Goal: Task Accomplishment & Management: Use online tool/utility

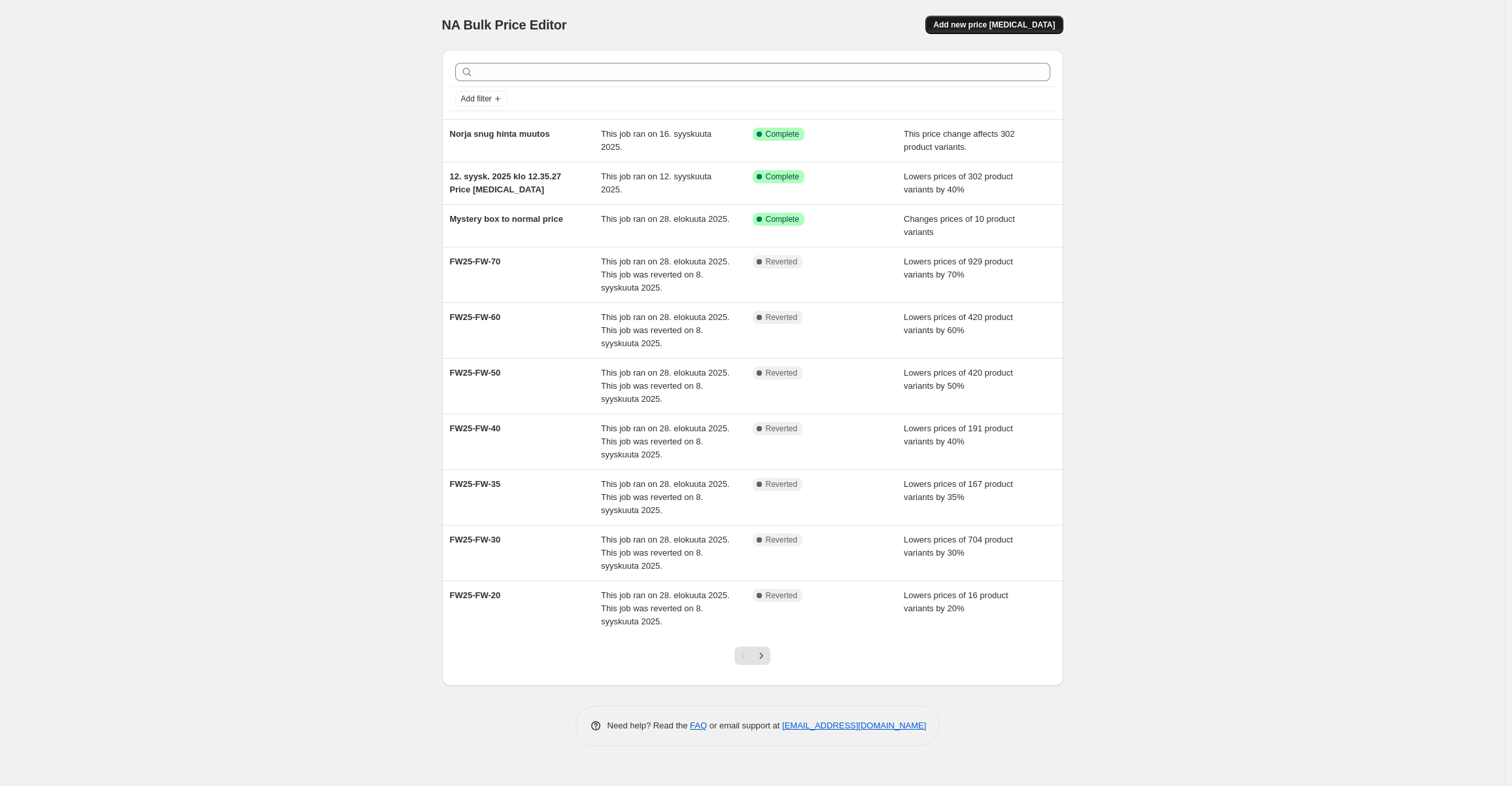
click at [1033, 20] on span "Add new price [MEDICAL_DATA]" at bounding box center [994, 25] width 122 height 11
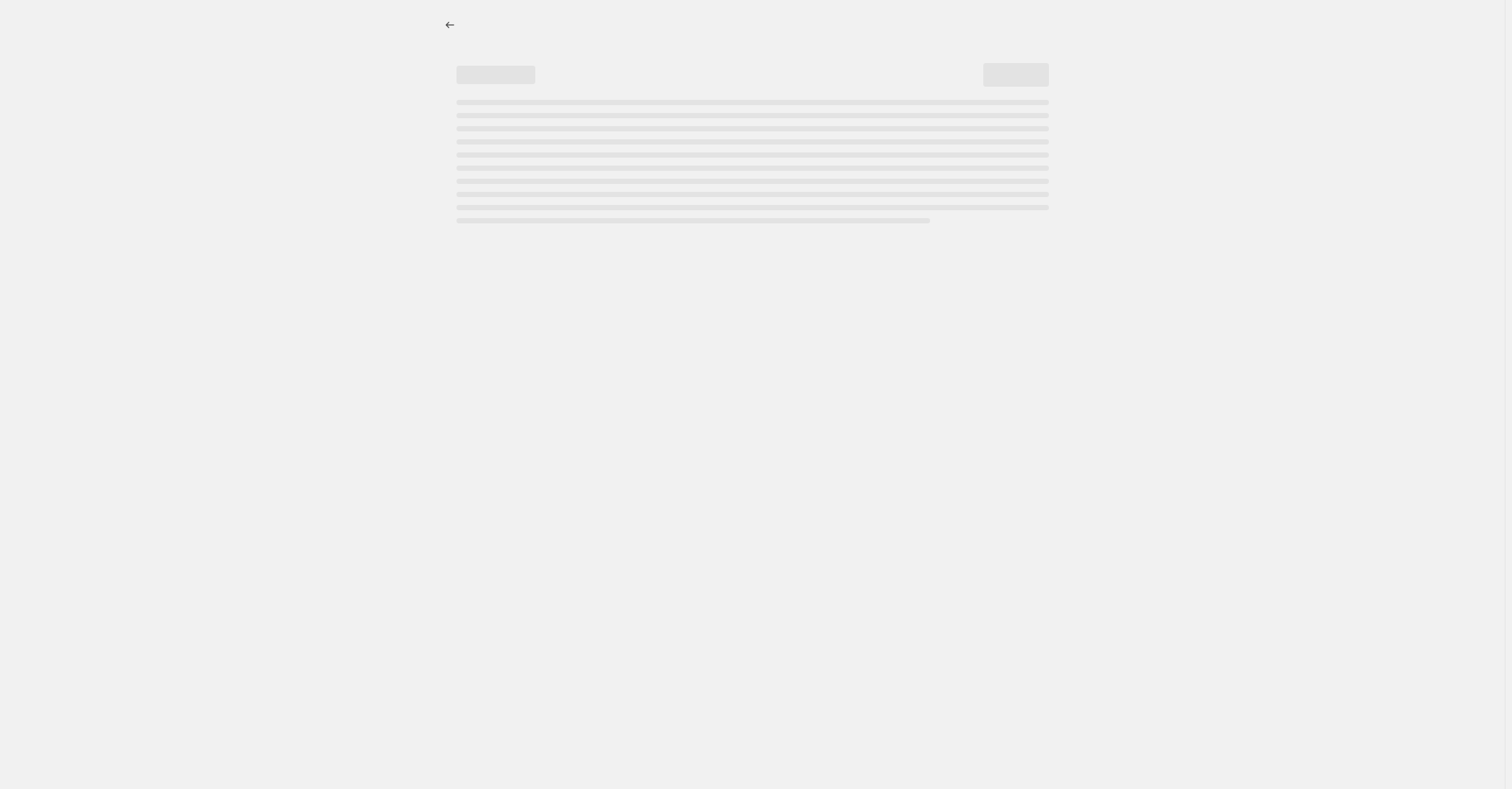
select select "percentage"
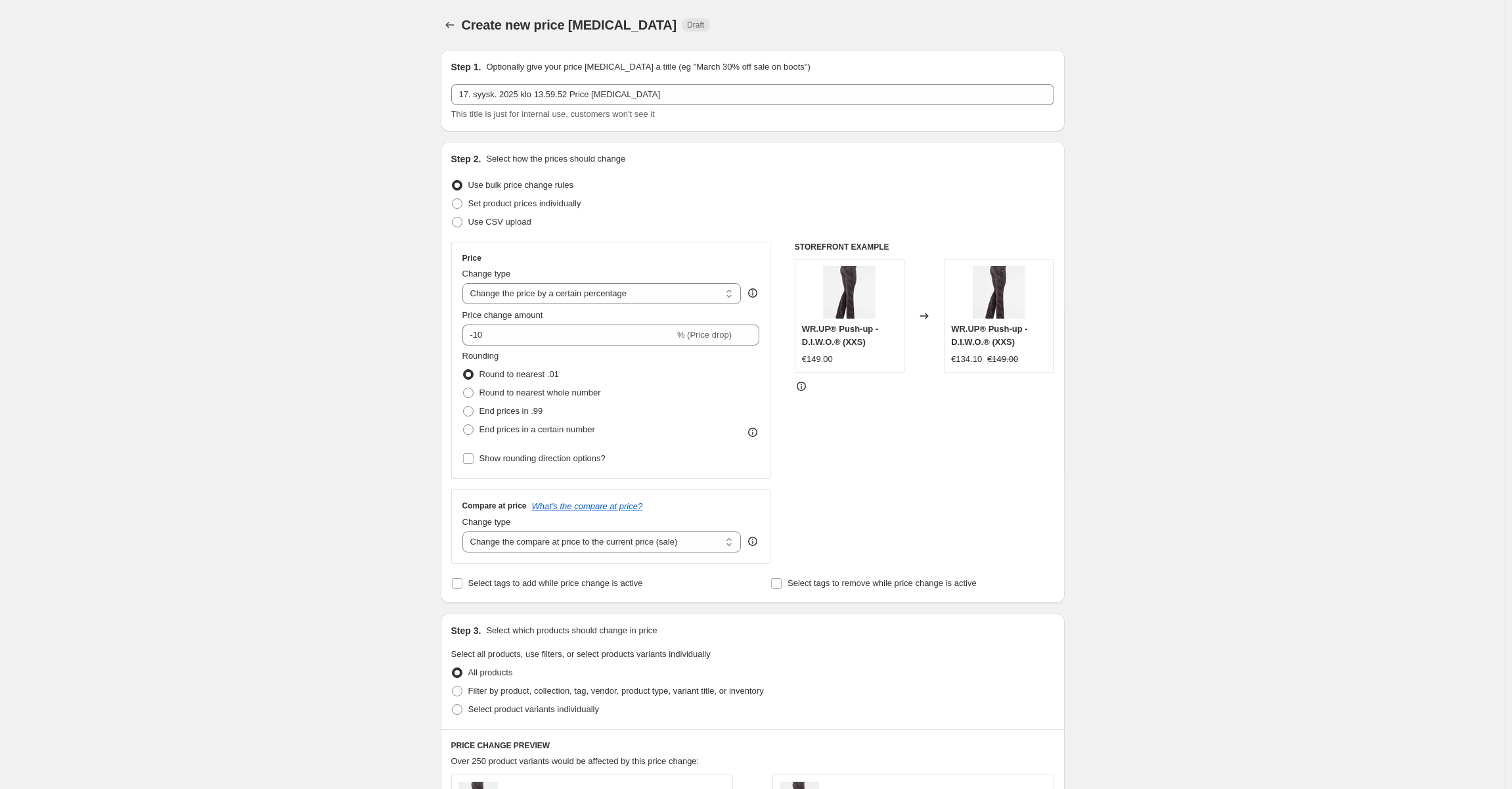
click at [641, 83] on div "Step 1. Optionally give your price change job a title (eg "March 30% off sale o…" at bounding box center [752, 91] width 602 height 61
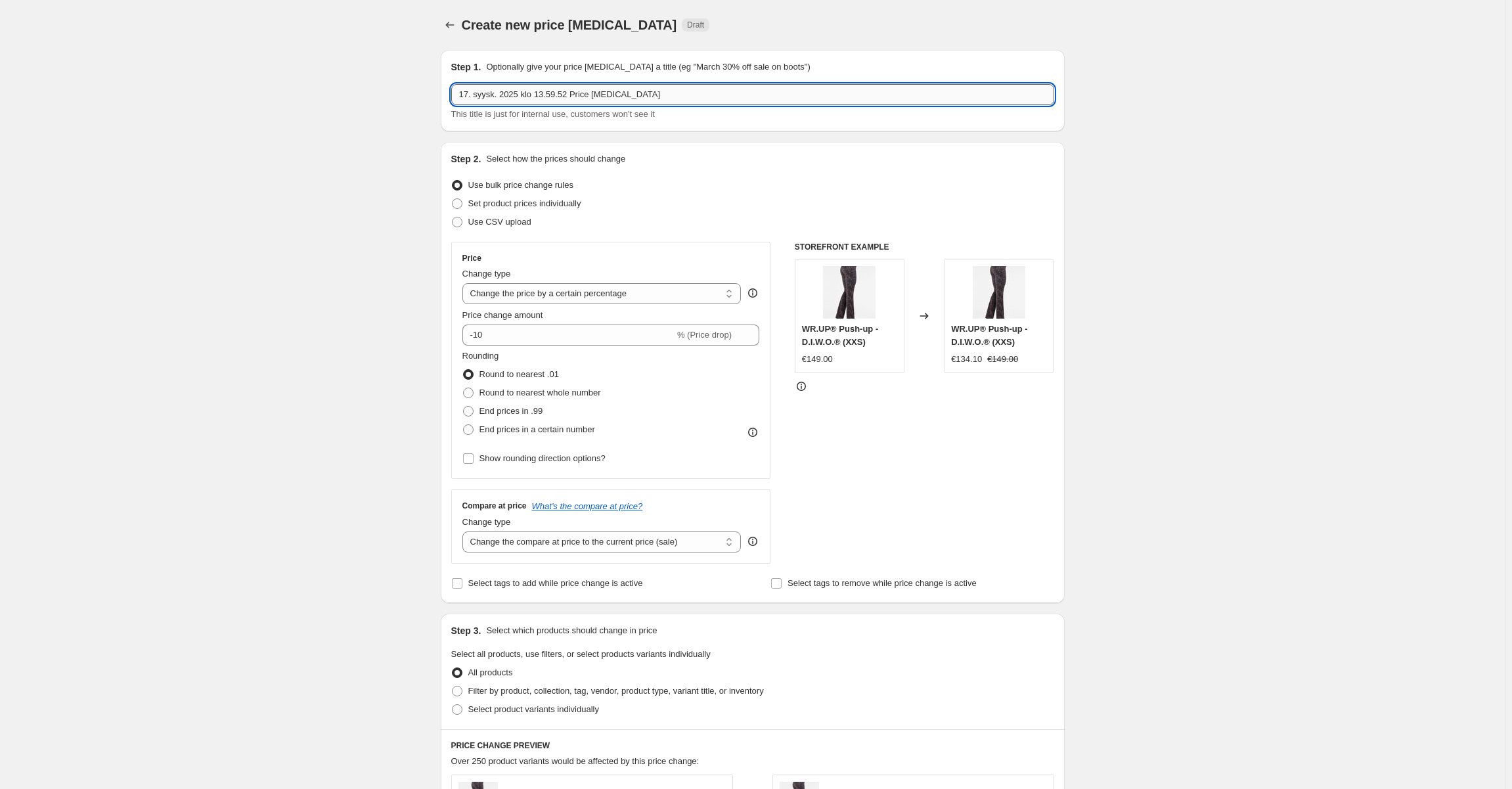
click at [627, 89] on input "17. syysk. 2025 klo 13.59.52 Price [MEDICAL_DATA]" at bounding box center [752, 95] width 602 height 21
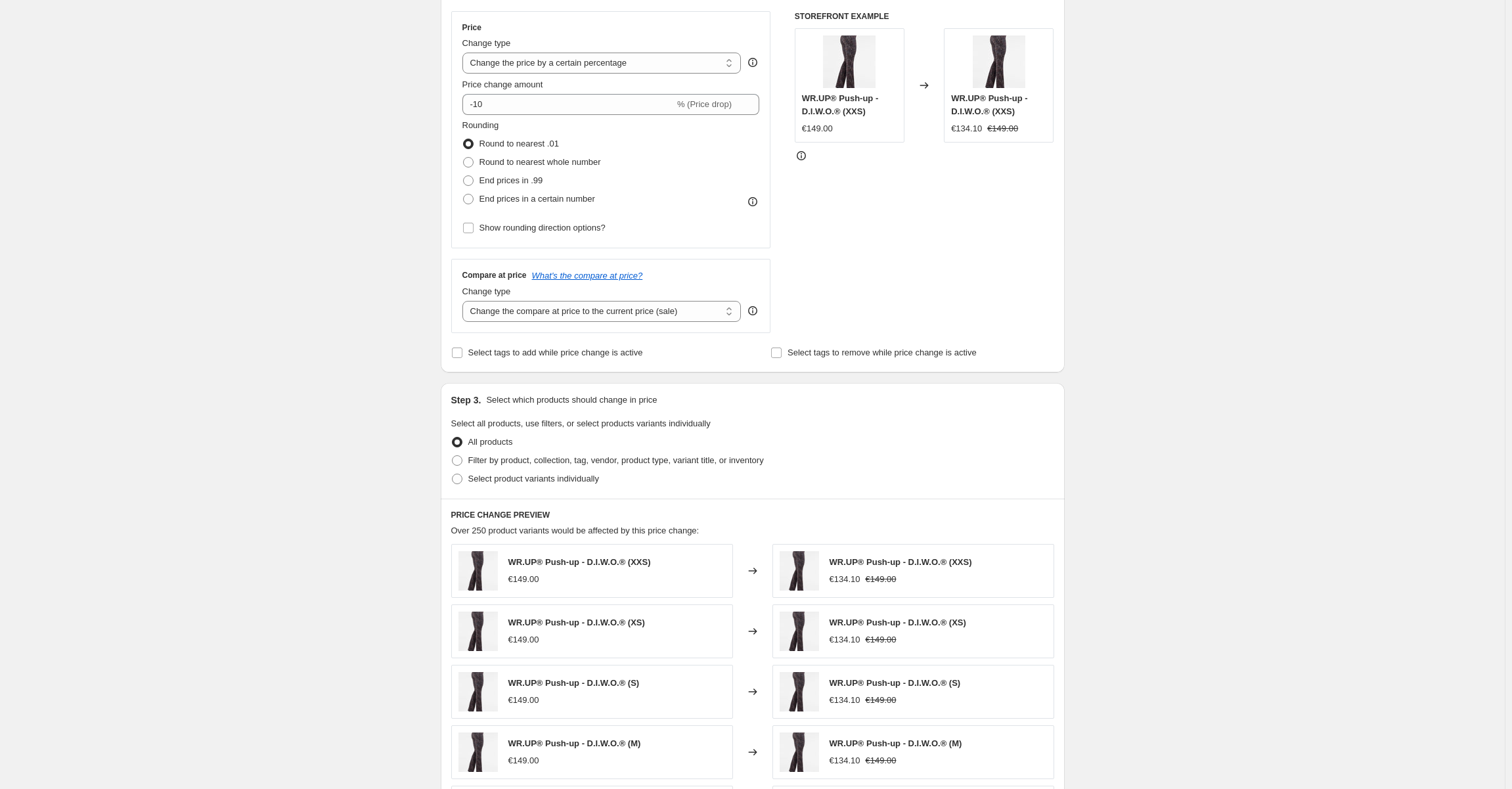
scroll to position [394, 0]
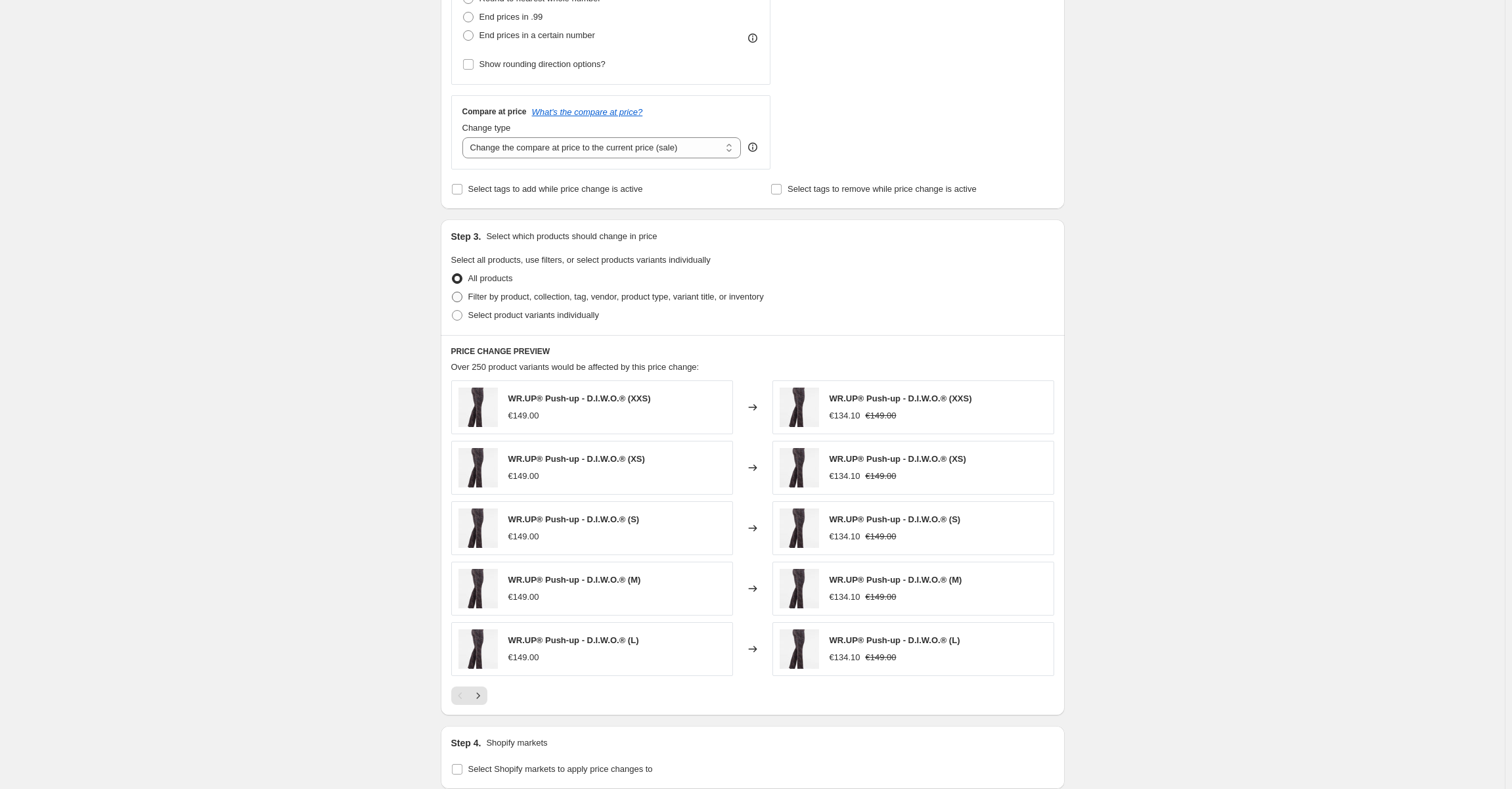
type input "Best Sellers -30%"
click at [479, 292] on span "Filter by product, collection, tag, vendor, product type, variant title, or inv…" at bounding box center [616, 296] width 295 height 10
click at [453, 292] on input "Filter by product, collection, tag, vendor, product type, variant title, or inv…" at bounding box center [452, 292] width 1 height 1
radio input "true"
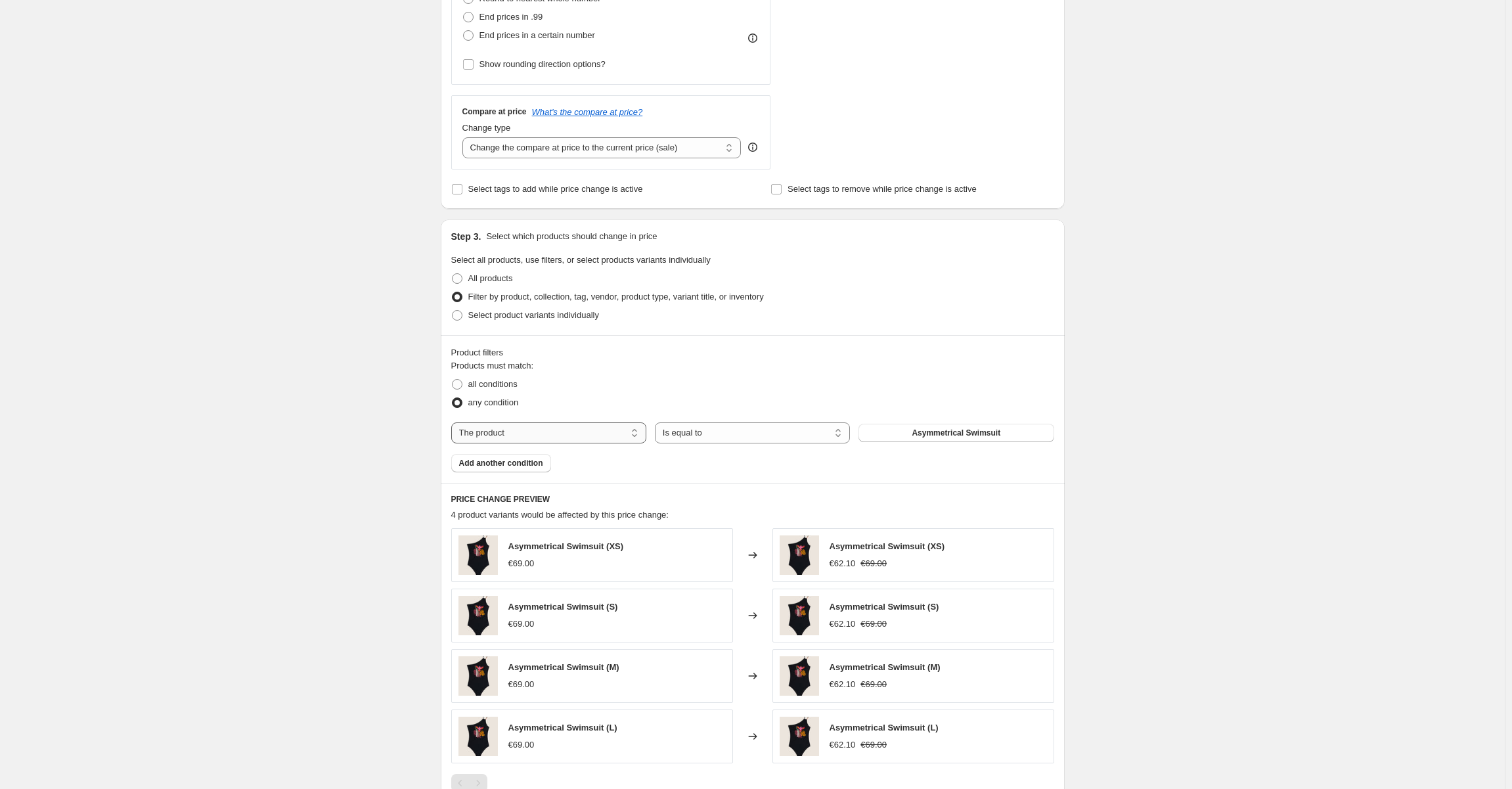
click at [571, 428] on select "The product The product's collection The product's tag The product's vendor The…" at bounding box center [548, 433] width 195 height 21
select select "collection"
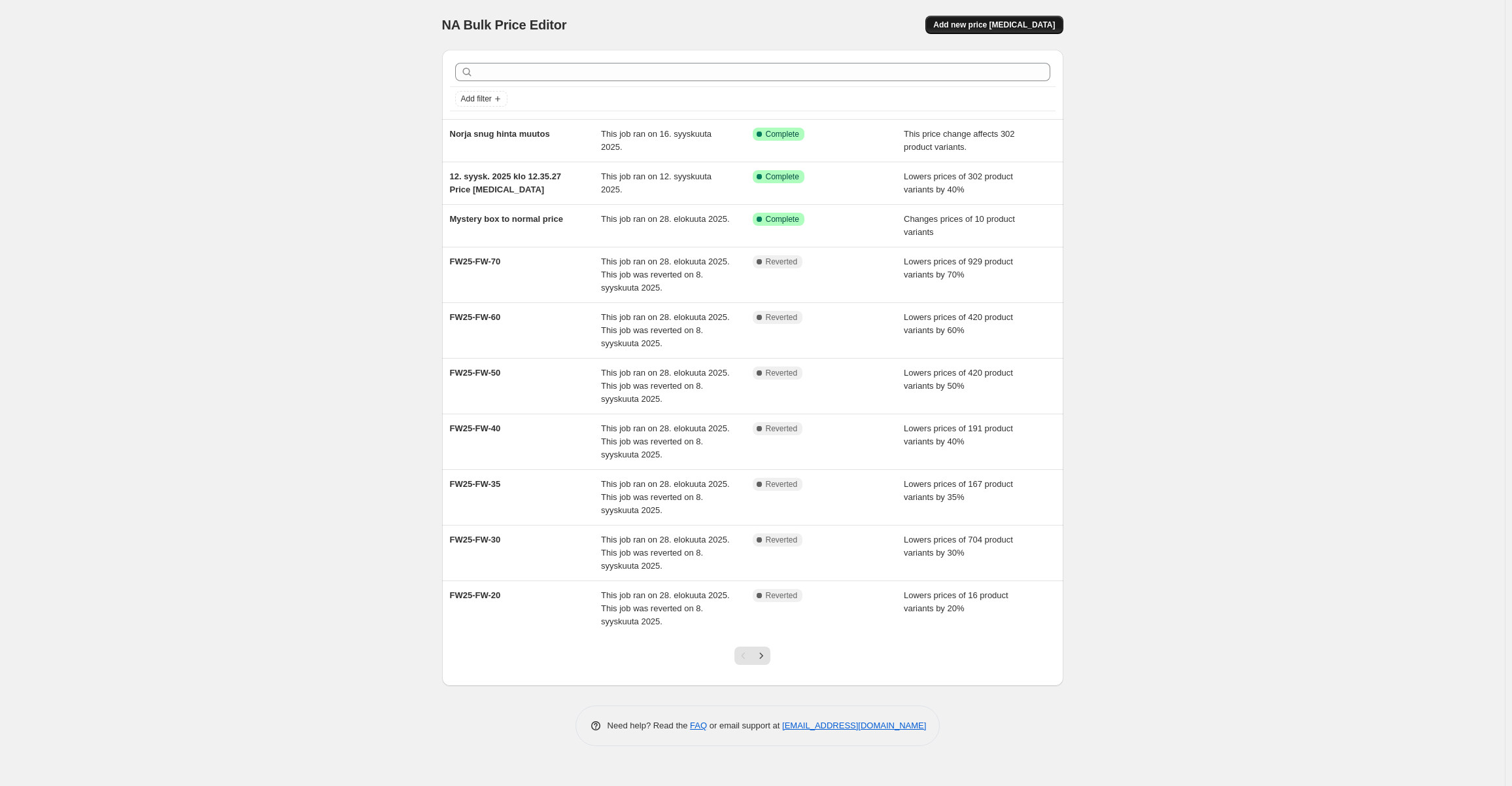
click at [993, 25] on span "Add new price [MEDICAL_DATA]" at bounding box center [994, 25] width 122 height 11
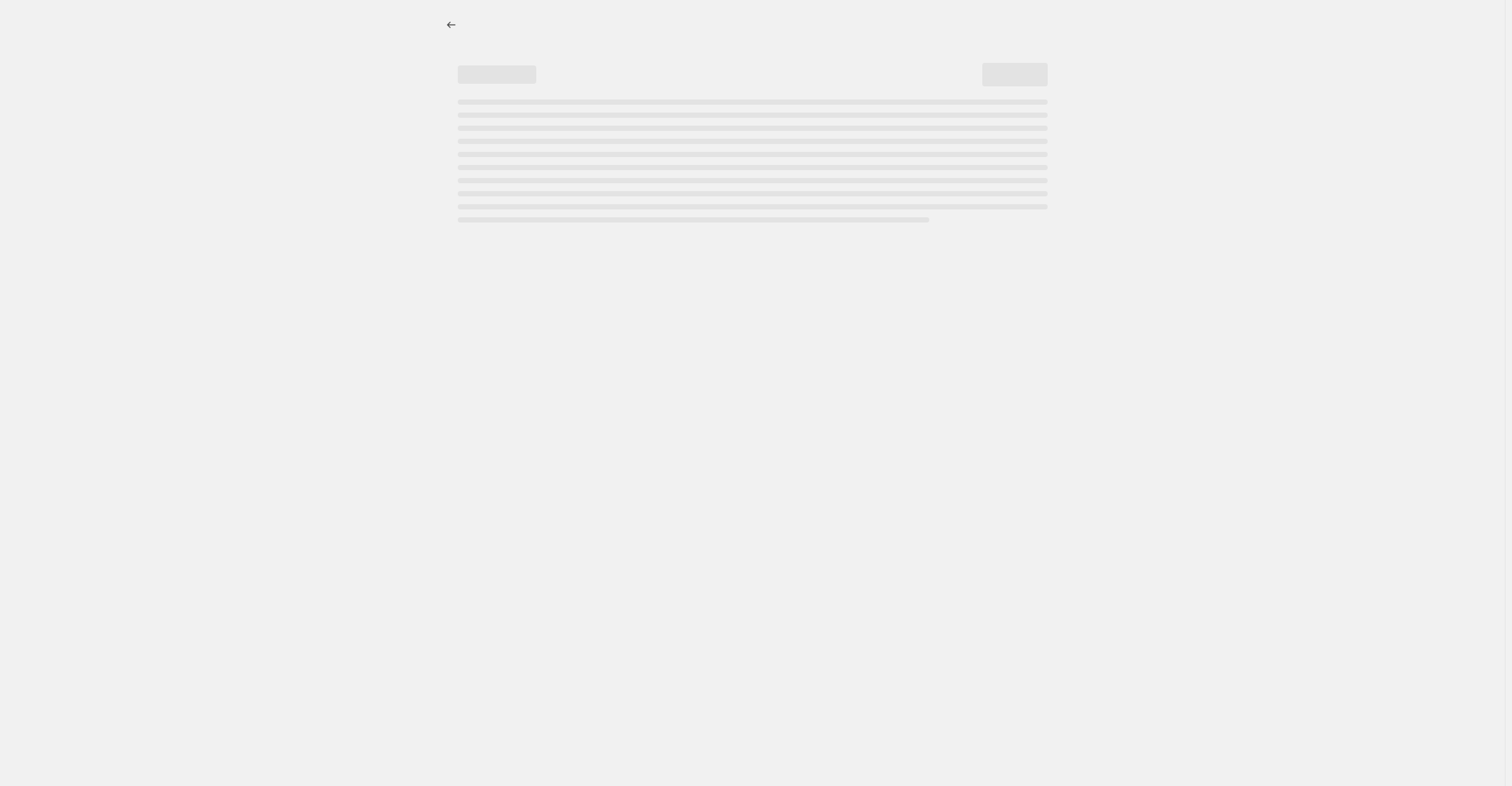
select select "percentage"
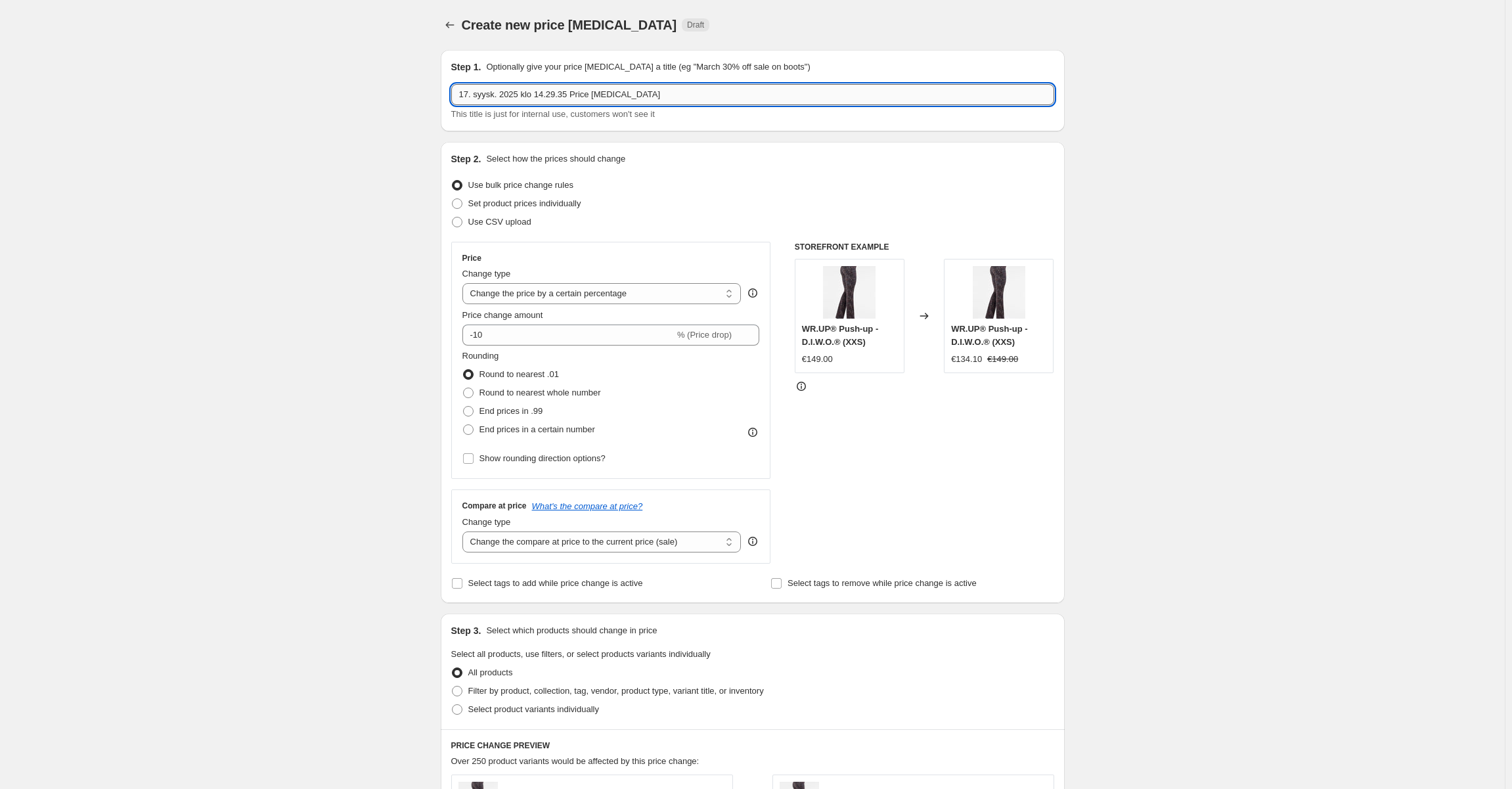
click at [615, 98] on input "17. syysk. 2025 klo 14.29.35 Price change job" at bounding box center [752, 95] width 602 height 21
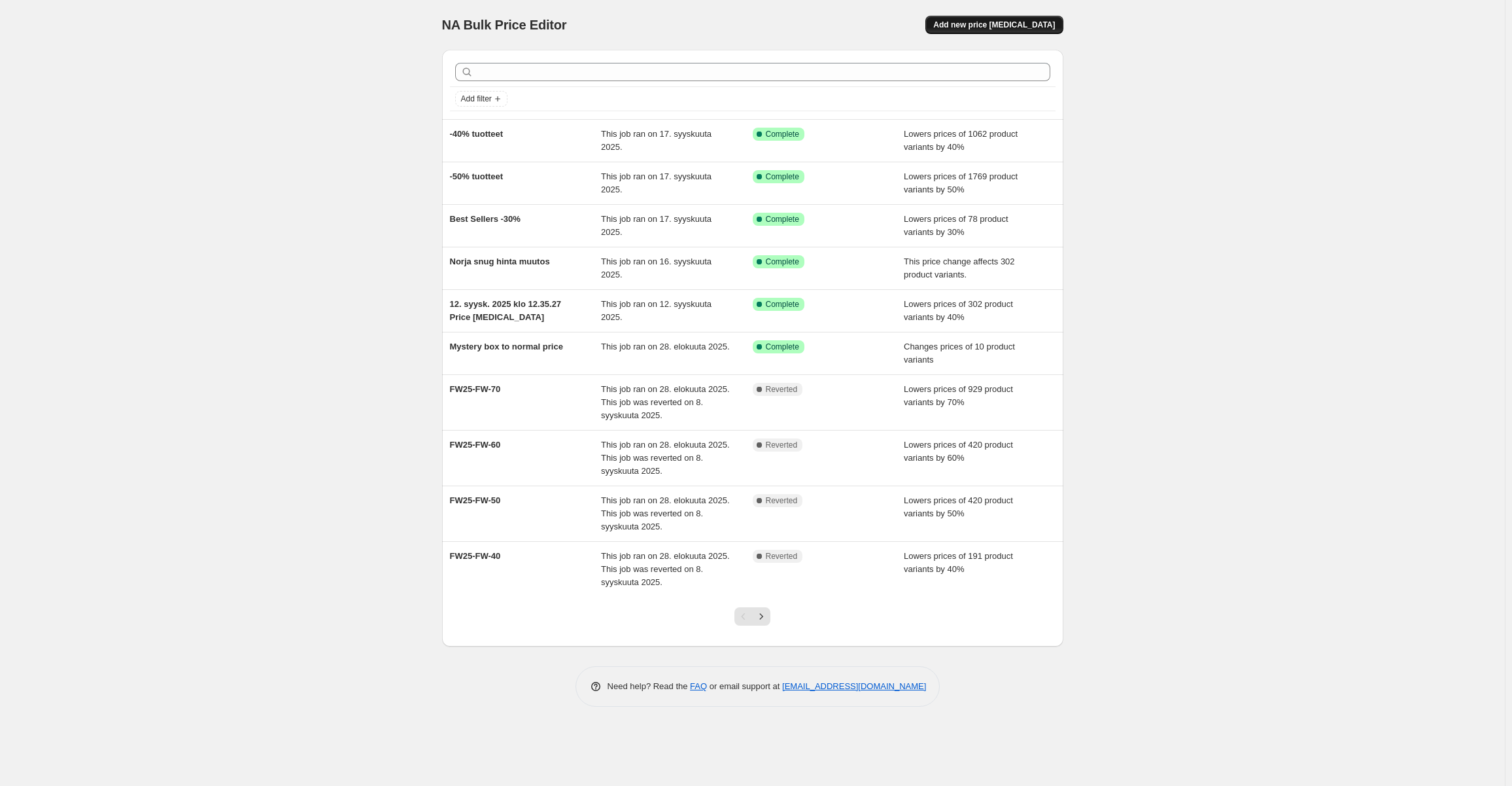
click at [1036, 26] on span "Add new price [MEDICAL_DATA]" at bounding box center [994, 25] width 122 height 11
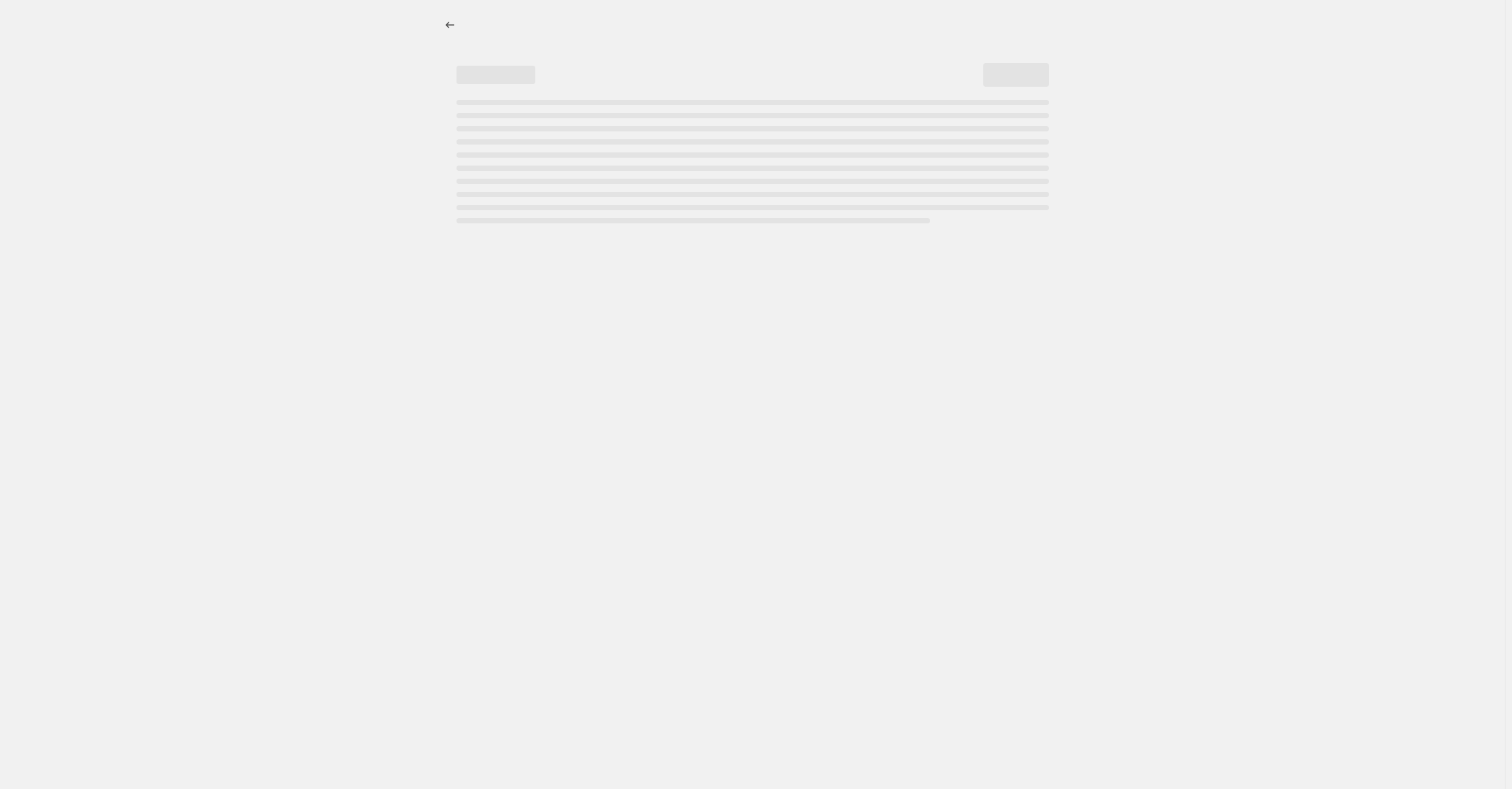
select select "percentage"
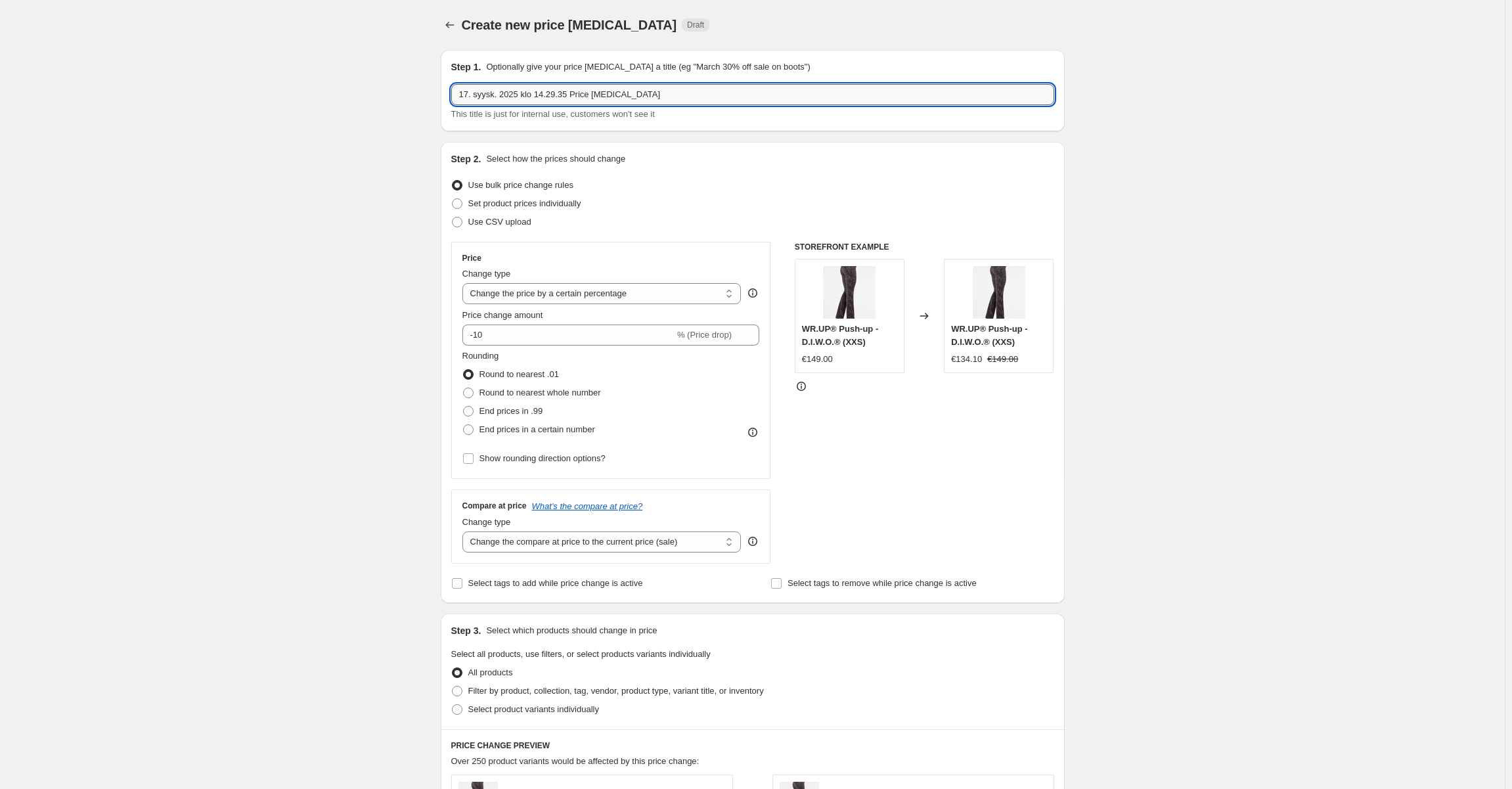
click at [630, 93] on input "17. syysk. 2025 klo 14.29.35 Price change job" at bounding box center [752, 95] width 602 height 21
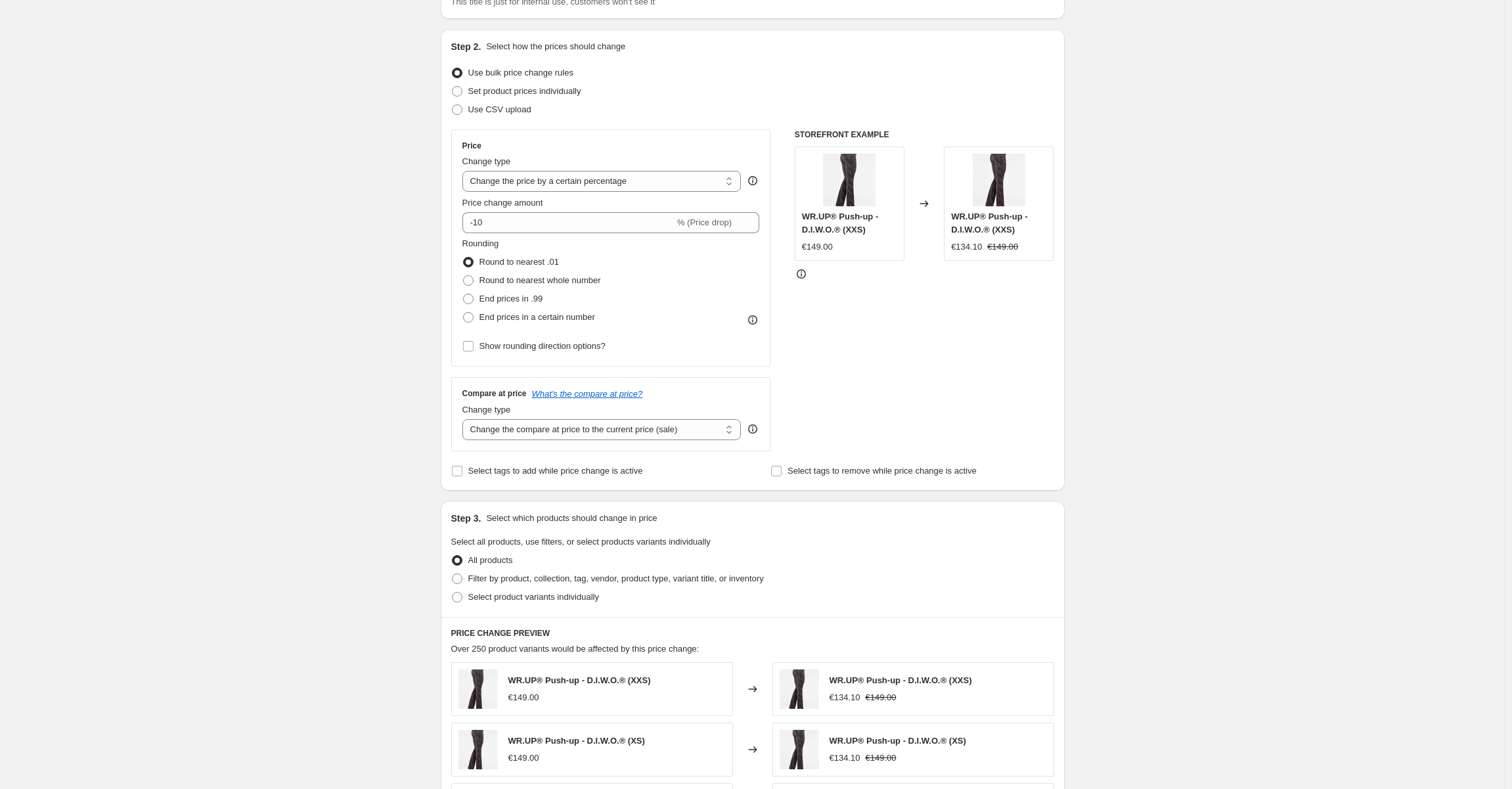
scroll to position [131, 0]
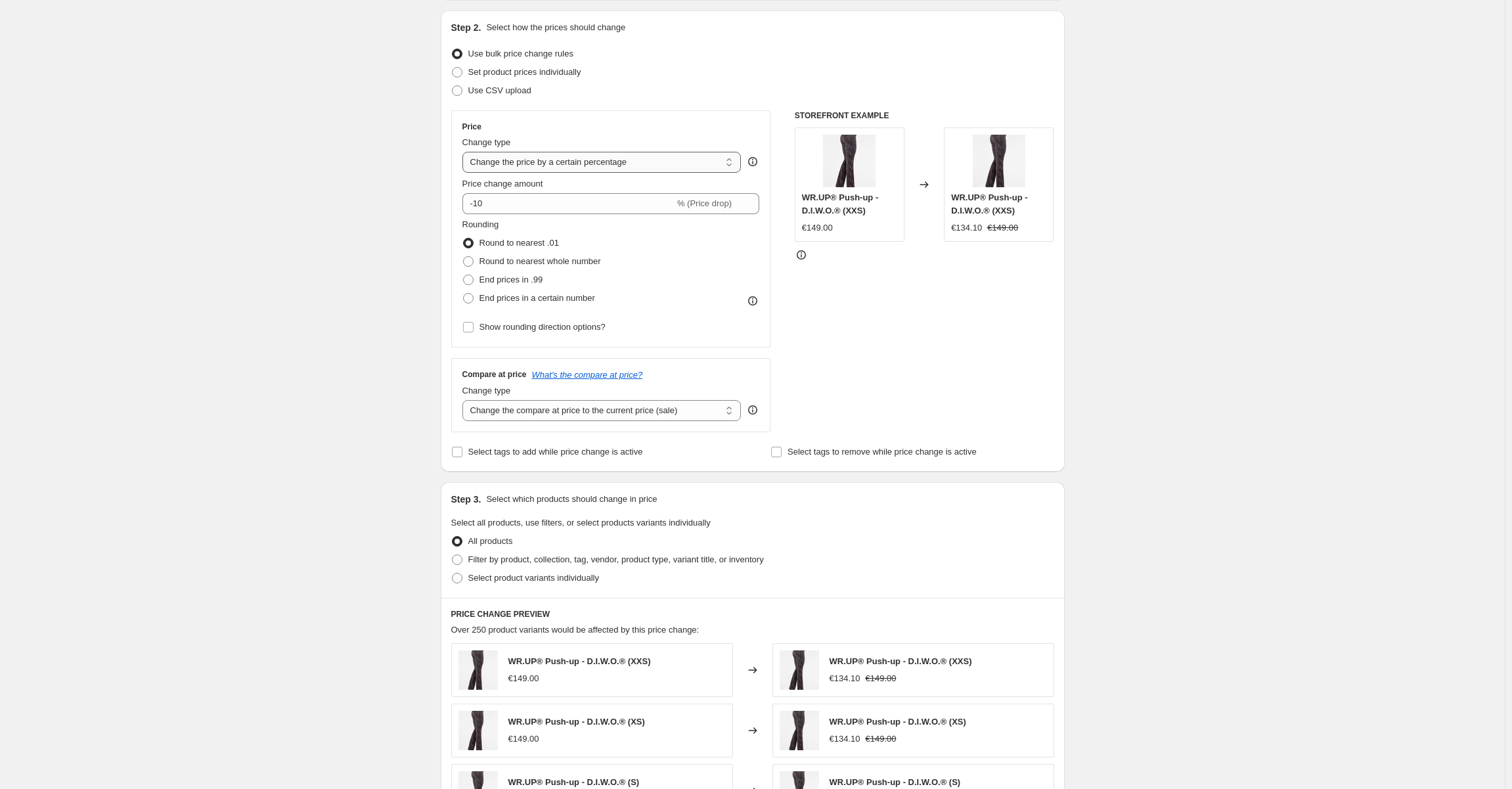
type input "Mystery box correction"
click at [552, 154] on select "Change the price to a certain amount Change the price by a certain amount Chang…" at bounding box center [602, 162] width 279 height 21
select select "to"
click at [465, 152] on select "Change the price to a certain amount Change the price by a certain amount Chang…" at bounding box center [602, 162] width 279 height 21
type input "80.00"
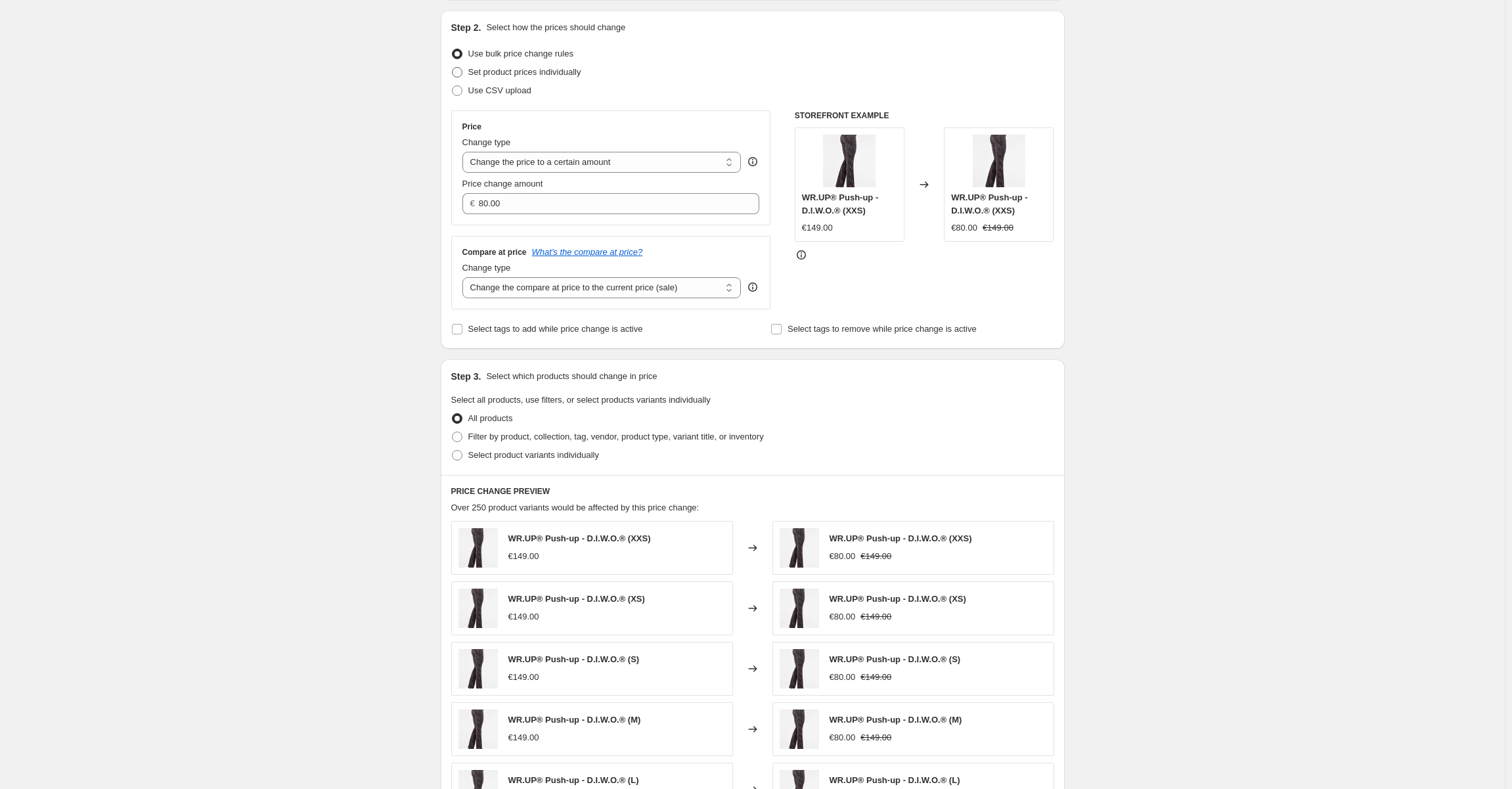
click at [544, 77] on span "Set product prices individually" at bounding box center [525, 71] width 113 height 10
click at [453, 68] on input "Set product prices individually" at bounding box center [452, 67] width 1 height 1
radio input "true"
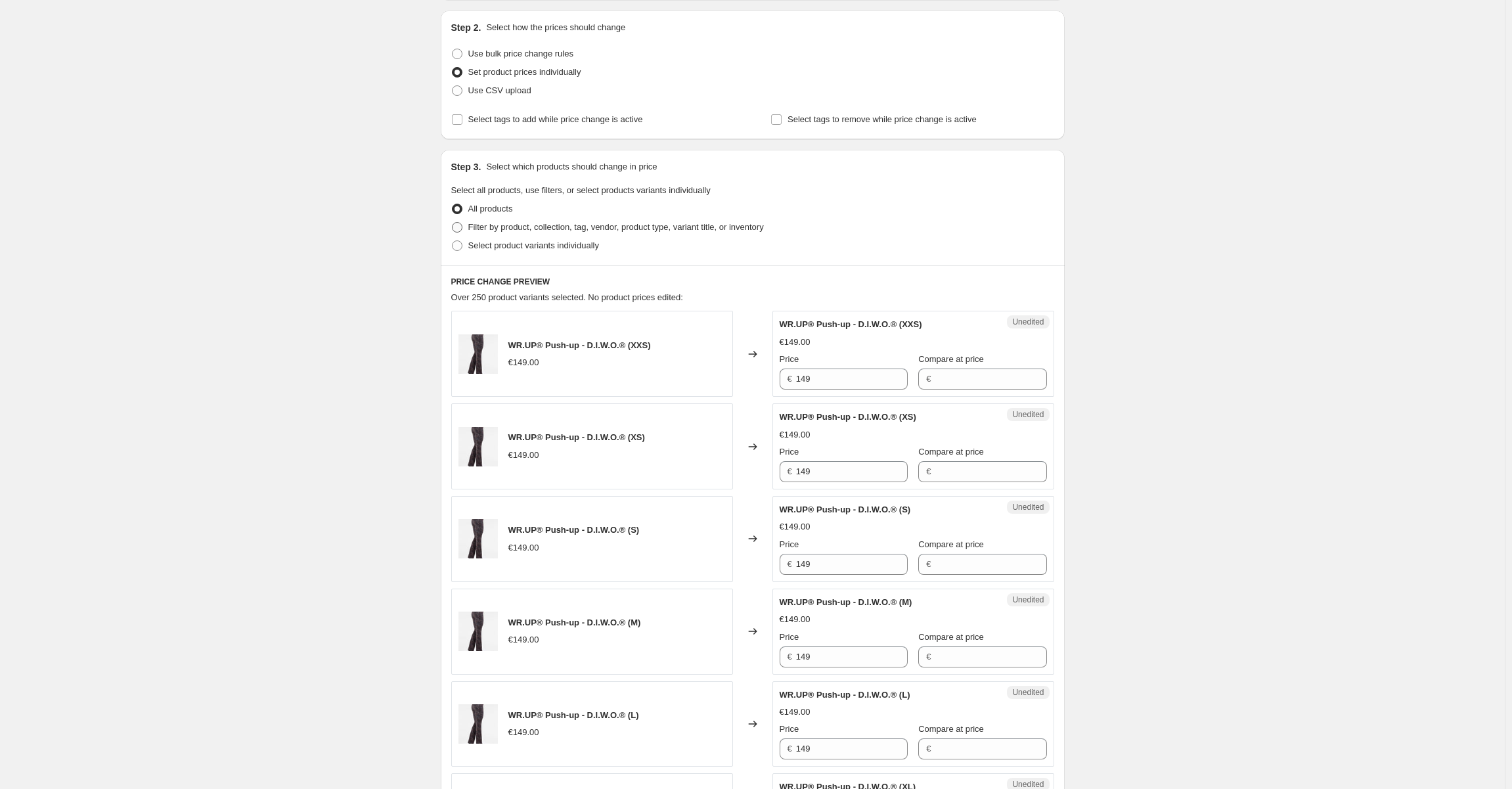
click at [568, 229] on span "Filter by product, collection, tag, vendor, product type, variant title, or inv…" at bounding box center [616, 227] width 295 height 10
click at [453, 222] on input "Filter by product, collection, tag, vendor, product type, variant title, or inv…" at bounding box center [452, 222] width 1 height 1
radio input "true"
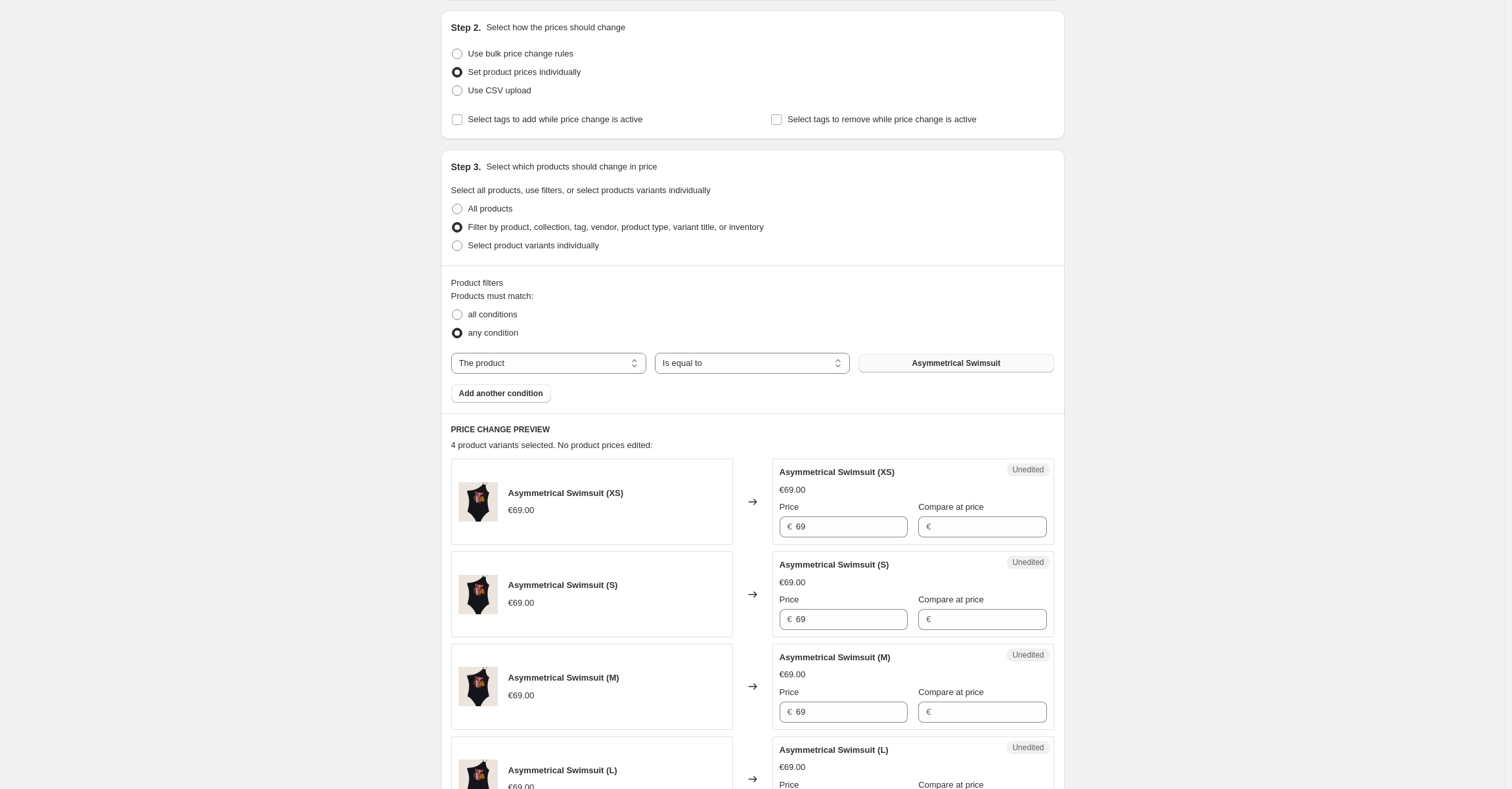
click at [922, 361] on span "Asymmetrical Swimsuit" at bounding box center [955, 363] width 88 height 11
click at [505, 395] on span "Add another condition" at bounding box center [501, 394] width 84 height 11
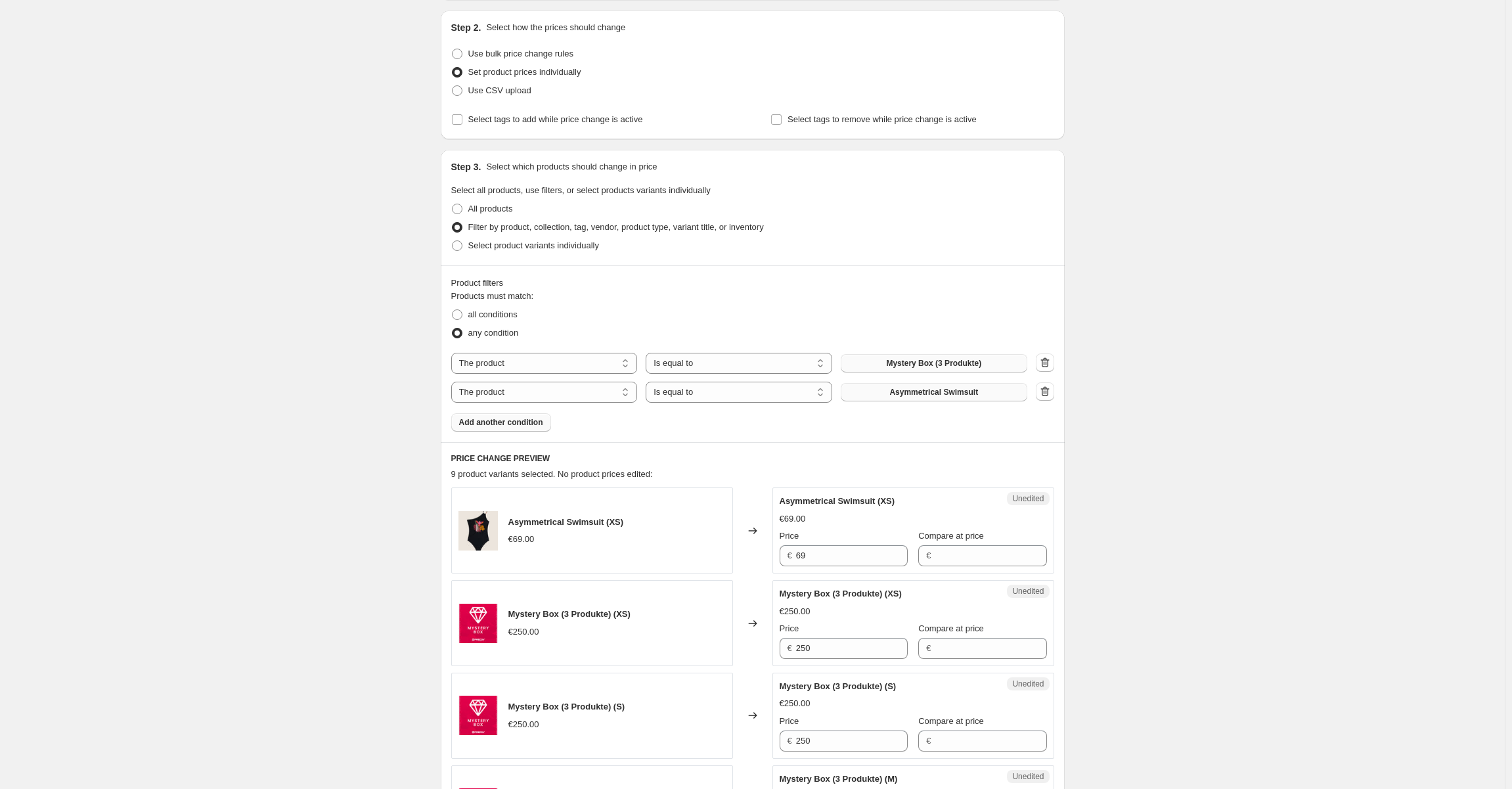
click at [935, 396] on button "Asymmetrical Swimsuit" at bounding box center [934, 392] width 187 height 19
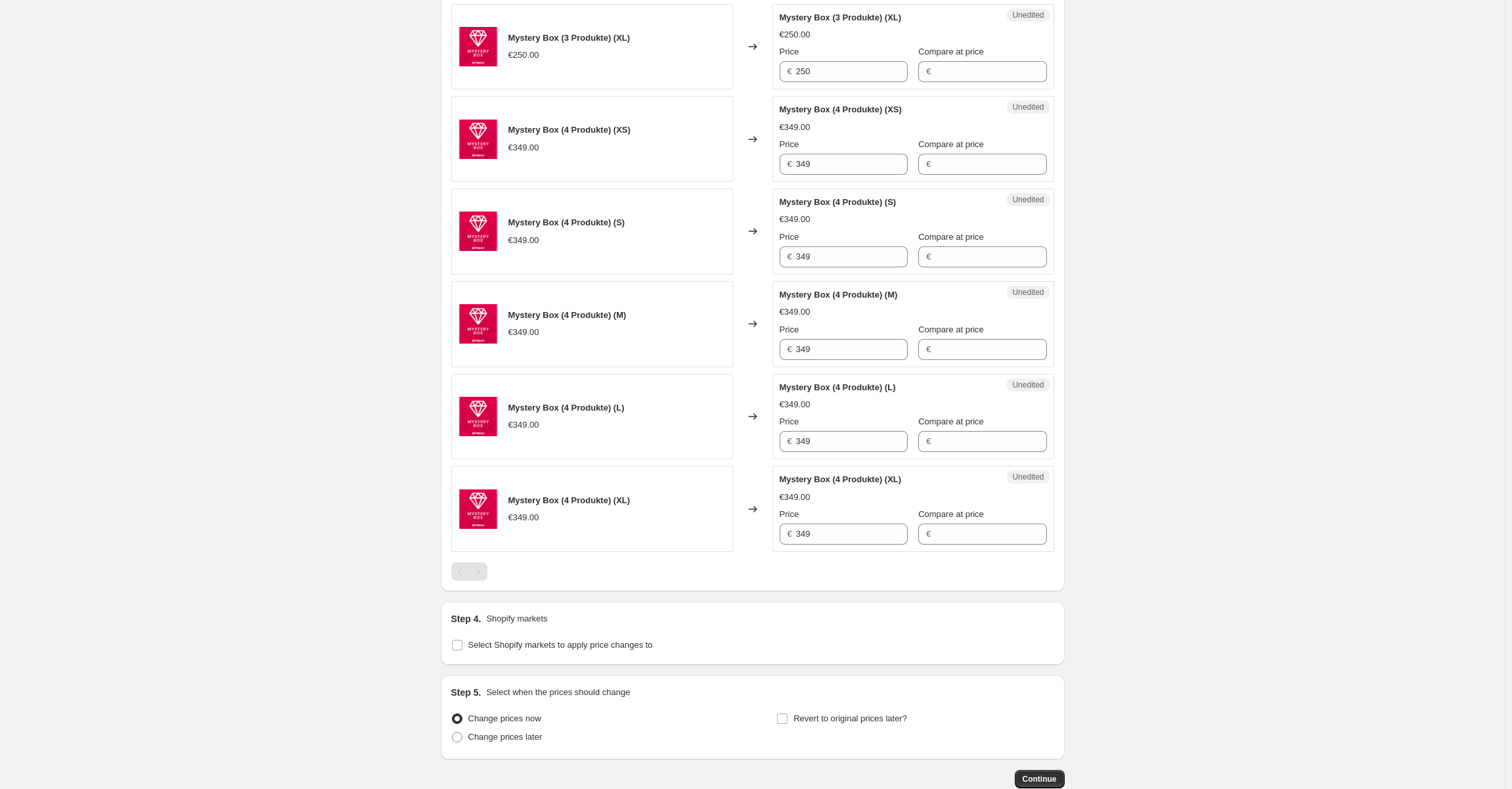
scroll to position [1059, 0]
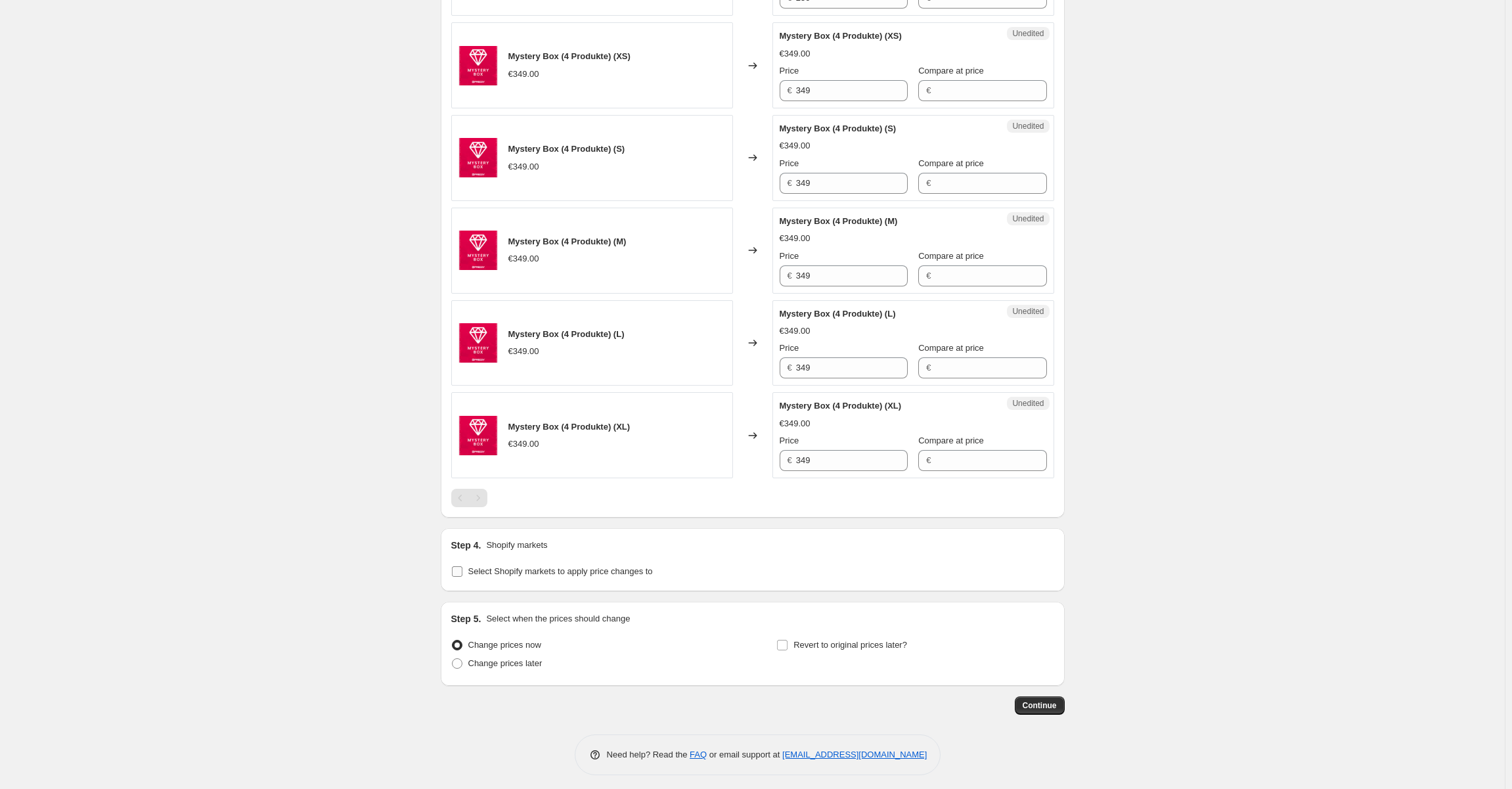
click at [561, 566] on span "Select Shopify markets to apply price changes to" at bounding box center [561, 570] width 185 height 10
click at [462, 566] on input "Select Shopify markets to apply price changes to" at bounding box center [457, 571] width 11 height 11
checkbox input "true"
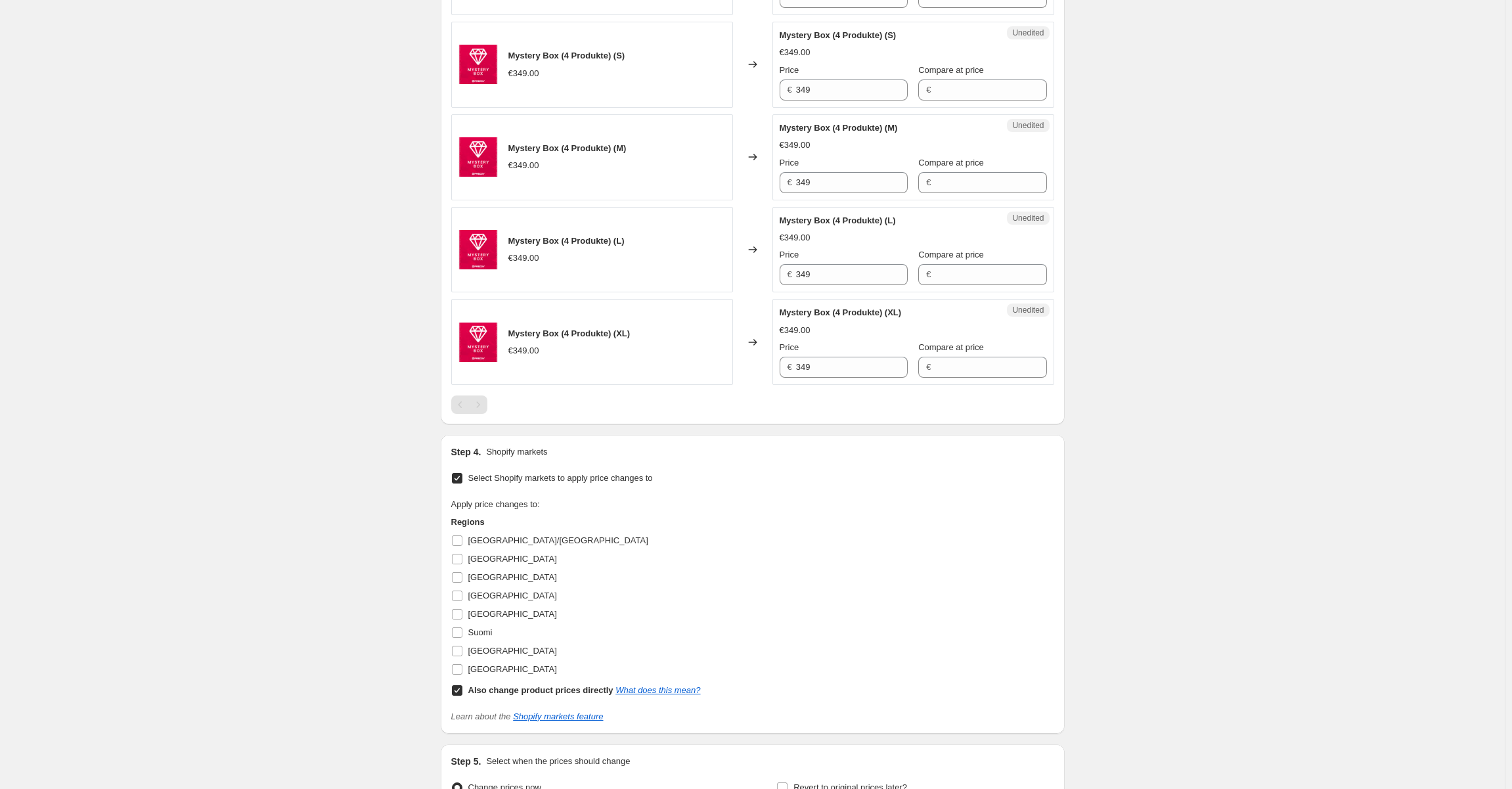
scroll to position [1256, 0]
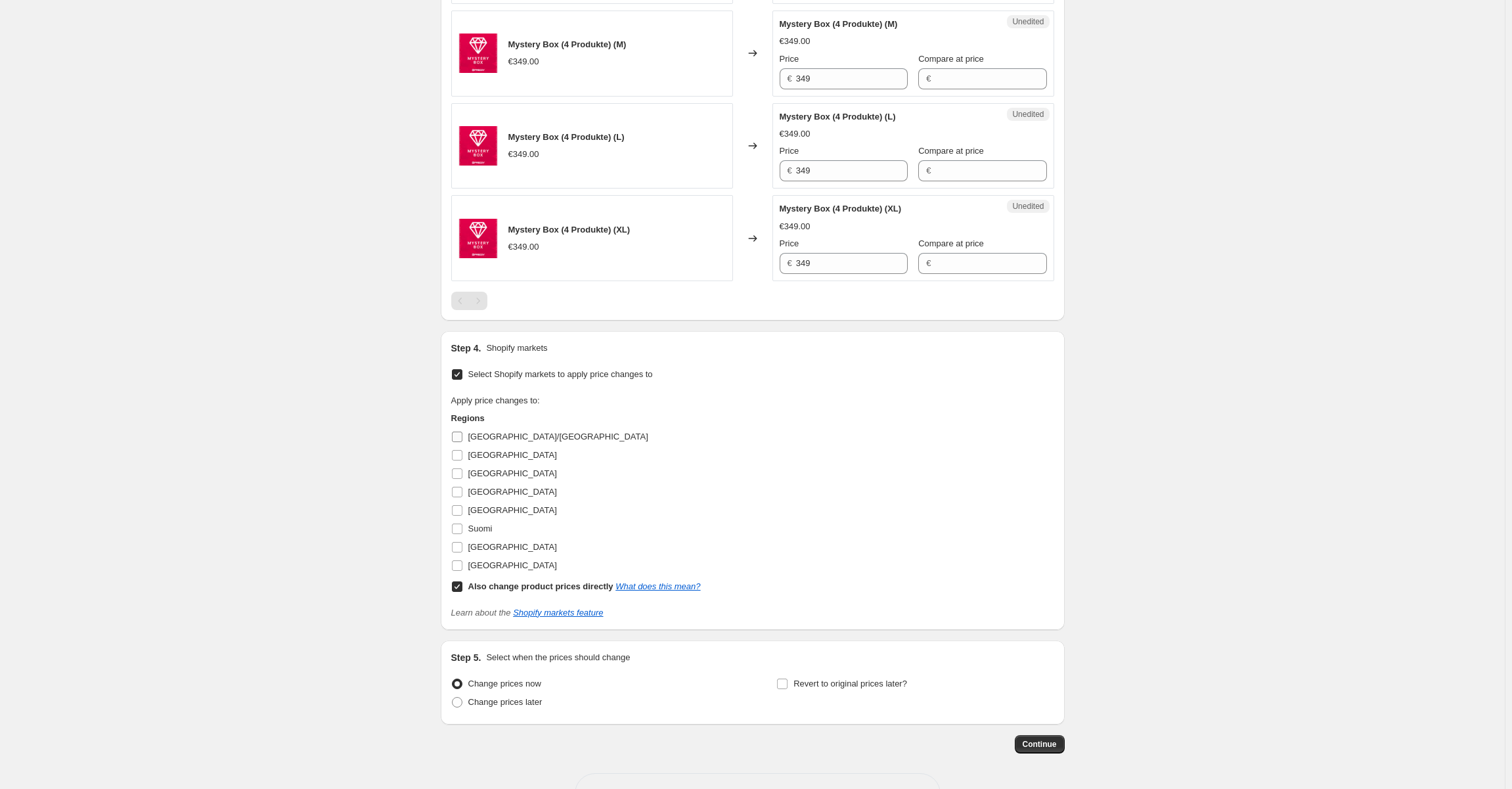
click at [457, 432] on input "[GEOGRAPHIC_DATA]/[GEOGRAPHIC_DATA]" at bounding box center [457, 436] width 11 height 11
checkbox input "true"
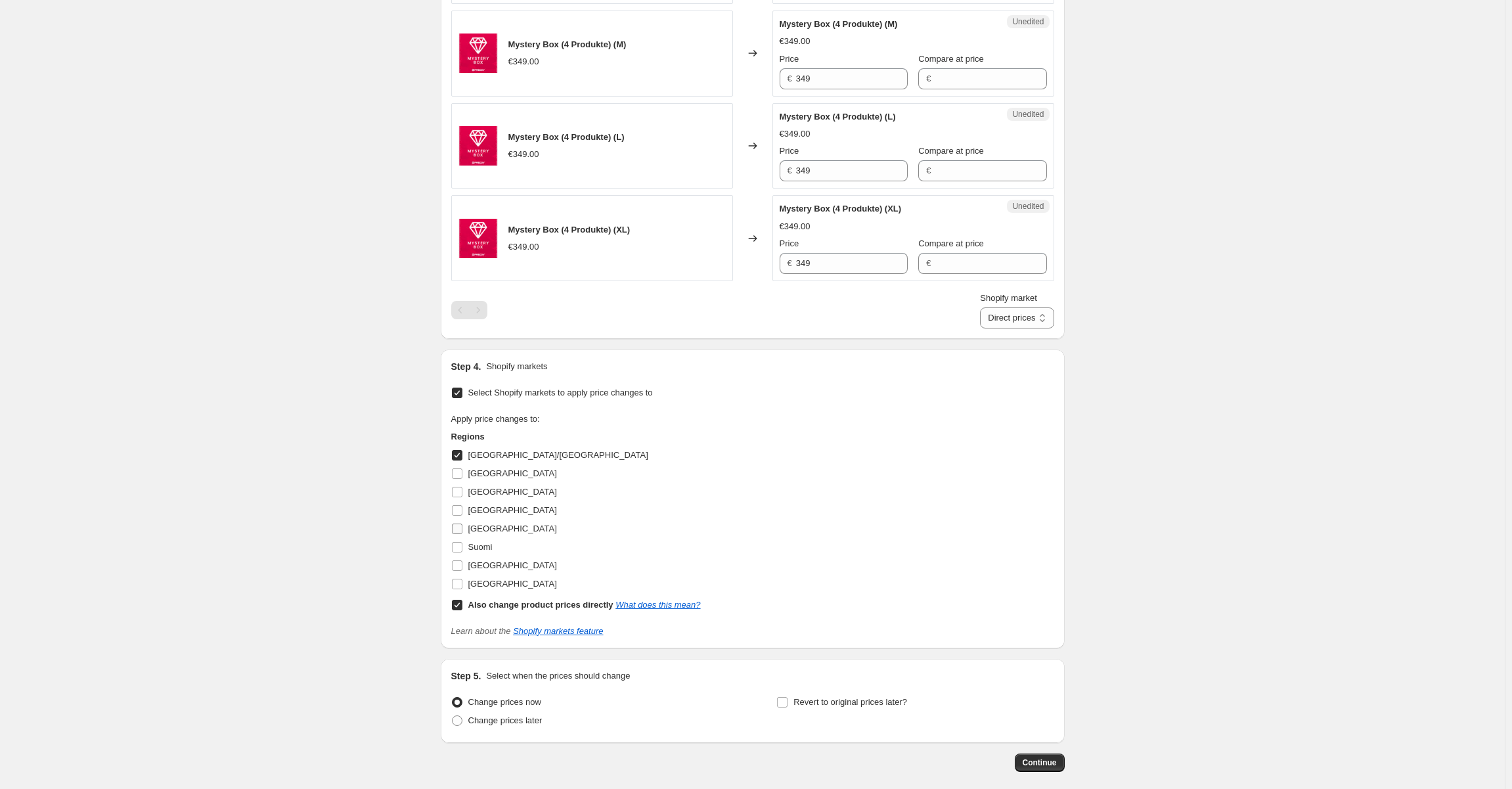
click at [460, 523] on input "[GEOGRAPHIC_DATA]" at bounding box center [457, 528] width 11 height 11
checkbox input "true"
click at [462, 542] on input "Suomi" at bounding box center [457, 547] width 11 height 11
checkbox input "true"
click at [458, 599] on span at bounding box center [456, 604] width 12 height 12
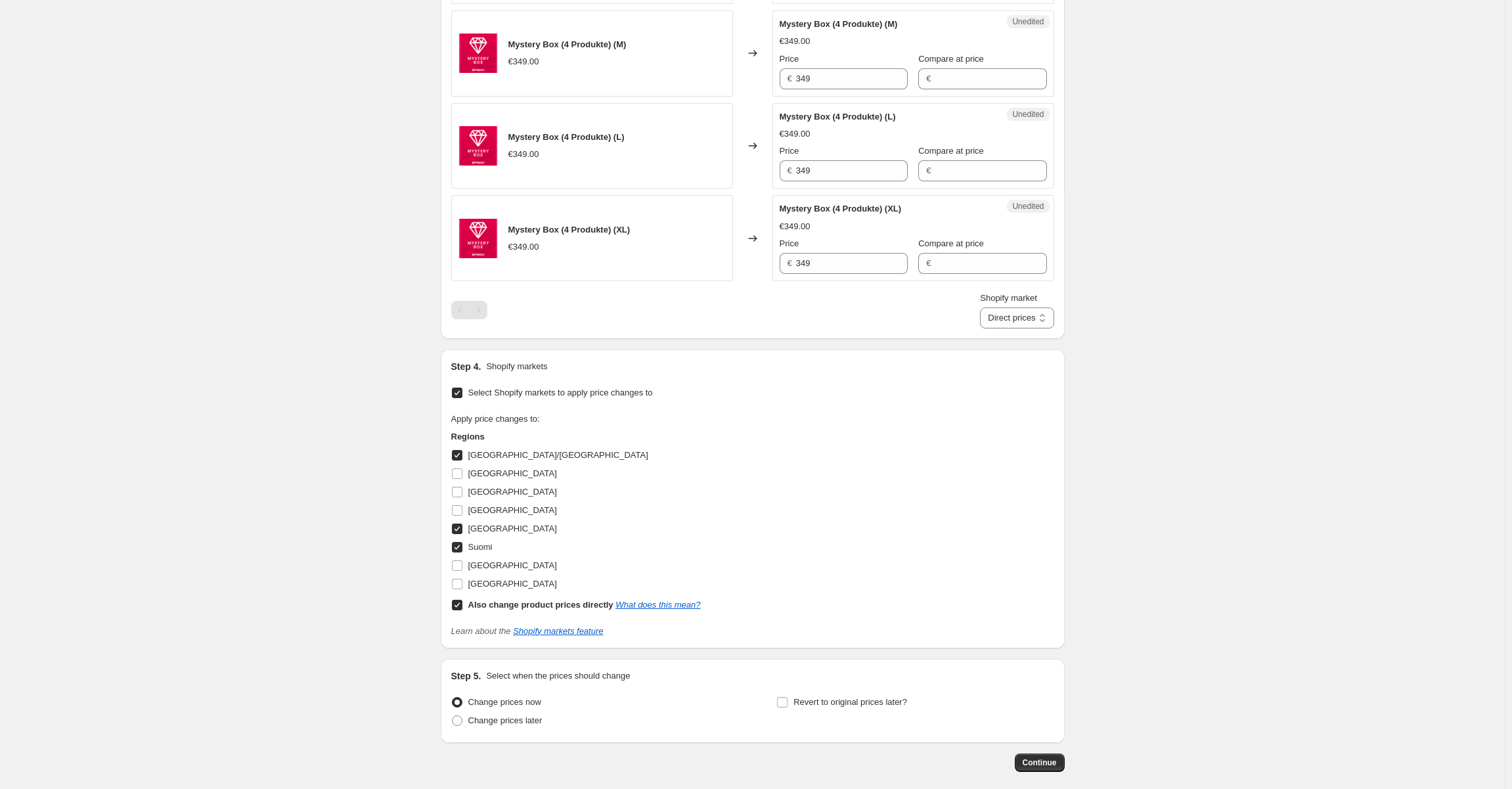
click at [462, 600] on input "Also change product prices directly What does this mean?" at bounding box center [457, 605] width 11 height 11
checkbox input "false"
select select "99453829444"
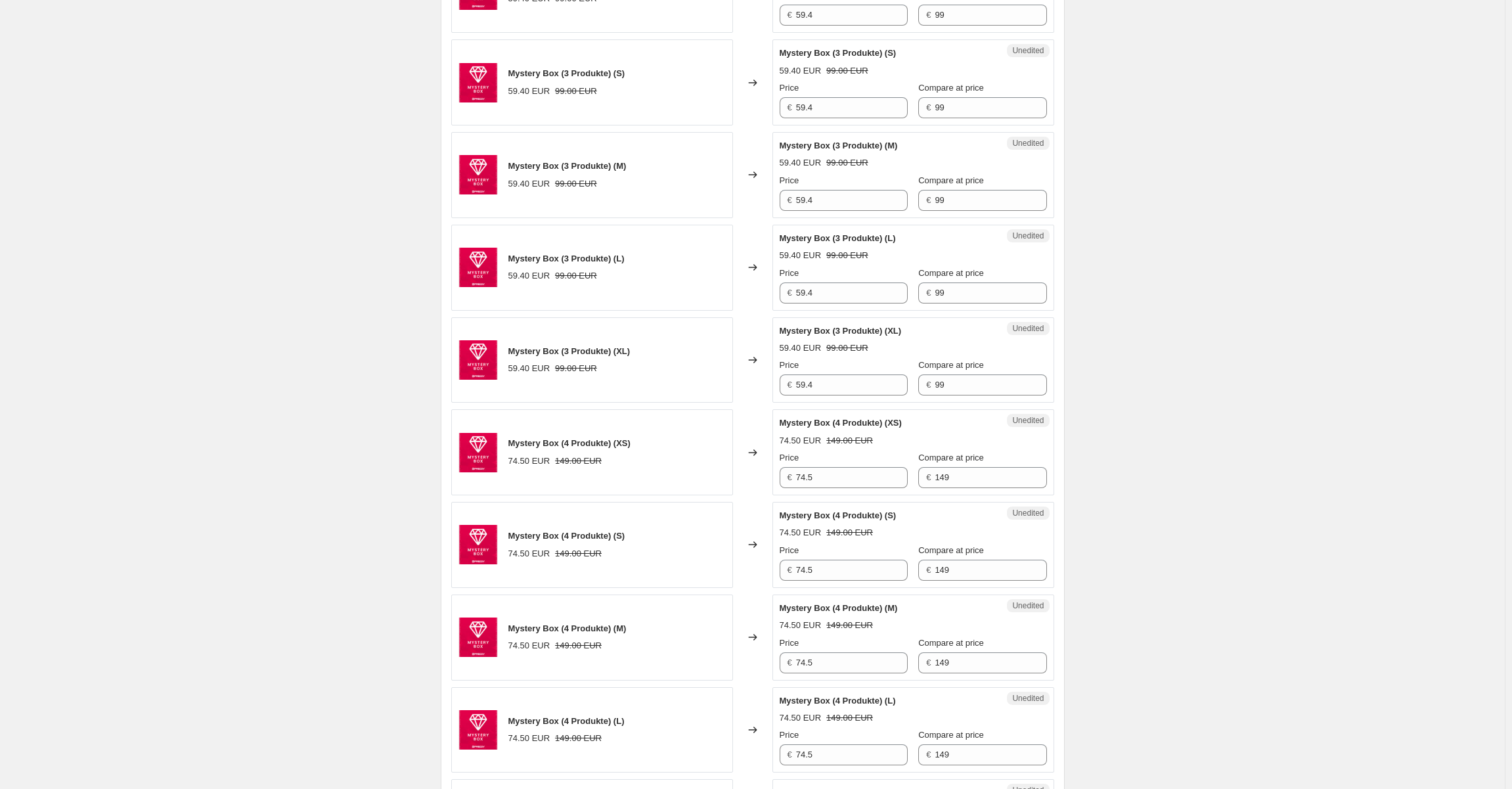
scroll to position [533, 0]
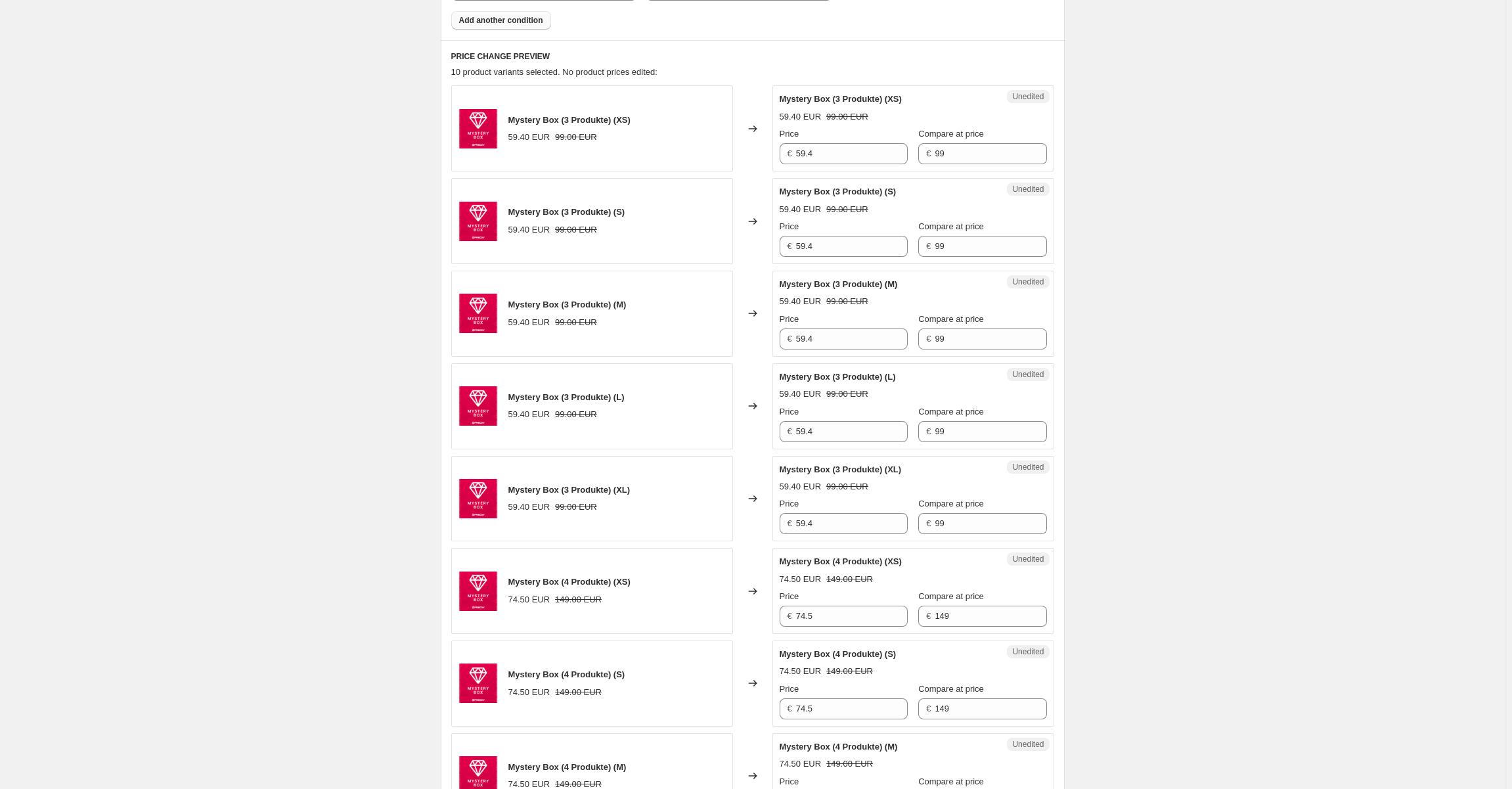
click at [824, 141] on div "Price € 59.4" at bounding box center [843, 145] width 128 height 37
click at [822, 148] on input "59.4" at bounding box center [852, 154] width 112 height 21
click at [827, 152] on input "99" at bounding box center [852, 154] width 112 height 21
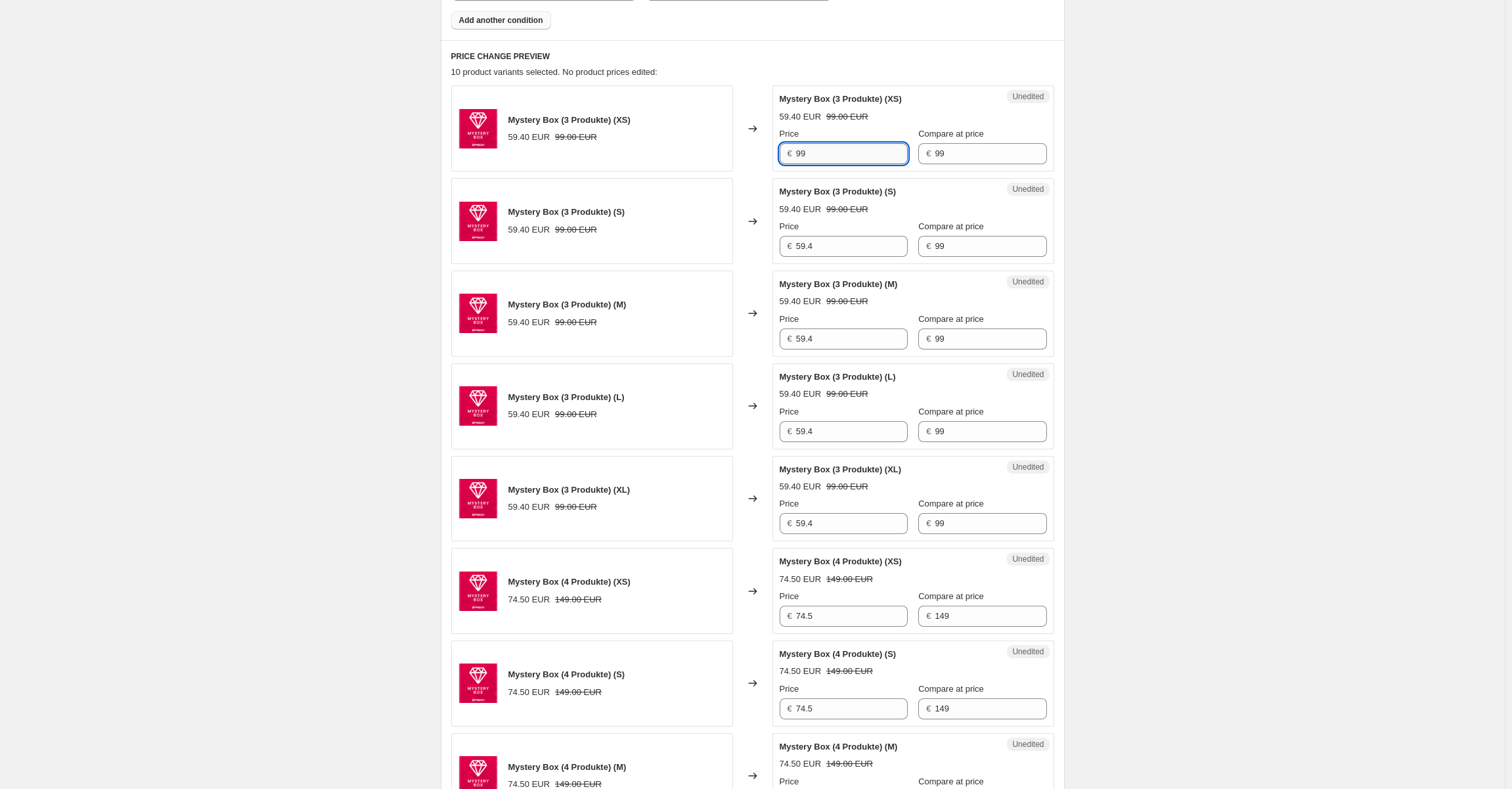
click at [827, 152] on input "99" at bounding box center [852, 154] width 112 height 21
type input "99"
click at [802, 248] on input "59.4" at bounding box center [852, 246] width 112 height 21
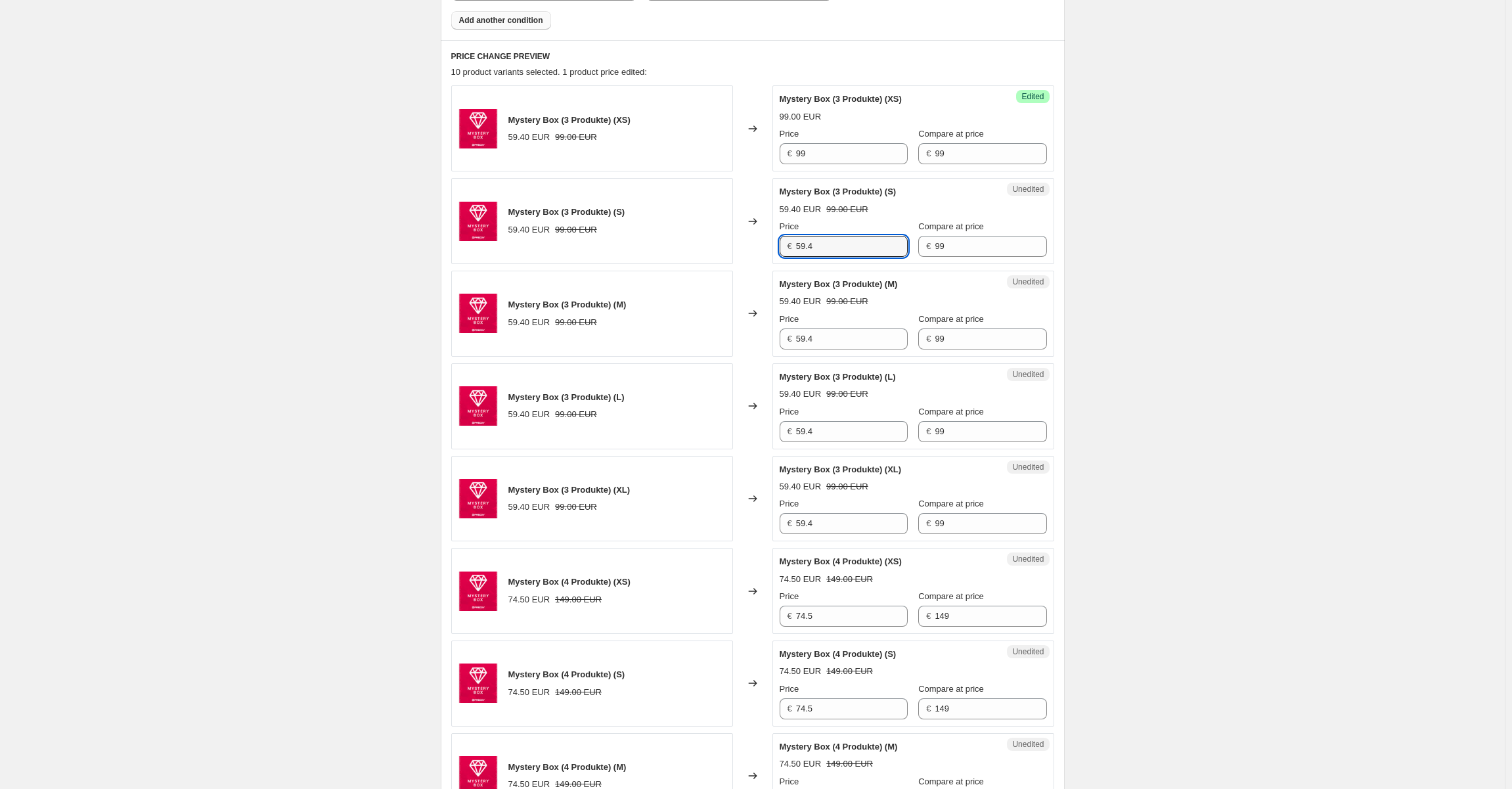
paste input "99"
type input "99"
click at [812, 335] on input "59.4" at bounding box center [852, 339] width 112 height 21
paste input "99"
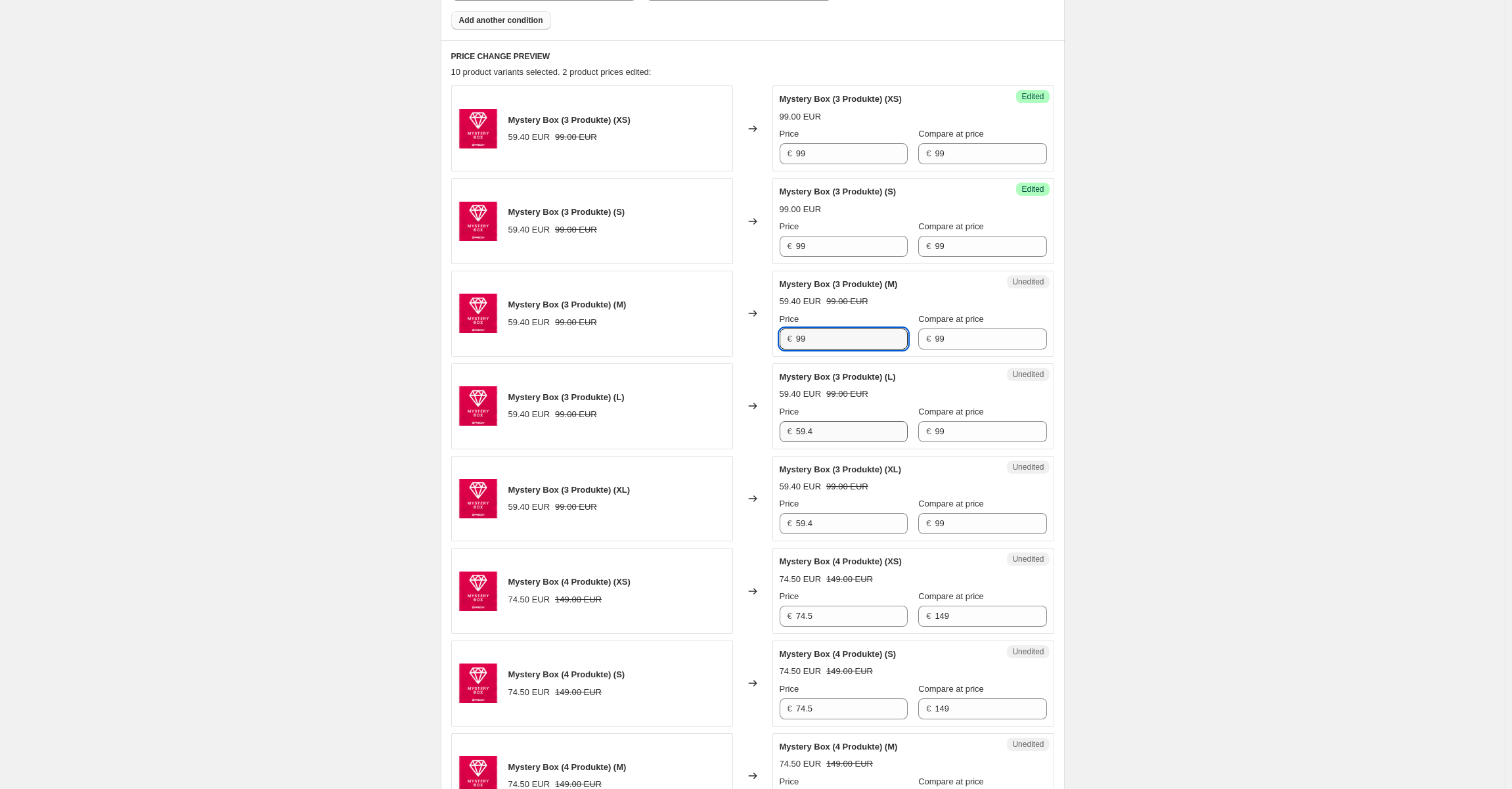
type input "99"
click at [806, 432] on input "59.4" at bounding box center [852, 432] width 112 height 21
paste input "99"
type input "99"
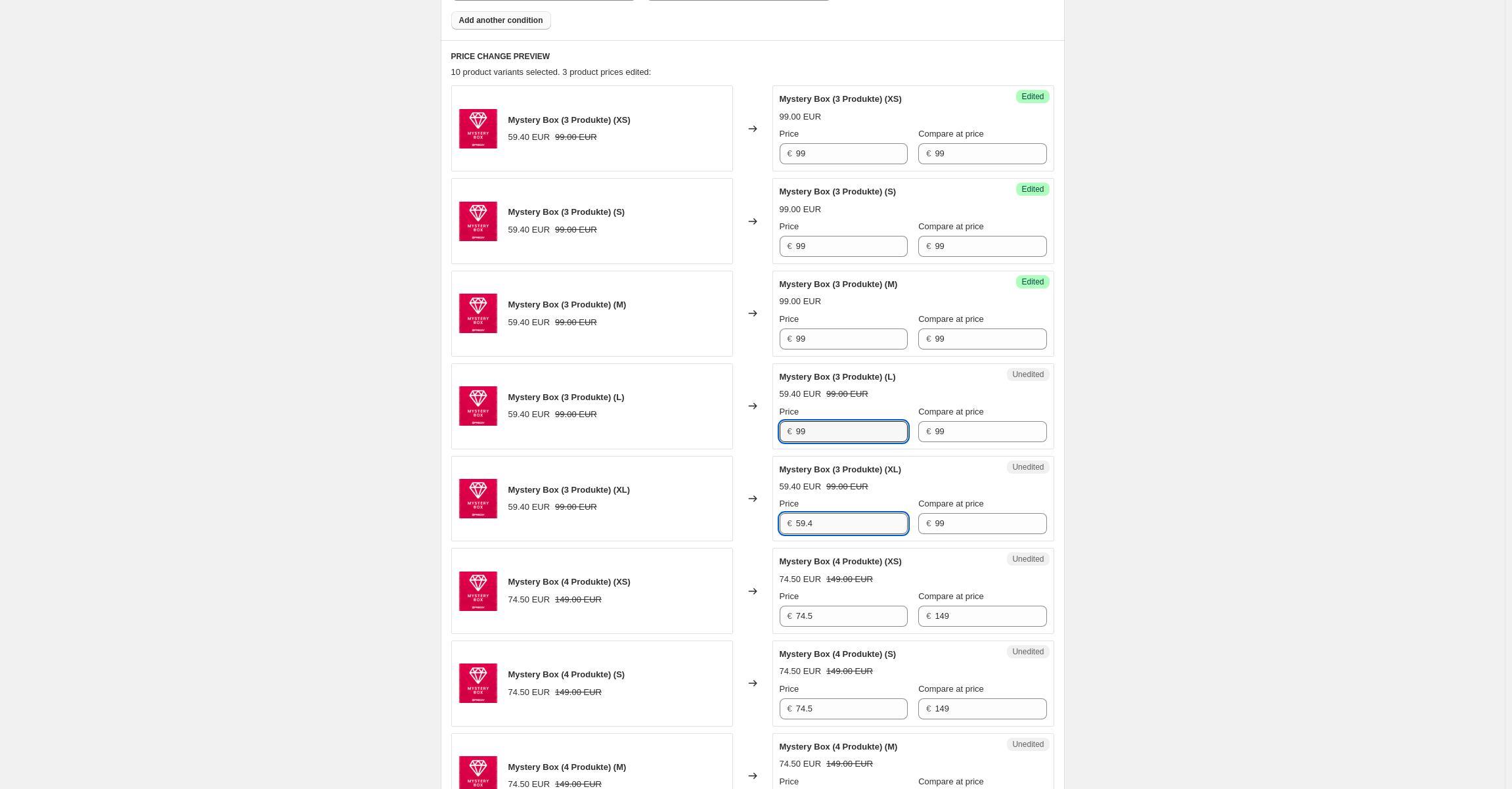
click at [807, 514] on input "59.4" at bounding box center [852, 524] width 112 height 21
paste input "99"
type input "99"
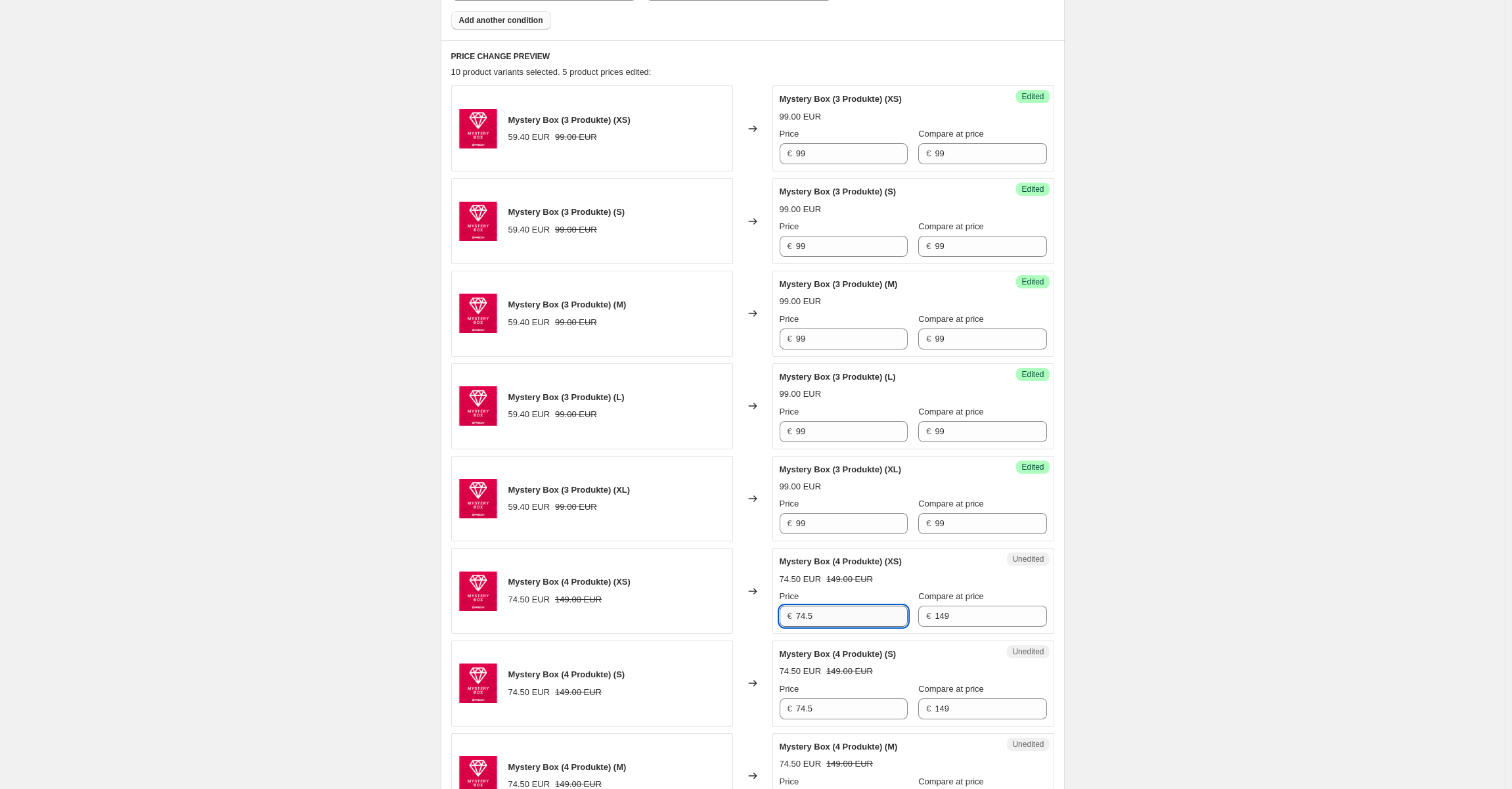
click at [802, 617] on input "74.5" at bounding box center [852, 616] width 112 height 21
paste input "99"
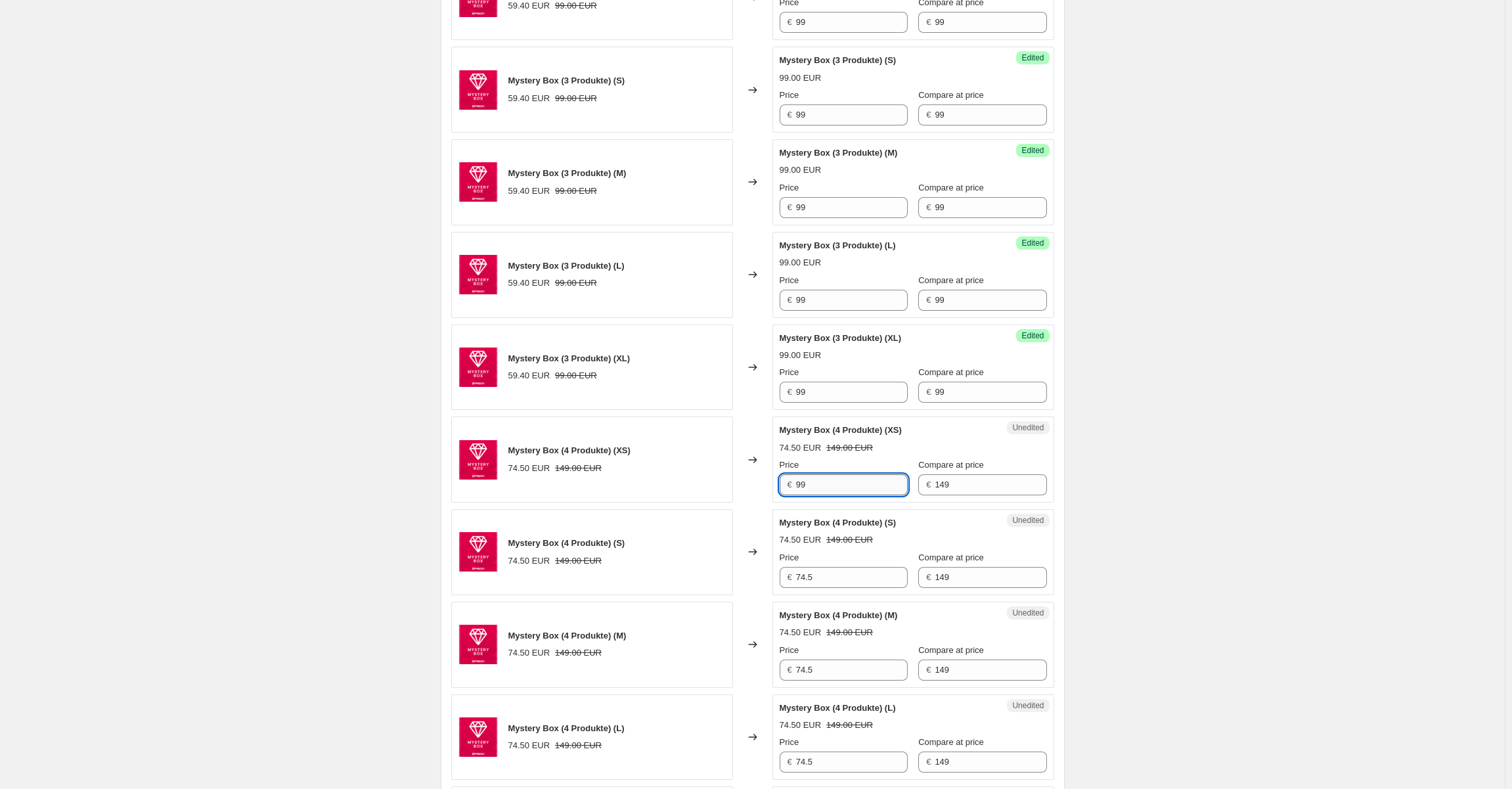
click at [802, 478] on input "99" at bounding box center [852, 485] width 112 height 21
click at [806, 483] on input "149" at bounding box center [852, 485] width 112 height 21
paste input "9"
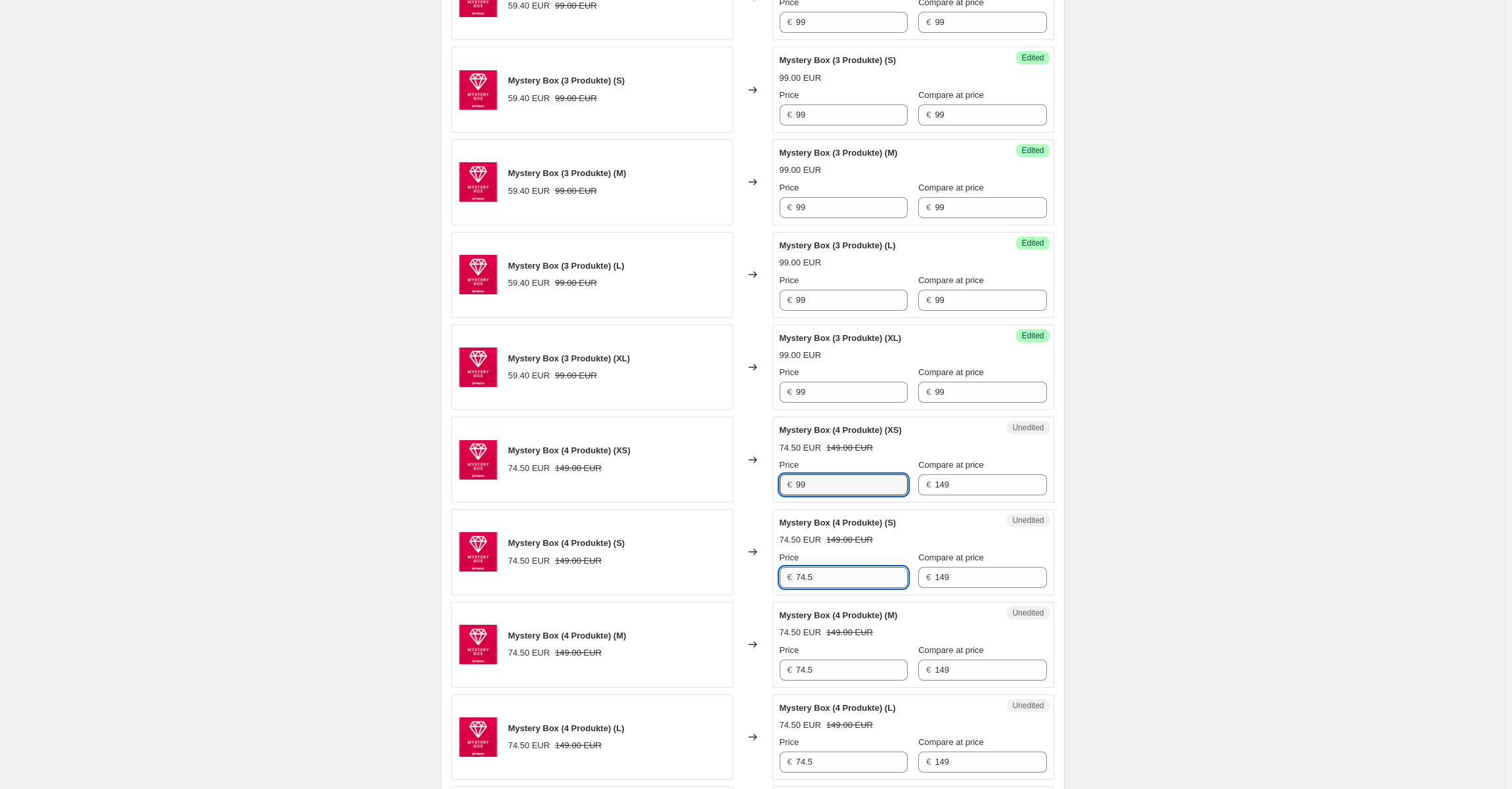
click at [804, 573] on input "74.5" at bounding box center [852, 577] width 112 height 21
click at [807, 481] on input "99" at bounding box center [852, 485] width 112 height 21
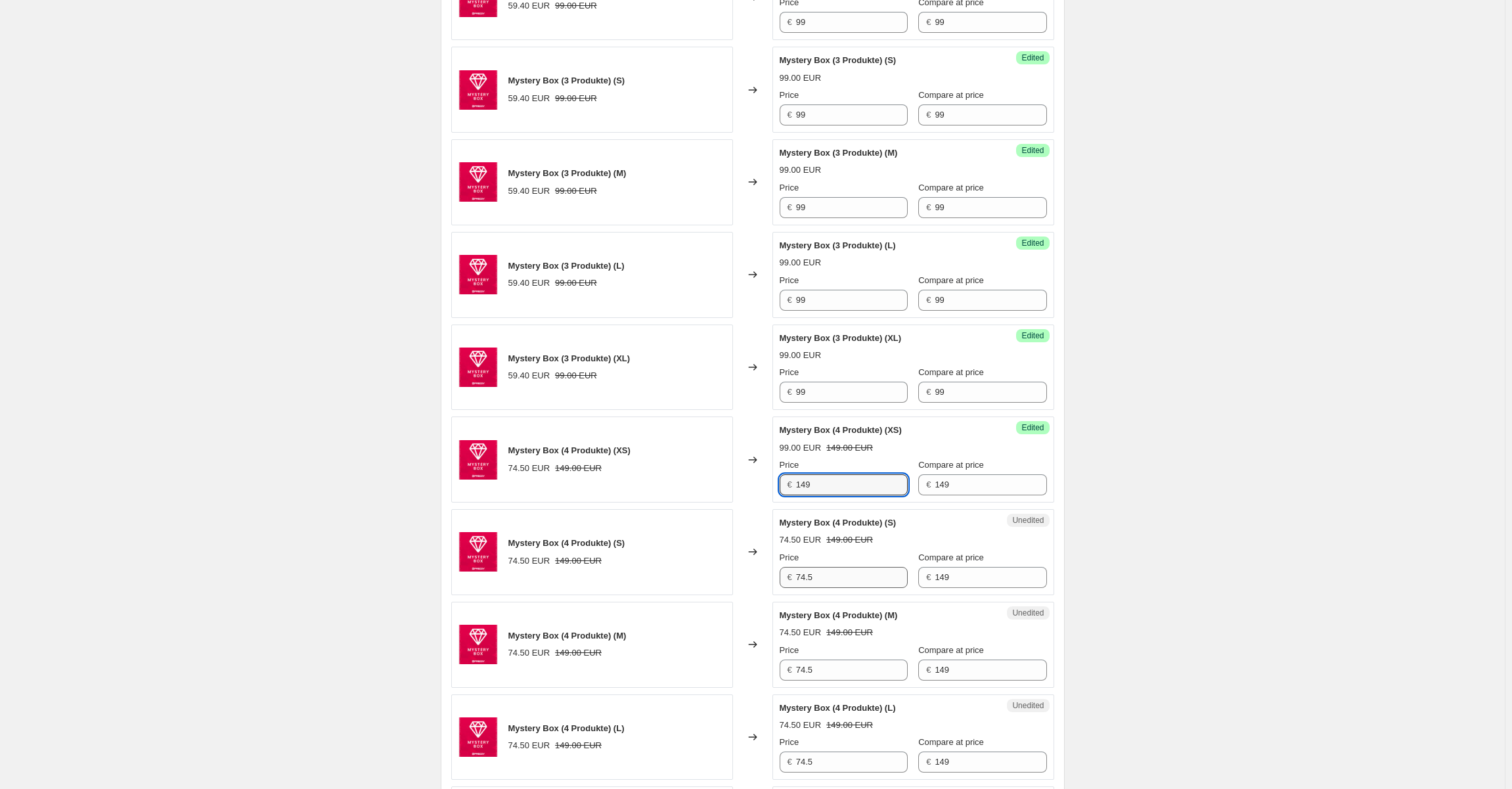
type input "149"
click at [807, 577] on input "74.5" at bounding box center [852, 577] width 112 height 21
paste input "149"
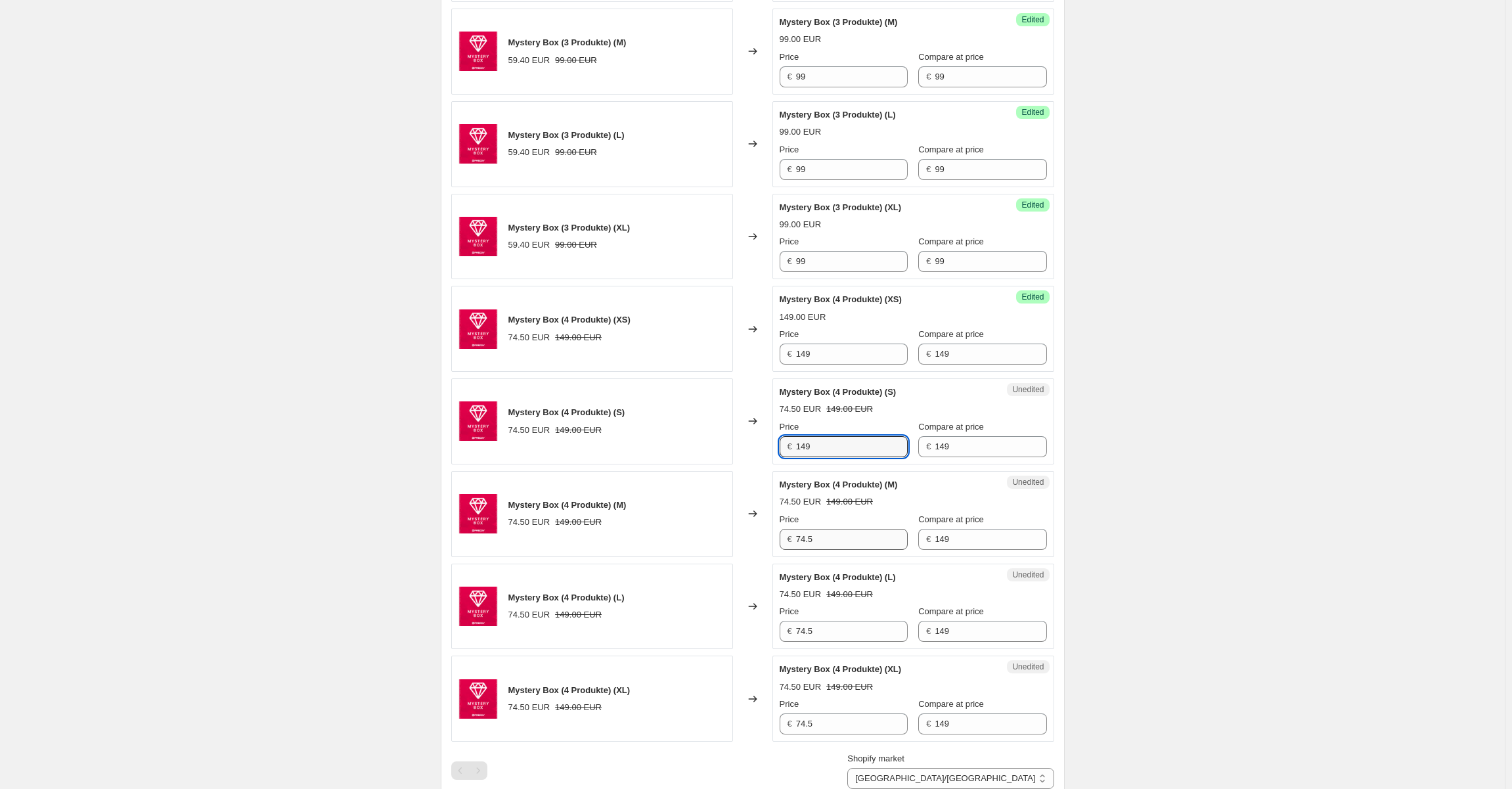
scroll to position [796, 0]
type input "149"
click at [802, 531] on input "74.5" at bounding box center [852, 538] width 112 height 21
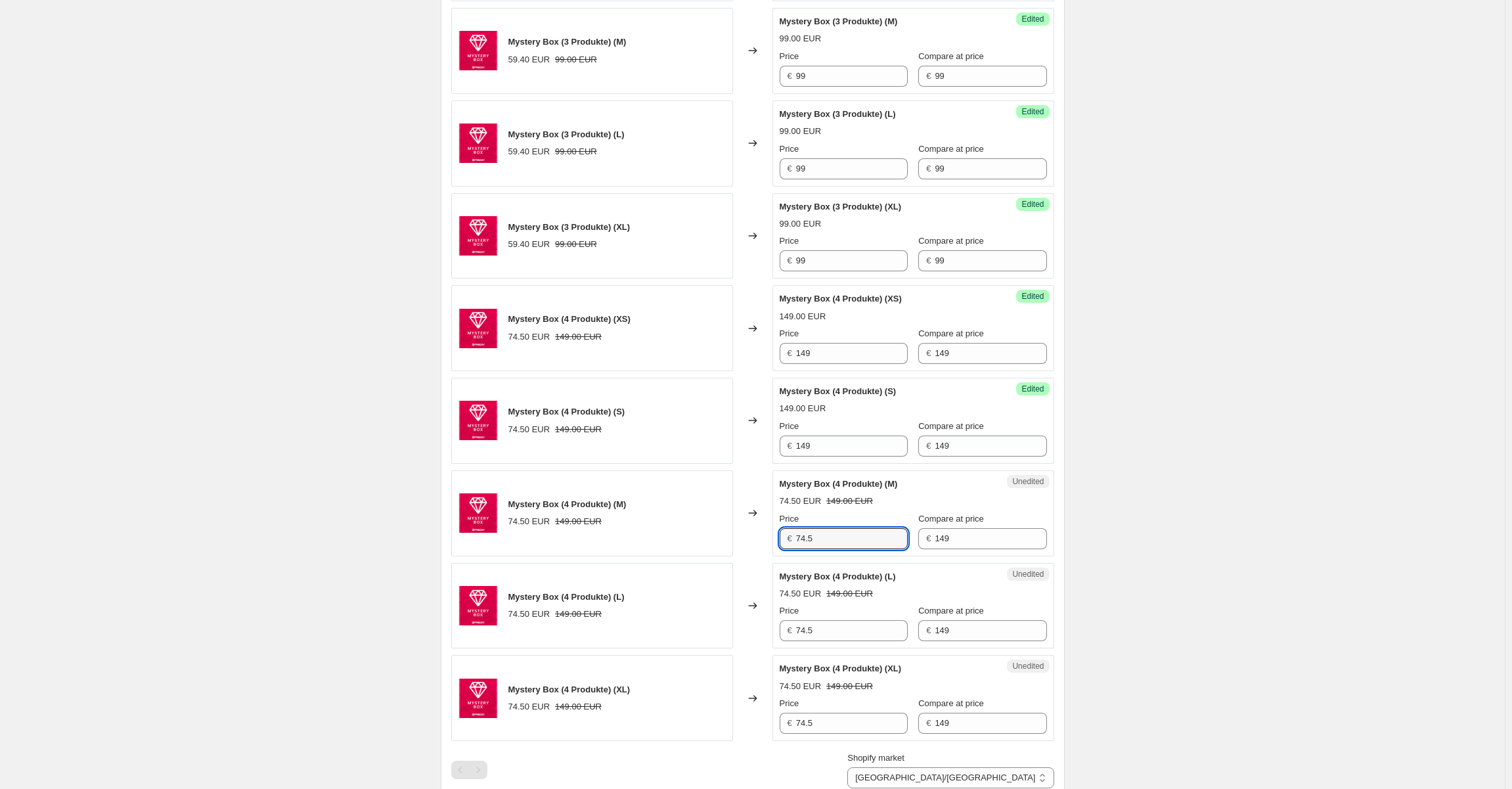
paste input "149"
type input "149"
click at [802, 629] on input "74.5" at bounding box center [852, 630] width 112 height 21
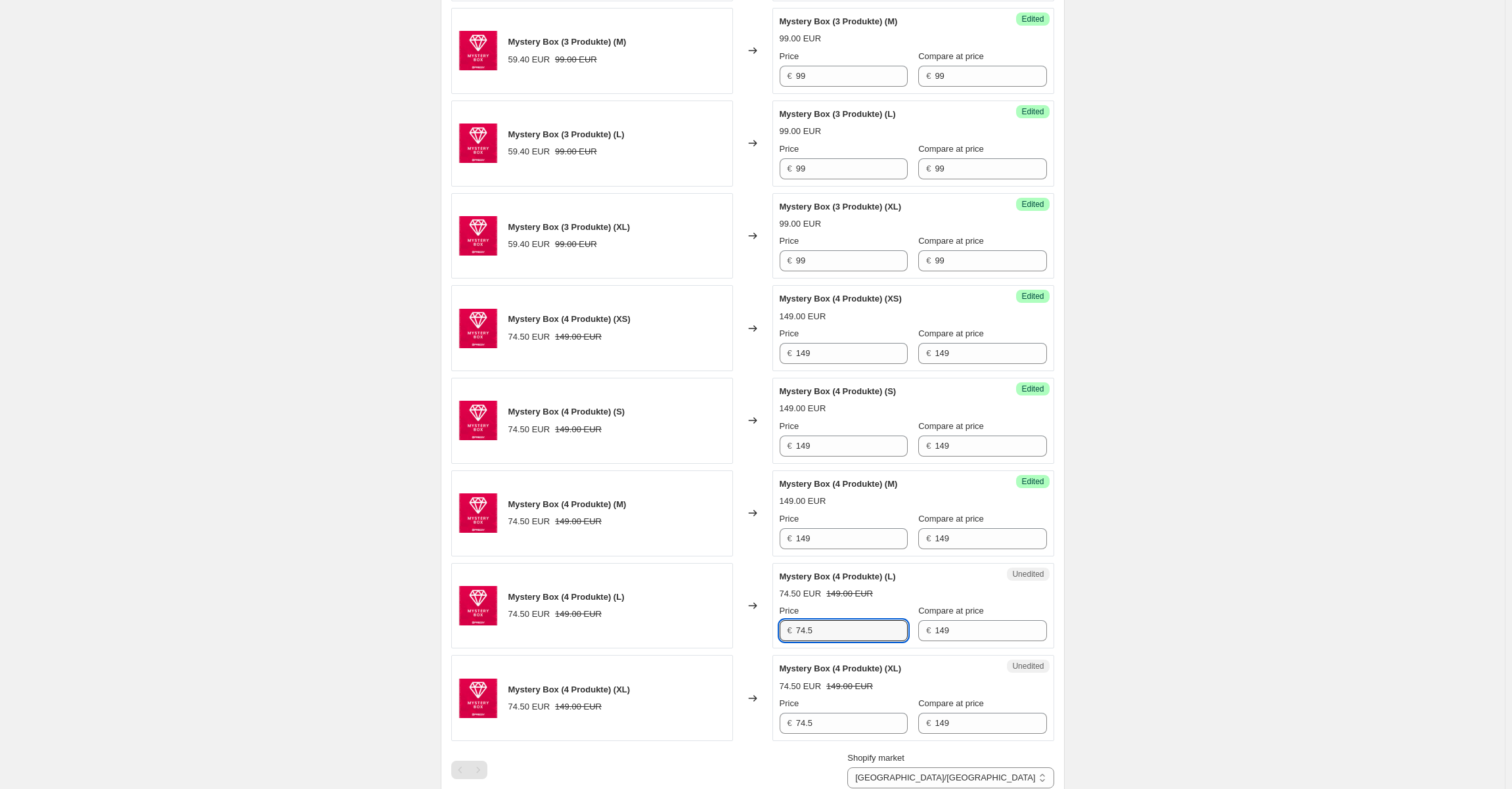
paste input "149"
type input "149"
click at [805, 716] on input "74.5" at bounding box center [852, 723] width 112 height 21
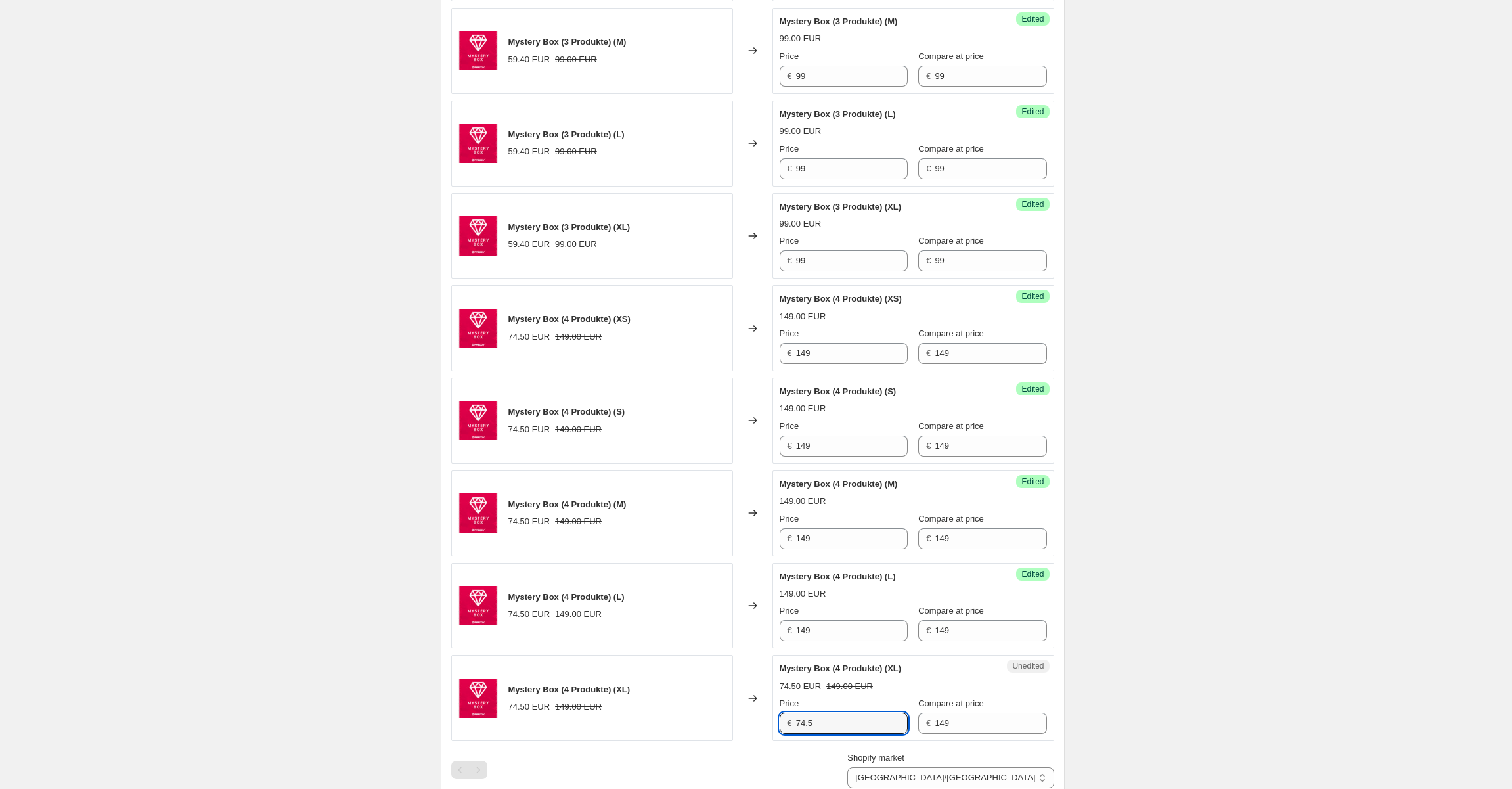
paste input "149"
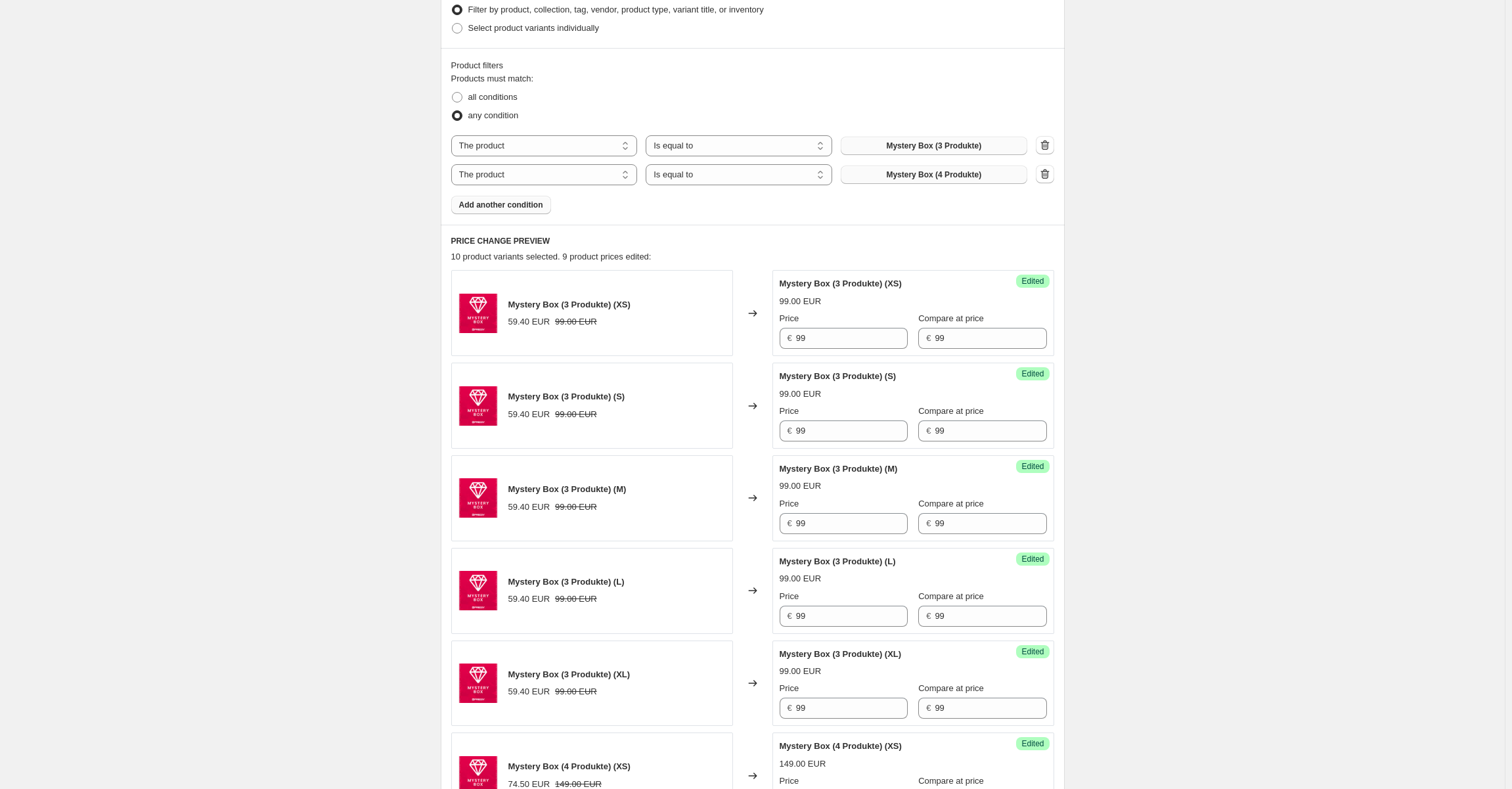
scroll to position [336, 0]
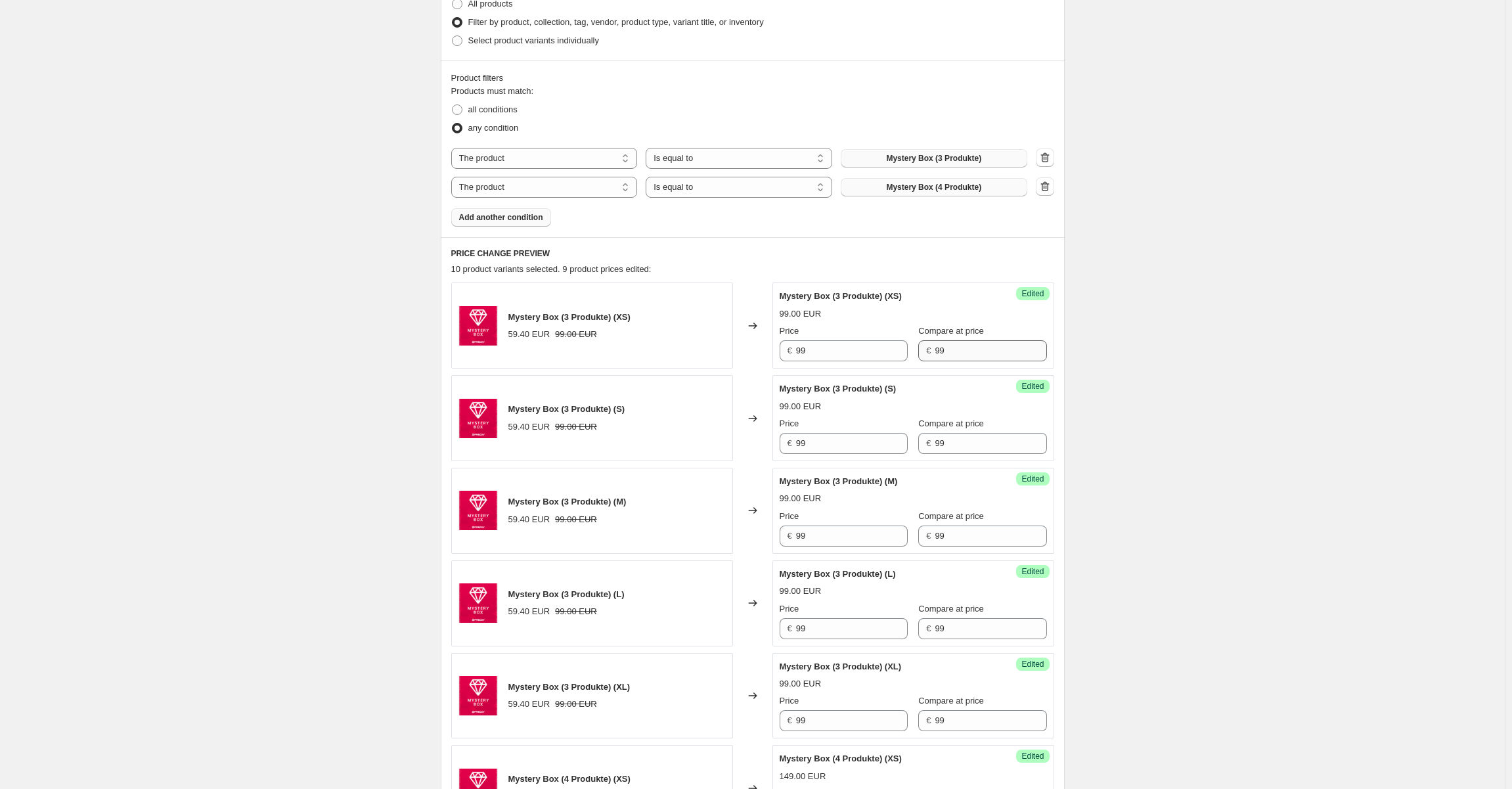
type input "149"
click at [937, 344] on input "99" at bounding box center [990, 351] width 112 height 21
click at [935, 349] on input "199" at bounding box center [990, 351] width 112 height 21
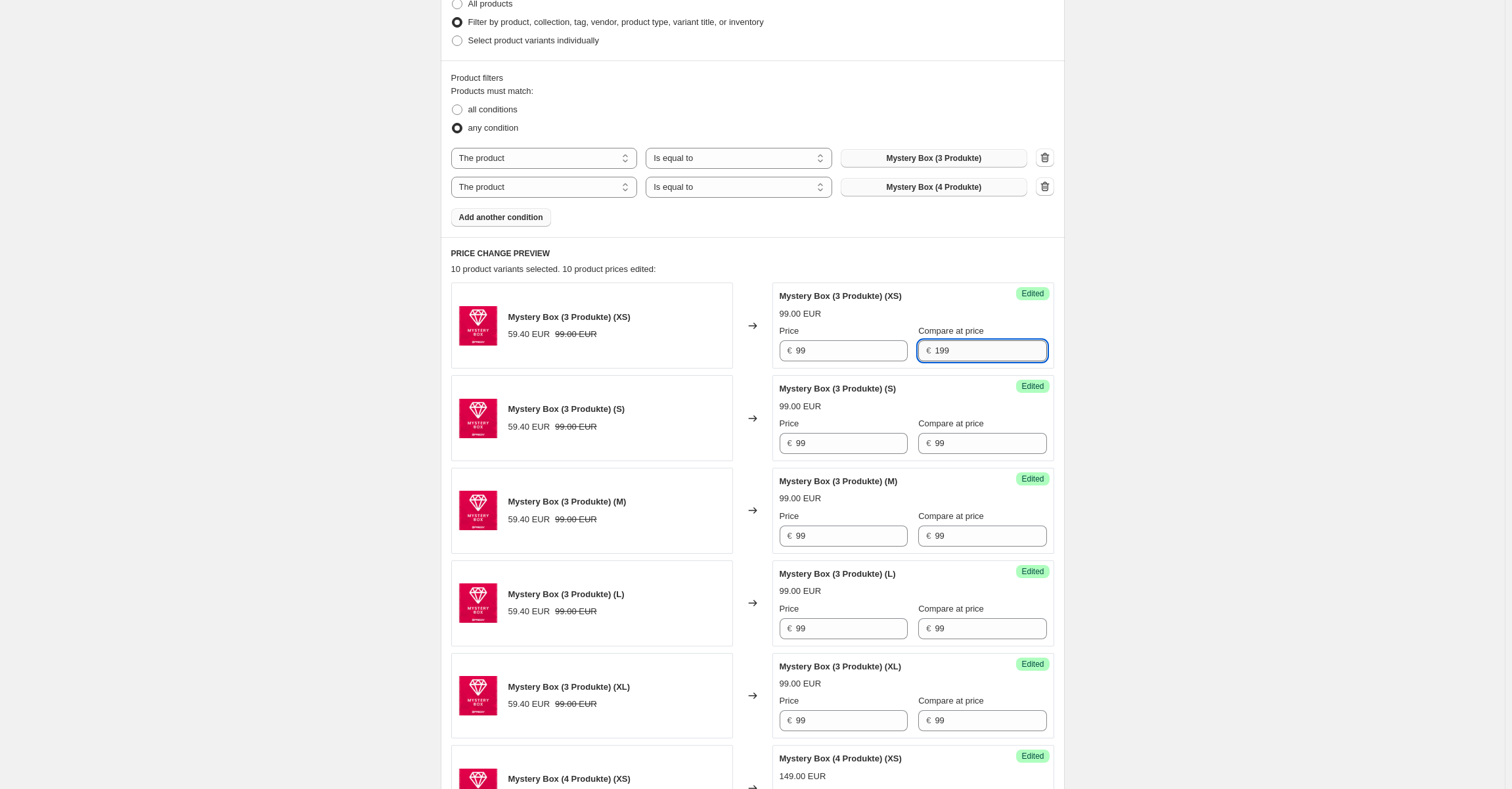
click at [935, 349] on input "199" at bounding box center [990, 351] width 112 height 21
type input "199"
click at [935, 446] on input "99" at bounding box center [990, 444] width 112 height 21
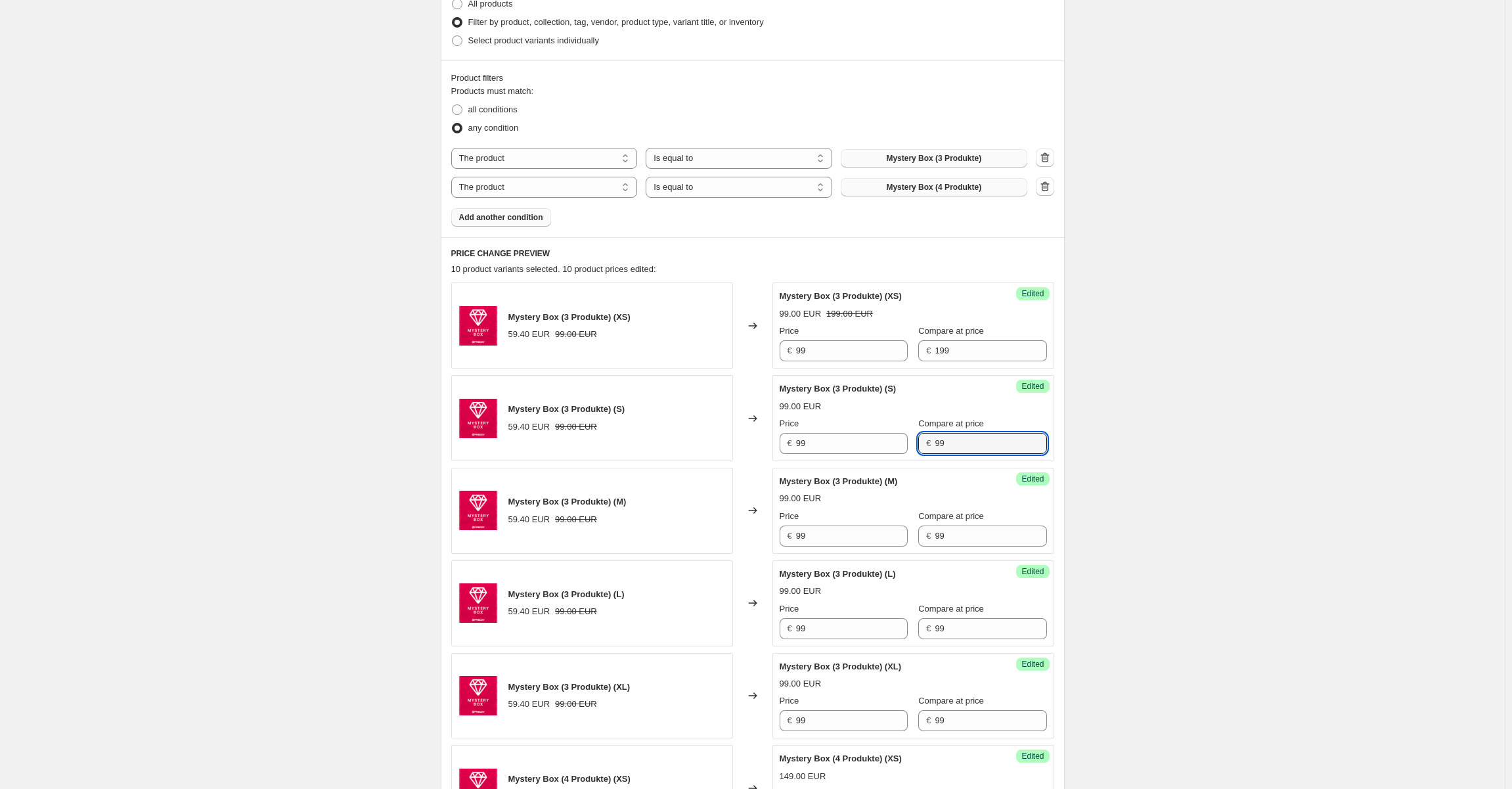
paste input "1"
type input "199"
click at [935, 537] on input "99" at bounding box center [990, 536] width 112 height 21
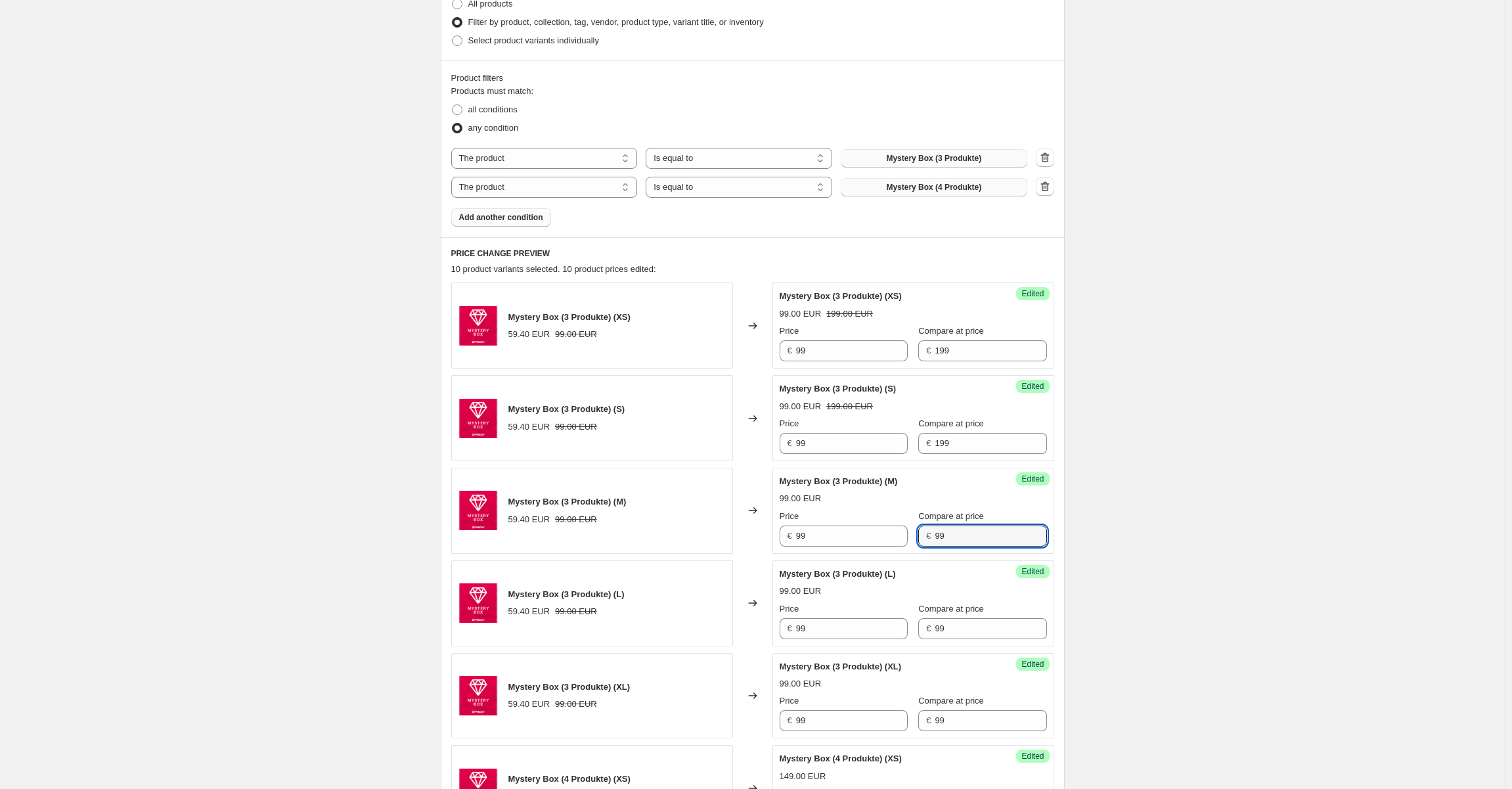
paste input "1"
type input "199"
click at [935, 626] on input "99" at bounding box center [990, 628] width 112 height 21
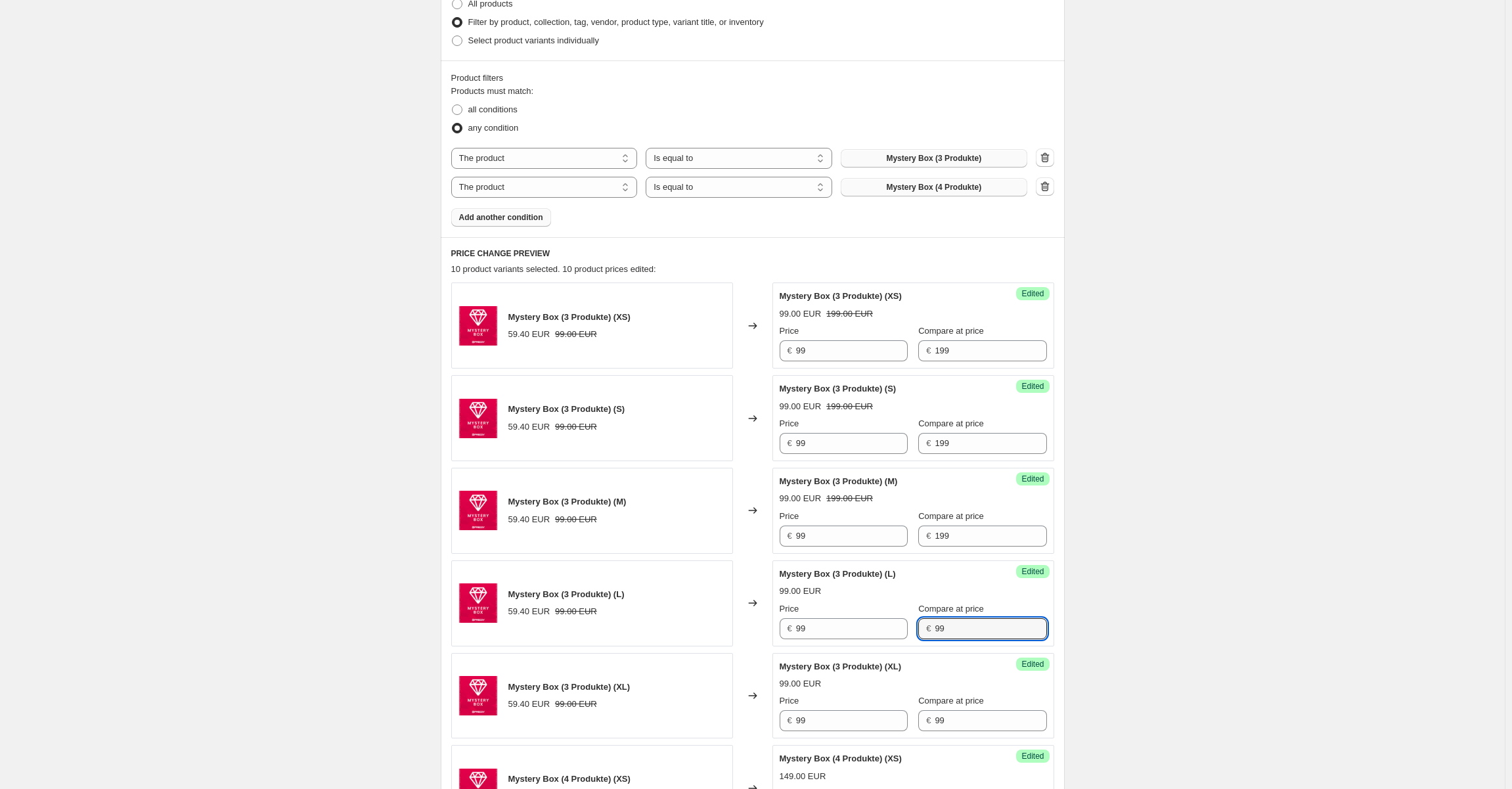
paste input "1"
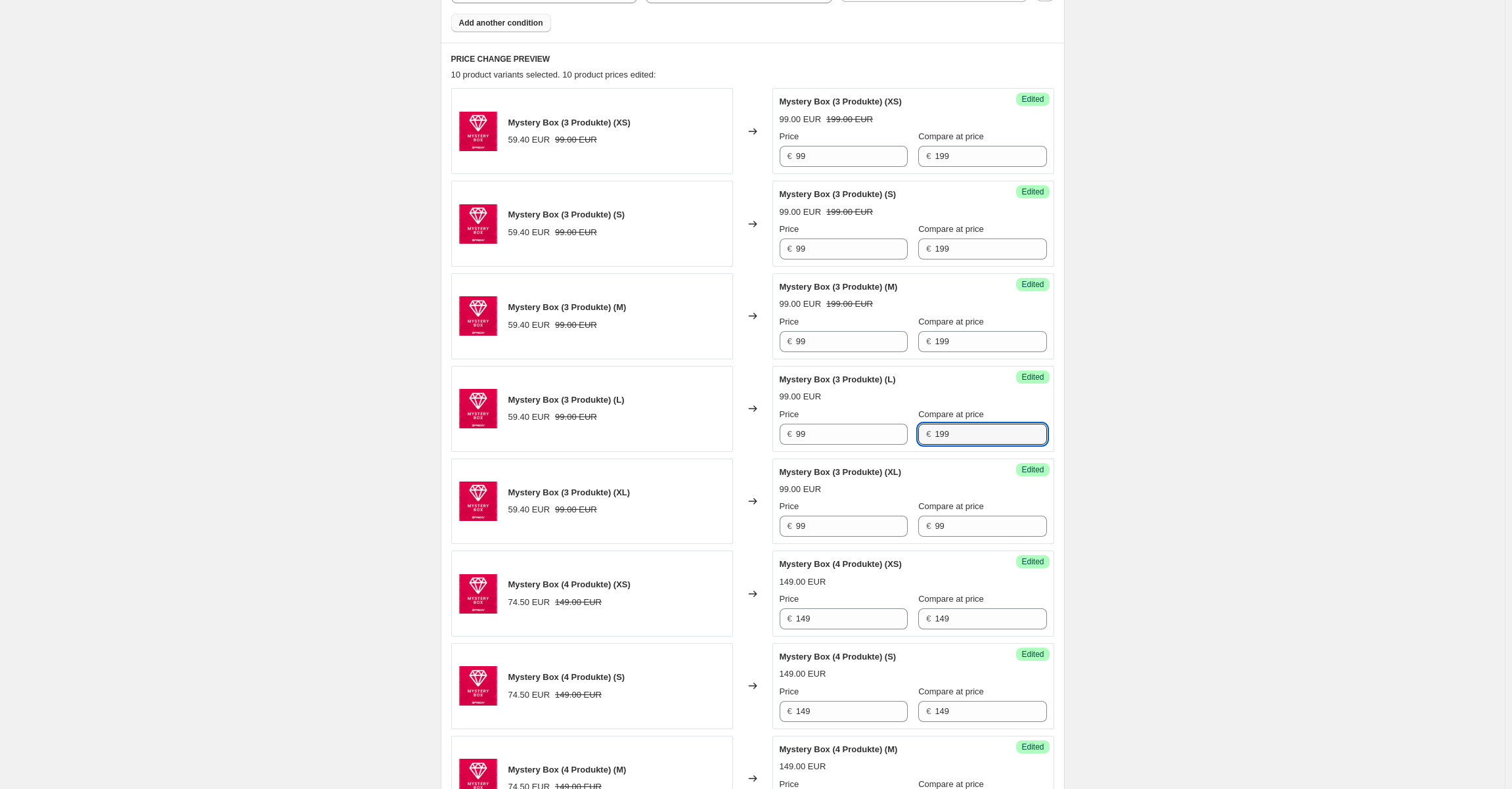
scroll to position [533, 0]
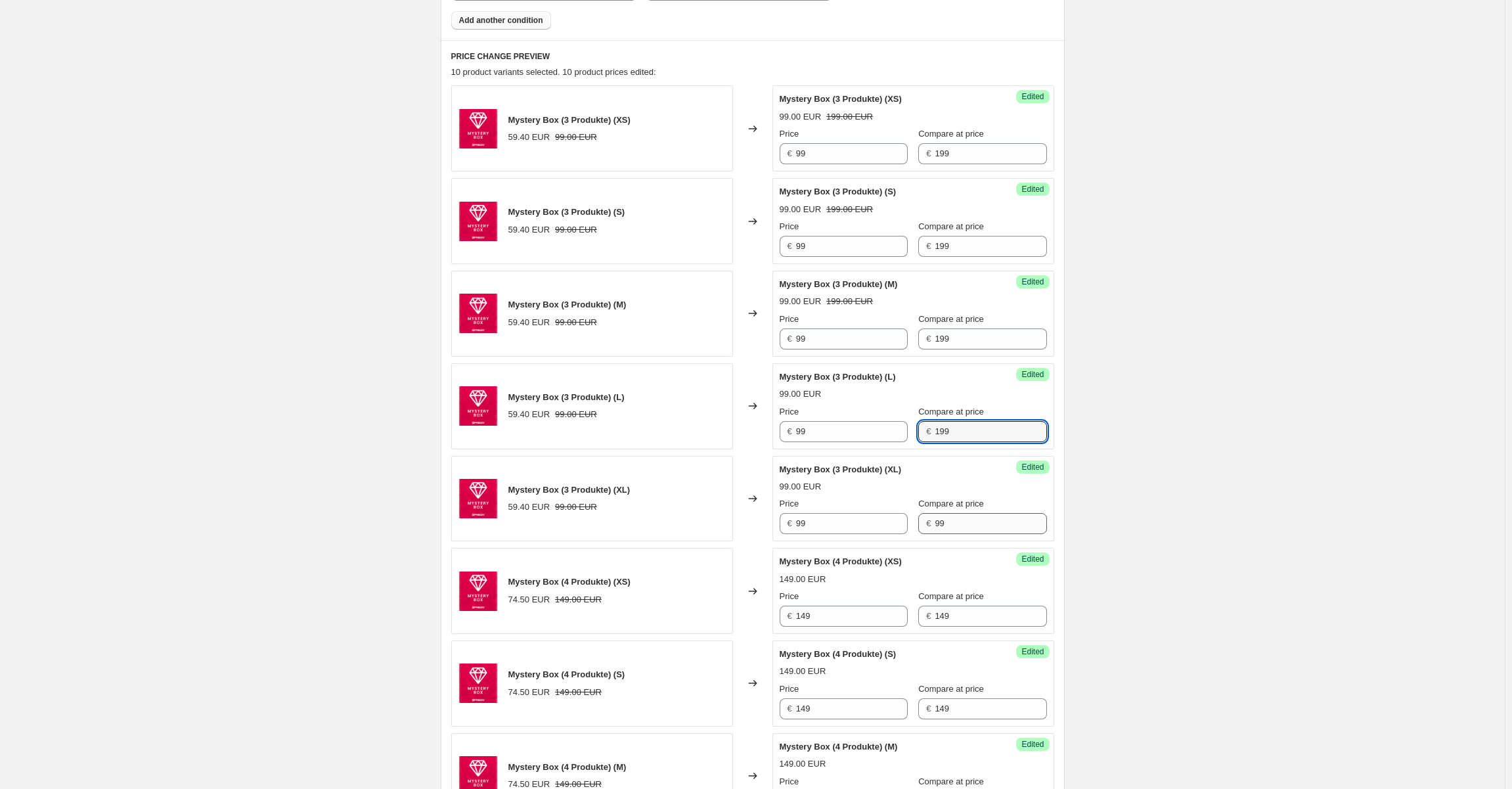
type input "199"
click at [935, 514] on input "99" at bounding box center [990, 524] width 112 height 21
paste input "1"
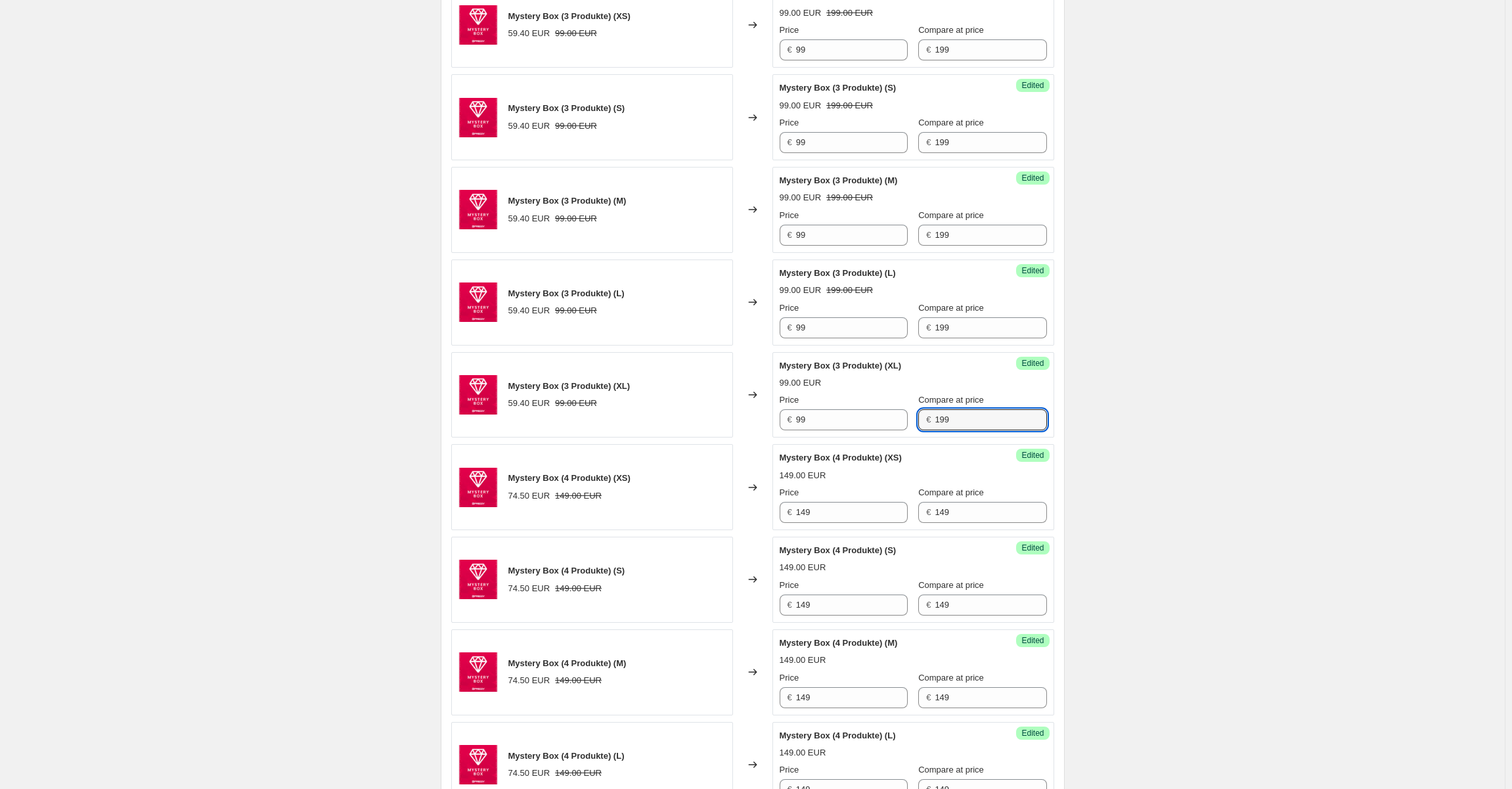
scroll to position [665, 0]
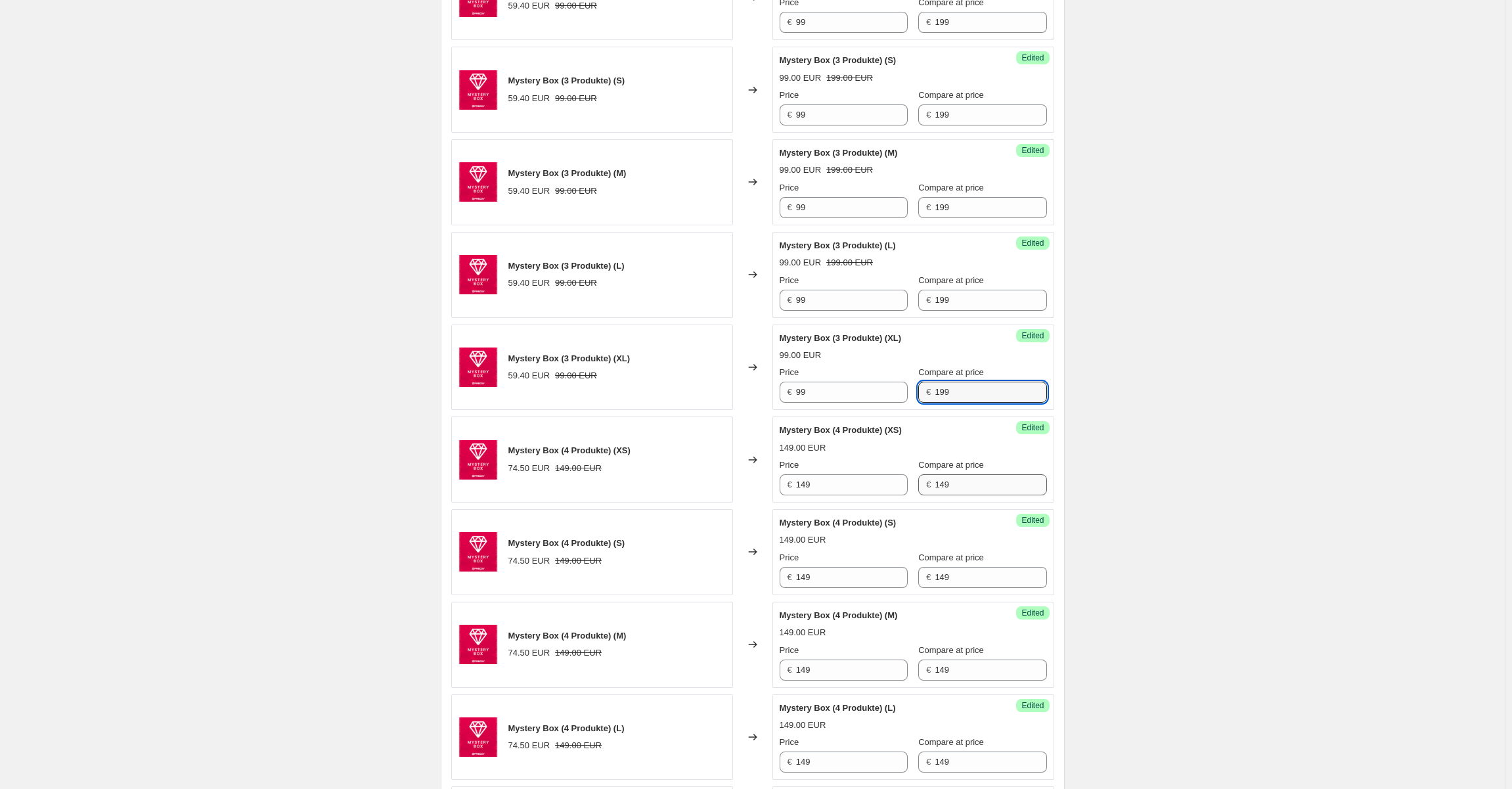
type input "199"
click at [935, 482] on input "149" at bounding box center [990, 485] width 112 height 21
click at [935, 478] on input "249" at bounding box center [990, 485] width 112 height 21
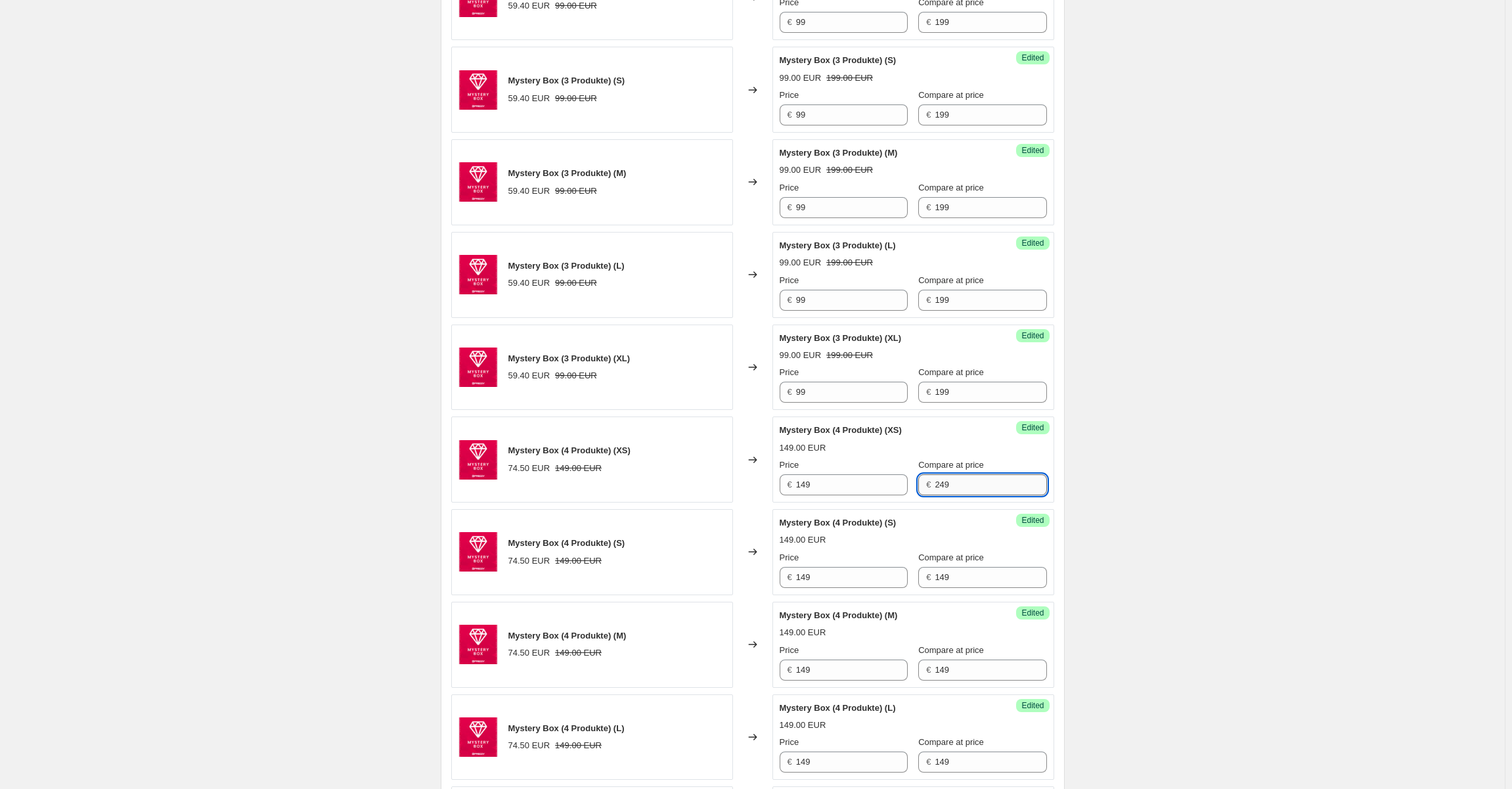
click at [935, 478] on input "249" at bounding box center [990, 485] width 112 height 21
click at [935, 478] on input "299" at bounding box center [990, 485] width 112 height 21
type input "299"
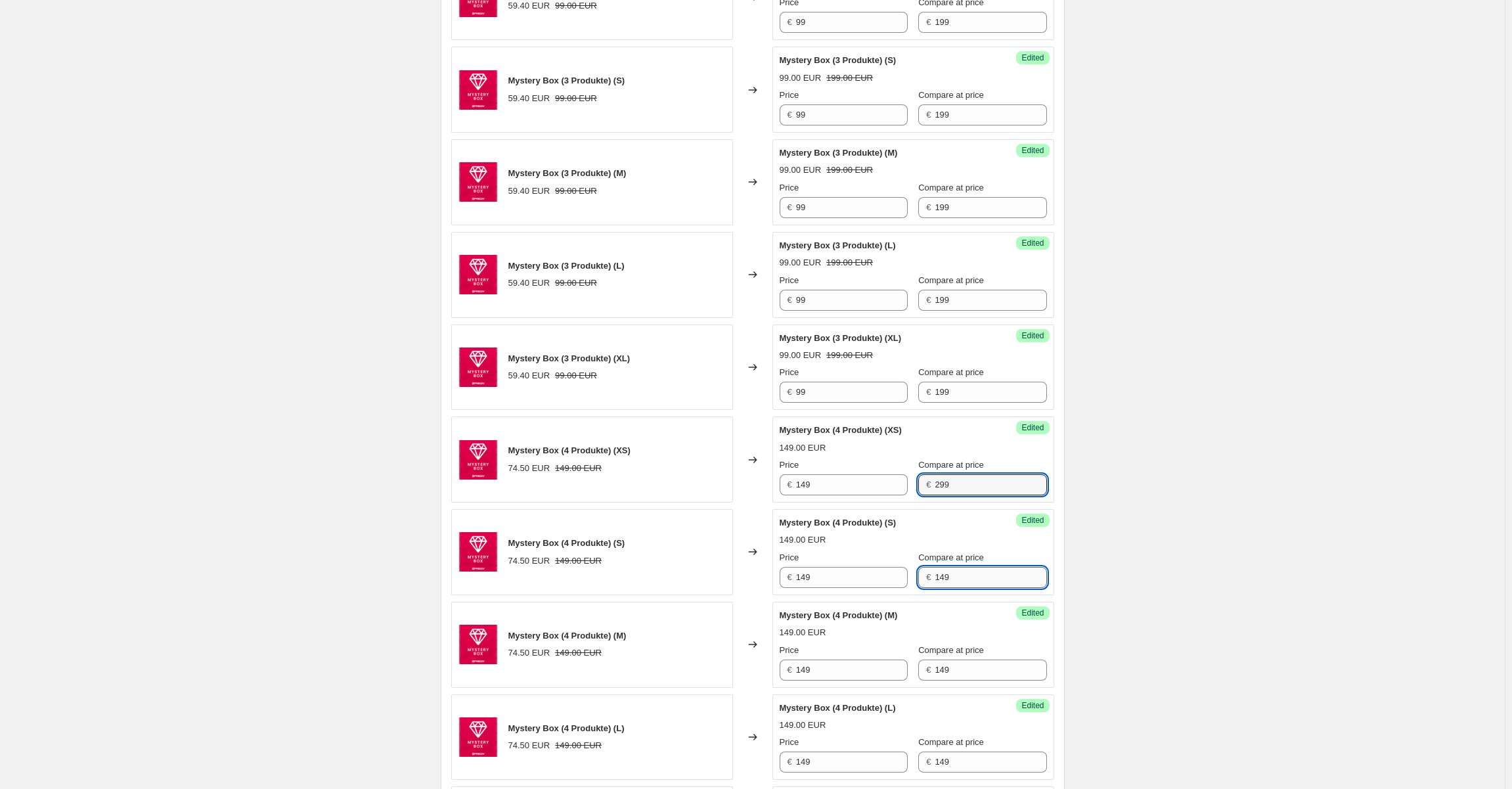
click at [935, 571] on input "149" at bounding box center [990, 577] width 112 height 21
paste input "29"
type input "299"
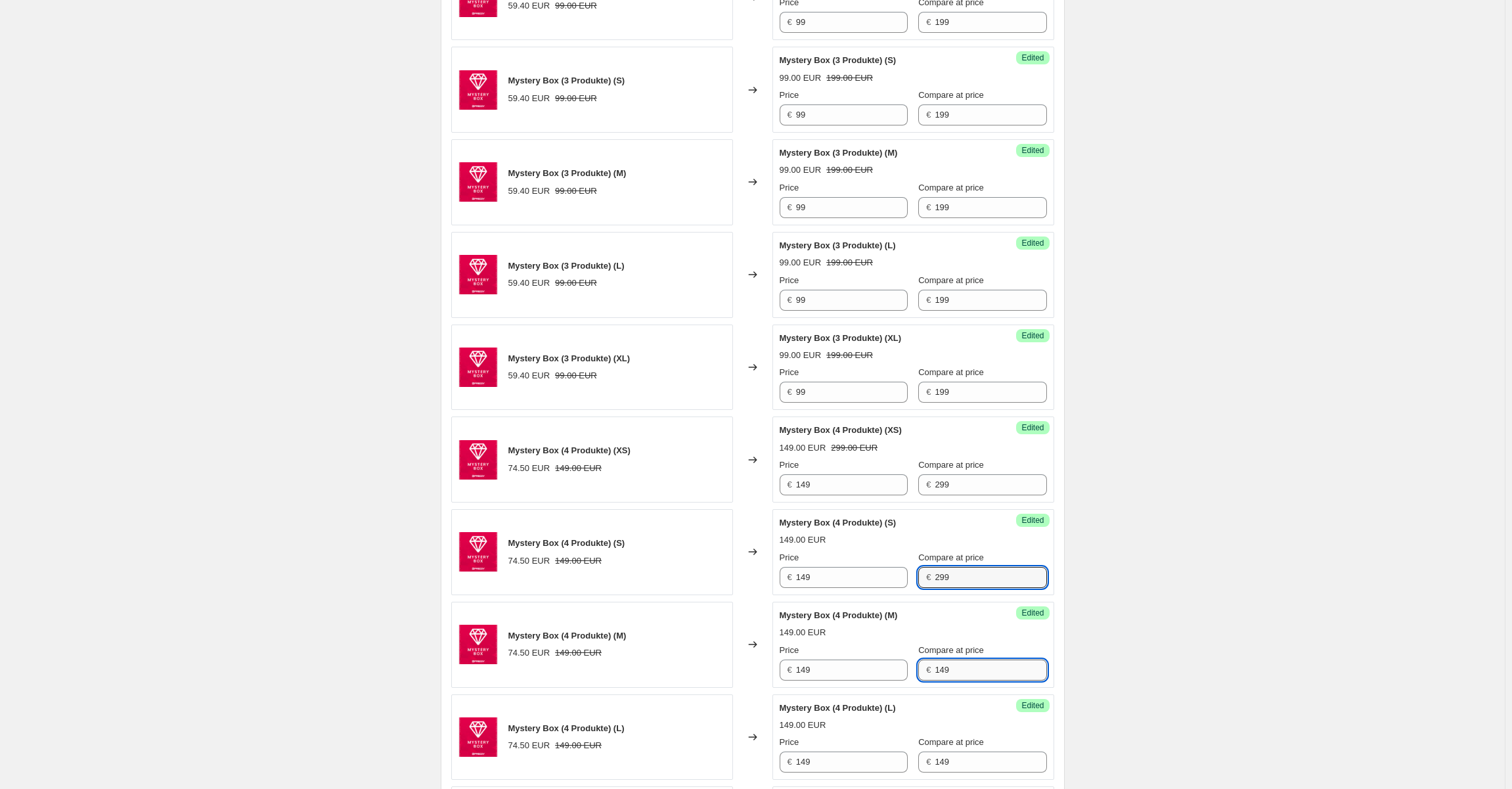
click at [936, 672] on input "149" at bounding box center [990, 670] width 112 height 21
paste input "29"
type input "299"
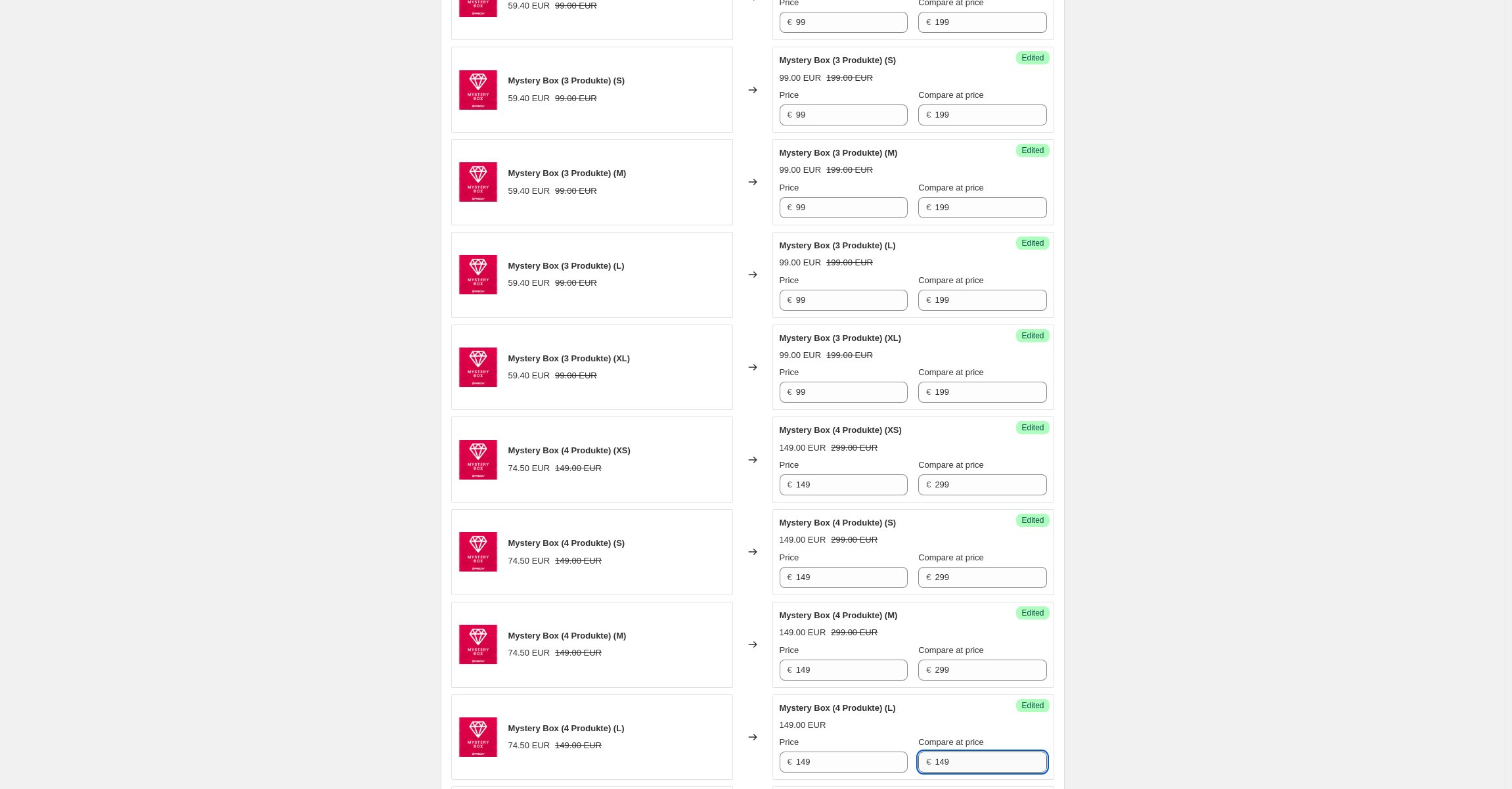
click at [937, 759] on input "149" at bounding box center [990, 762] width 112 height 21
paste input "29"
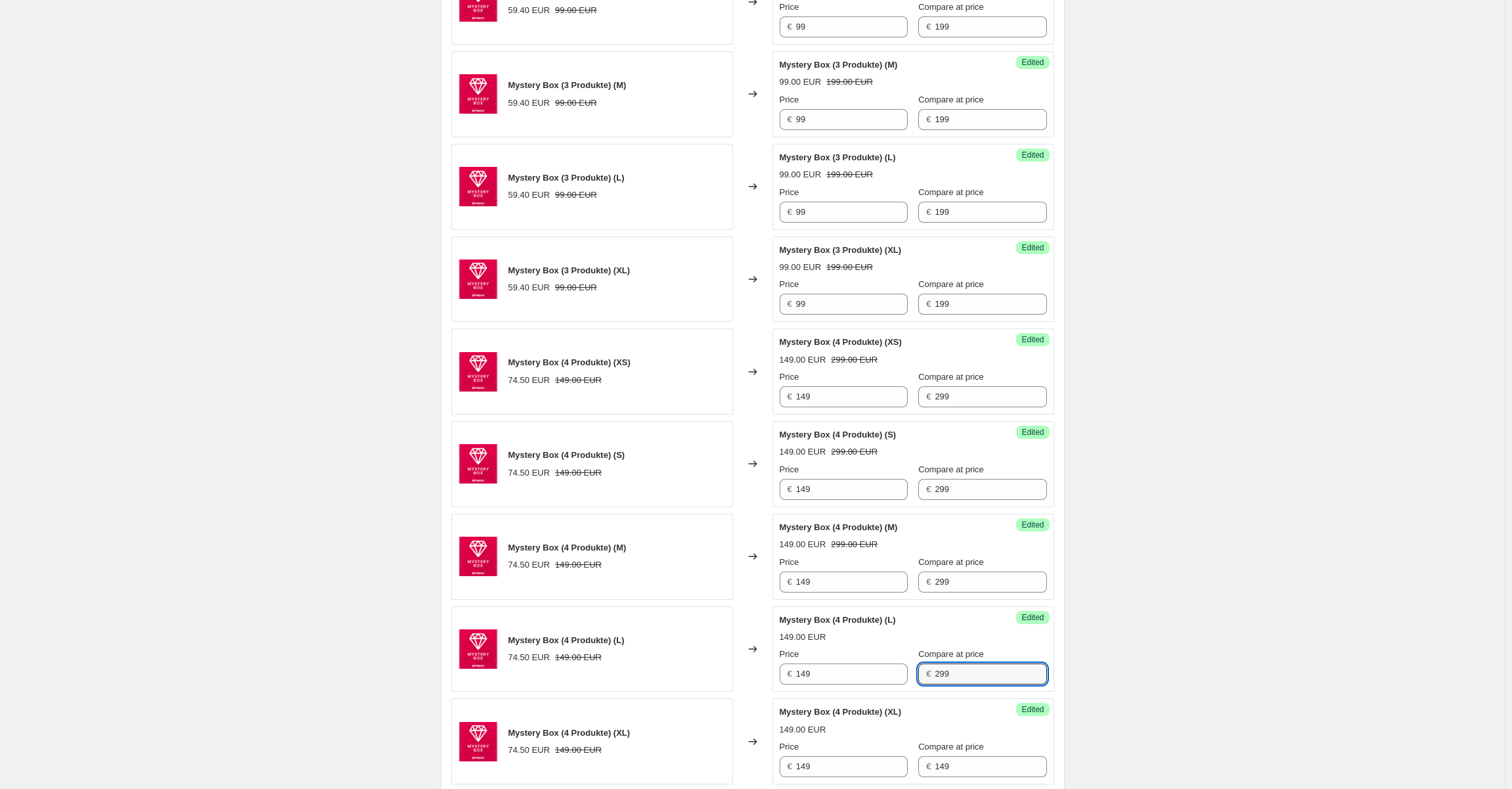
scroll to position [861, 0]
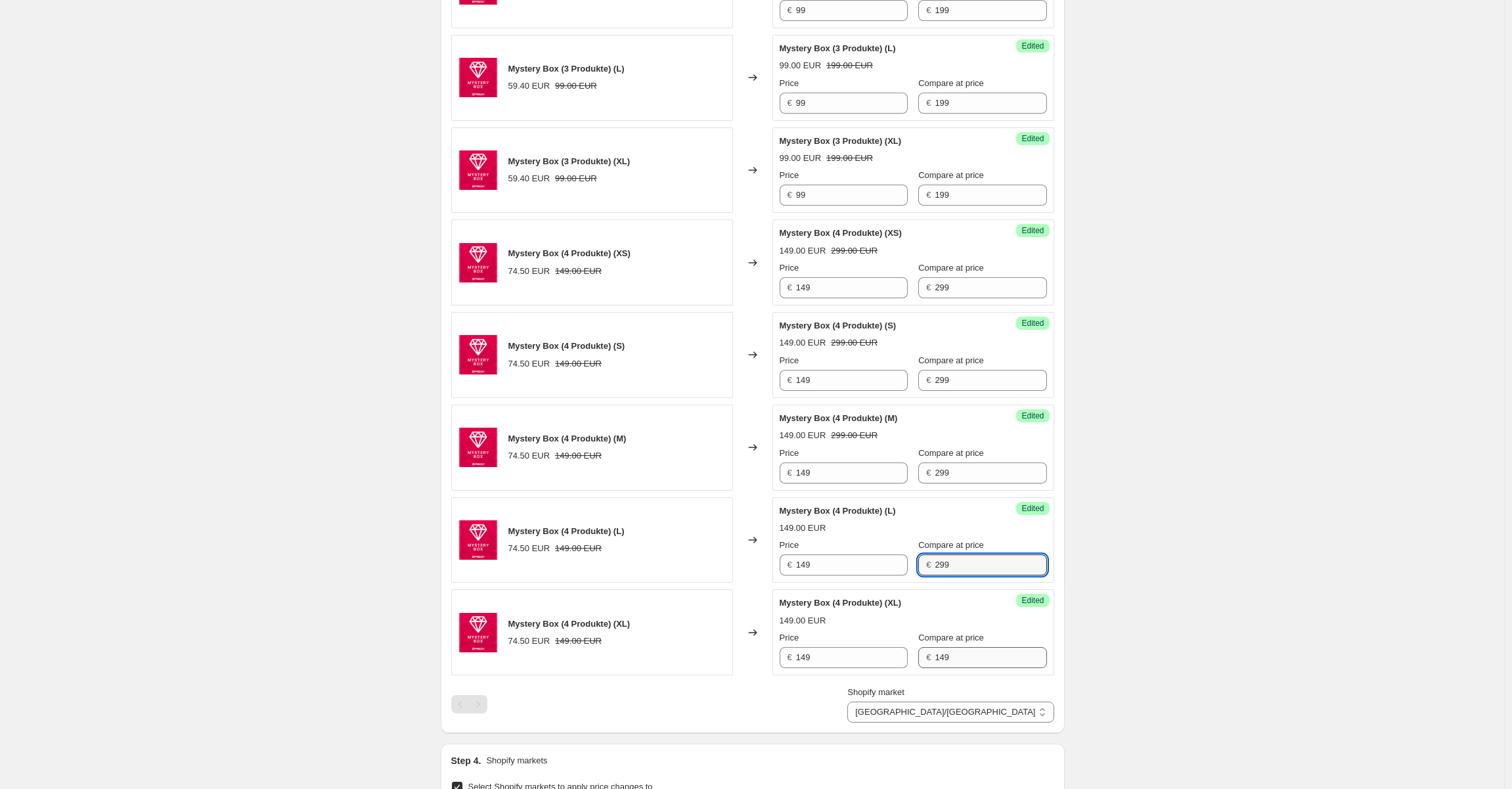
type input "299"
click at [935, 657] on input "149" at bounding box center [990, 658] width 112 height 21
paste input "29"
type input "299"
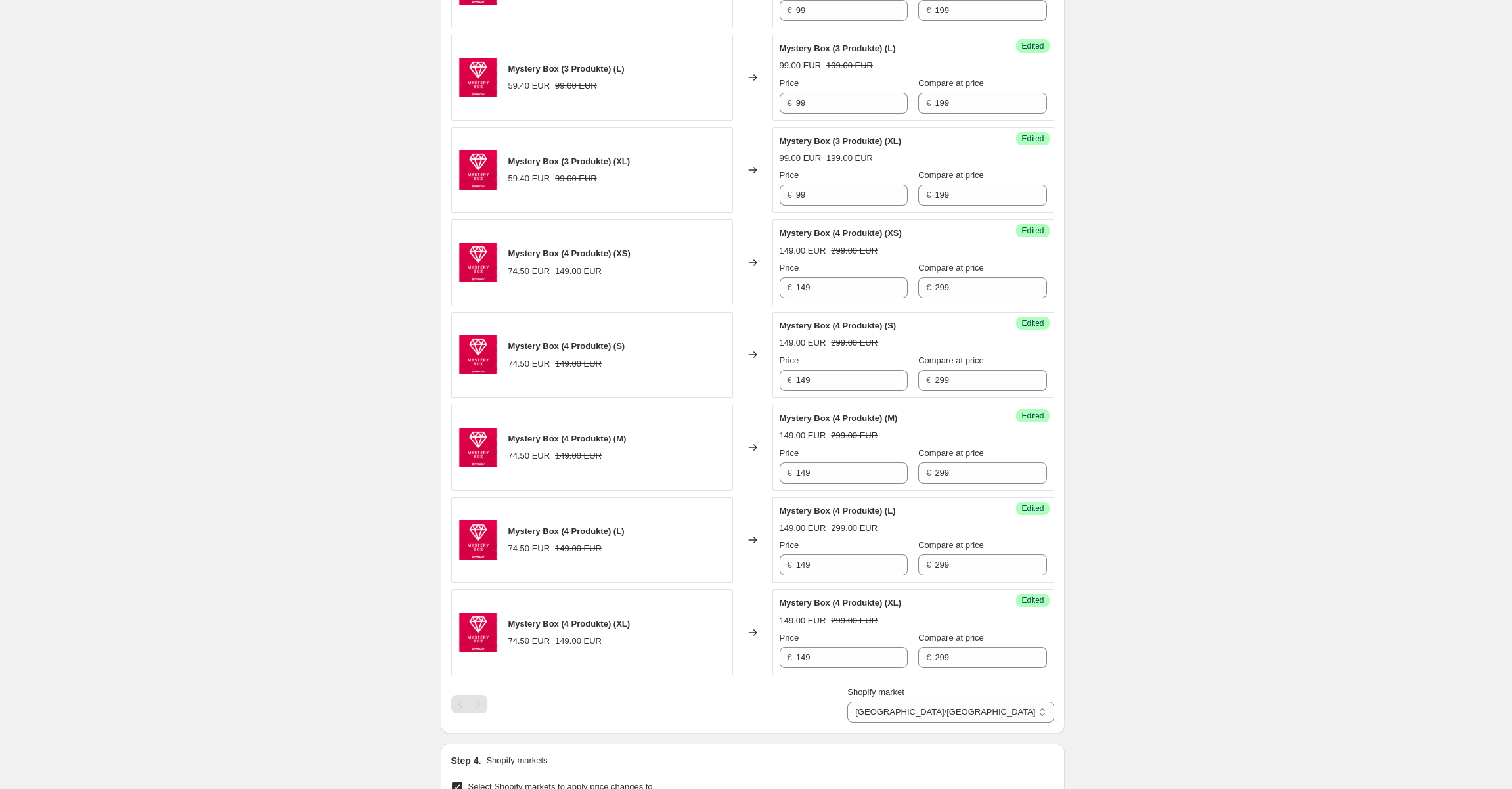
click at [1093, 672] on div "Create new price change job. This page is ready Create new price change job Dra…" at bounding box center [752, 192] width 1504 height 2107
click at [1022, 712] on select "AUSTRIA/GERMANY SWEDEN Suomi" at bounding box center [950, 712] width 206 height 21
select select "99453862212"
click at [997, 722] on select "AUSTRIA/GERMANY SWEDEN Suomi" at bounding box center [950, 712] width 206 height 21
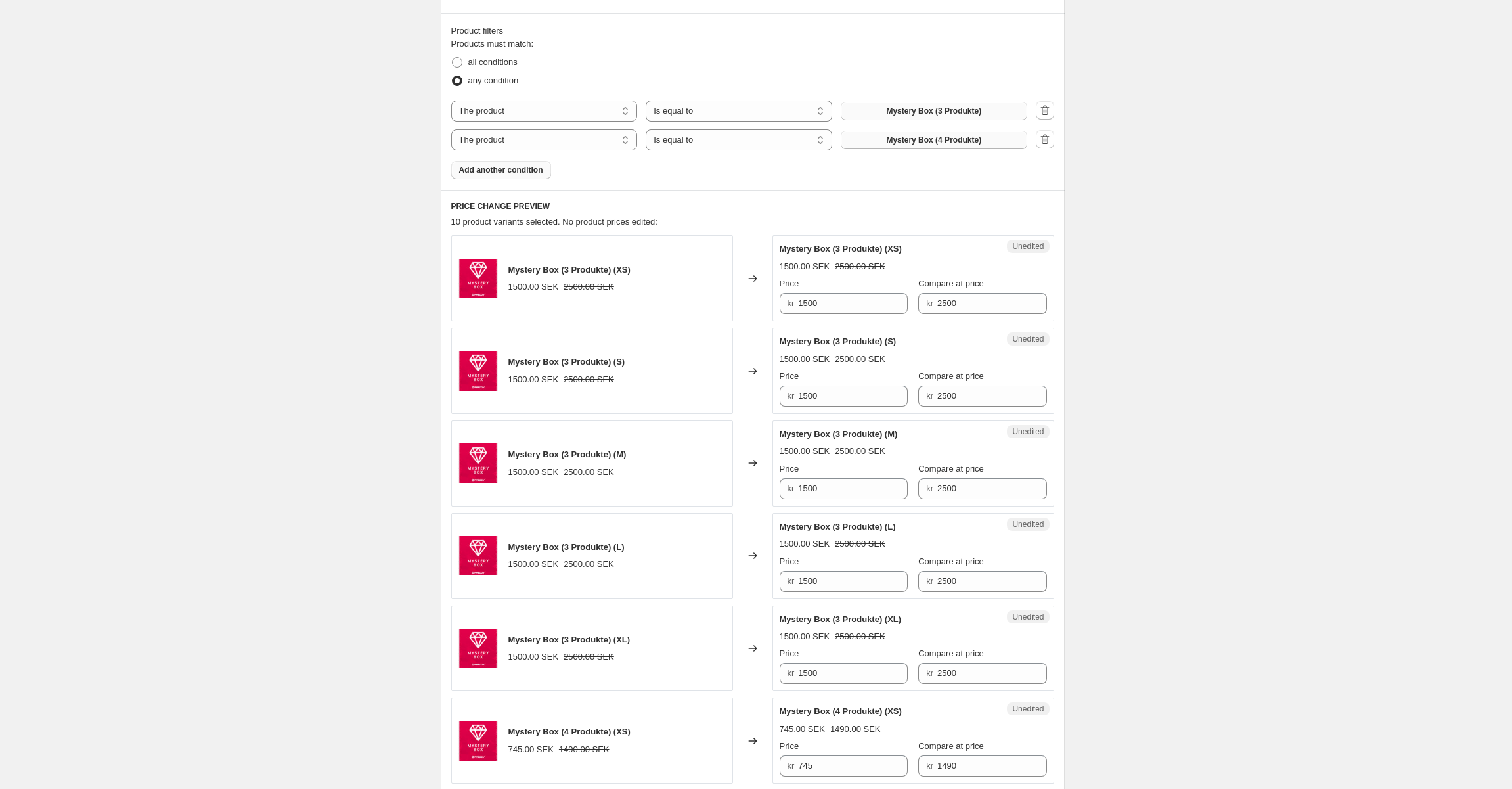
scroll to position [402, 0]
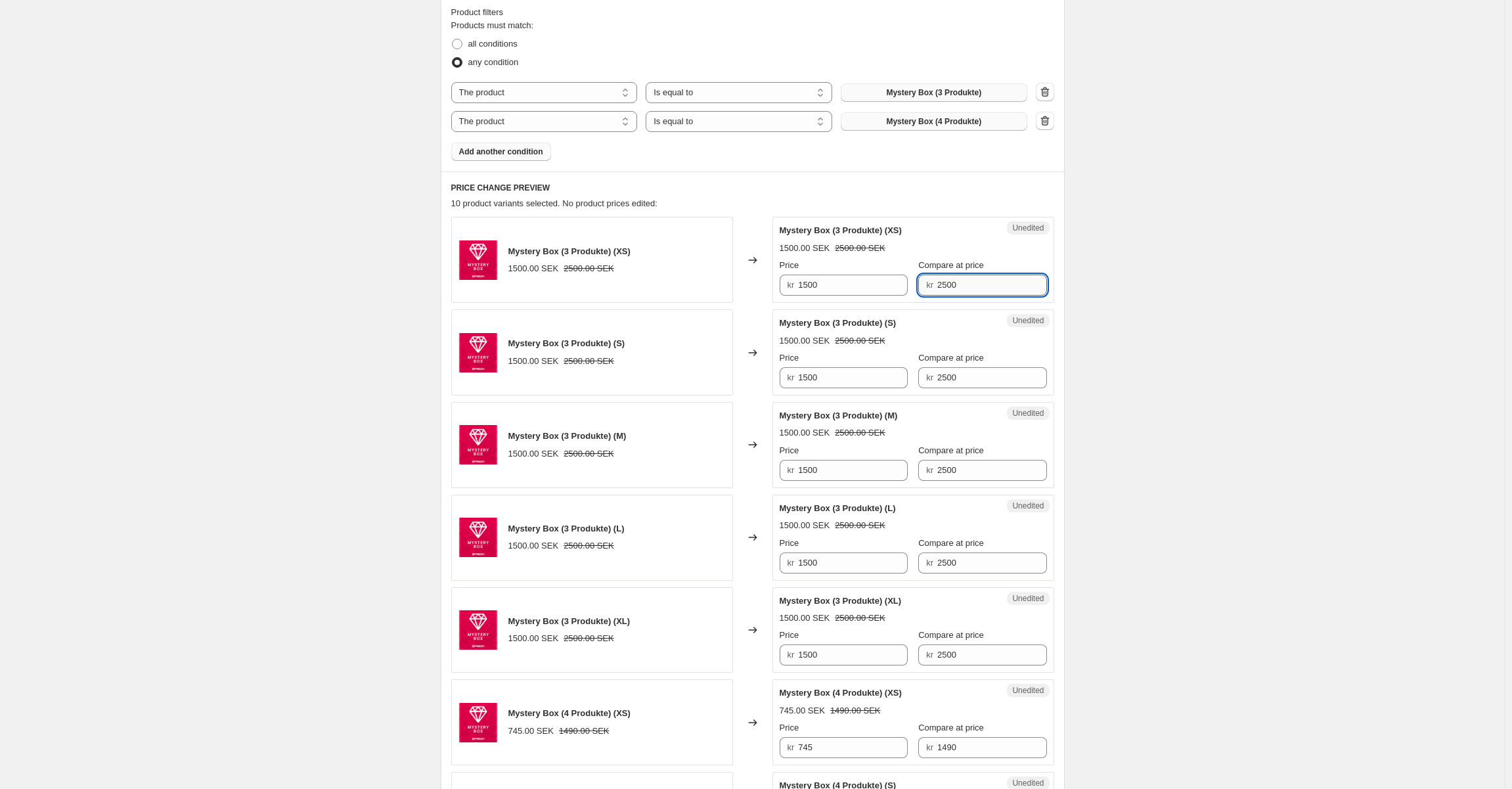
click at [945, 281] on input "2500" at bounding box center [992, 286] width 110 height 21
type input "3000"
click at [1075, 276] on div "Create new price change job. This page is ready Create new price change job Dra…" at bounding box center [752, 652] width 655 height 2107
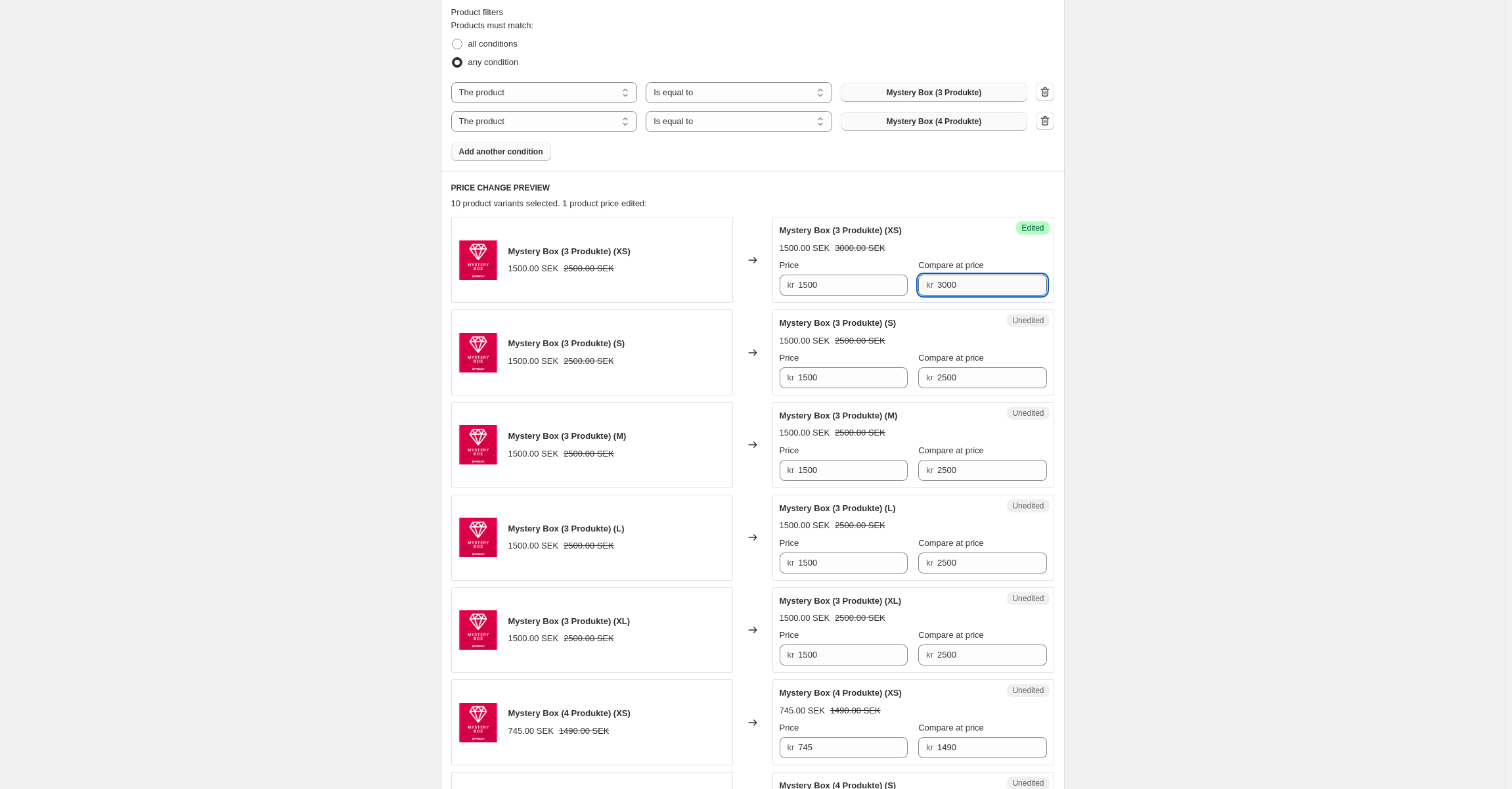
click at [965, 287] on input "3000" at bounding box center [992, 286] width 110 height 21
click at [939, 378] on input "2500" at bounding box center [992, 378] width 110 height 21
paste input "30"
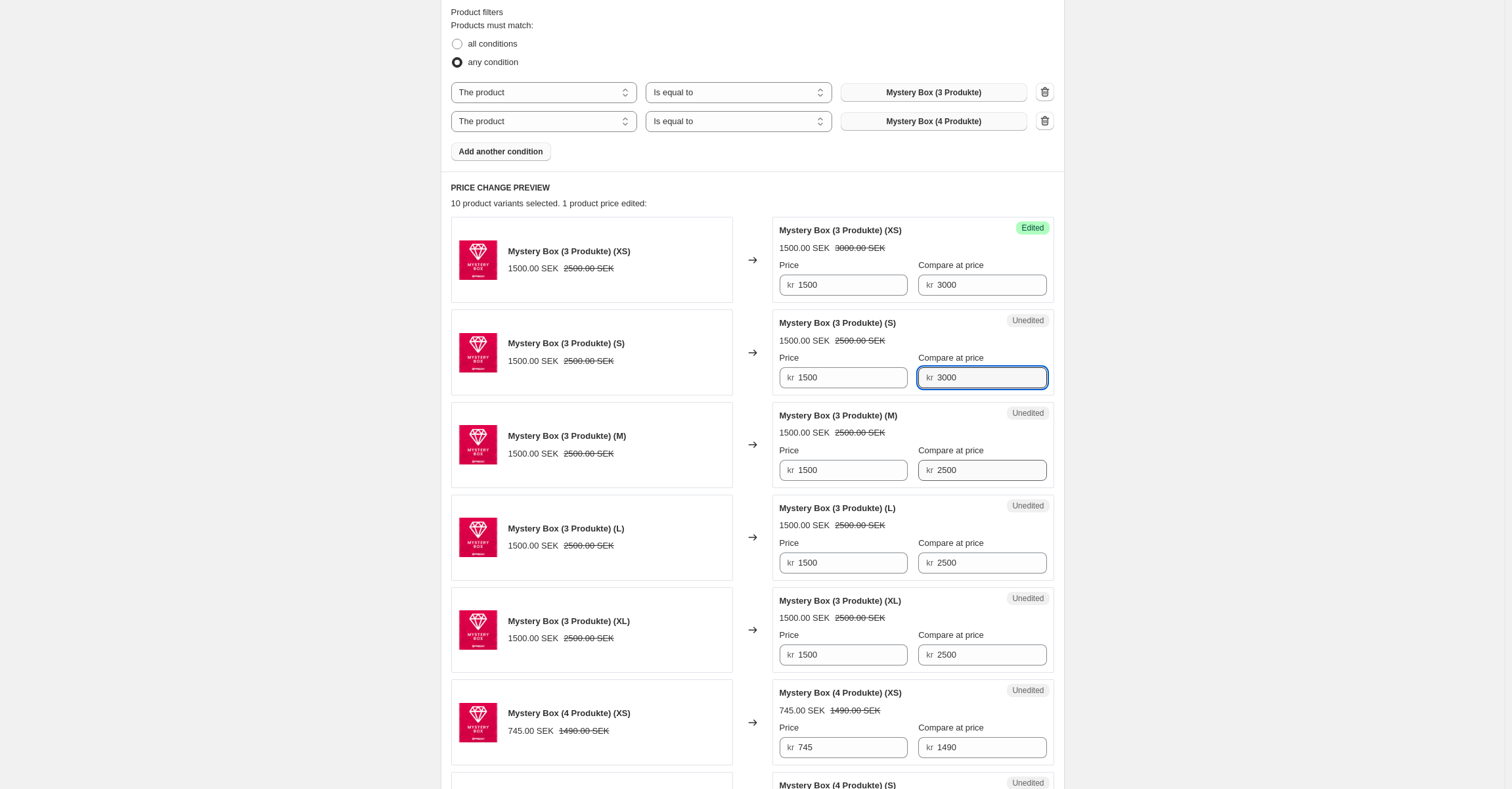
type input "3000"
click at [937, 472] on input "2500" at bounding box center [992, 470] width 110 height 21
click at [937, 473] on input "2500" at bounding box center [992, 470] width 110 height 21
paste input "30"
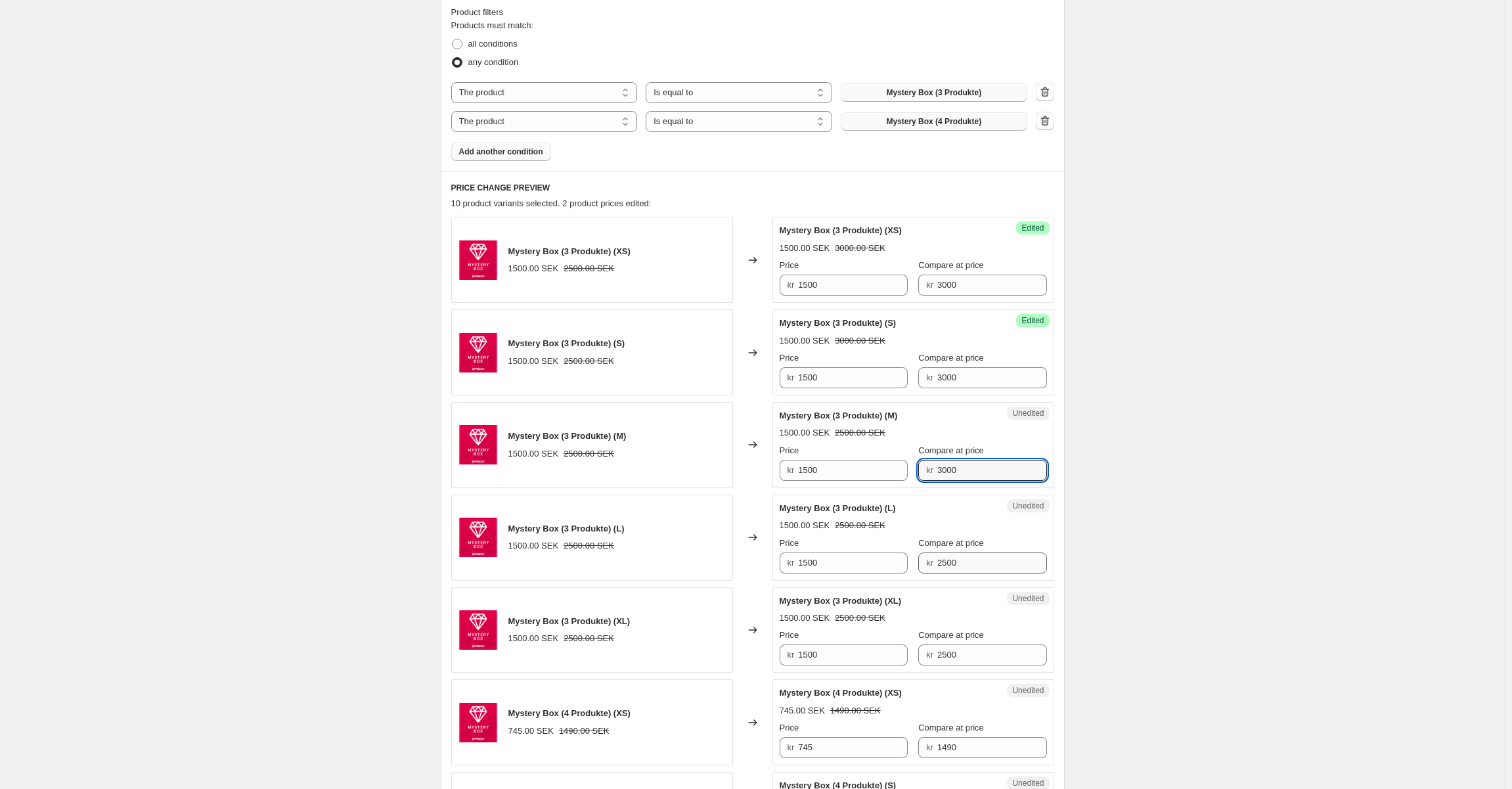
type input "3000"
click at [939, 557] on input "2500" at bounding box center [992, 563] width 110 height 21
paste input "30"
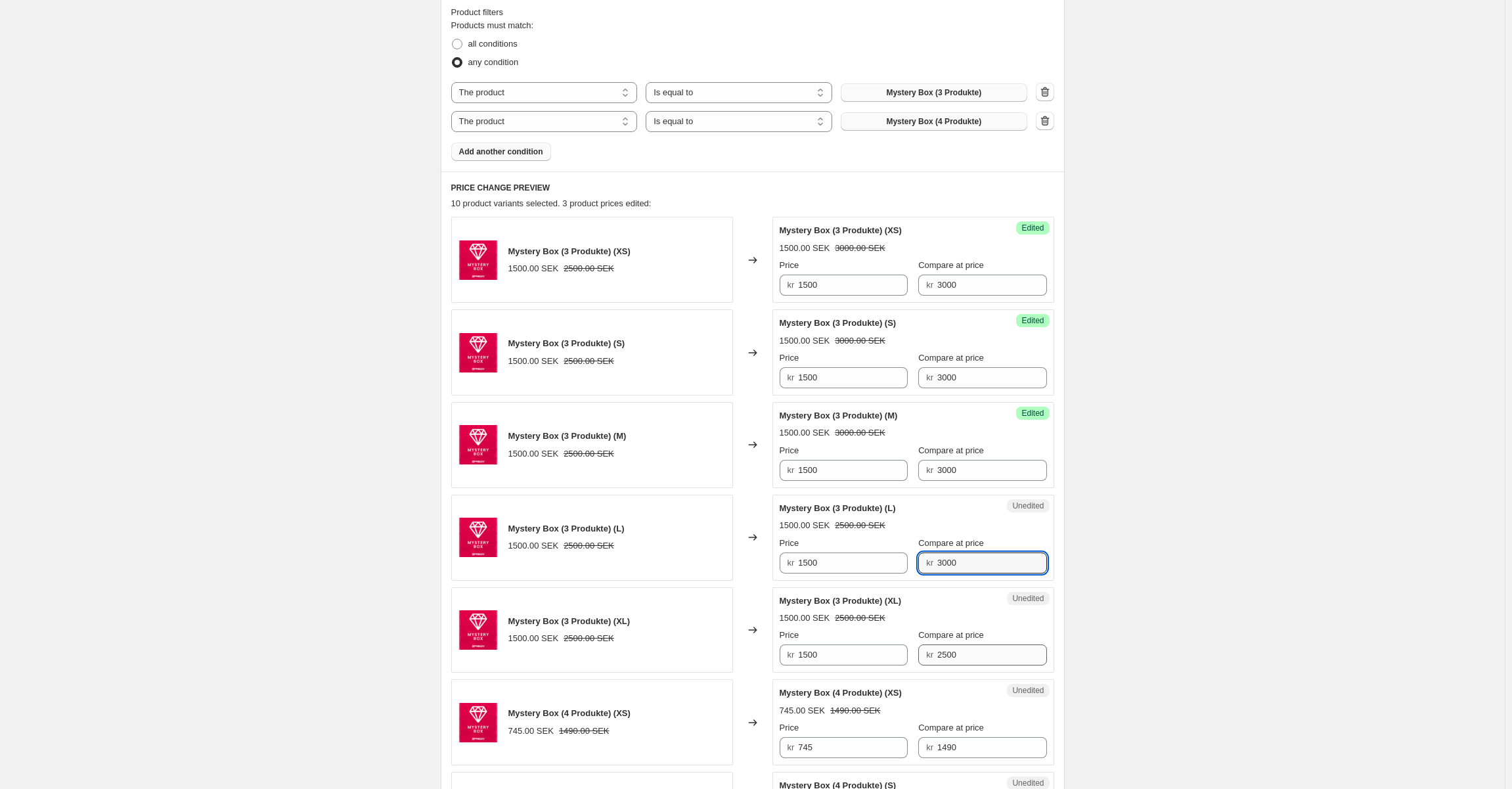
type input "3000"
click at [938, 652] on input "2500" at bounding box center [992, 655] width 110 height 21
paste input "30"
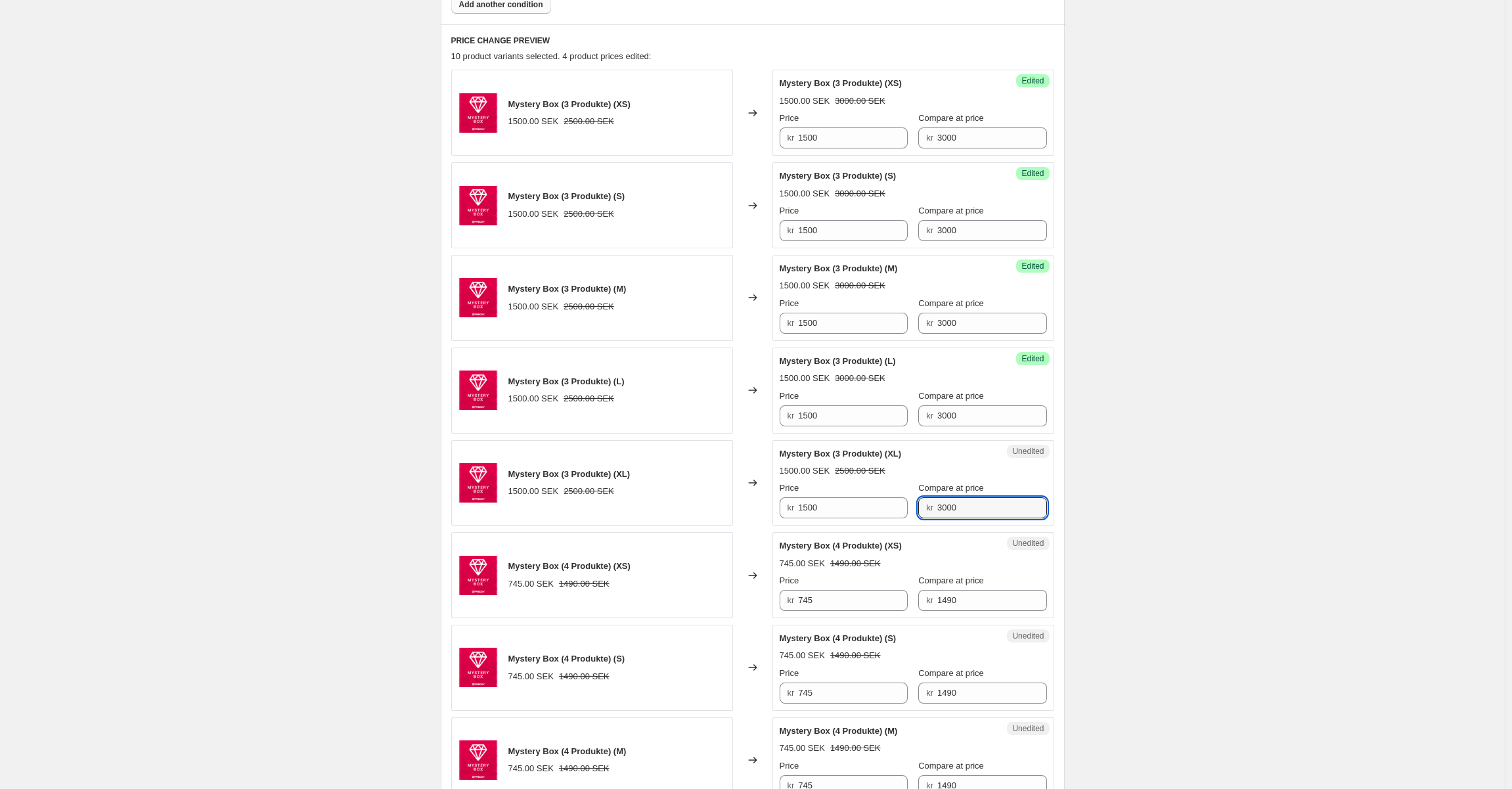
scroll to position [599, 0]
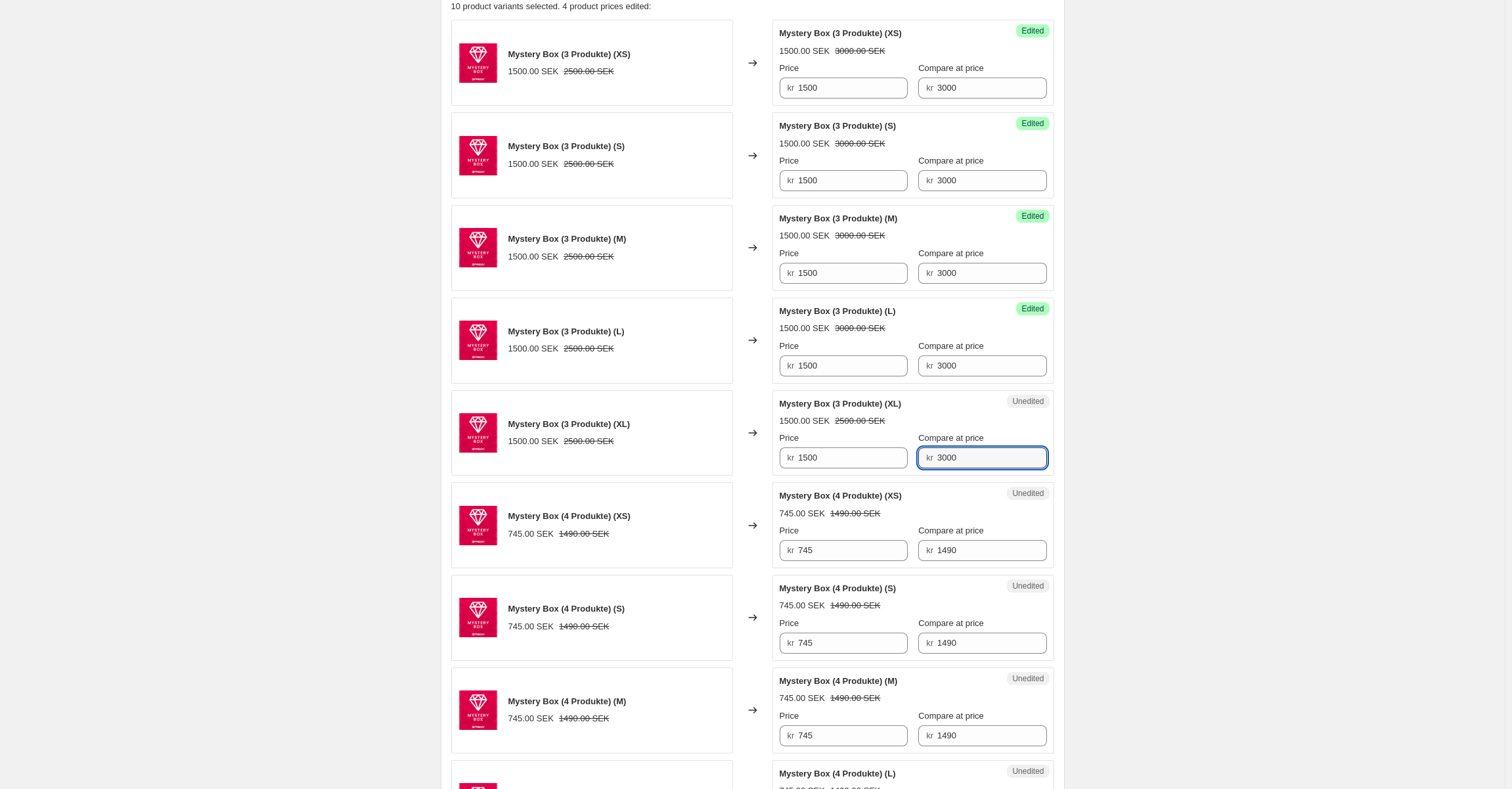
type input "3000"
click at [867, 561] on div "Unedited Mystery Box (4 Produkte) (XS) 745.00 SEK 1490.00 SEK Price kr 745 Comp…" at bounding box center [913, 525] width 282 height 86
click at [938, 545] on input "1490" at bounding box center [992, 551] width 110 height 21
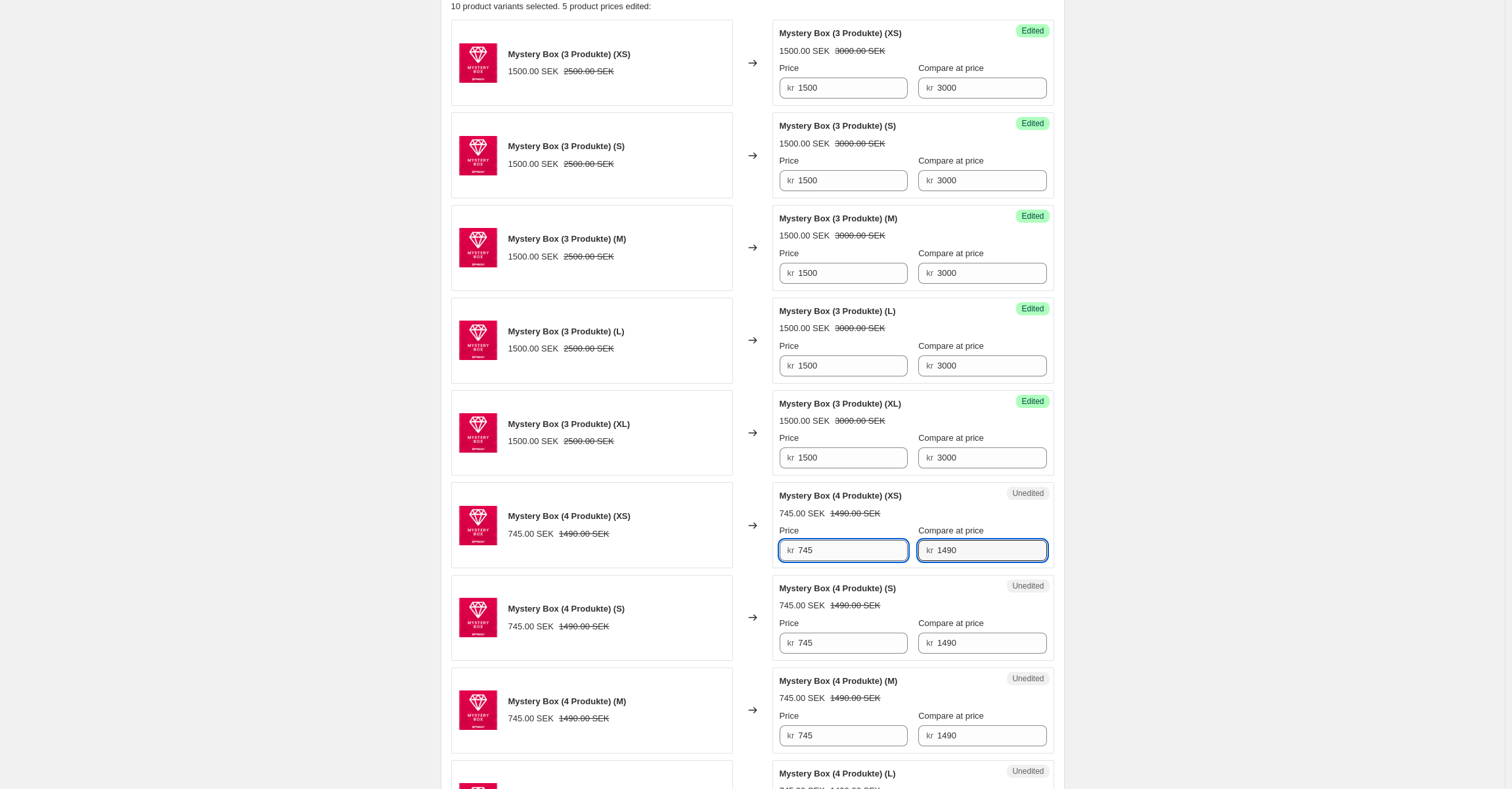
click at [864, 548] on input "745" at bounding box center [852, 551] width 110 height 21
paste input "1490"
type input "1490"
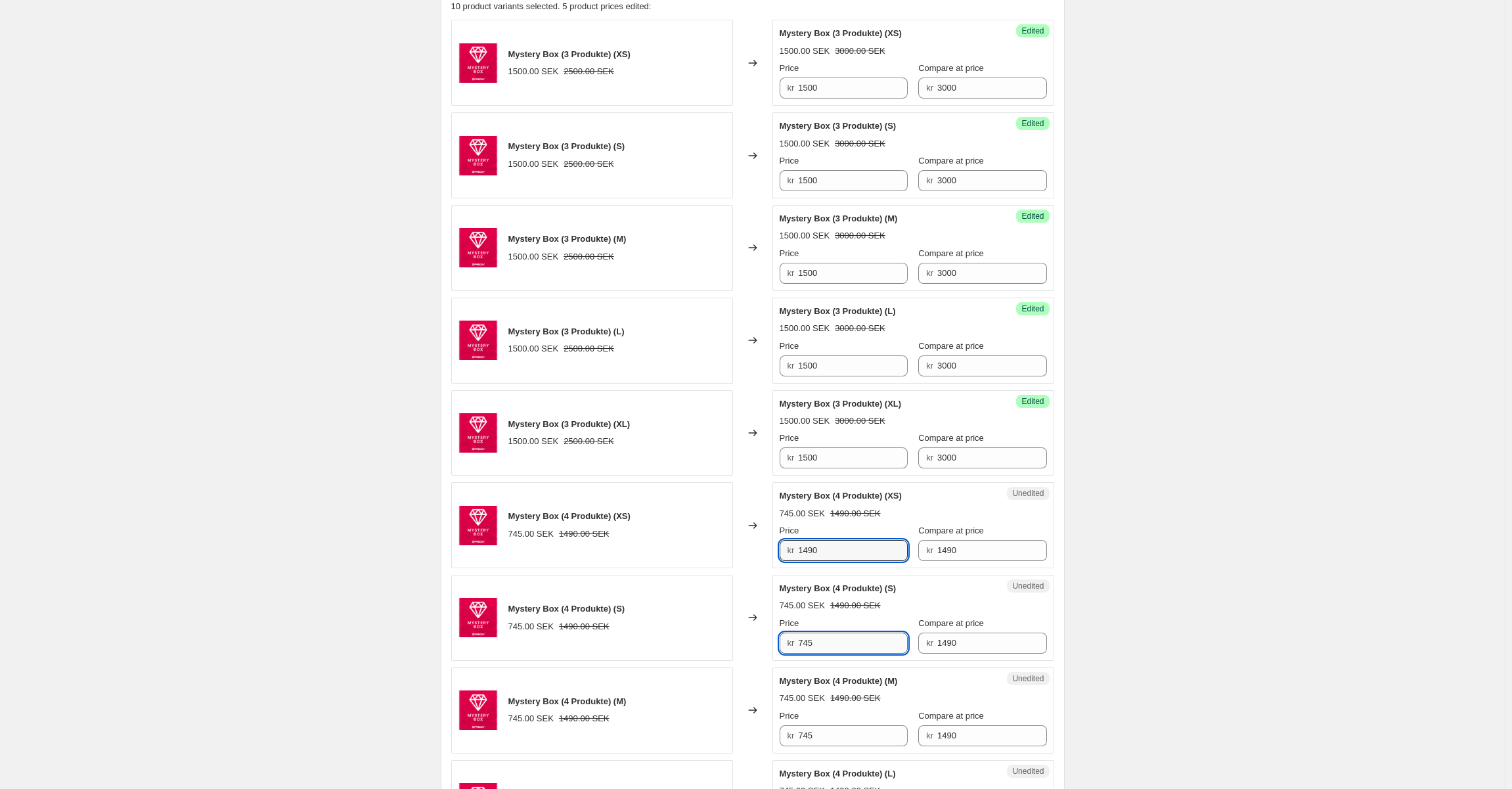
click at [836, 635] on input "745" at bounding box center [852, 643] width 110 height 21
paste input "1490"
type input "1490"
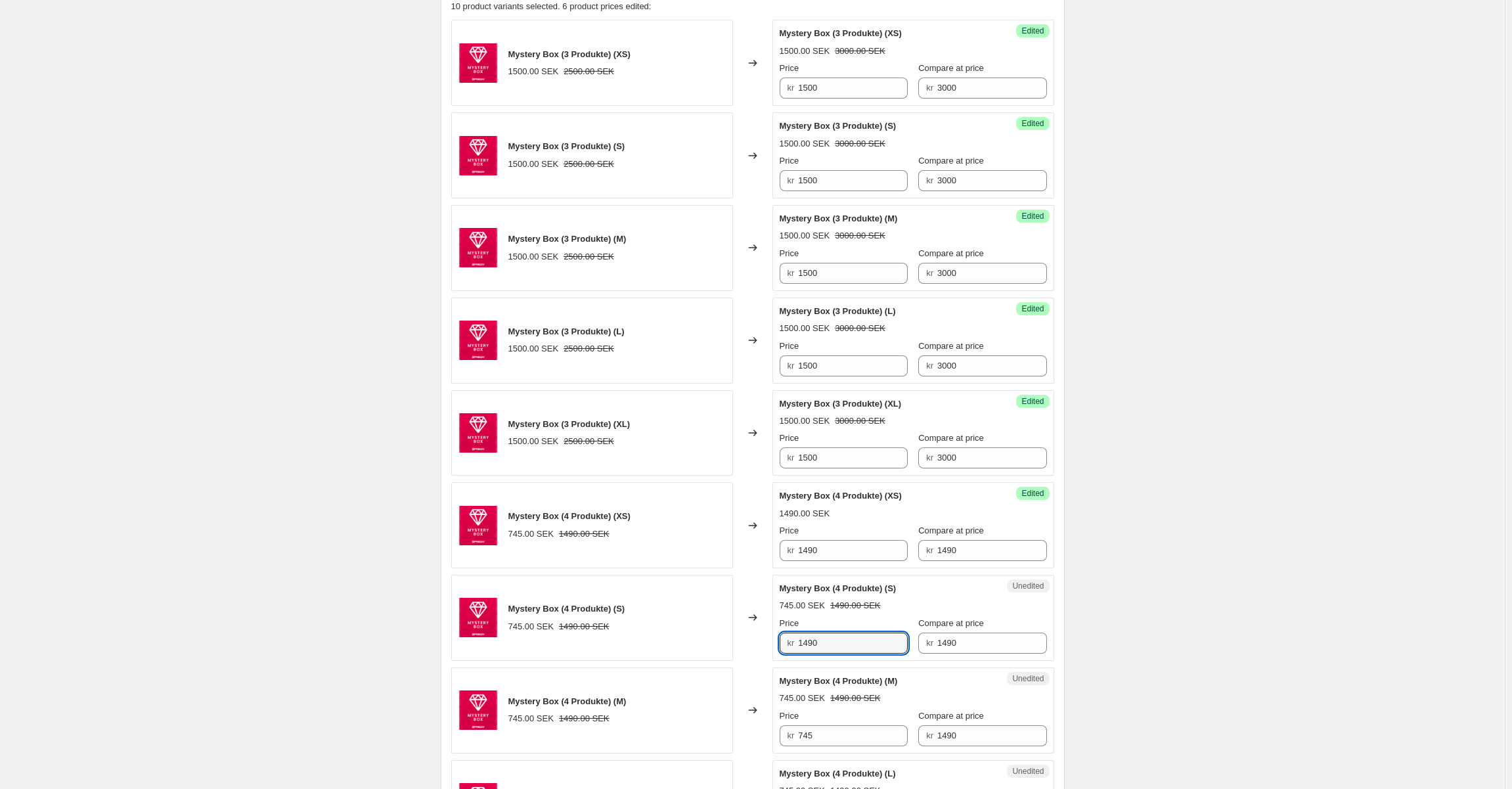
click at [828, 717] on div "Price" at bounding box center [843, 716] width 128 height 13
click at [828, 727] on input "745" at bounding box center [852, 735] width 110 height 21
paste input "1490"
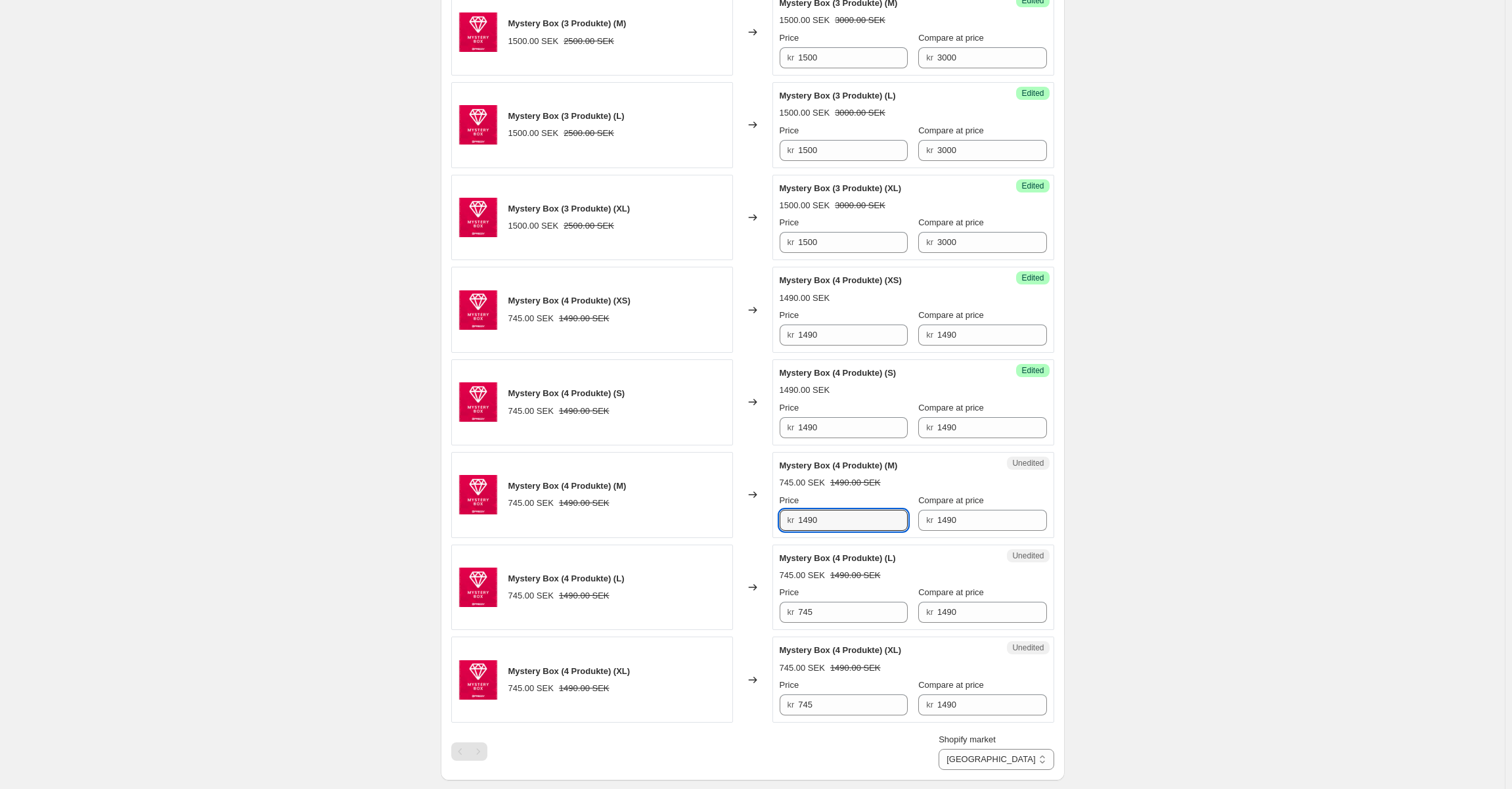
scroll to position [861, 0]
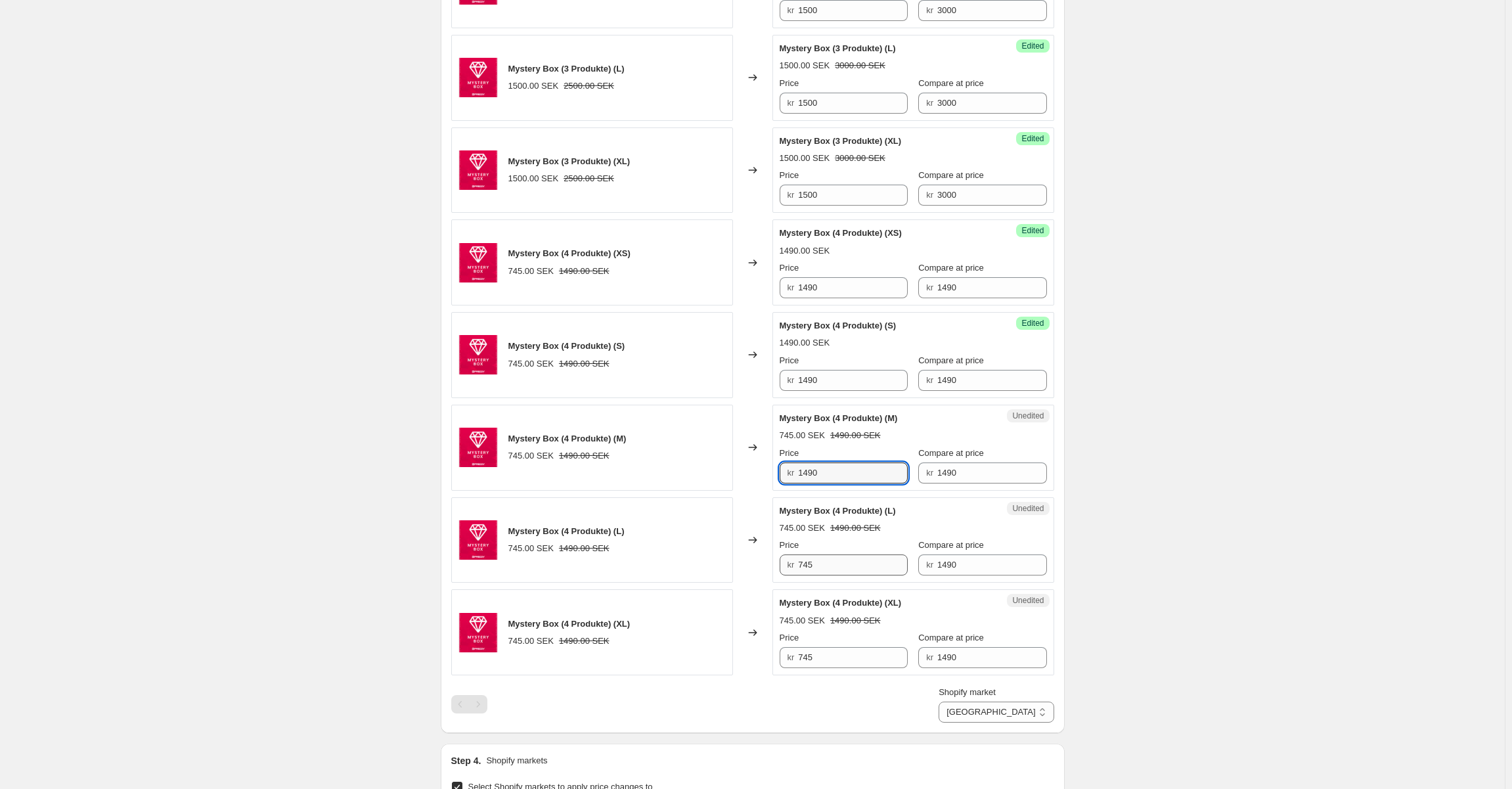
type input "1490"
click at [836, 565] on input "745" at bounding box center [852, 565] width 110 height 21
paste input "1490"
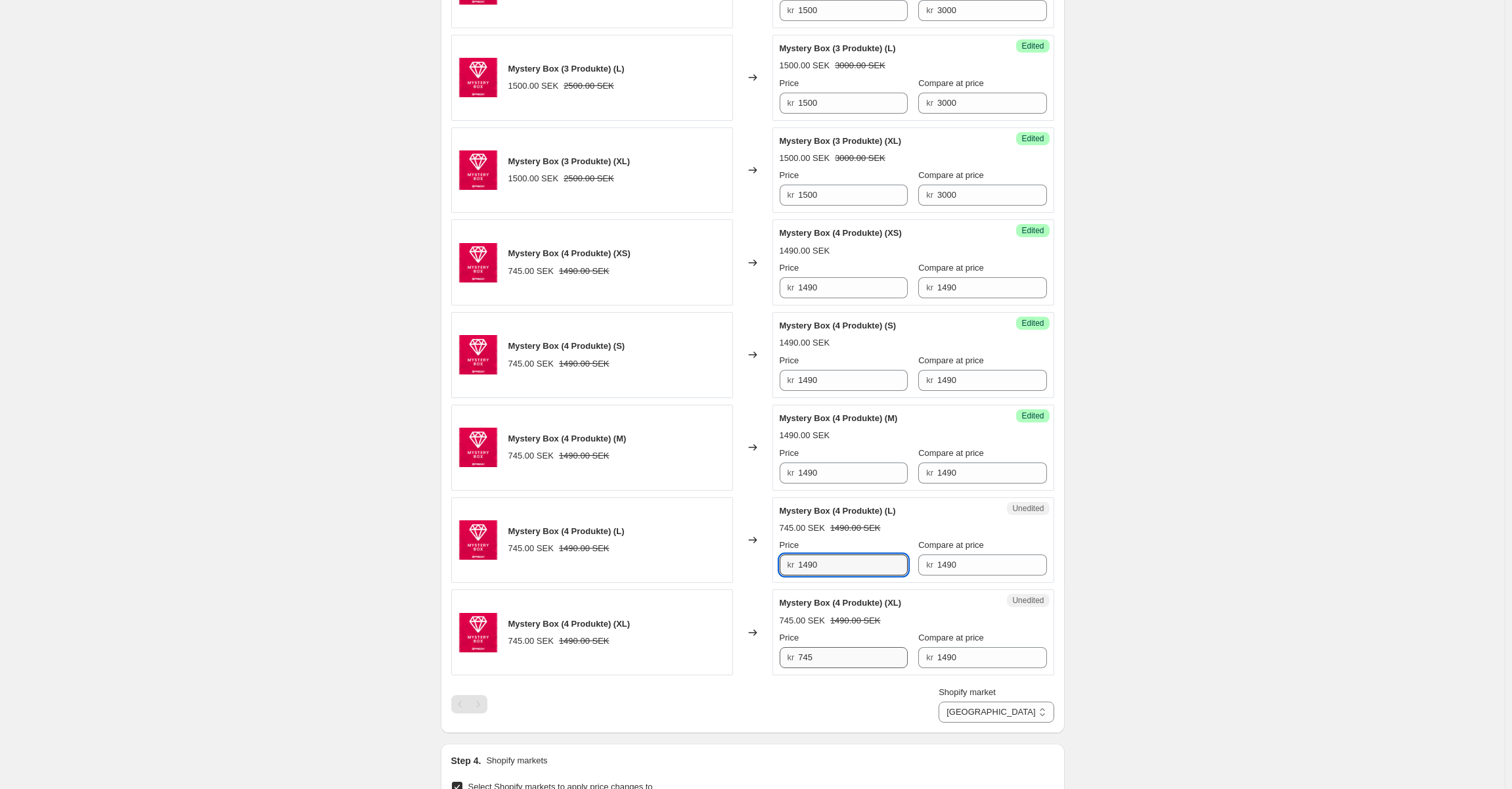
type input "1490"
click at [826, 657] on input "745" at bounding box center [852, 658] width 110 height 21
paste input "1490"
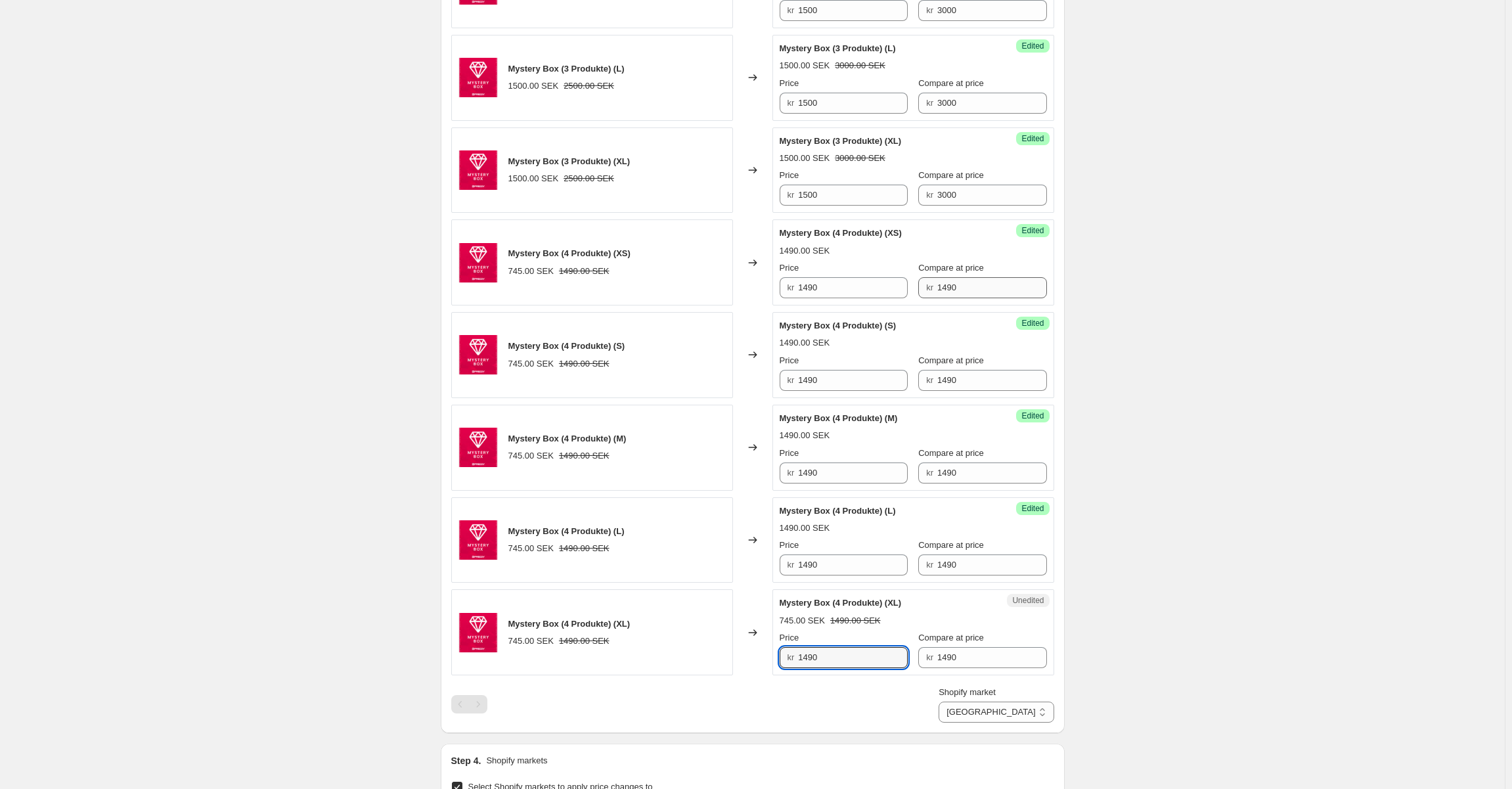
type input "1490"
click at [955, 279] on input "1490" at bounding box center [992, 287] width 110 height 21
click at [979, 279] on input "1490" at bounding box center [992, 287] width 110 height 21
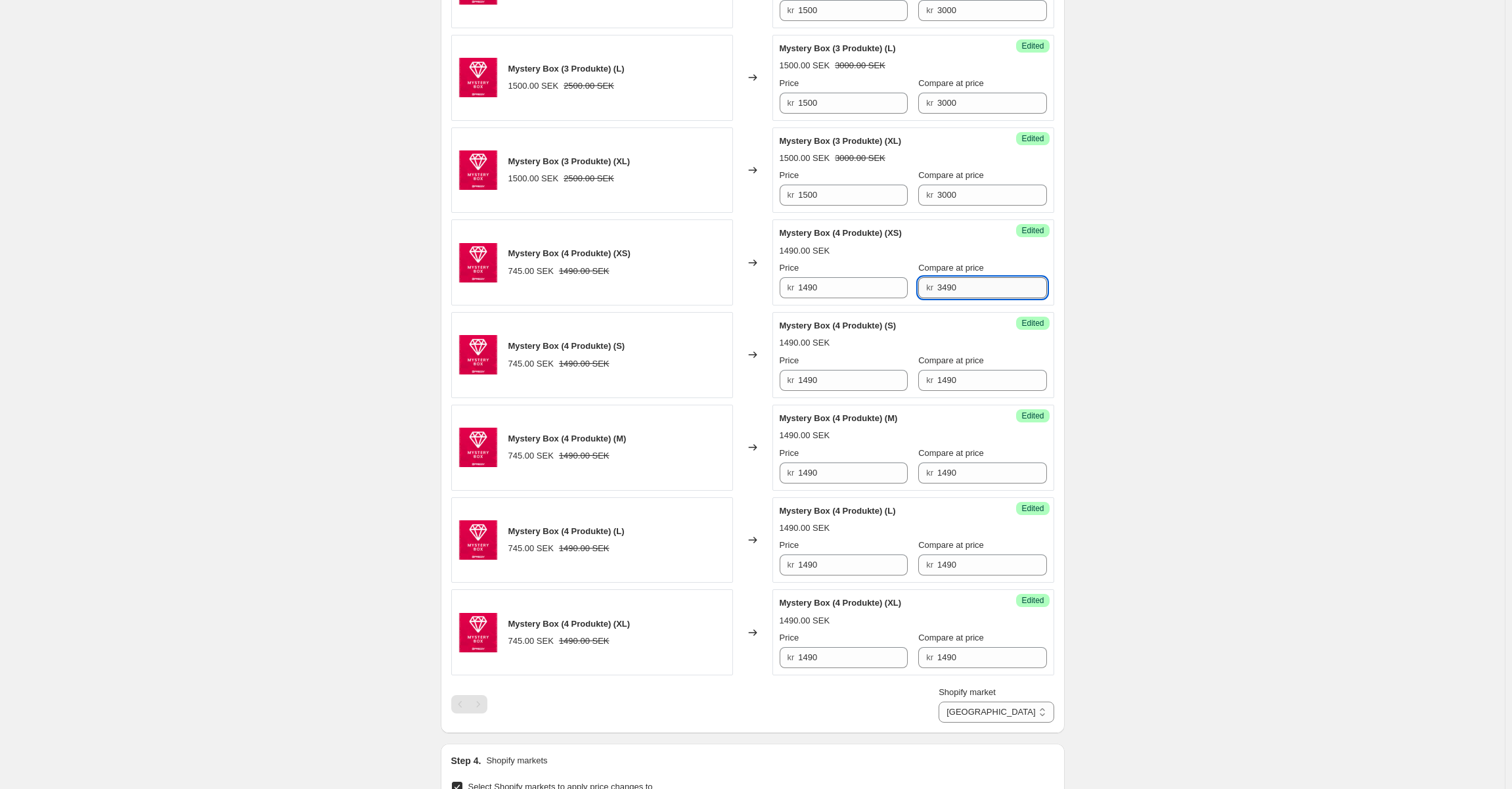
click at [976, 280] on input "3490" at bounding box center [992, 287] width 110 height 21
type input "3490"
click at [953, 388] on div "Success Edited Mystery Box (4 Produkte) (S) 1490.00 SEK Price kr 1490 Compare a…" at bounding box center [913, 354] width 282 height 86
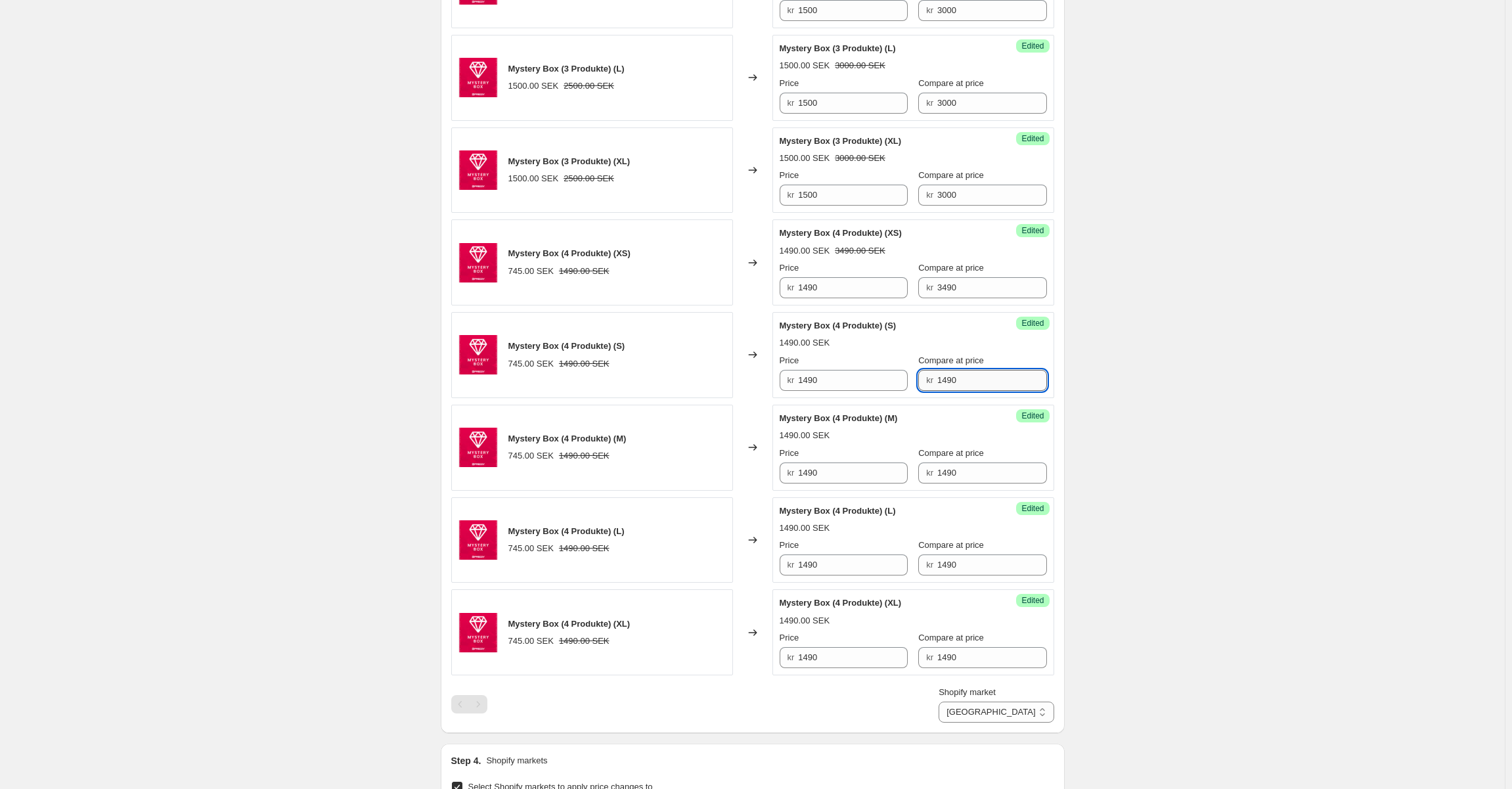
click at [956, 385] on input "1490" at bounding box center [992, 380] width 110 height 21
paste input "3"
type input "3490"
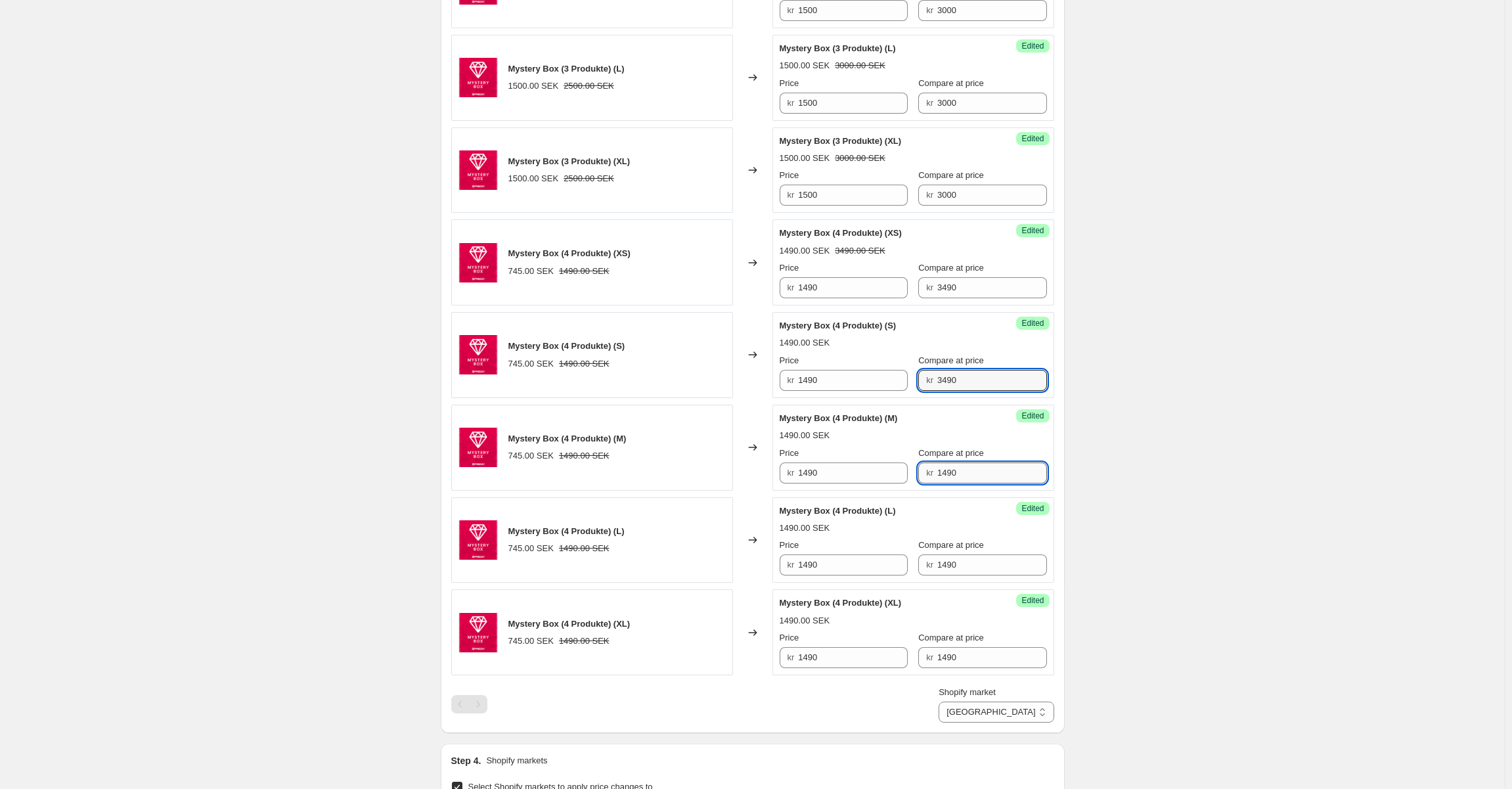
click at [945, 470] on input "1490" at bounding box center [992, 473] width 110 height 21
paste input "3"
type input "3490"
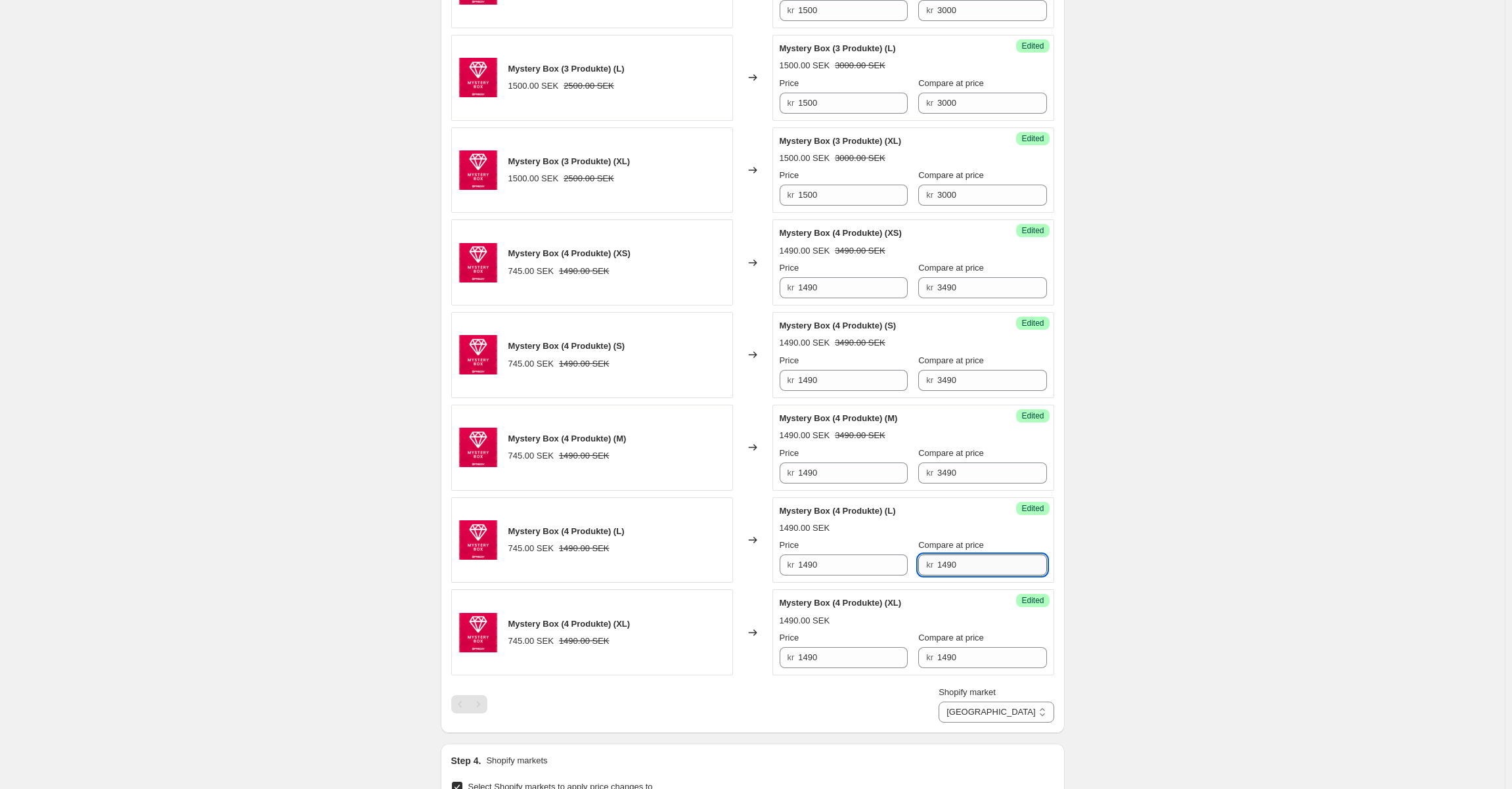
click at [960, 563] on input "1490" at bounding box center [992, 565] width 110 height 21
click at [960, 563] on input "1490" at bounding box center [992, 565] width 110 height 21
paste input "3490"
type input "14903490"
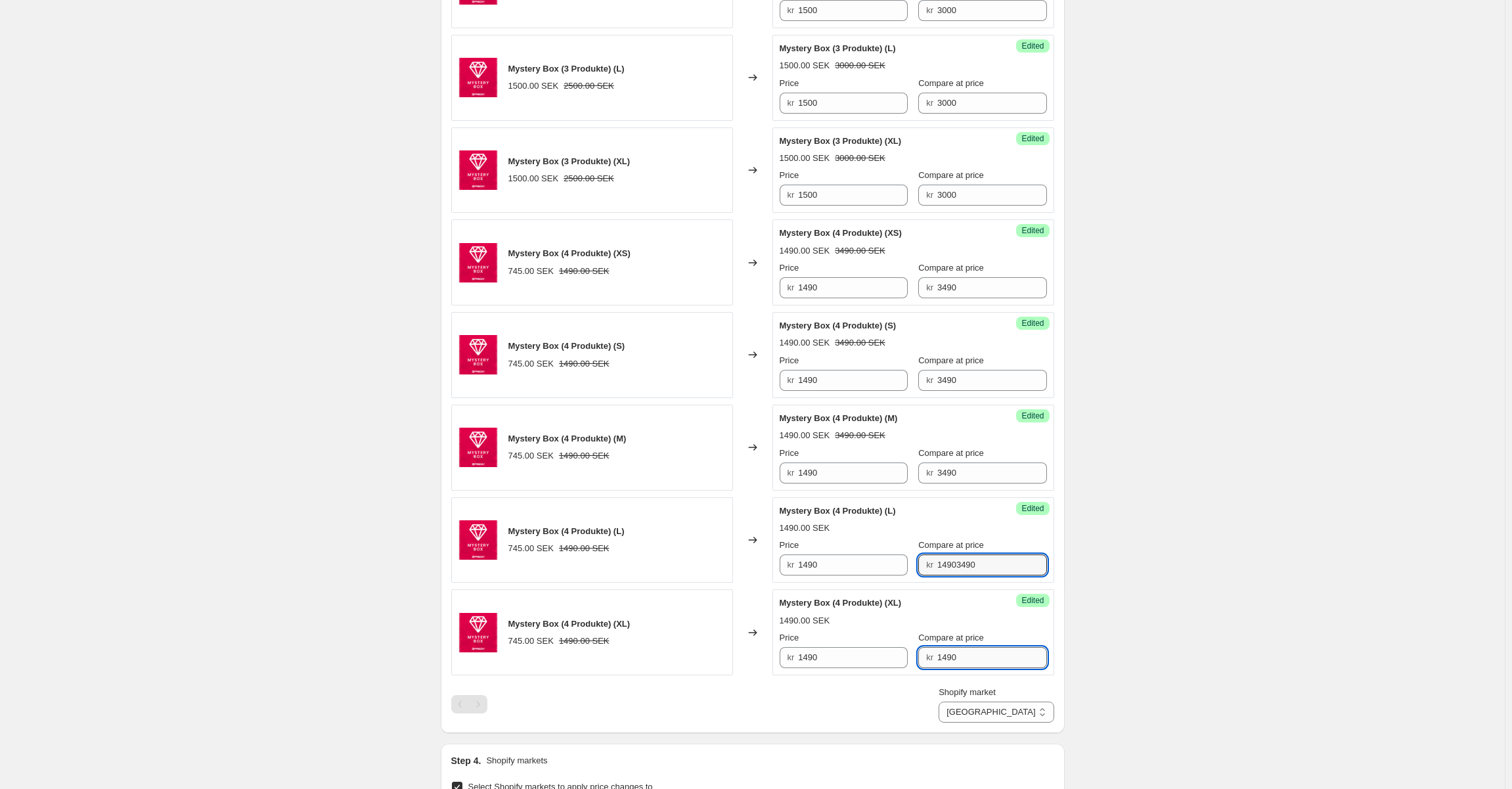
click at [952, 657] on input "1490" at bounding box center [992, 658] width 110 height 21
paste input "3"
type input "3490"
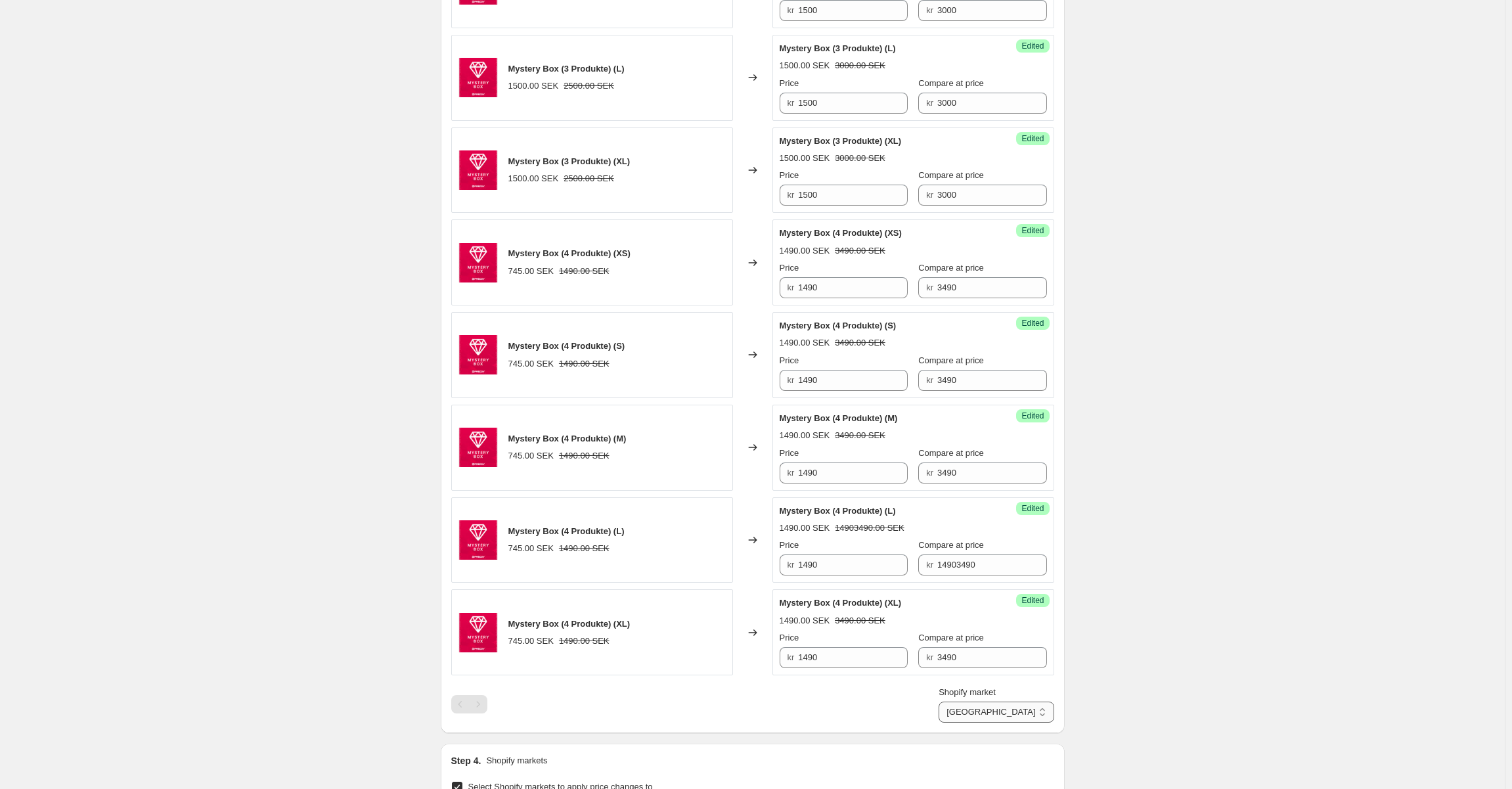
click at [1051, 710] on select "AUSTRIA/GERMANY SWEDEN Suomi" at bounding box center [995, 712] width 115 height 21
select select "99093119300"
click at [1000, 722] on select "AUSTRIA/GERMANY SWEDEN Suomi" at bounding box center [995, 712] width 115 height 21
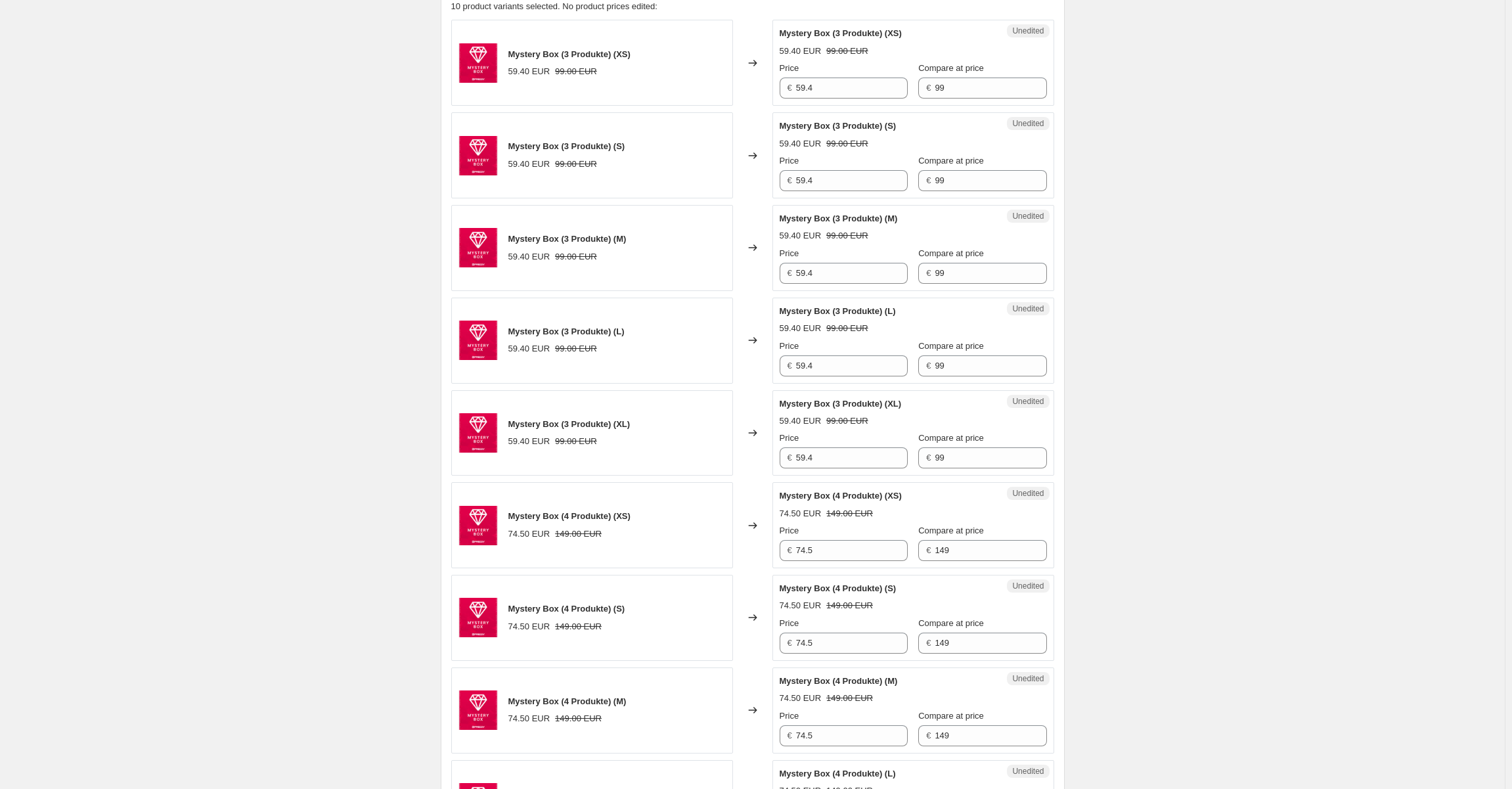
scroll to position [402, 0]
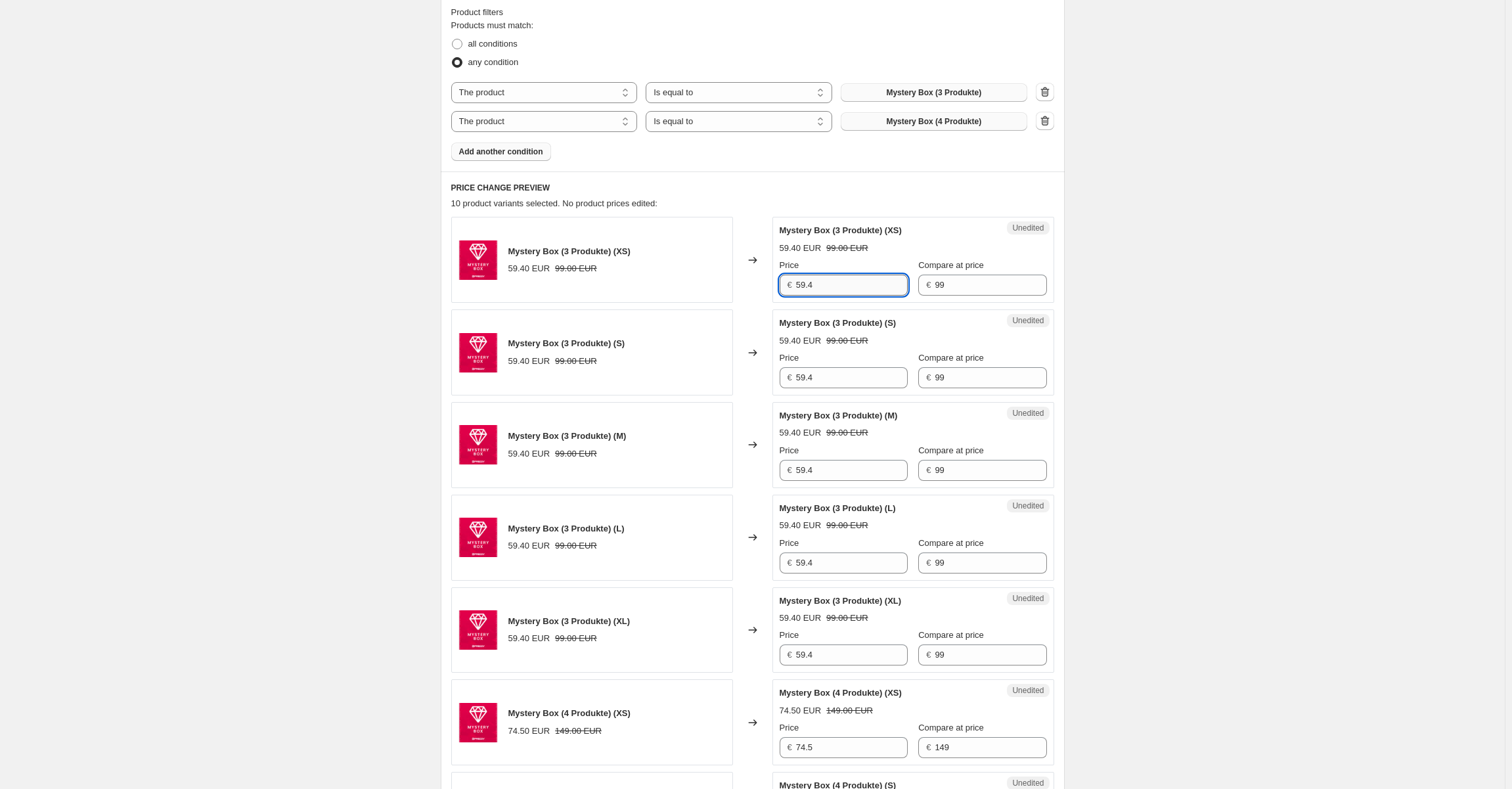
click at [853, 275] on input "59.4" at bounding box center [852, 286] width 112 height 21
click at [848, 278] on input "99" at bounding box center [852, 286] width 112 height 21
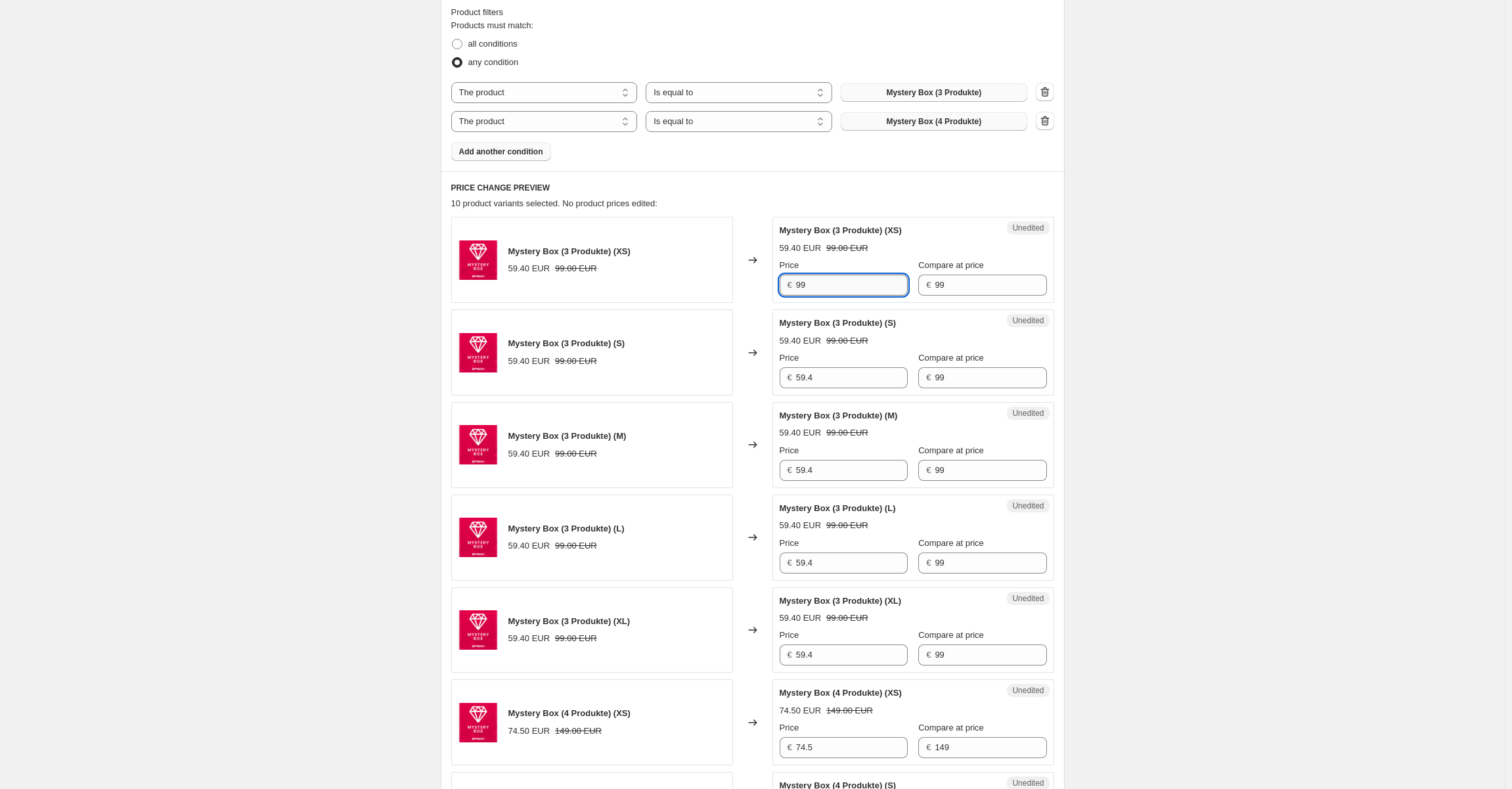
click at [848, 278] on input "99" at bounding box center [852, 286] width 112 height 21
type input "99"
click at [821, 379] on input "59.4" at bounding box center [852, 378] width 112 height 21
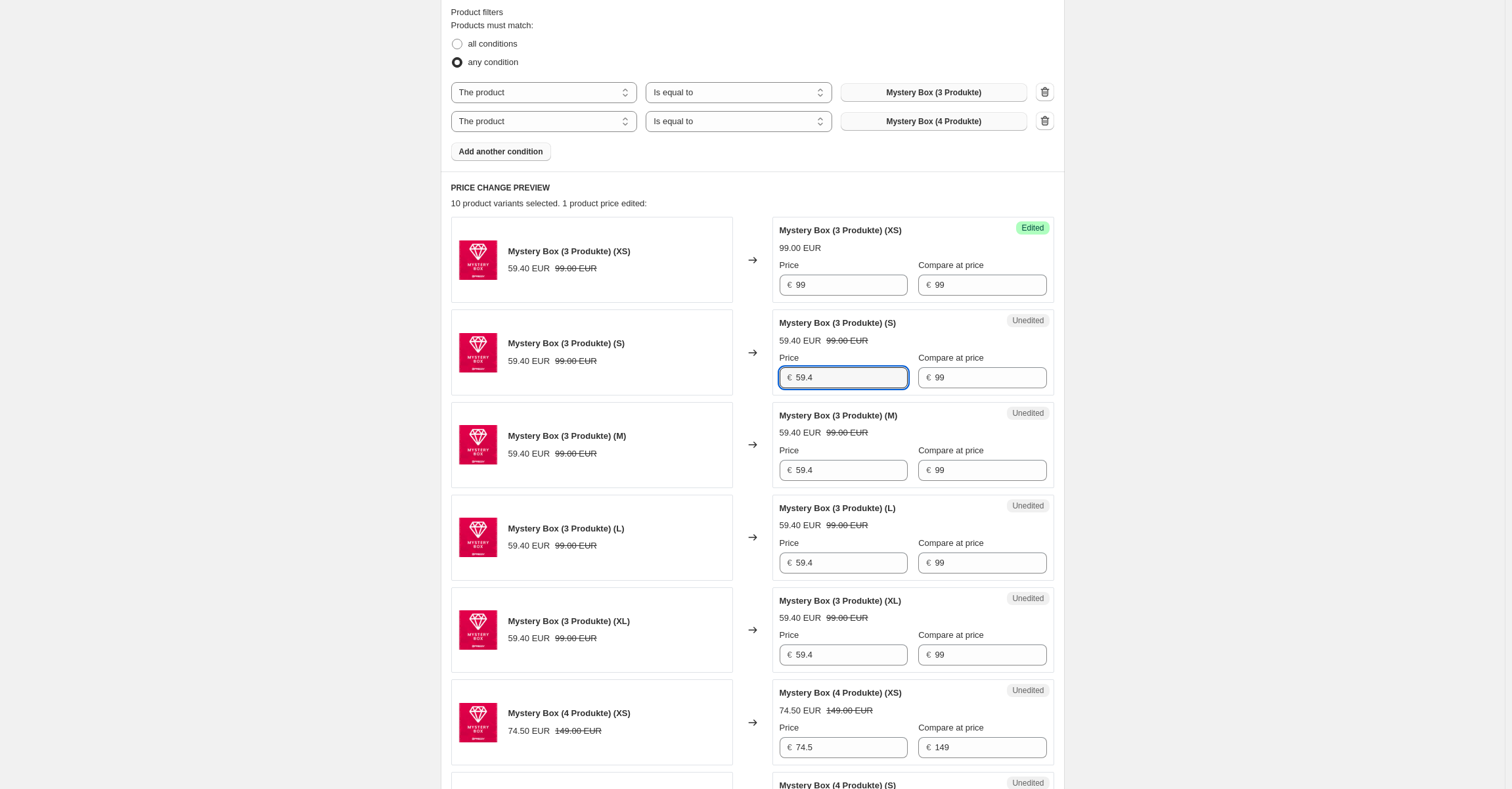
paste input "99"
type input "99"
click at [818, 460] on input "59.4" at bounding box center [852, 470] width 112 height 21
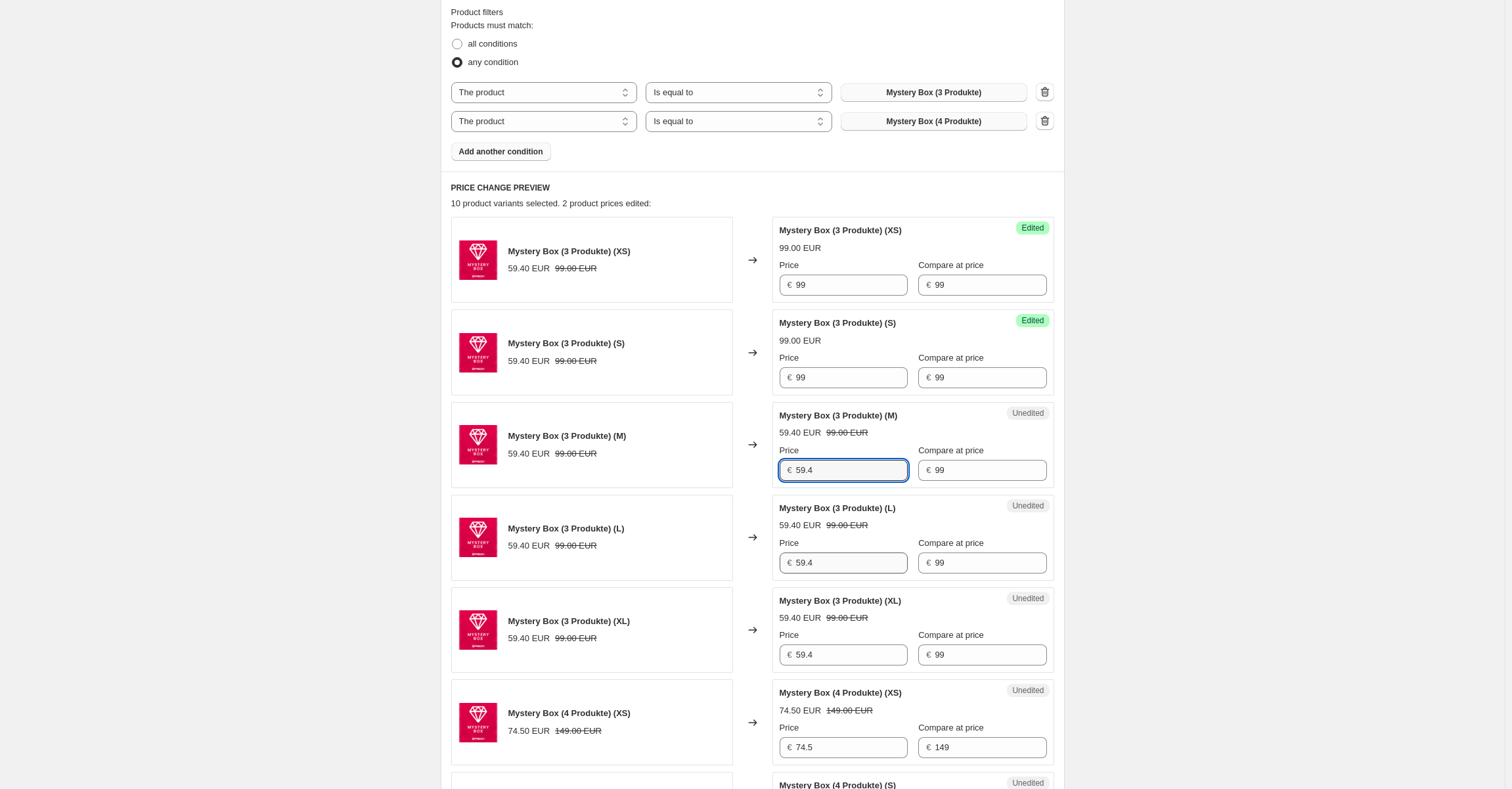
paste input "99"
type input "99"
click at [821, 562] on input "59.4" at bounding box center [852, 563] width 112 height 21
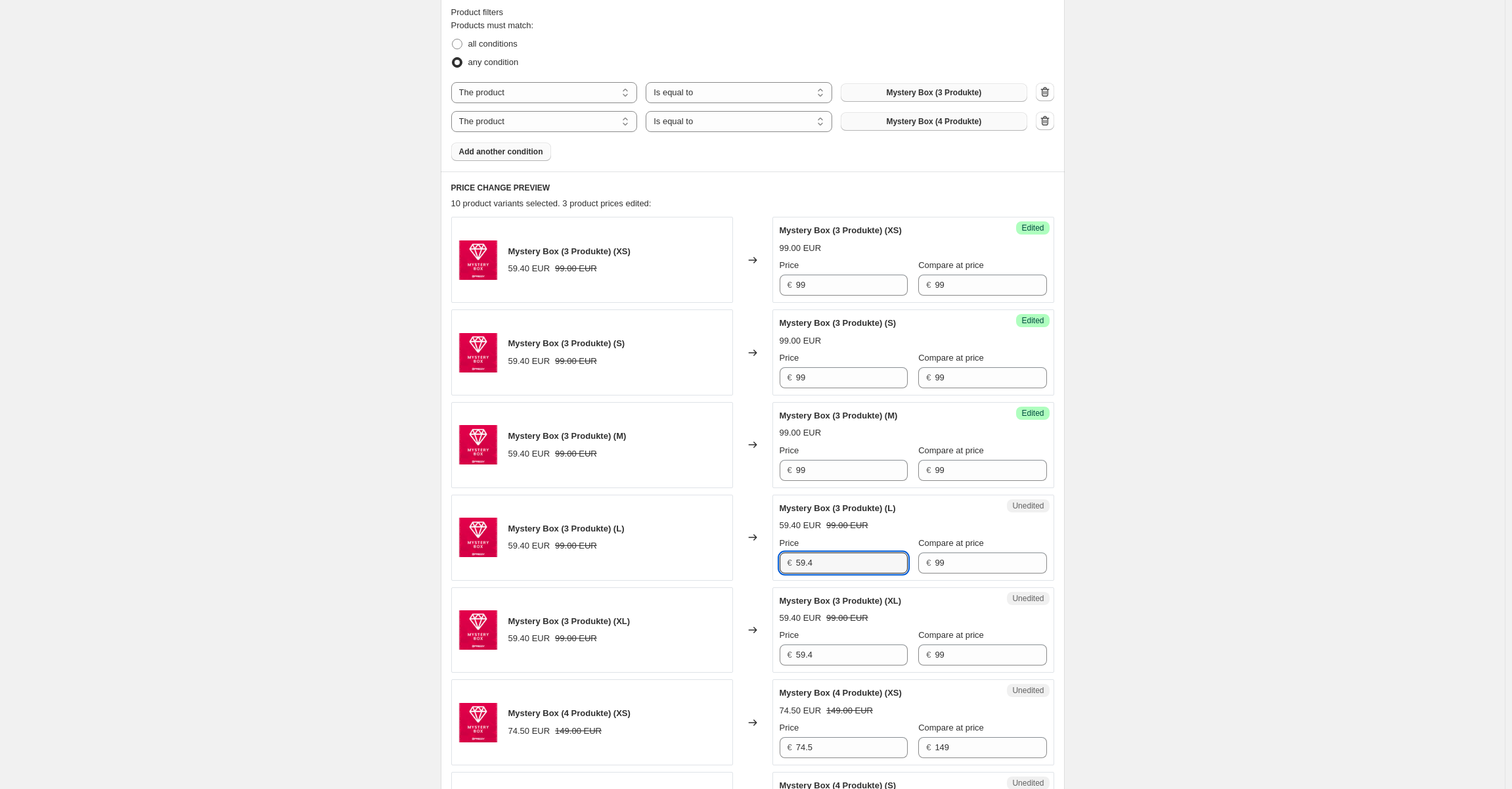
paste input "99"
type input "99"
click at [825, 646] on input "59.4" at bounding box center [852, 655] width 112 height 21
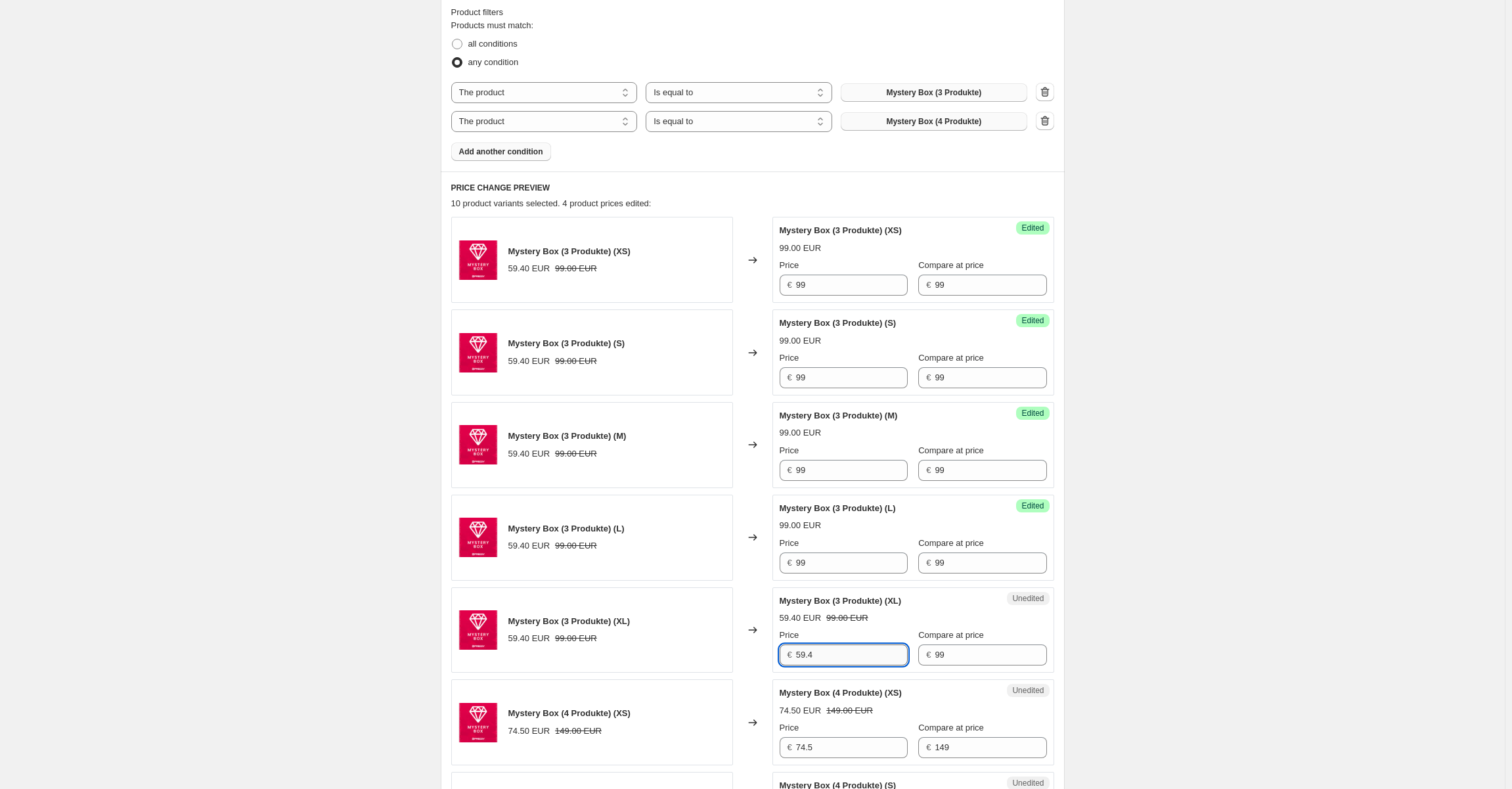
paste input "99"
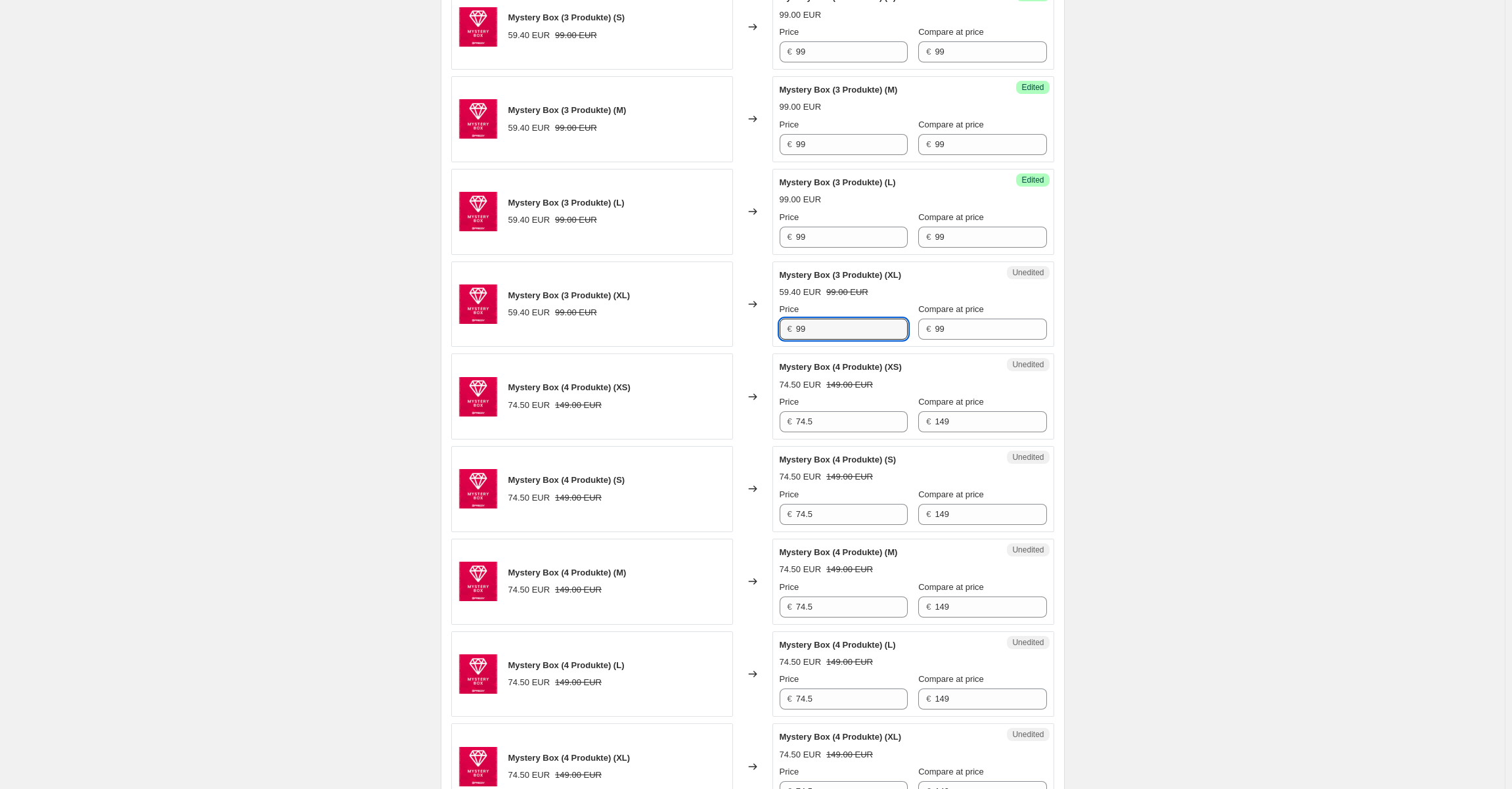
scroll to position [730, 0]
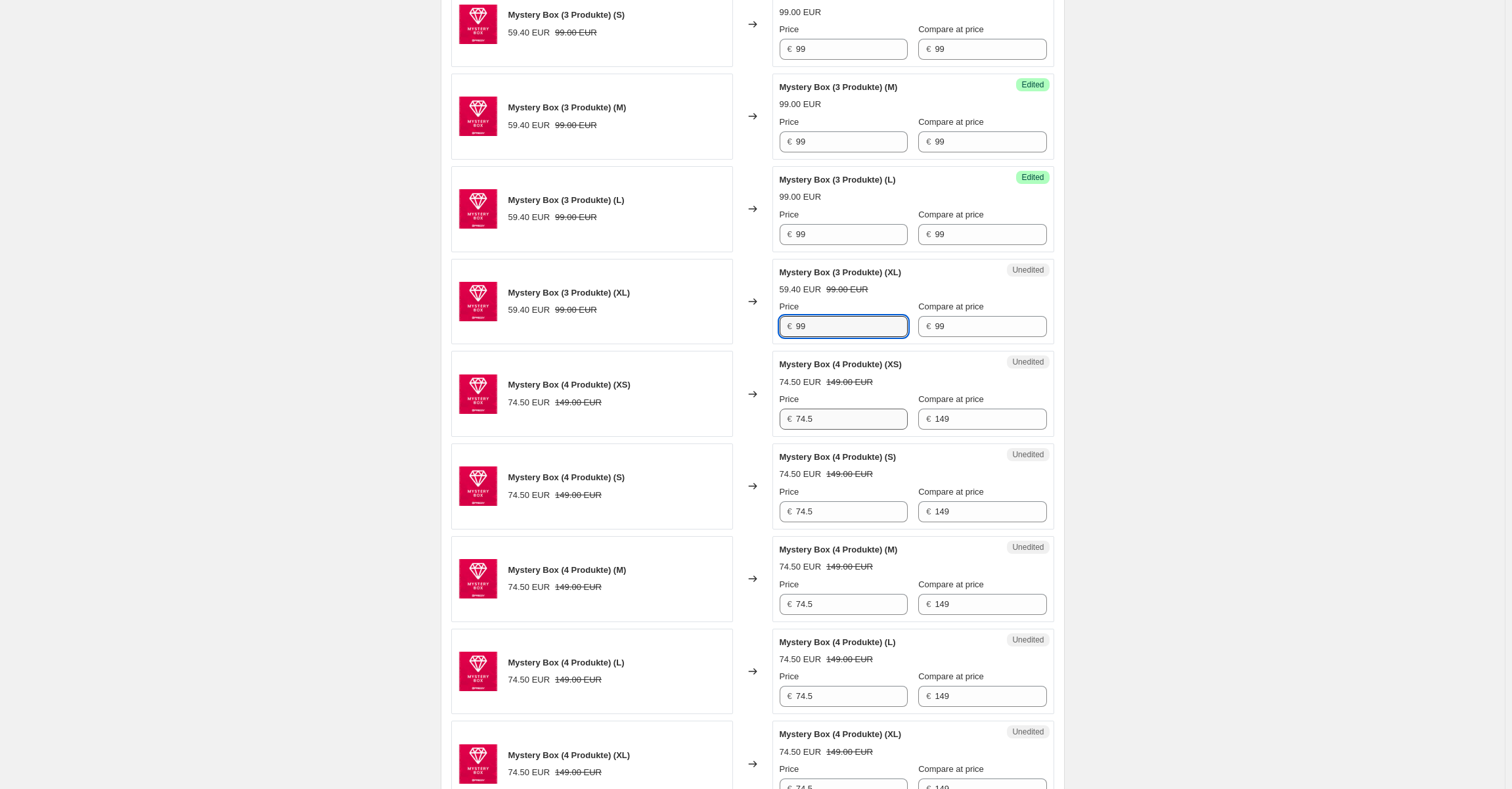
type input "99"
click at [826, 424] on input "74.5" at bounding box center [852, 419] width 112 height 21
click at [829, 411] on input "149" at bounding box center [852, 419] width 112 height 21
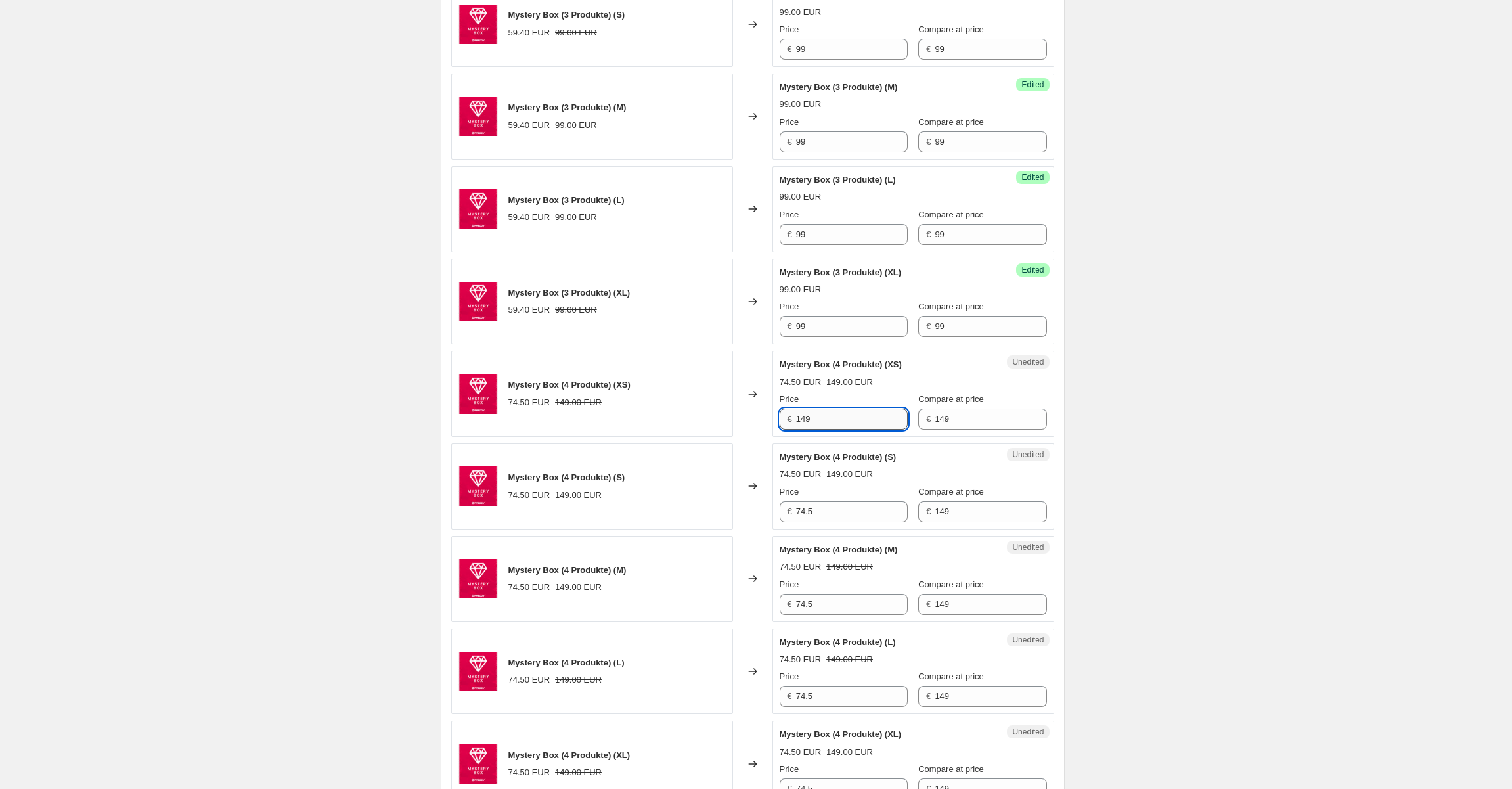
click at [829, 411] on input "149" at bounding box center [852, 419] width 112 height 21
type input "149"
click at [819, 505] on input "74.5" at bounding box center [852, 511] width 112 height 21
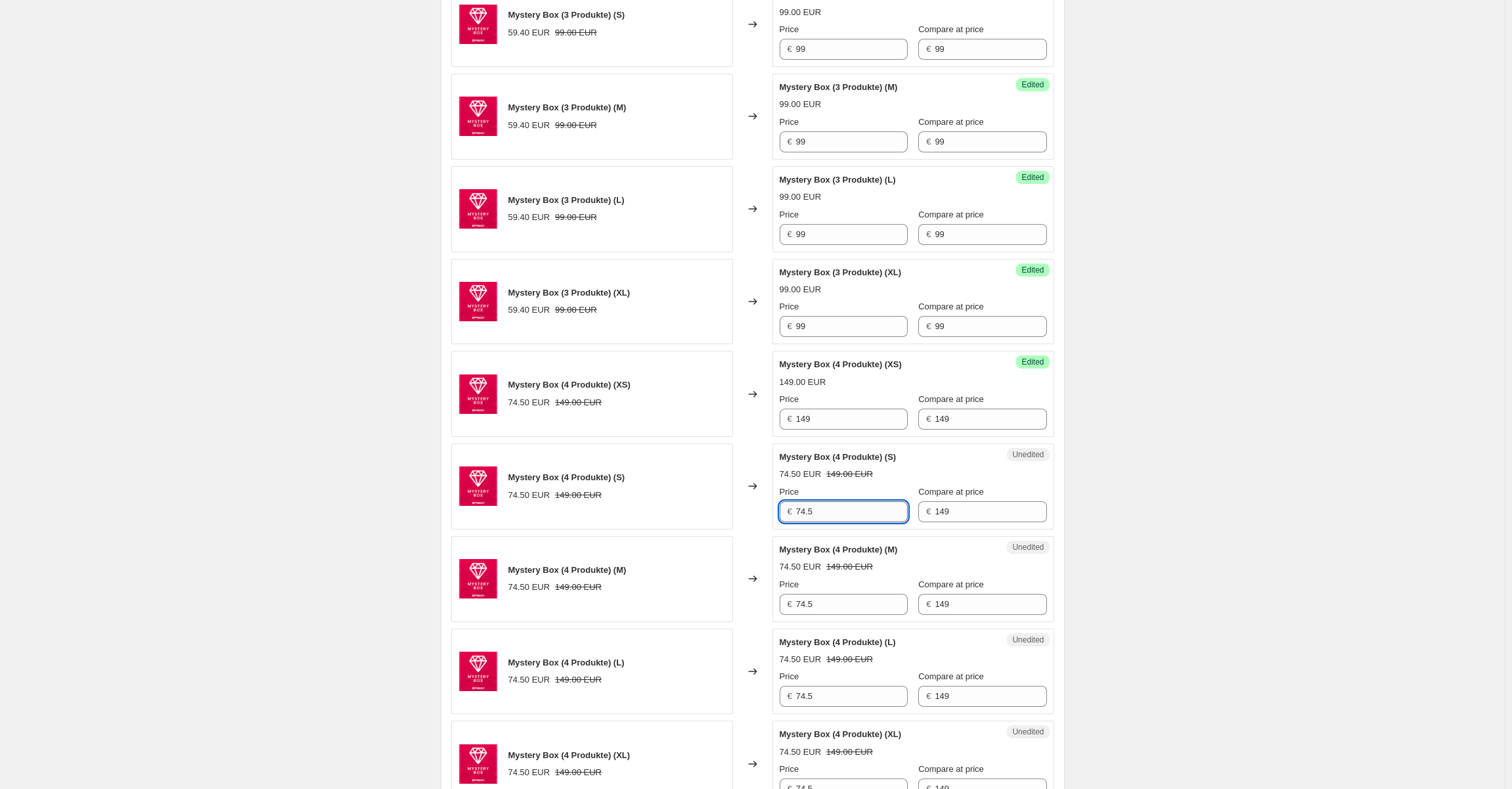
click at [819, 505] on input "74.5" at bounding box center [852, 511] width 112 height 21
paste input "149"
type input "149"
click at [833, 606] on input "74.5" at bounding box center [852, 604] width 112 height 21
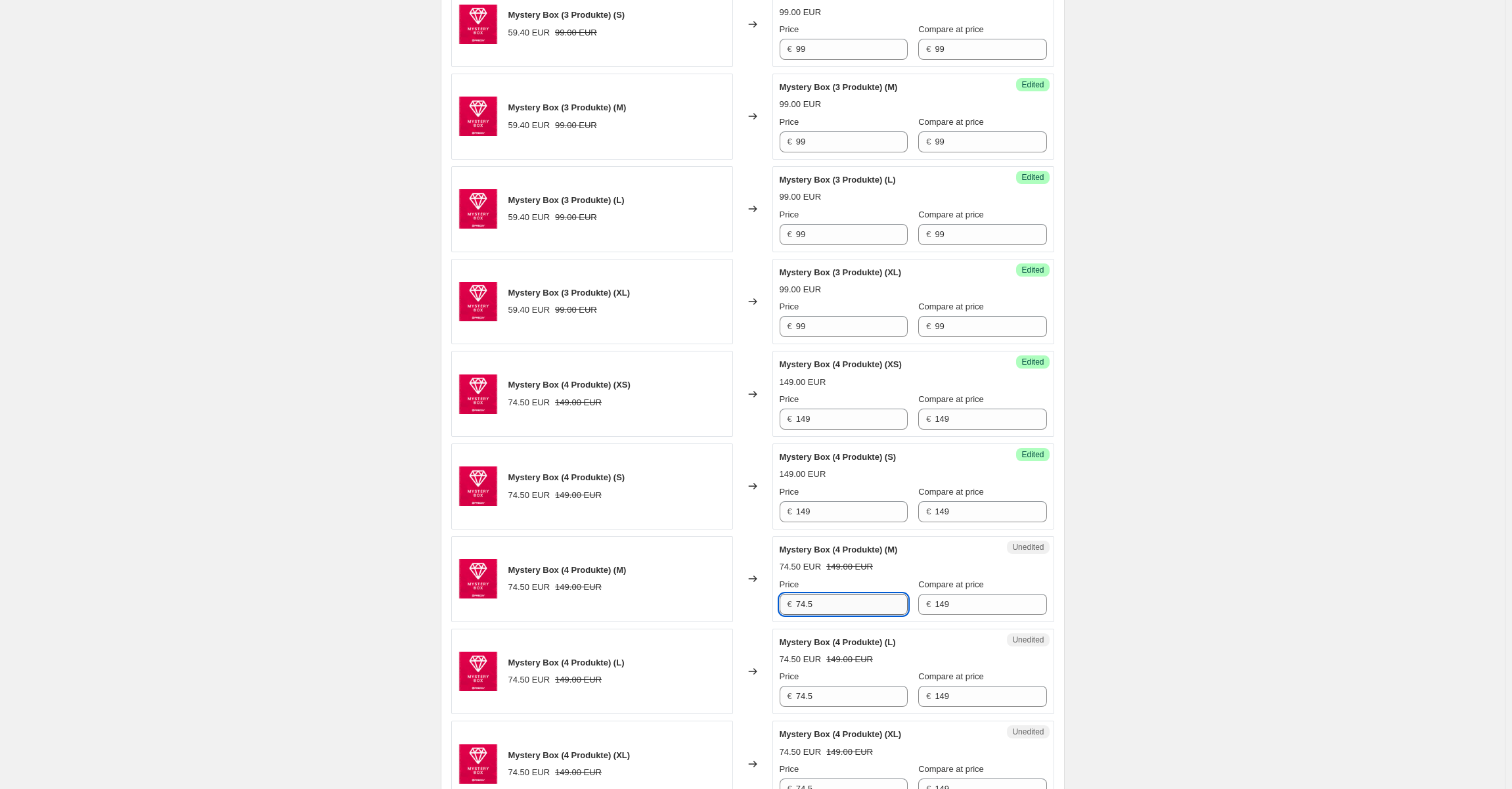
click at [833, 606] on input "74.5" at bounding box center [852, 604] width 112 height 21
paste input "149"
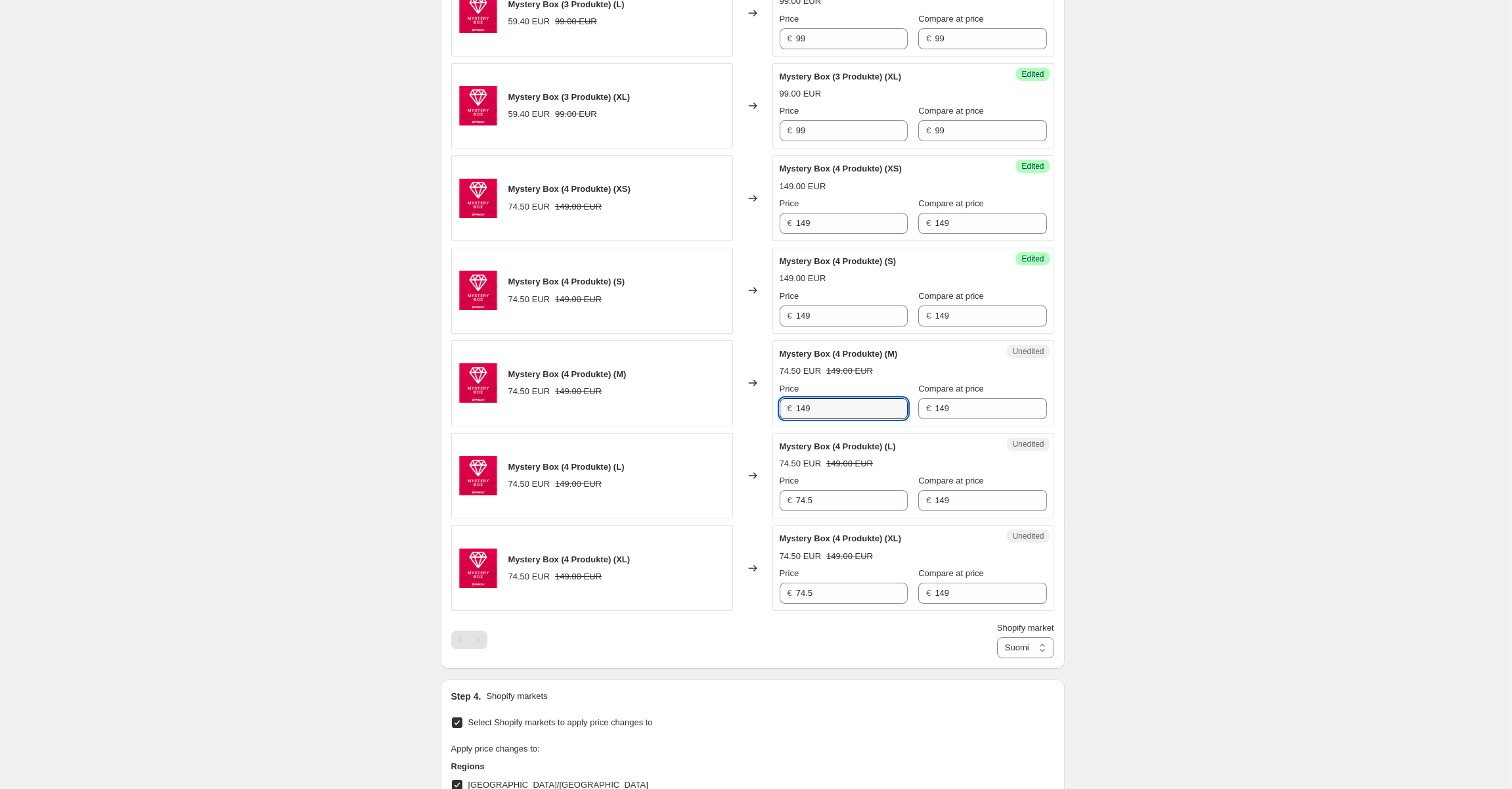
scroll to position [927, 0]
type input "149"
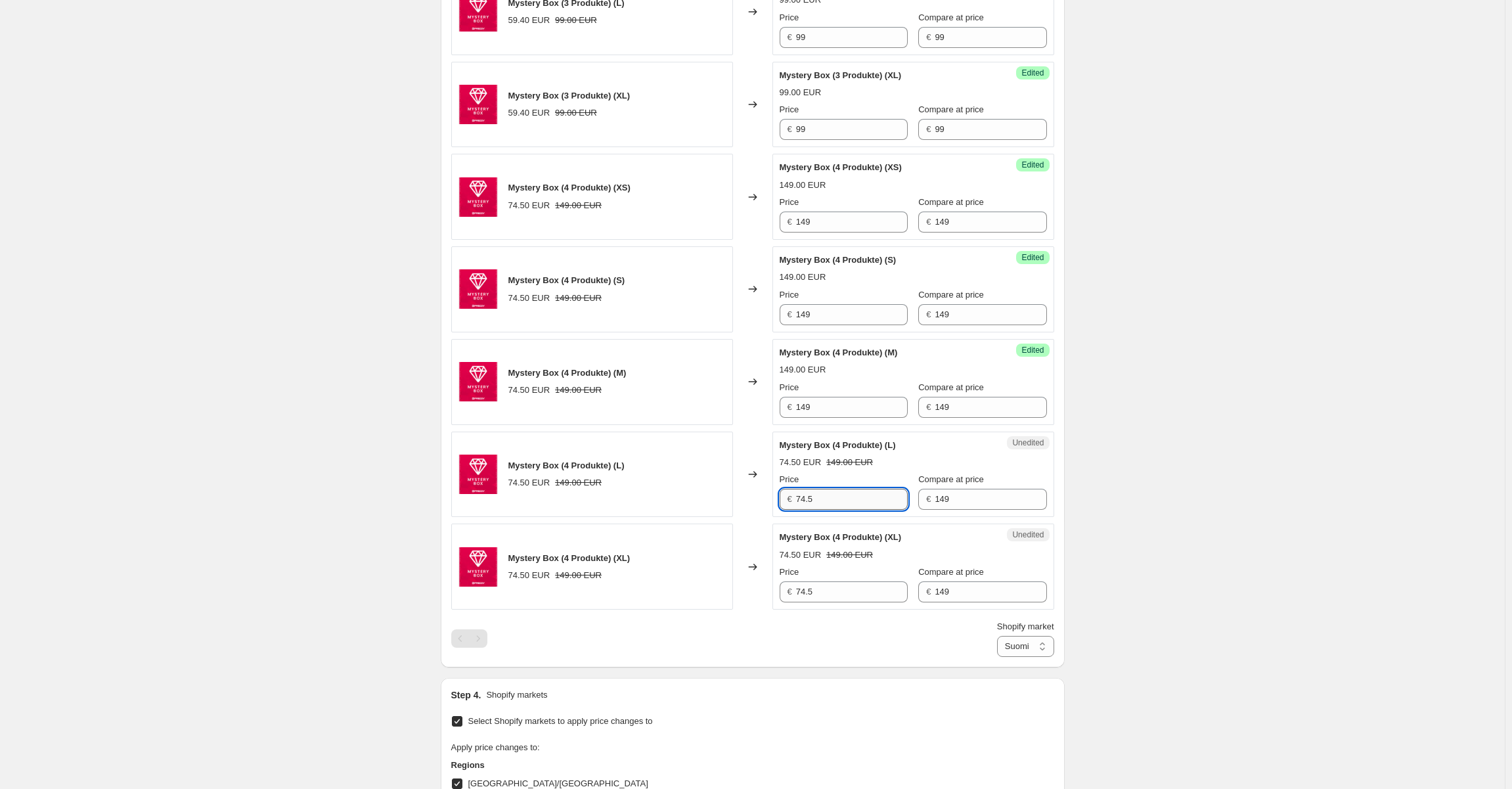
click at [828, 501] on input "74.5" at bounding box center [852, 499] width 112 height 21
paste input "149"
type input "149"
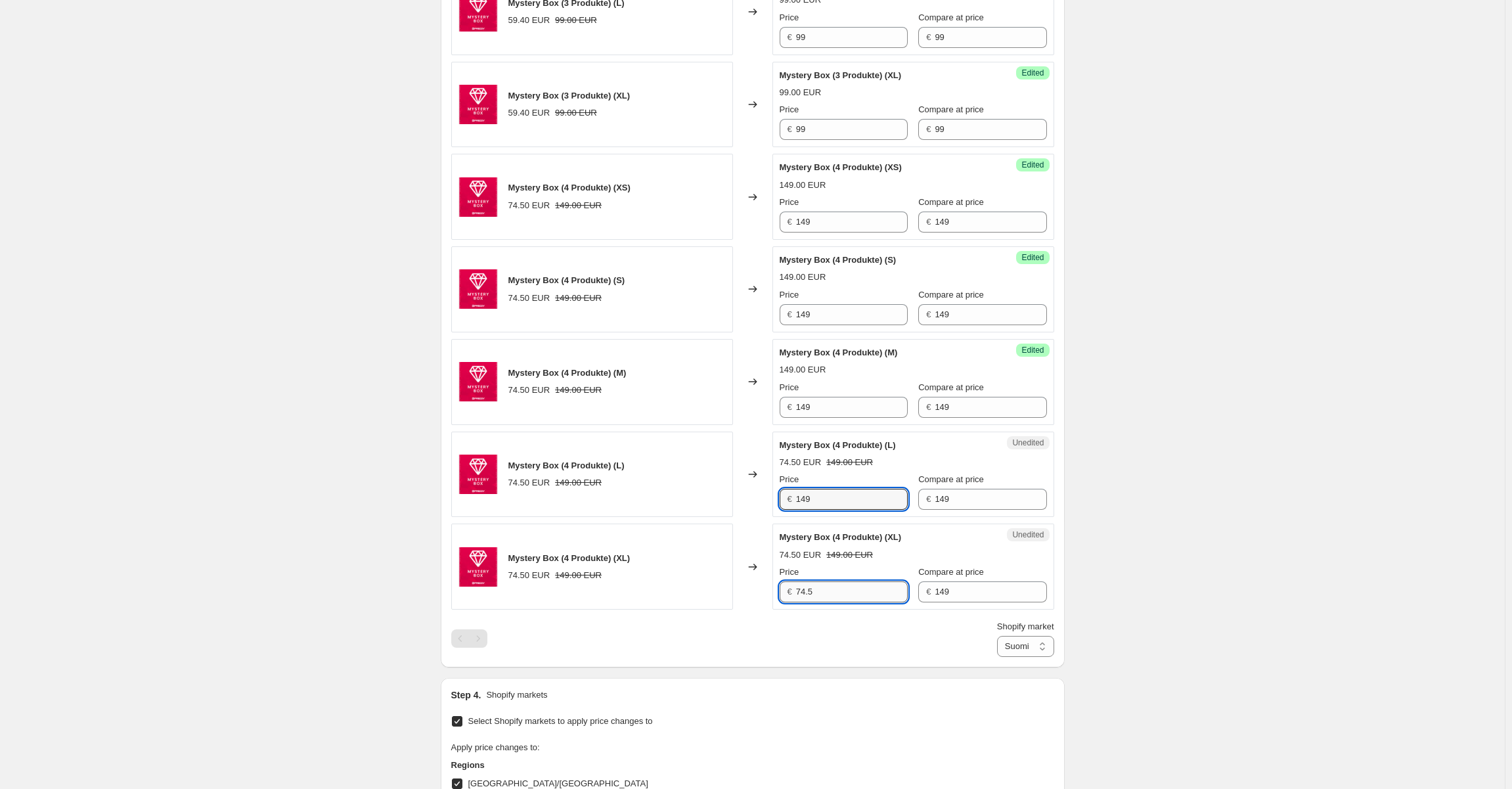
click at [825, 583] on input "74.5" at bounding box center [852, 592] width 112 height 21
paste input "149"
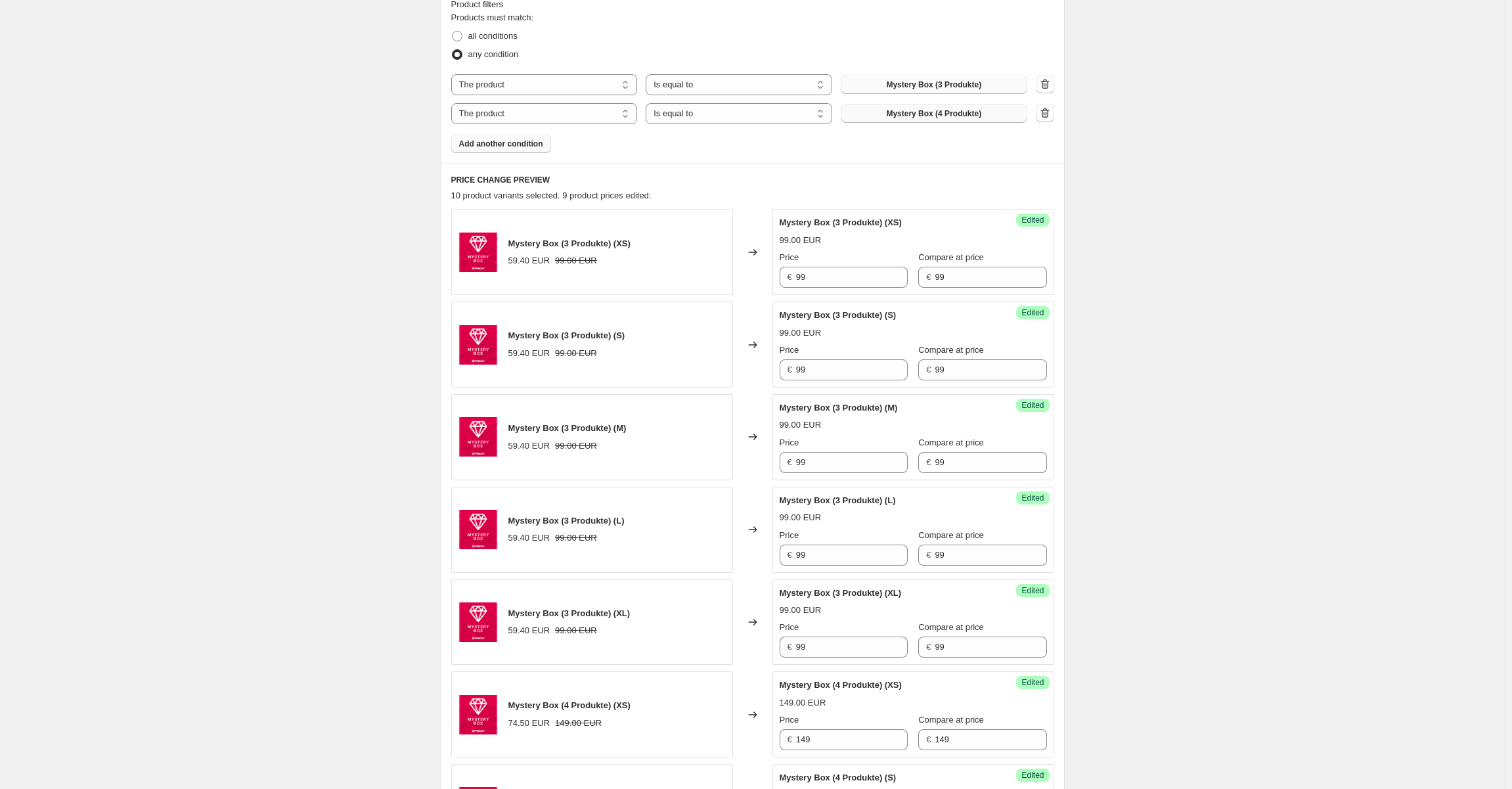
scroll to position [402, 0]
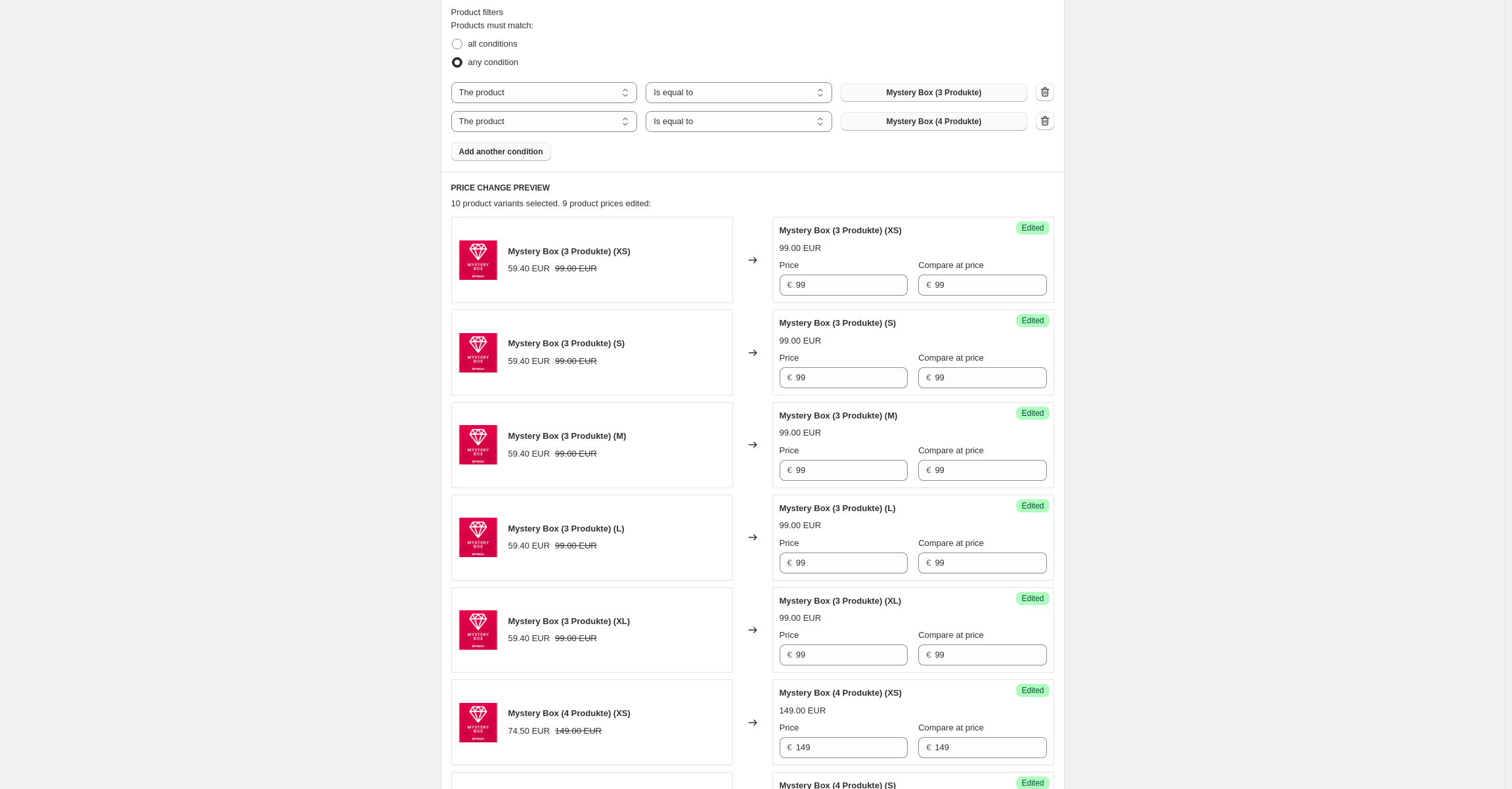
type input "149"
click at [958, 264] on span "Compare at price" at bounding box center [951, 264] width 66 height 10
click at [958, 275] on input "99" at bounding box center [990, 286] width 112 height 21
click at [955, 278] on input "99" at bounding box center [990, 286] width 112 height 21
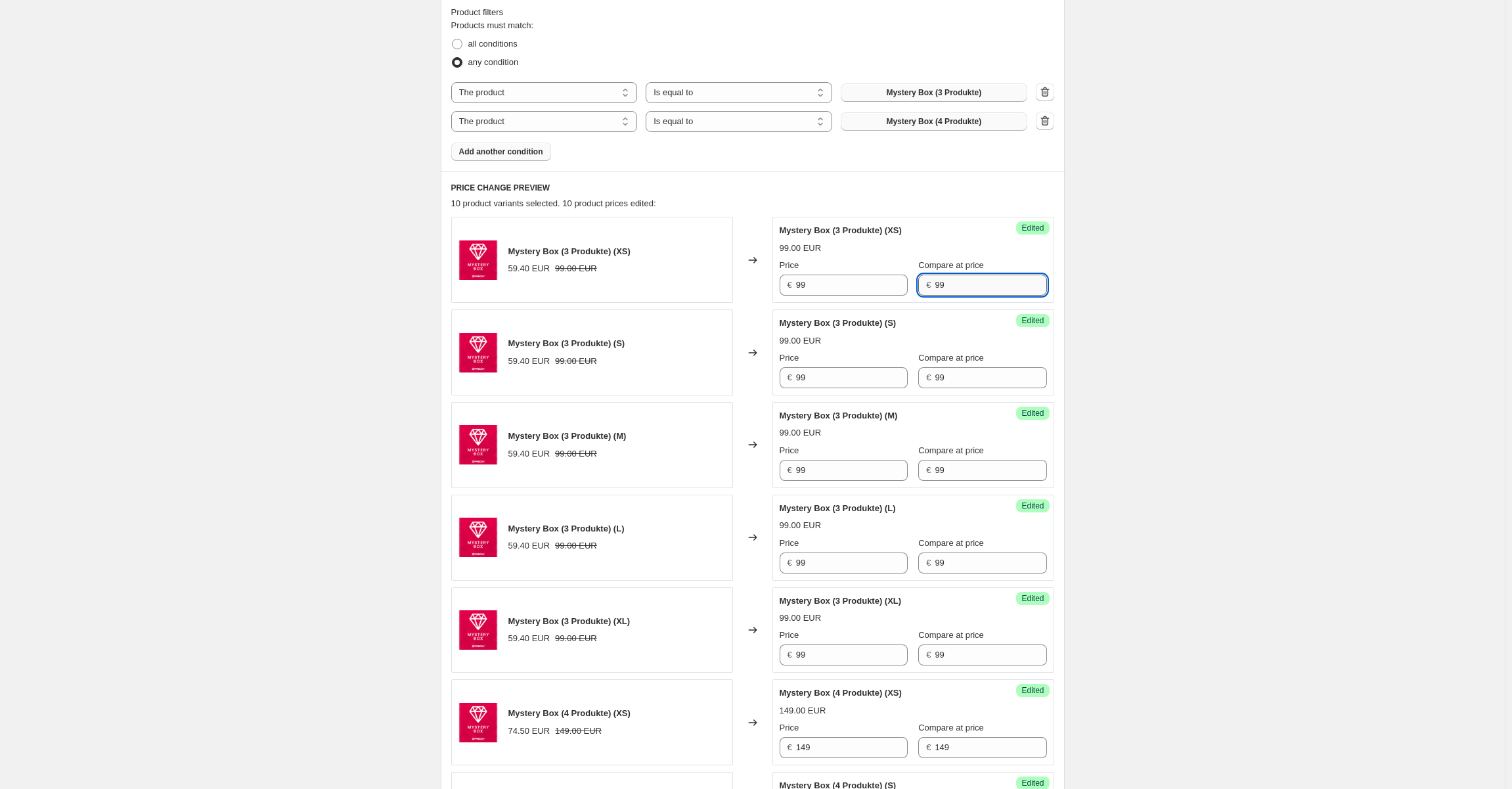
click at [955, 278] on input "99" at bounding box center [990, 286] width 112 height 21
click at [954, 285] on input "199" at bounding box center [990, 286] width 112 height 21
type input "199"
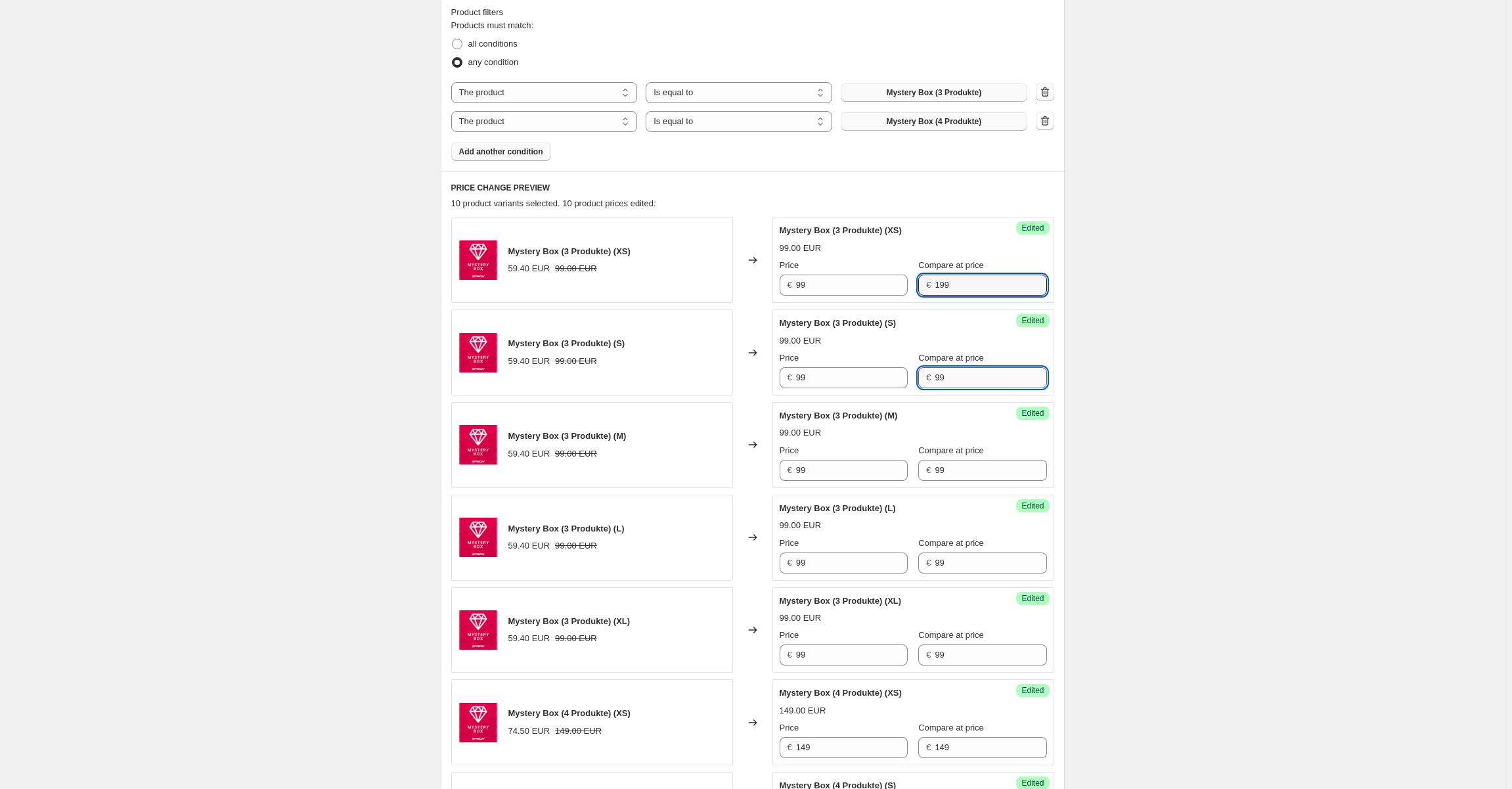
click at [945, 371] on input "99" at bounding box center [990, 378] width 112 height 21
paste input "1"
type input "199"
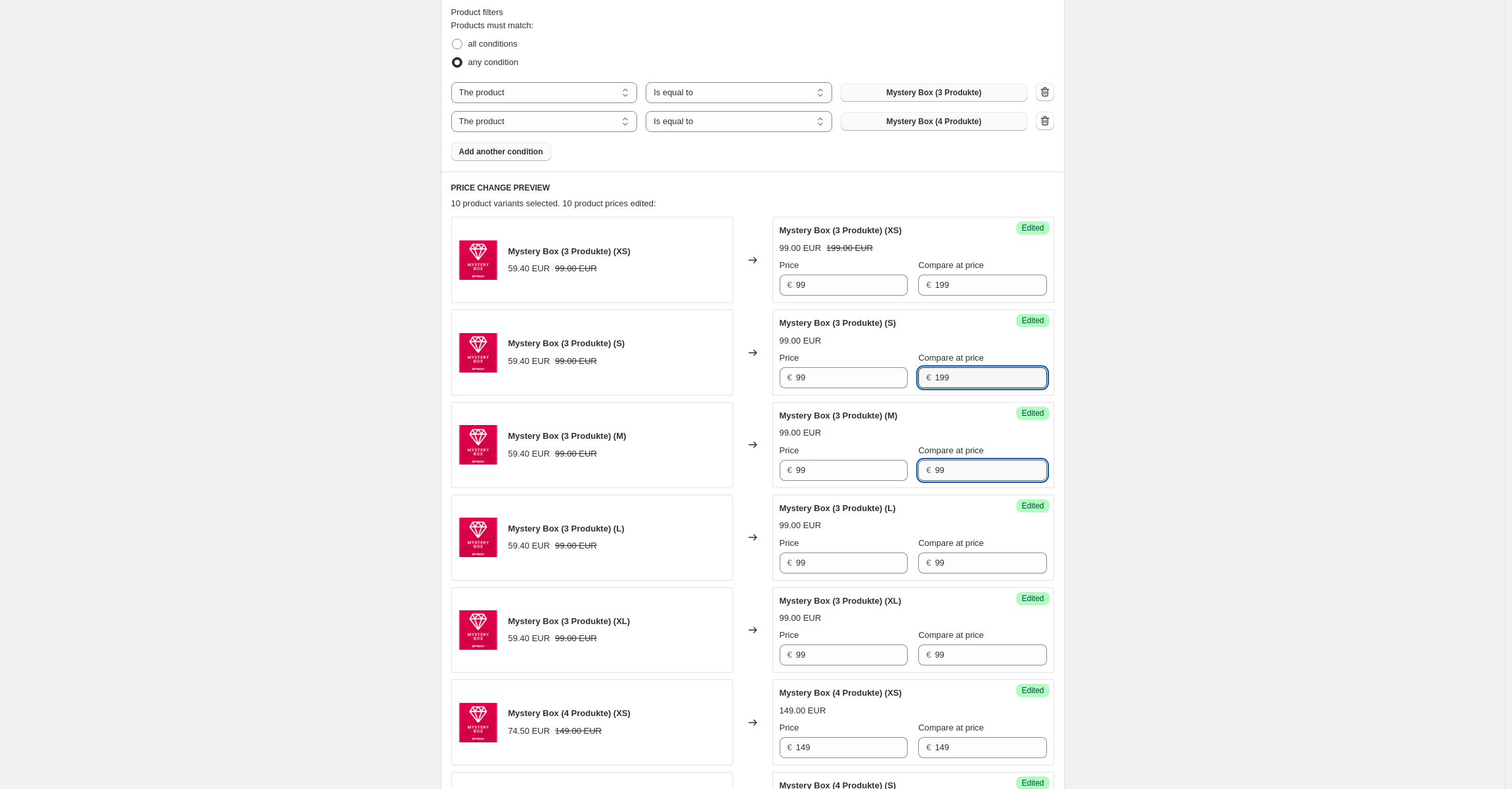
click at [943, 469] on input "99" at bounding box center [990, 470] width 112 height 21
paste input "1"
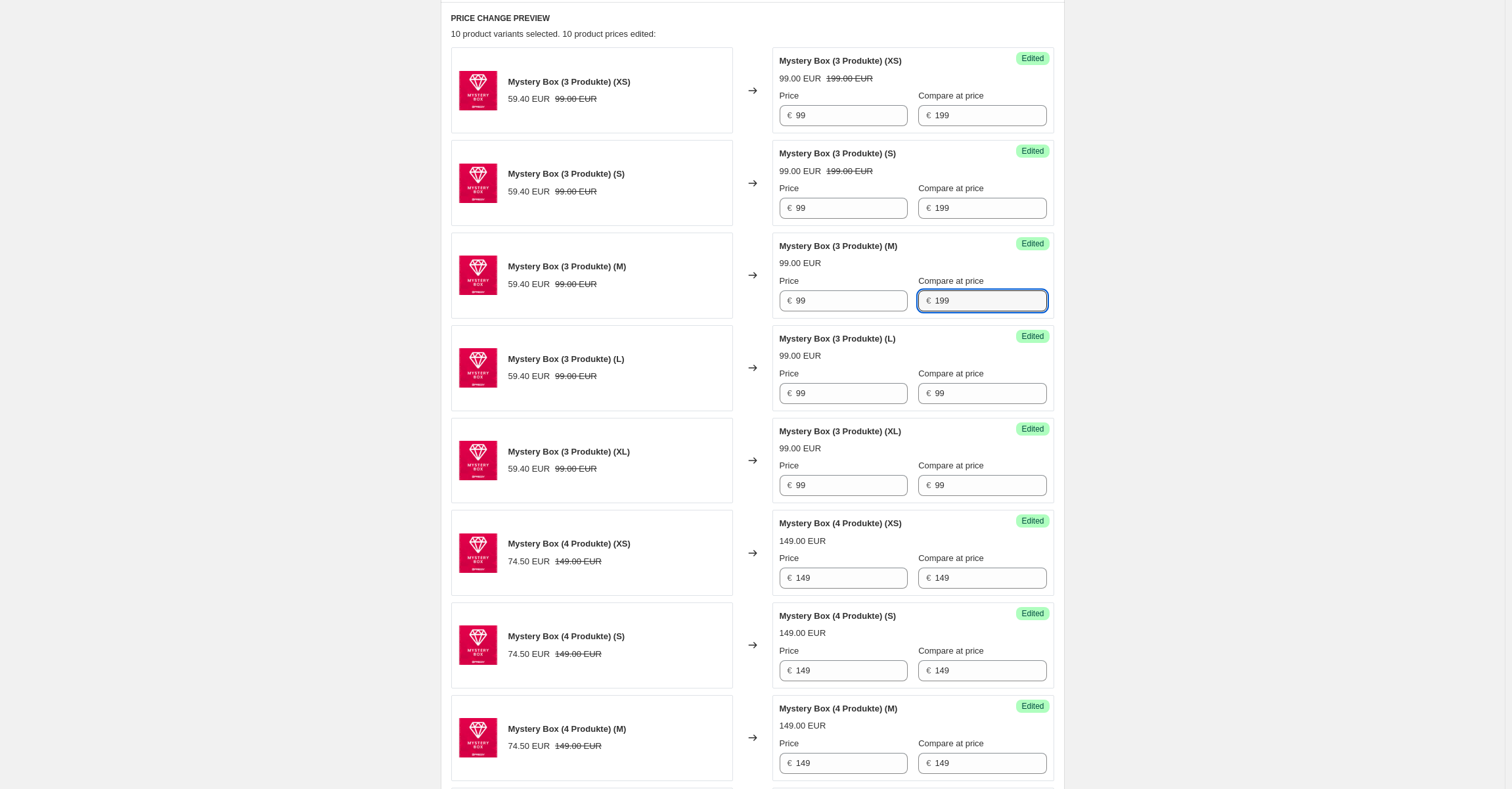
scroll to position [599, 0]
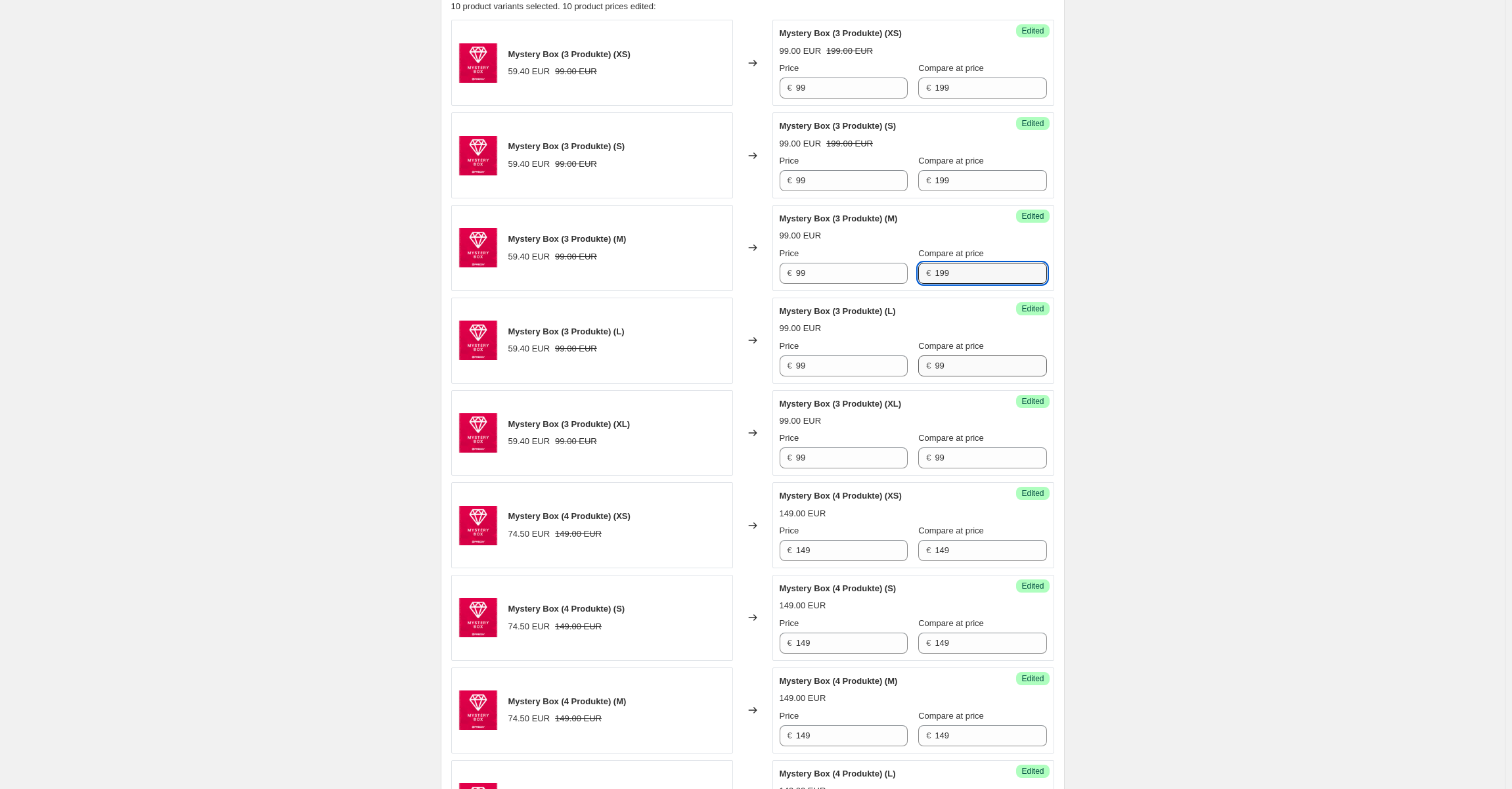
type input "199"
click at [965, 359] on input "99" at bounding box center [990, 366] width 112 height 21
paste input "1"
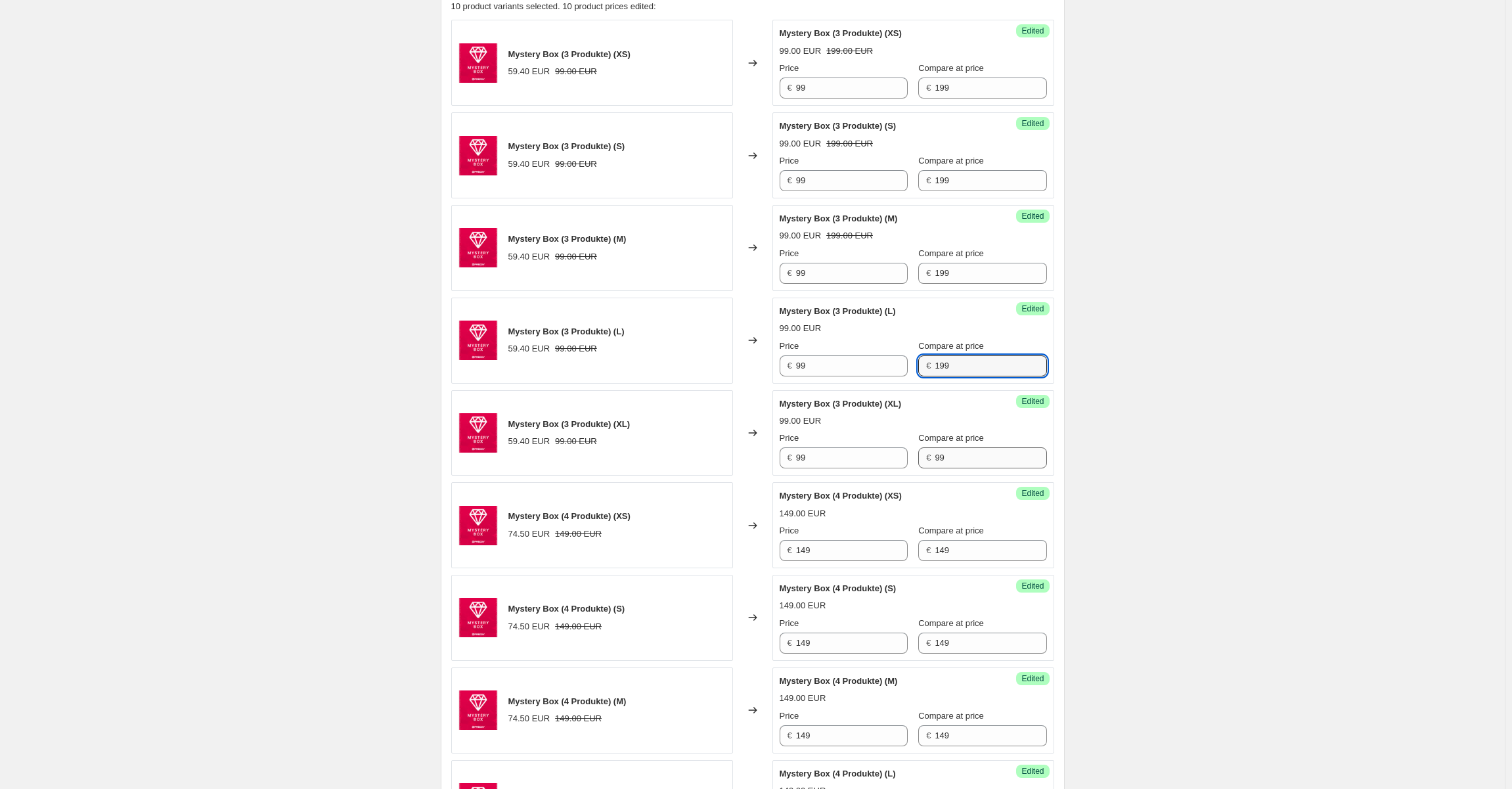
type input "199"
click at [950, 449] on input "99" at bounding box center [990, 458] width 112 height 21
paste input "1"
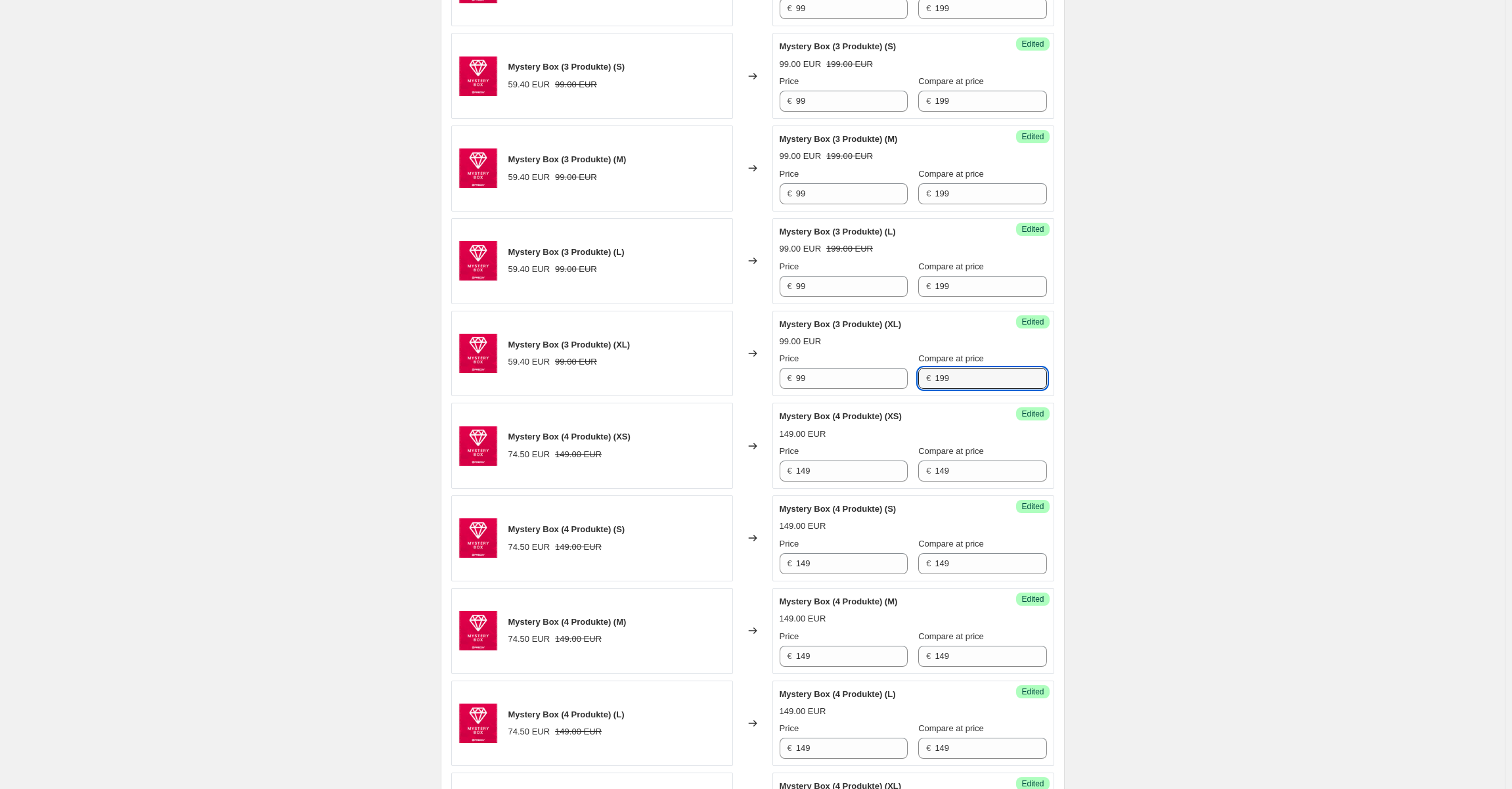
scroll to position [796, 0]
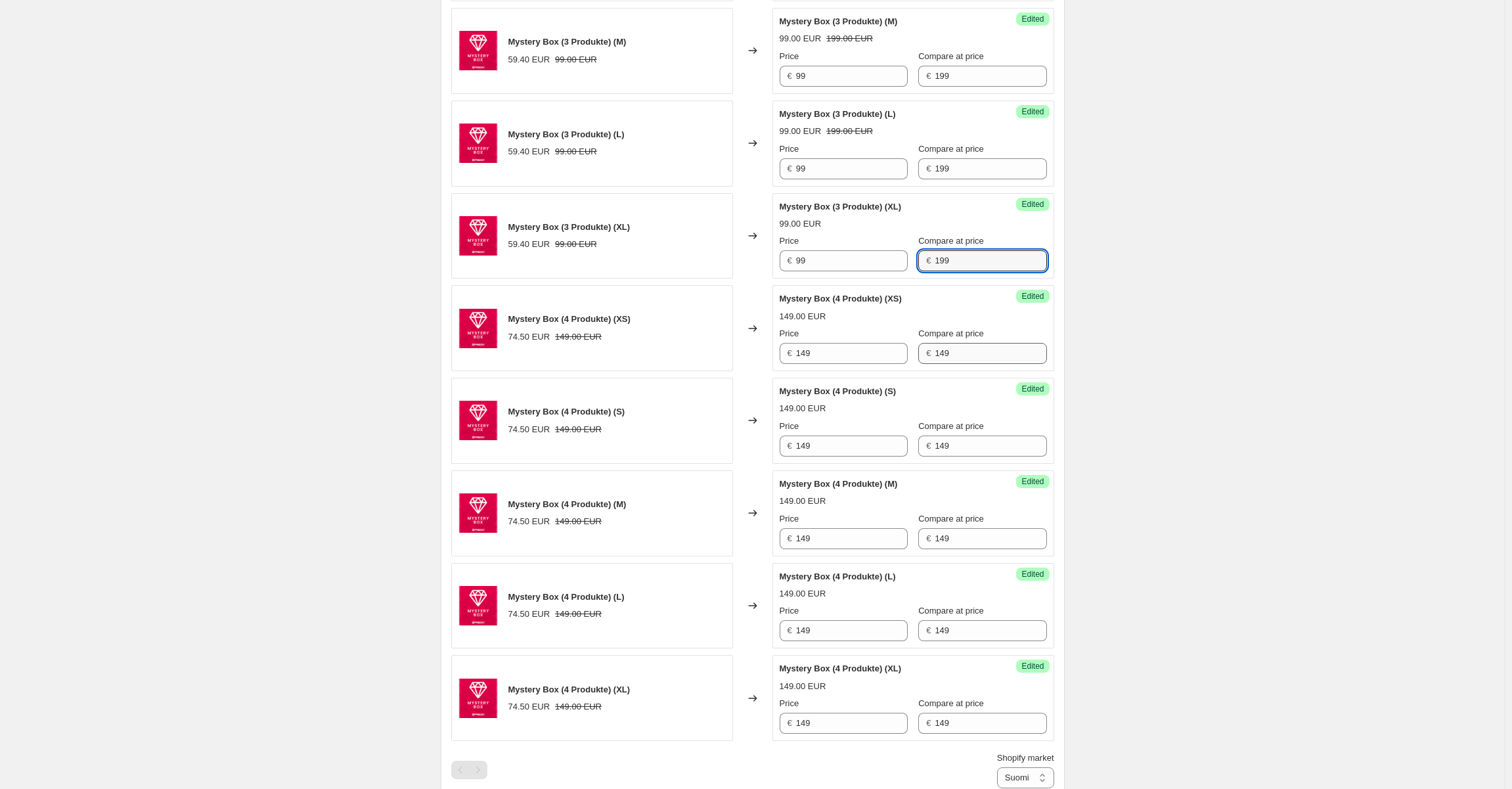
type input "199"
click at [953, 348] on input "149" at bounding box center [990, 353] width 112 height 21
click at [952, 348] on input "149" at bounding box center [990, 353] width 112 height 21
click at [952, 348] on input "299" at bounding box center [990, 353] width 112 height 21
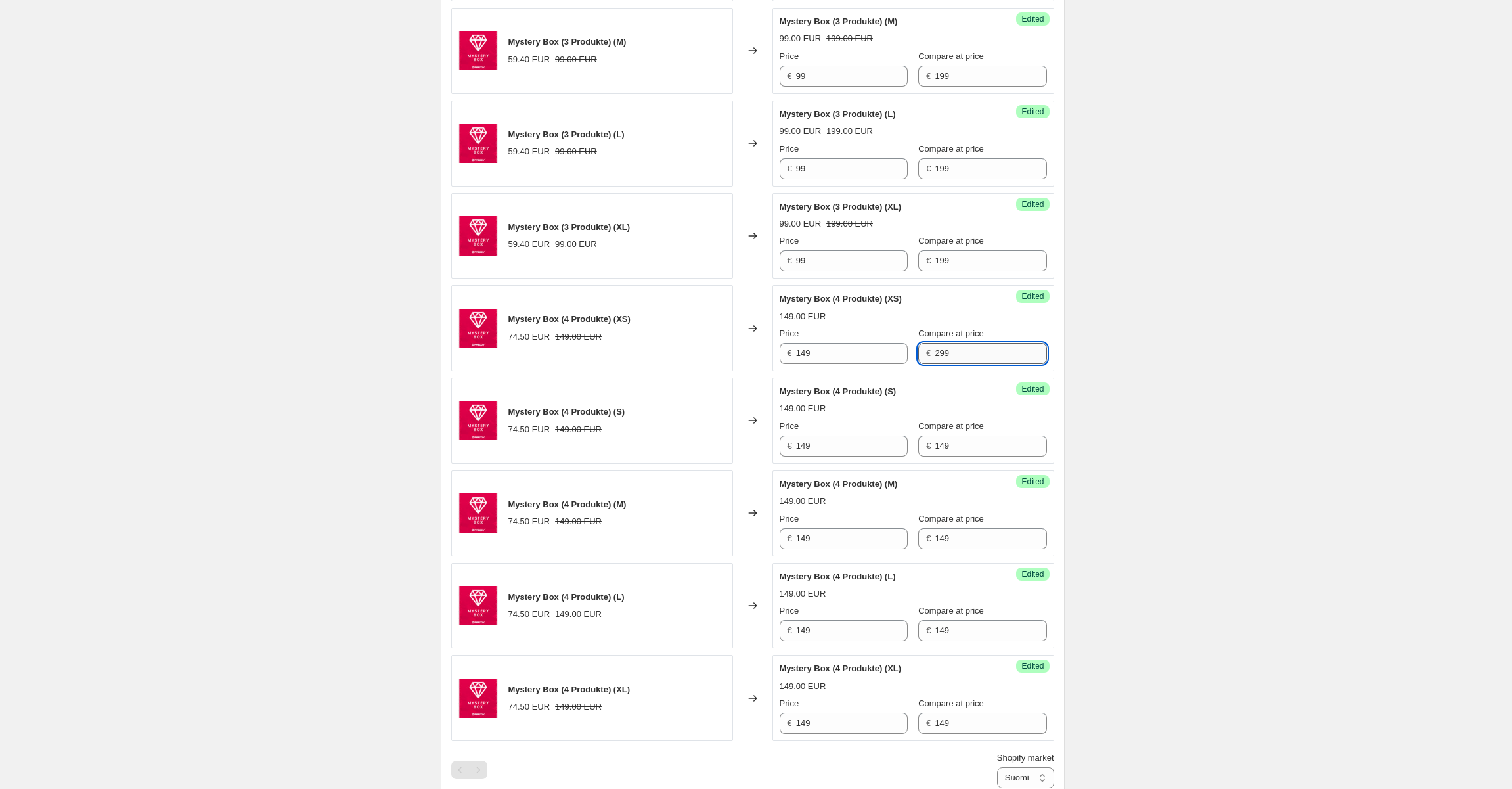
click at [952, 348] on input "299" at bounding box center [990, 353] width 112 height 21
type input "299"
click at [945, 440] on input "149" at bounding box center [990, 446] width 112 height 21
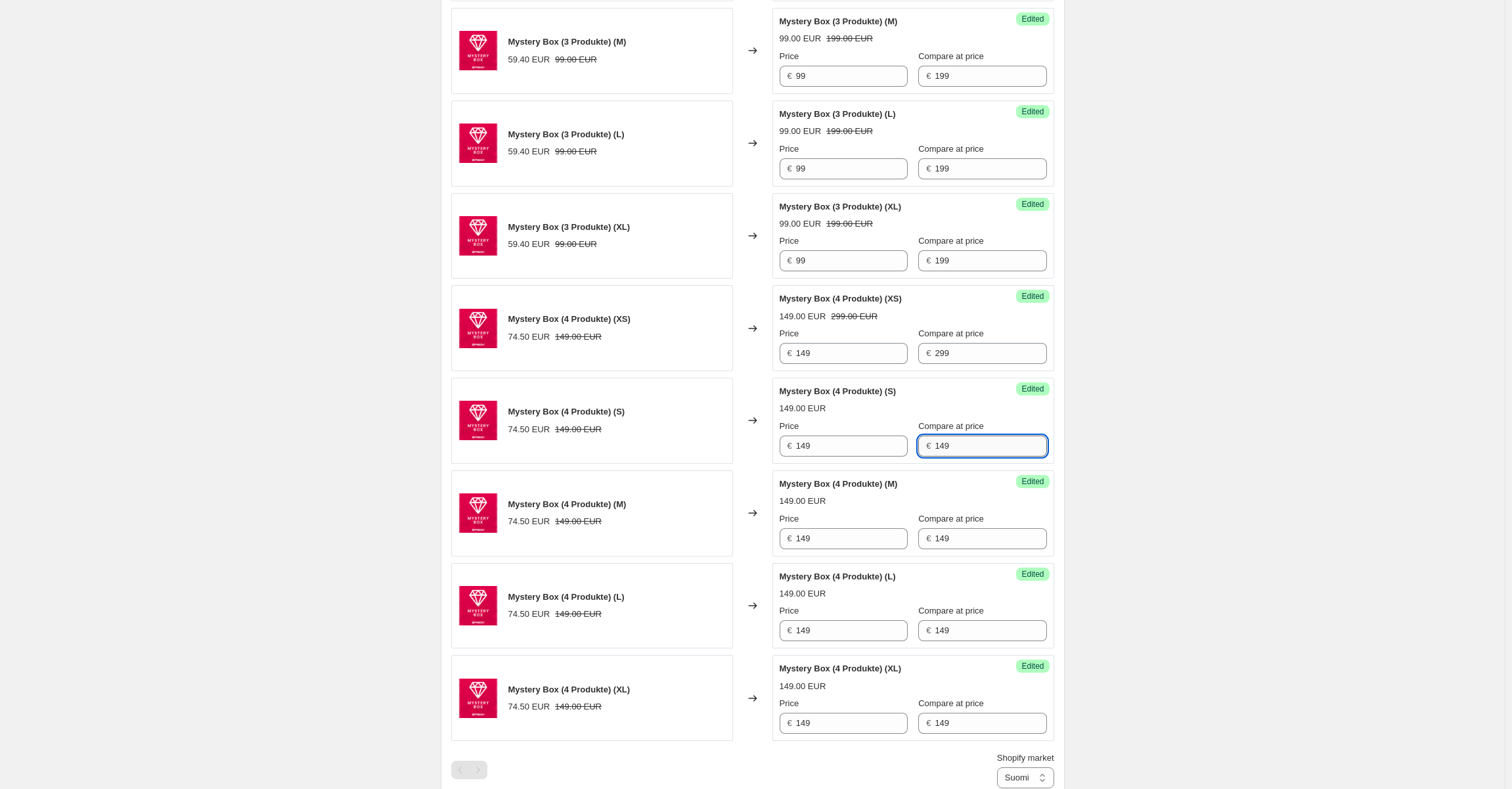
click at [945, 440] on input "149" at bounding box center [990, 446] width 112 height 21
paste input "29"
type input "299"
click at [955, 527] on input "149" at bounding box center [990, 538] width 112 height 21
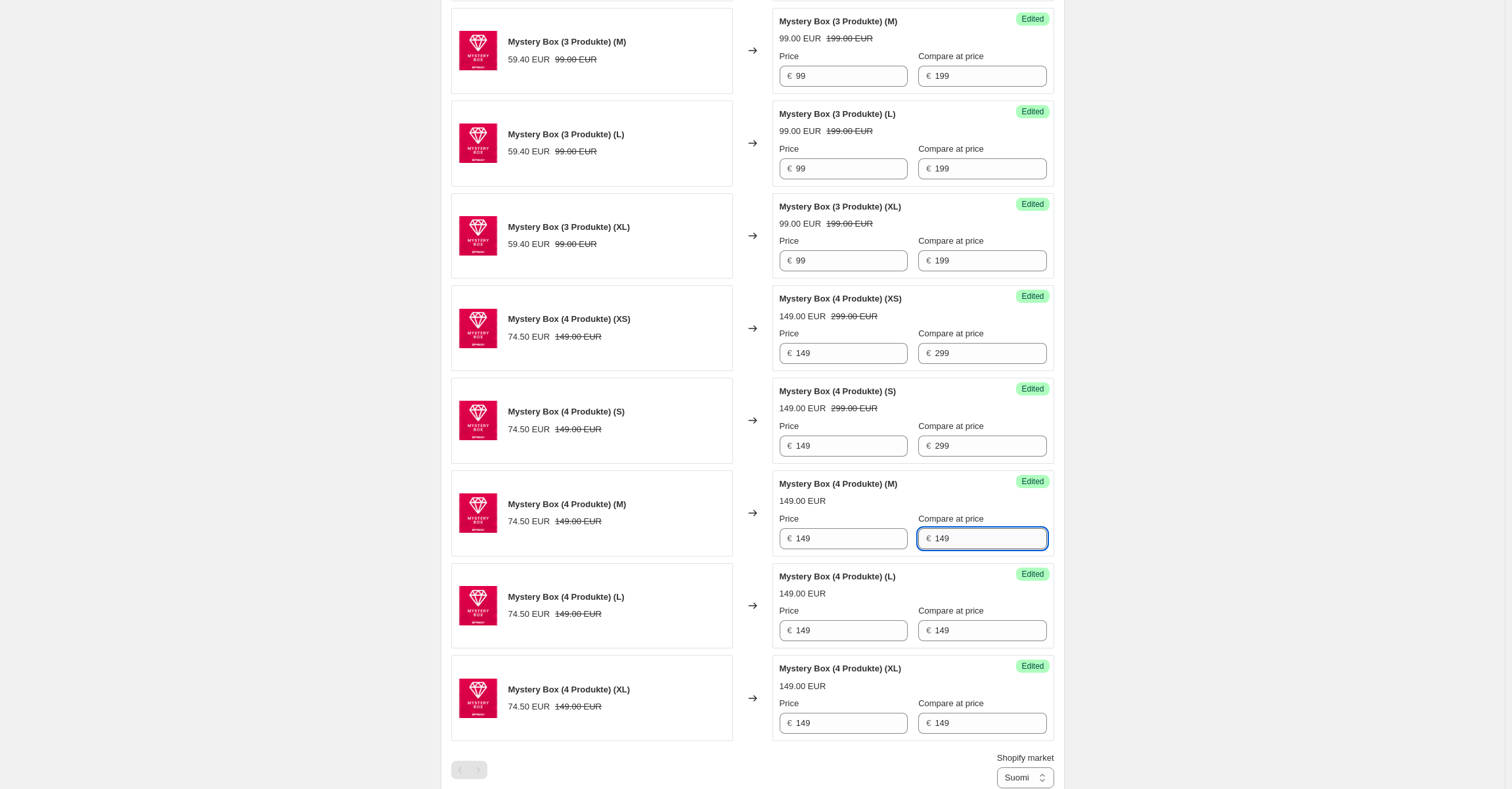
click at [955, 527] on input "149" at bounding box center [990, 538] width 112 height 21
paste input "29"
type input "299"
click at [956, 627] on input "149" at bounding box center [990, 630] width 112 height 21
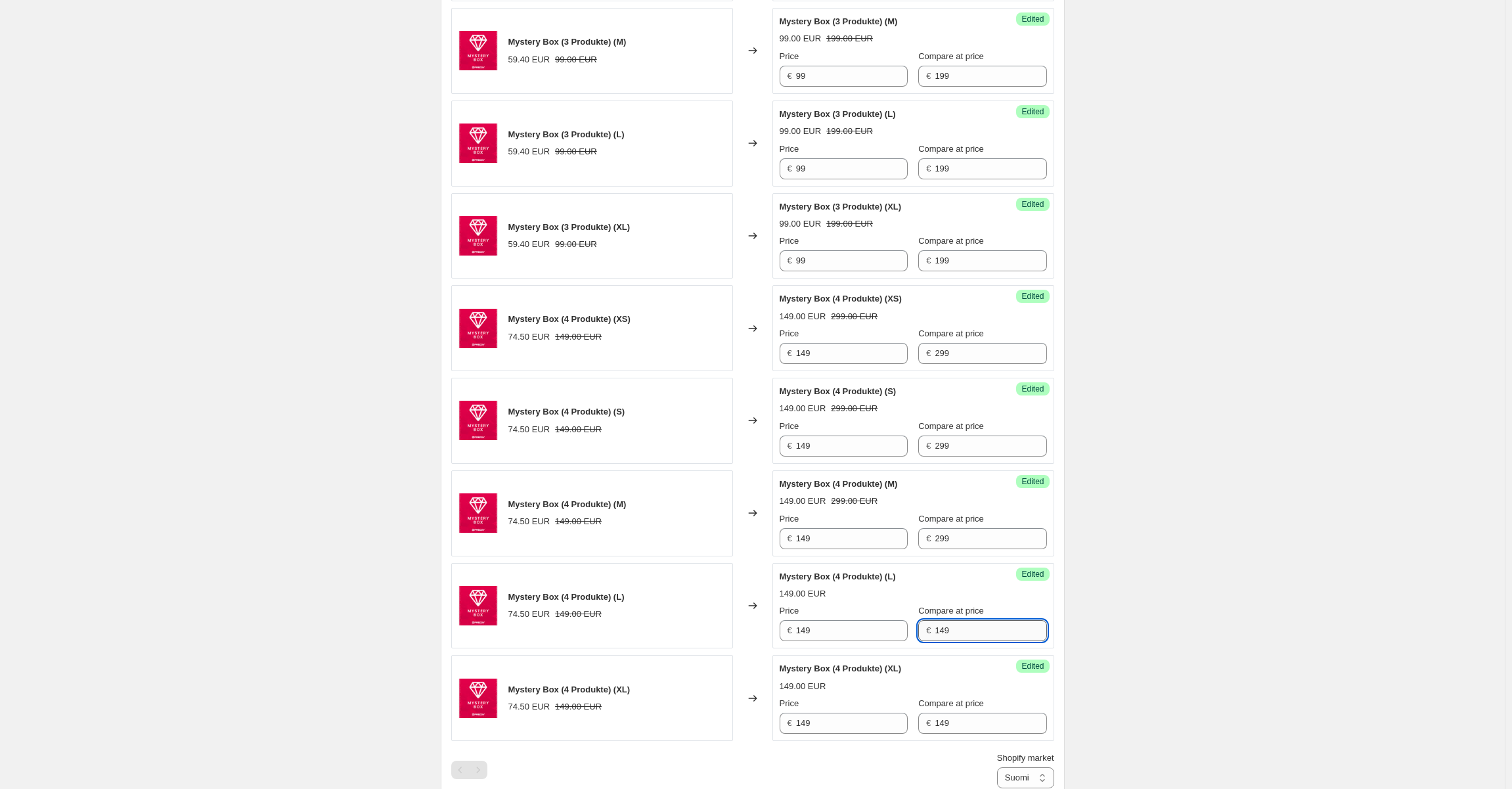
click at [955, 627] on input "149" at bounding box center [990, 630] width 112 height 21
paste input "29"
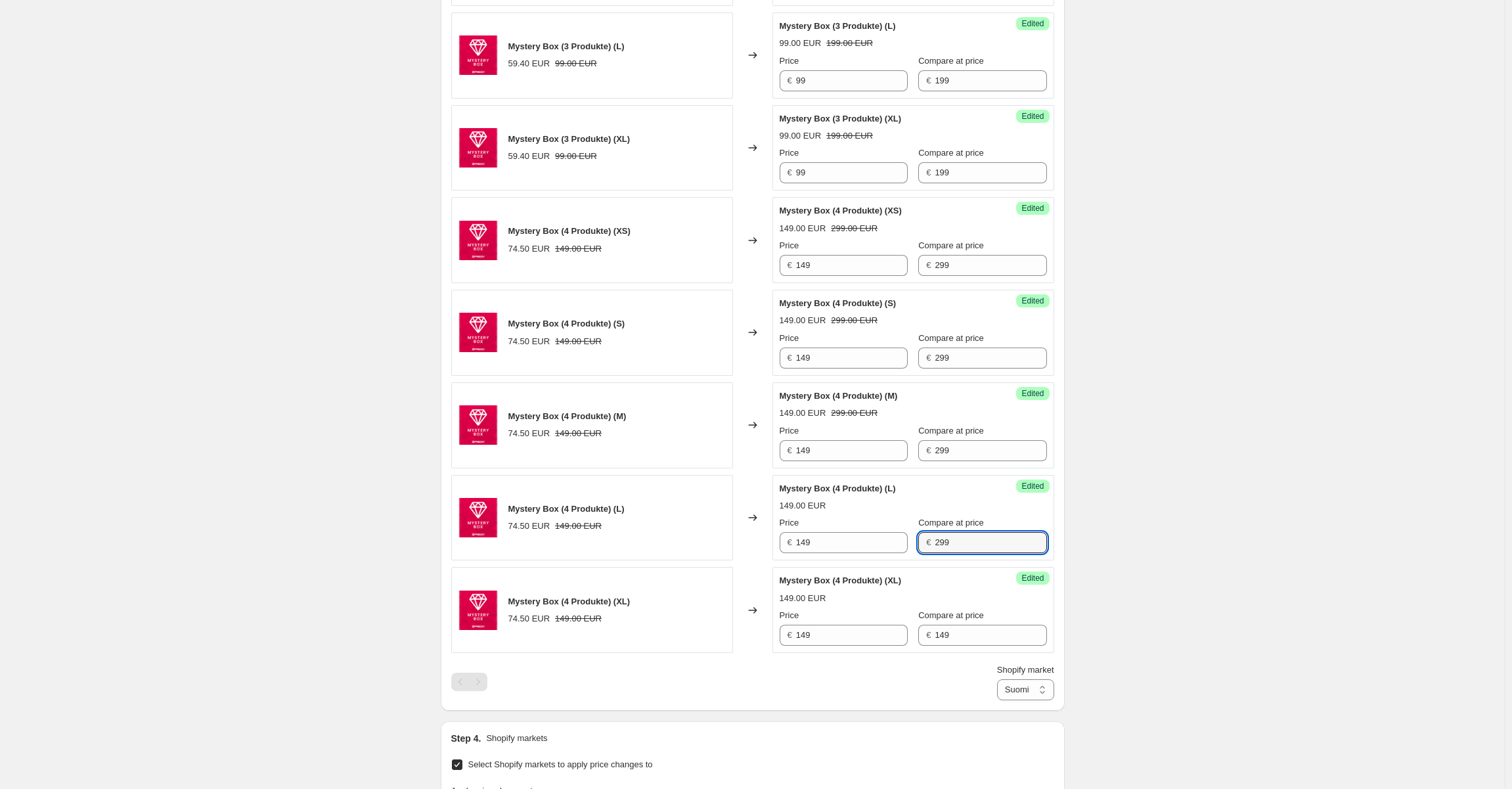
scroll to position [927, 0]
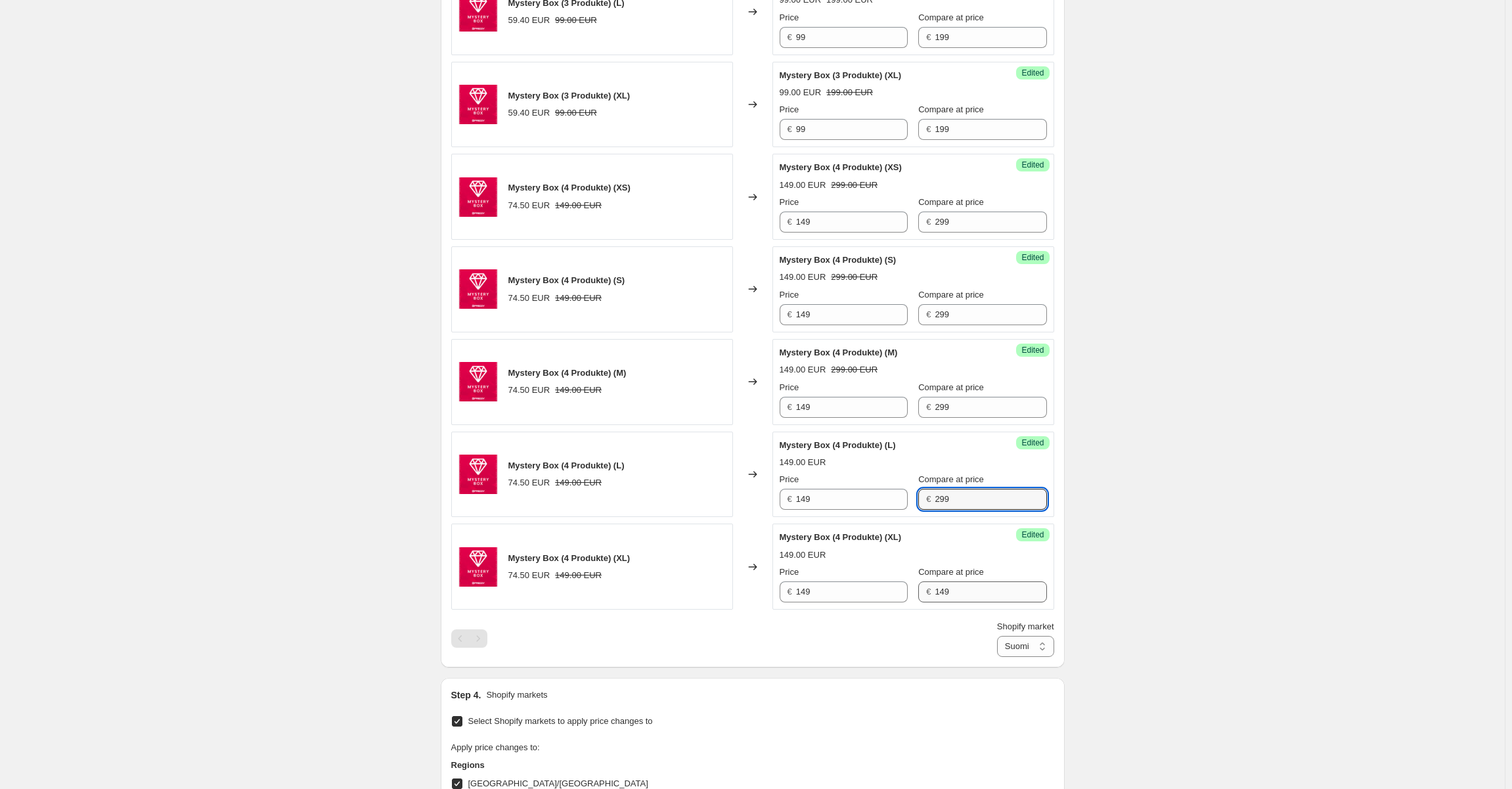
type input "299"
click at [943, 581] on input "149" at bounding box center [990, 592] width 112 height 21
paste input "29"
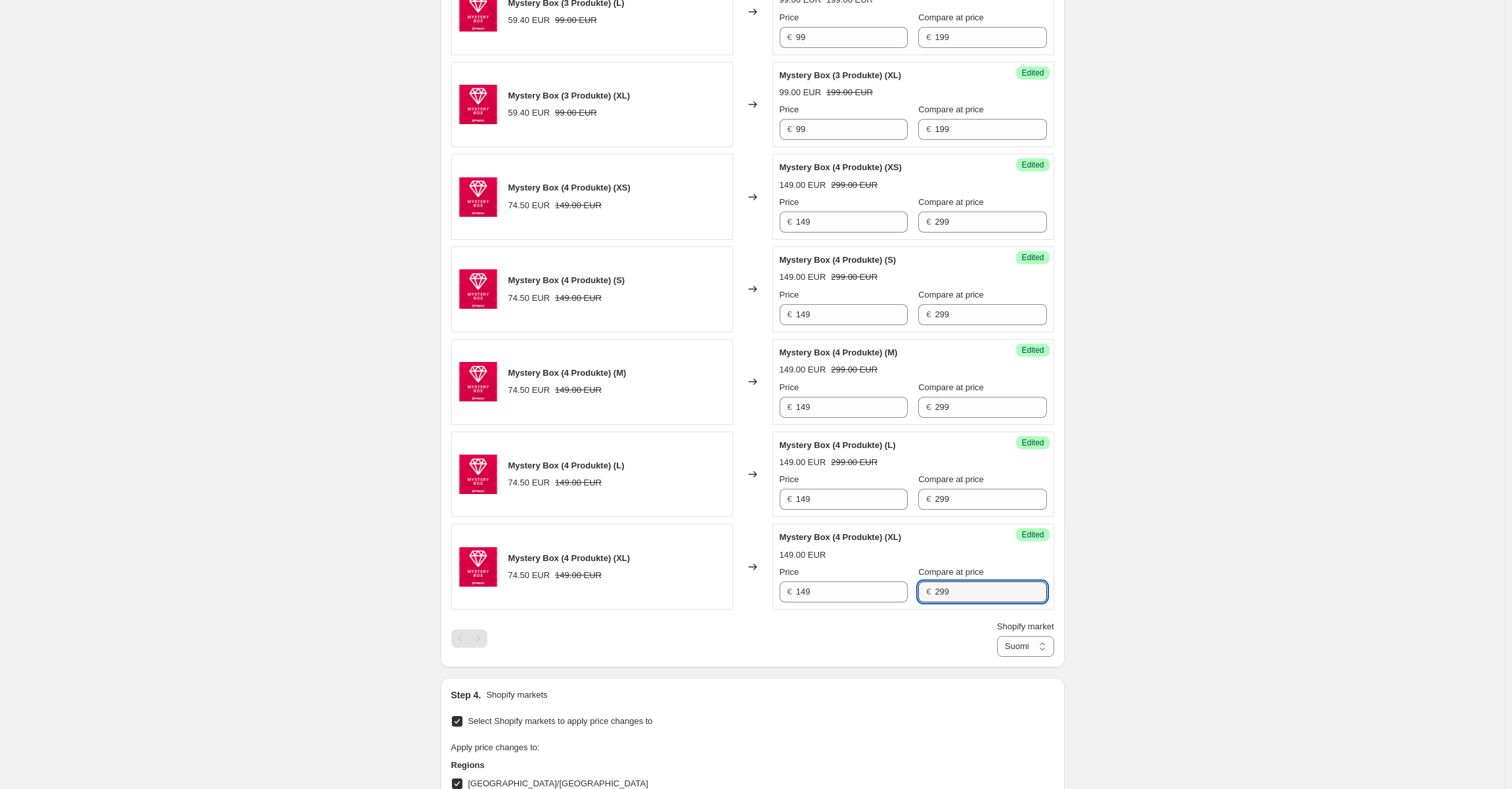
type input "299"
click at [1154, 526] on div "Create new price change job. This page is ready Create new price change job Dra…" at bounding box center [752, 126] width 1504 height 2107
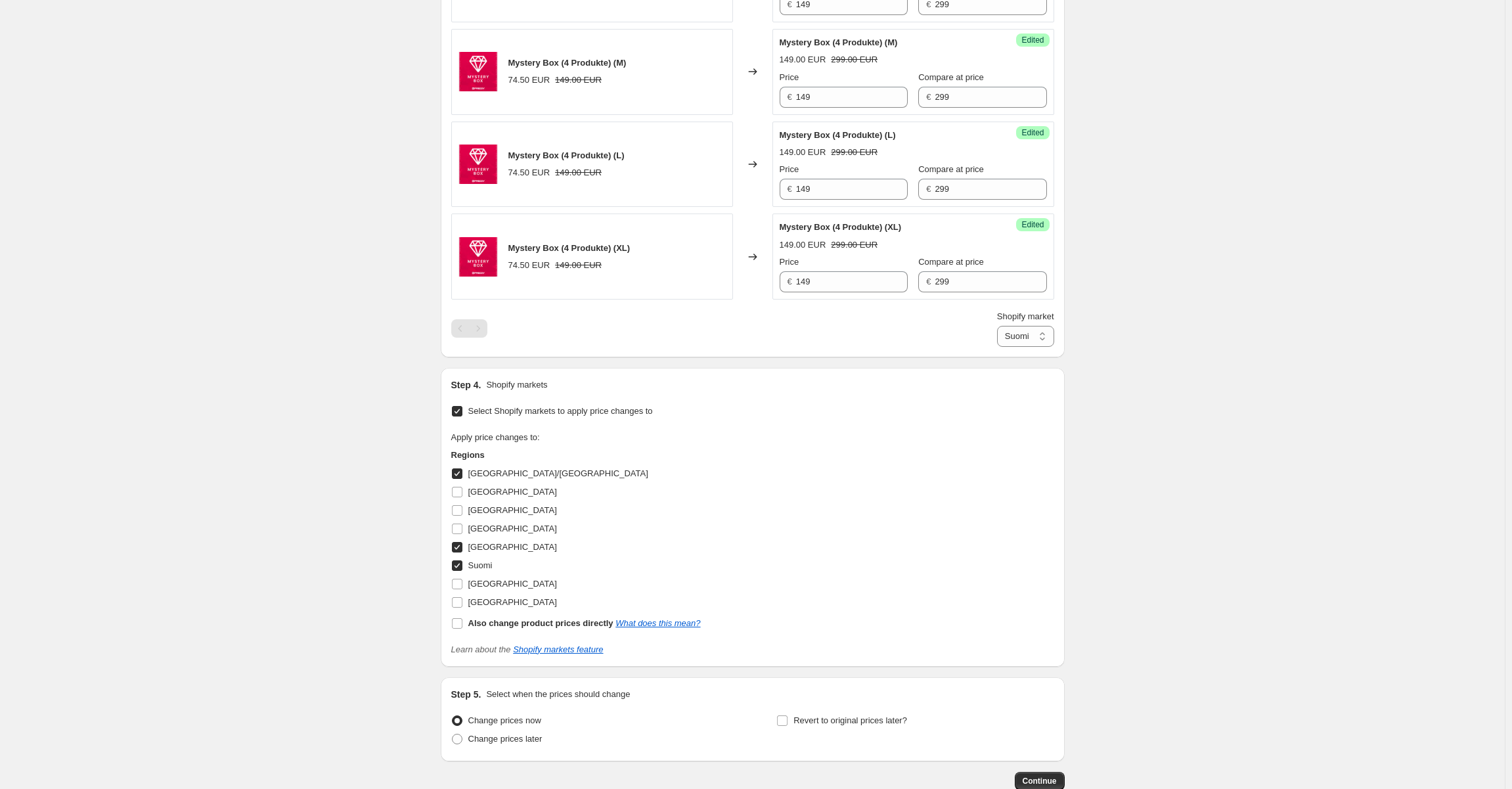
scroll to position [1313, 0]
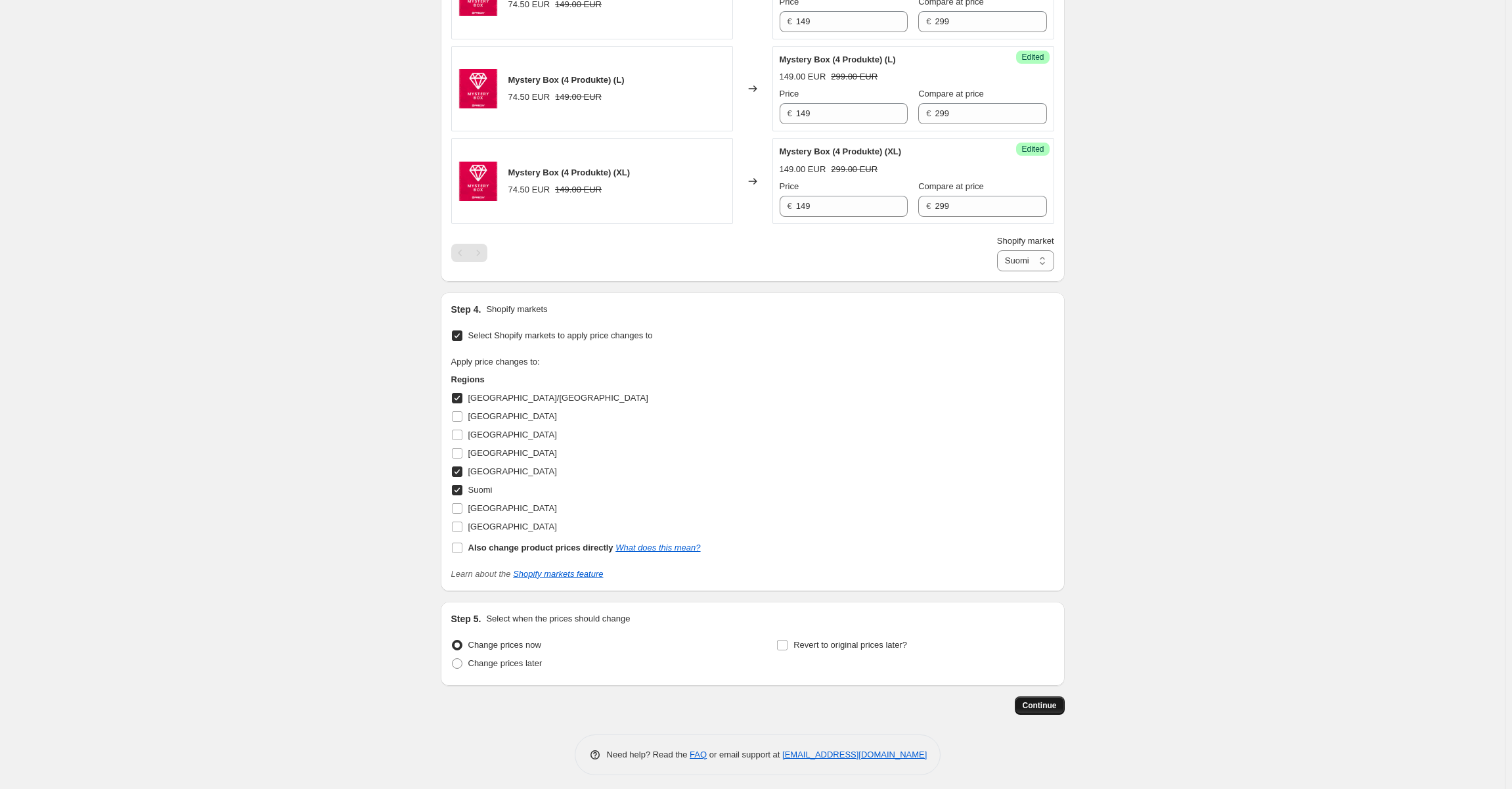
click at [1048, 700] on span "Continue" at bounding box center [1039, 705] width 34 height 11
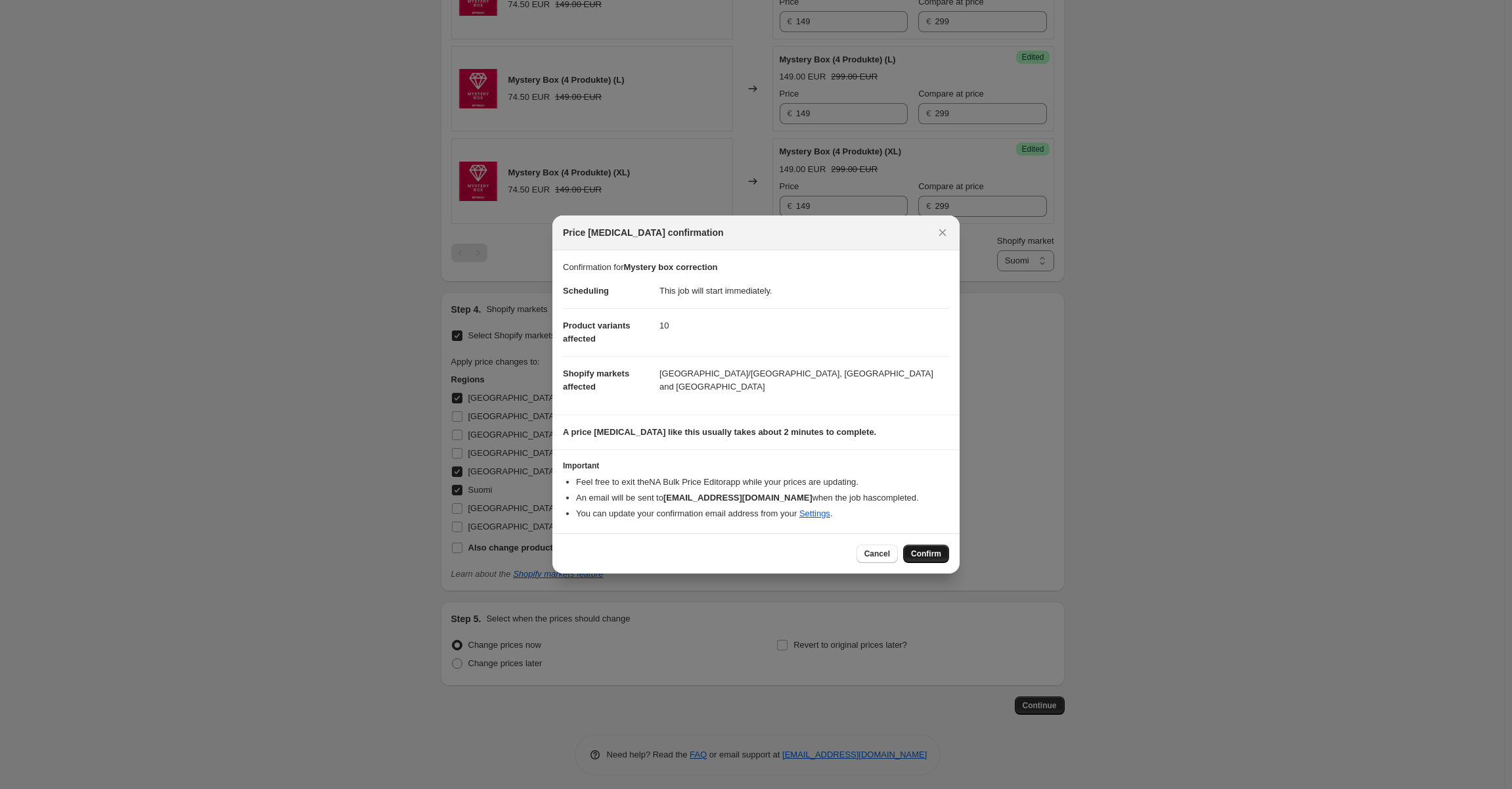
click at [943, 555] on button "Confirm" at bounding box center [926, 553] width 46 height 19
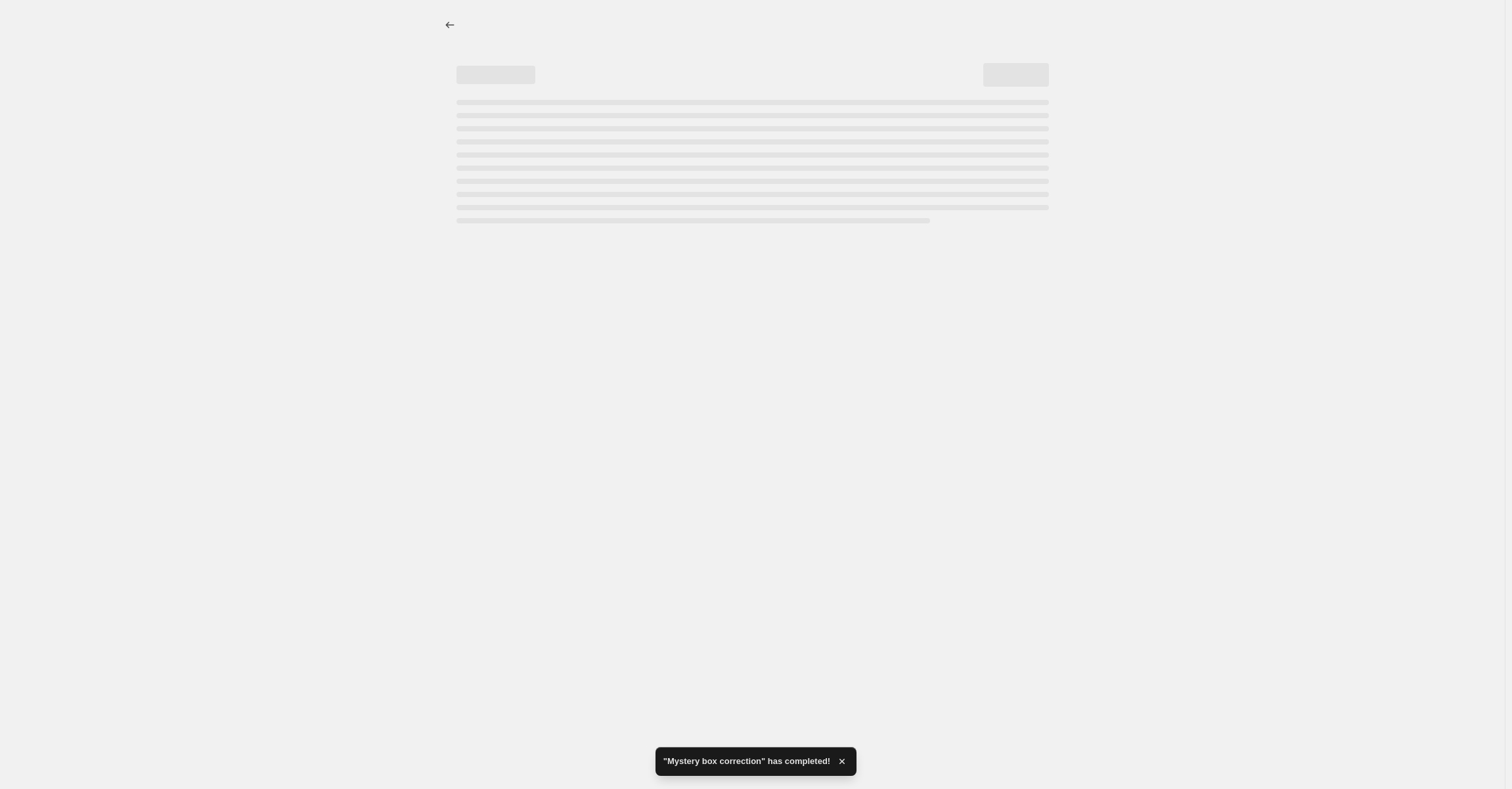
select select "99093119300"
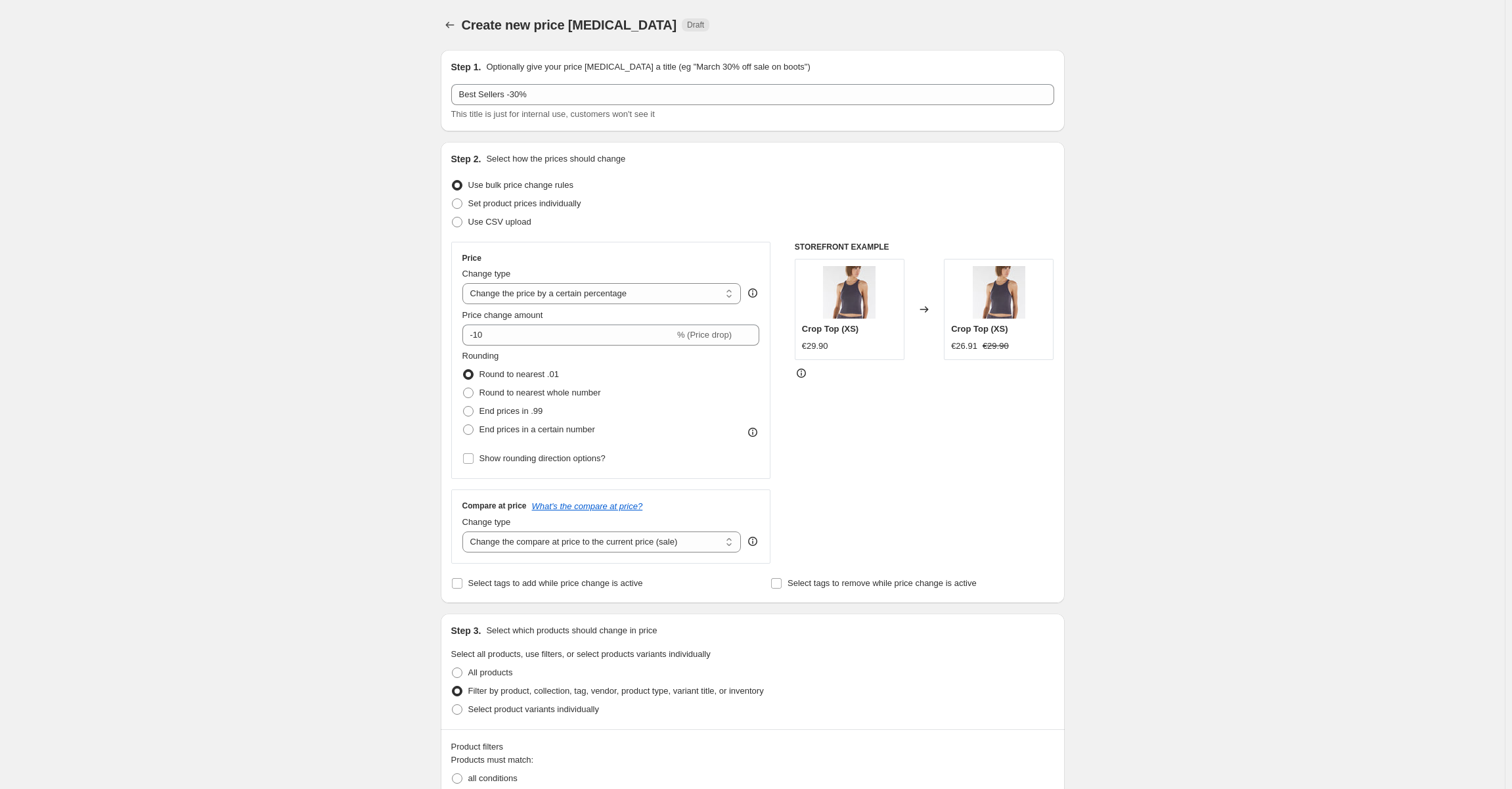
select select "percentage"
select select "collection"
click at [544, 326] on input "-10" at bounding box center [569, 335] width 212 height 21
click at [543, 327] on input "-10" at bounding box center [569, 335] width 212 height 21
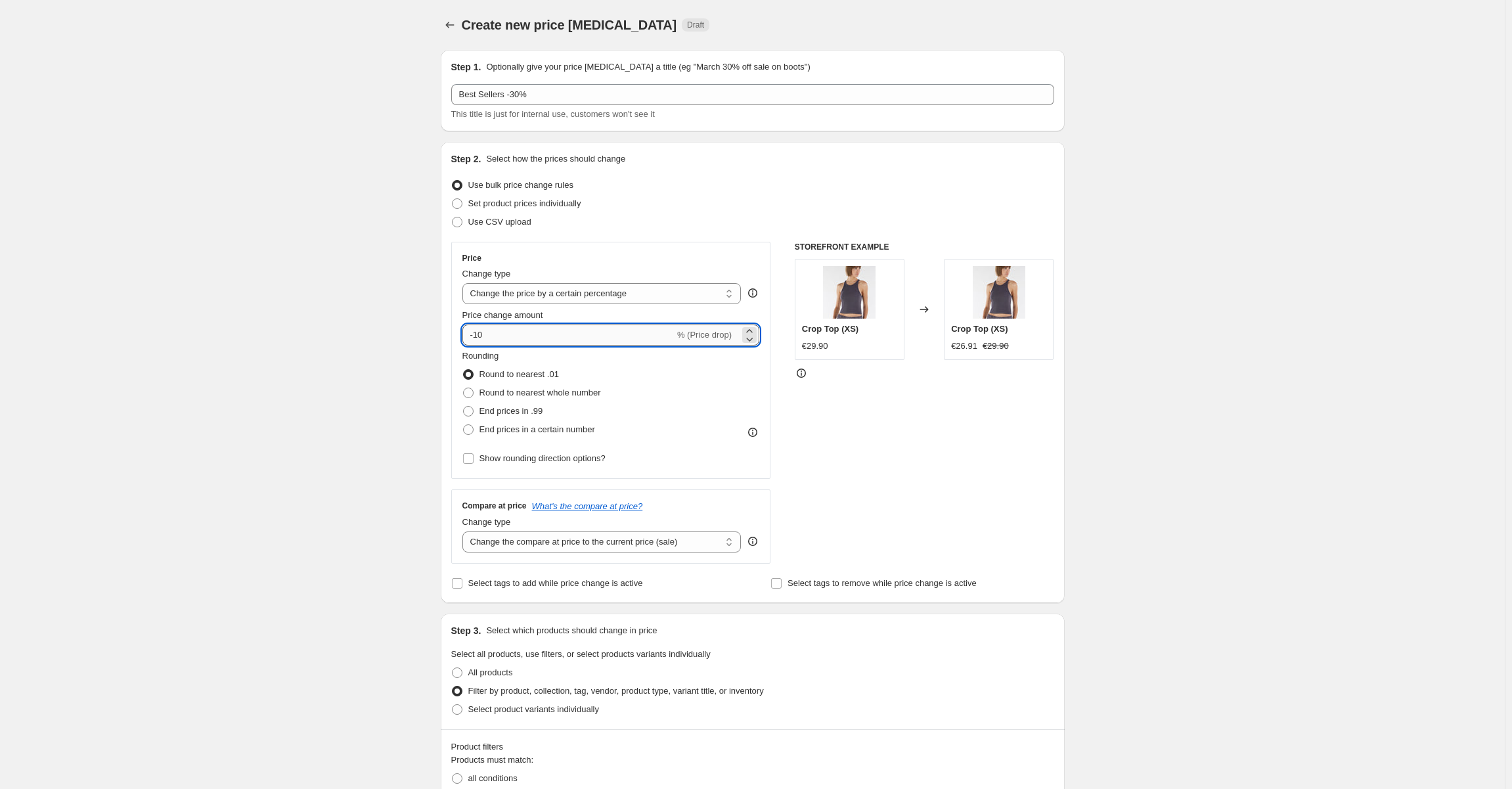
click at [533, 328] on input "-10" at bounding box center [569, 335] width 212 height 21
type input "-30"
click at [399, 320] on div "Create new price [MEDICAL_DATA]. This page is ready Create new price [MEDICAL_D…" at bounding box center [752, 767] width 1504 height 1534
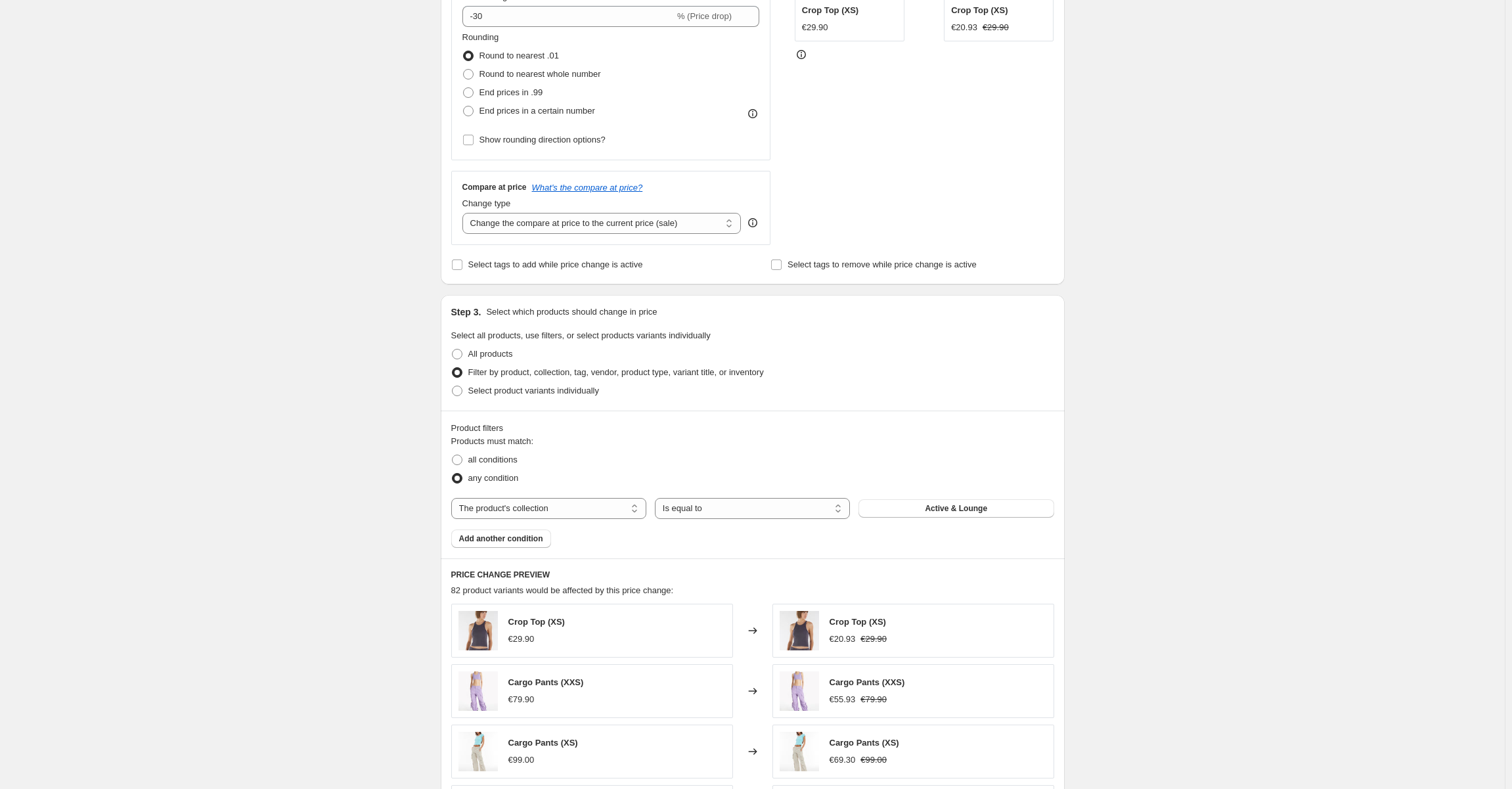
scroll to position [394, 0]
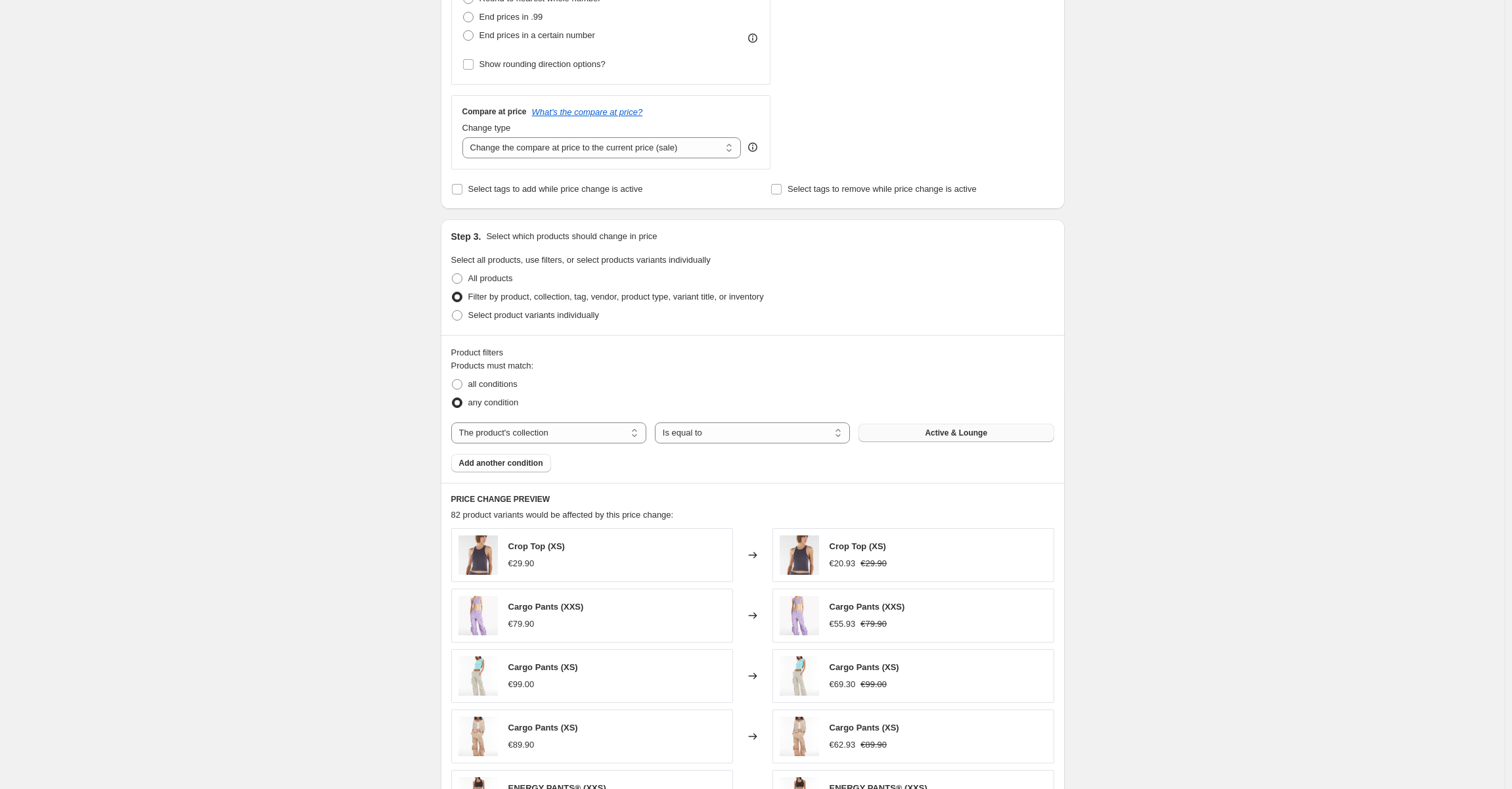
click at [894, 434] on button "Active & Lounge" at bounding box center [956, 433] width 195 height 19
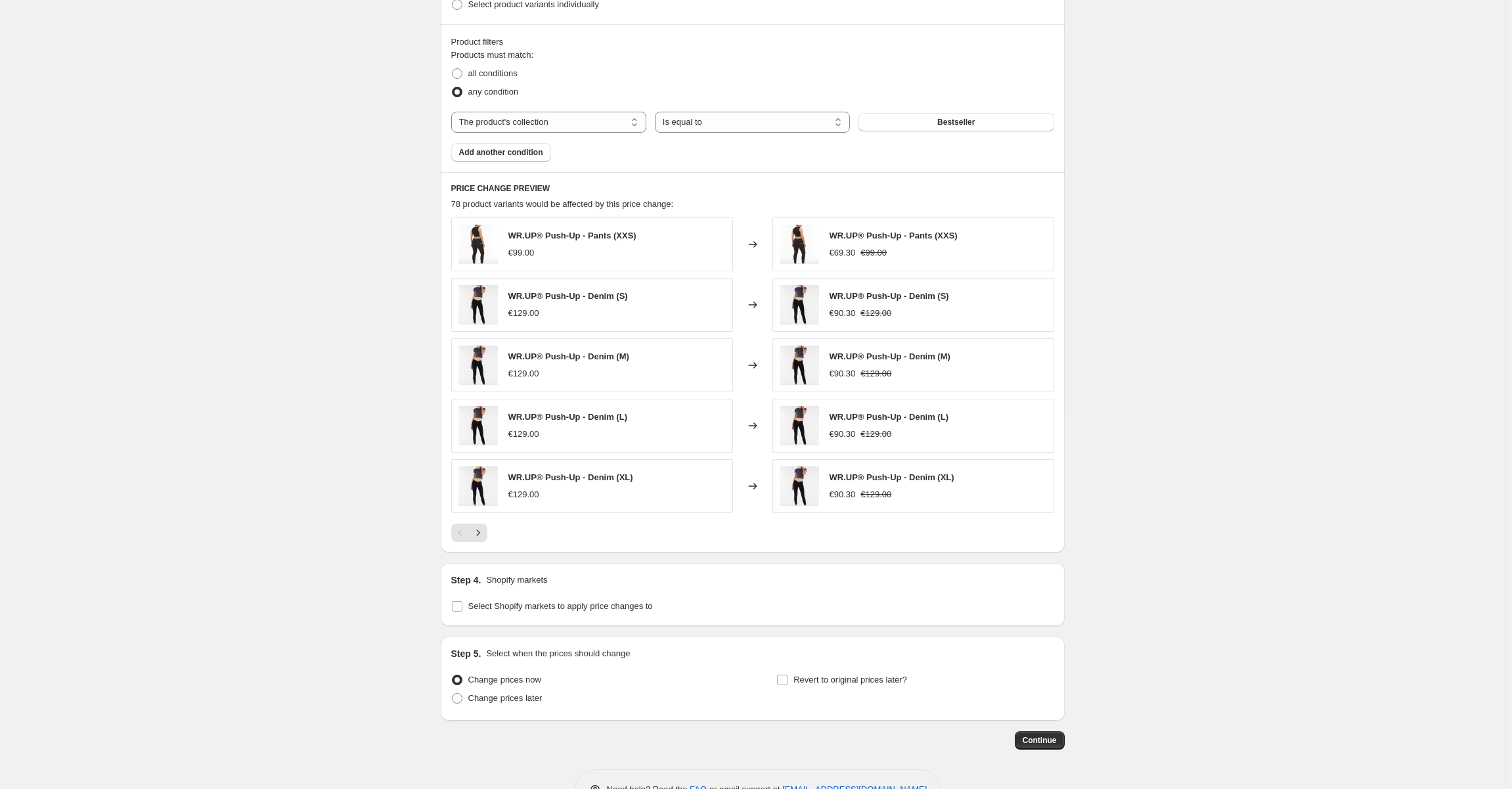
scroll to position [742, 0]
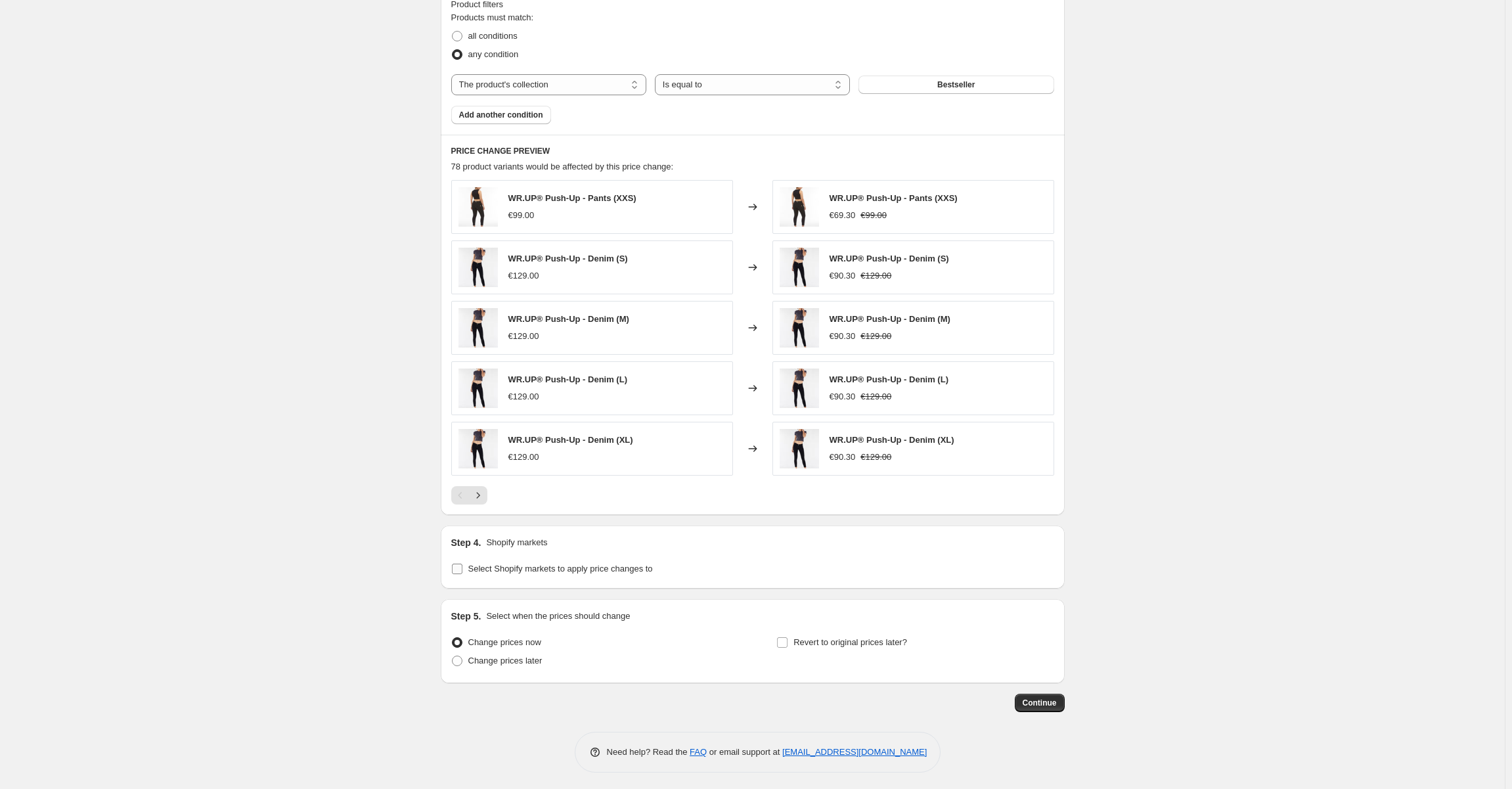
click at [520, 563] on span "Select Shopify markets to apply price changes to" at bounding box center [561, 568] width 185 height 10
click at [462, 563] on input "Select Shopify markets to apply price changes to" at bounding box center [457, 569] width 11 height 11
checkbox input "true"
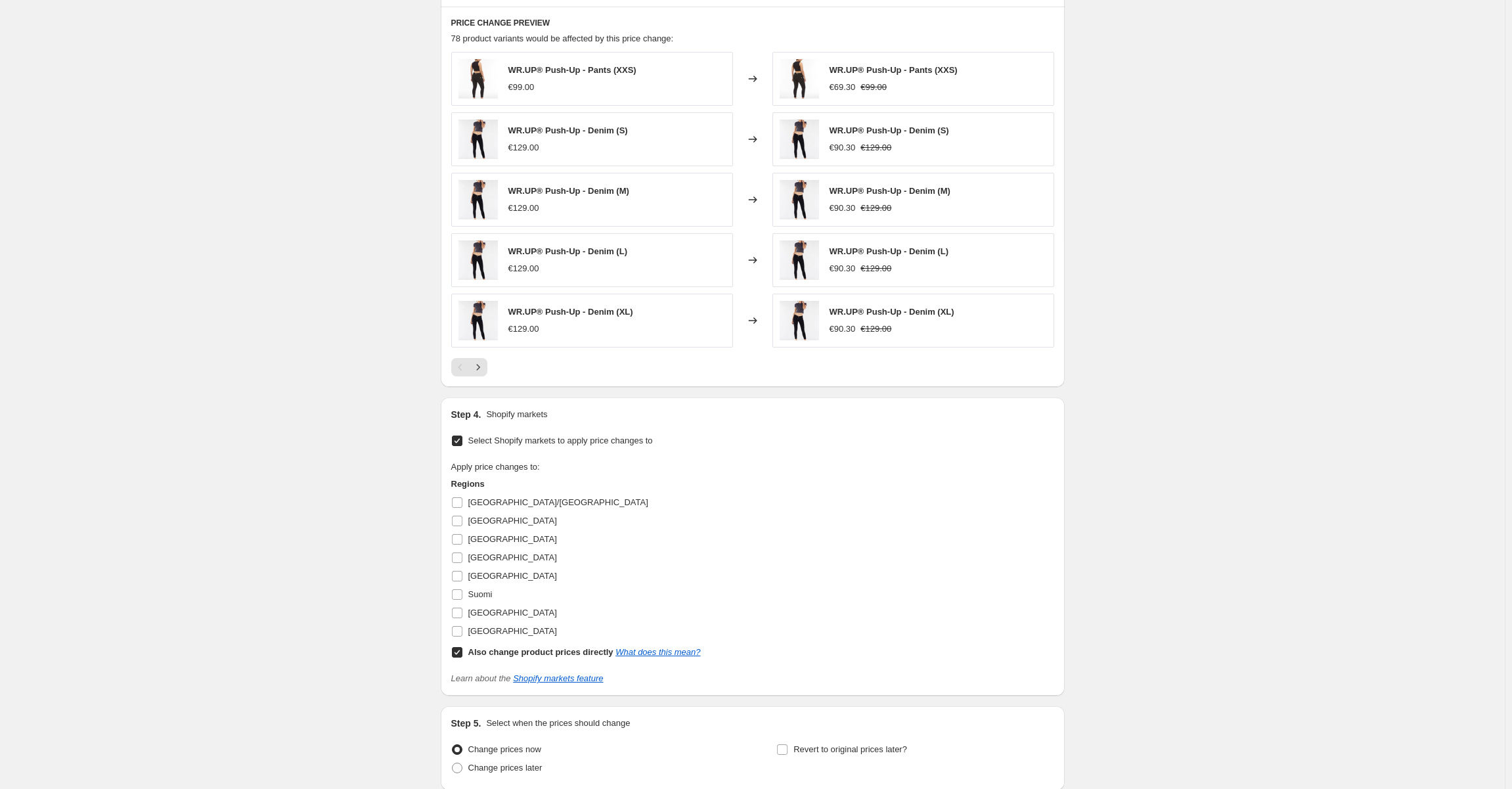
scroll to position [873, 0]
click at [459, 647] on input "Also change product prices directly What does this mean?" at bounding box center [457, 649] width 11 height 11
checkbox input "false"
click at [457, 594] on span at bounding box center [456, 590] width 12 height 12
click at [457, 594] on input "Suomi" at bounding box center [457, 591] width 11 height 11
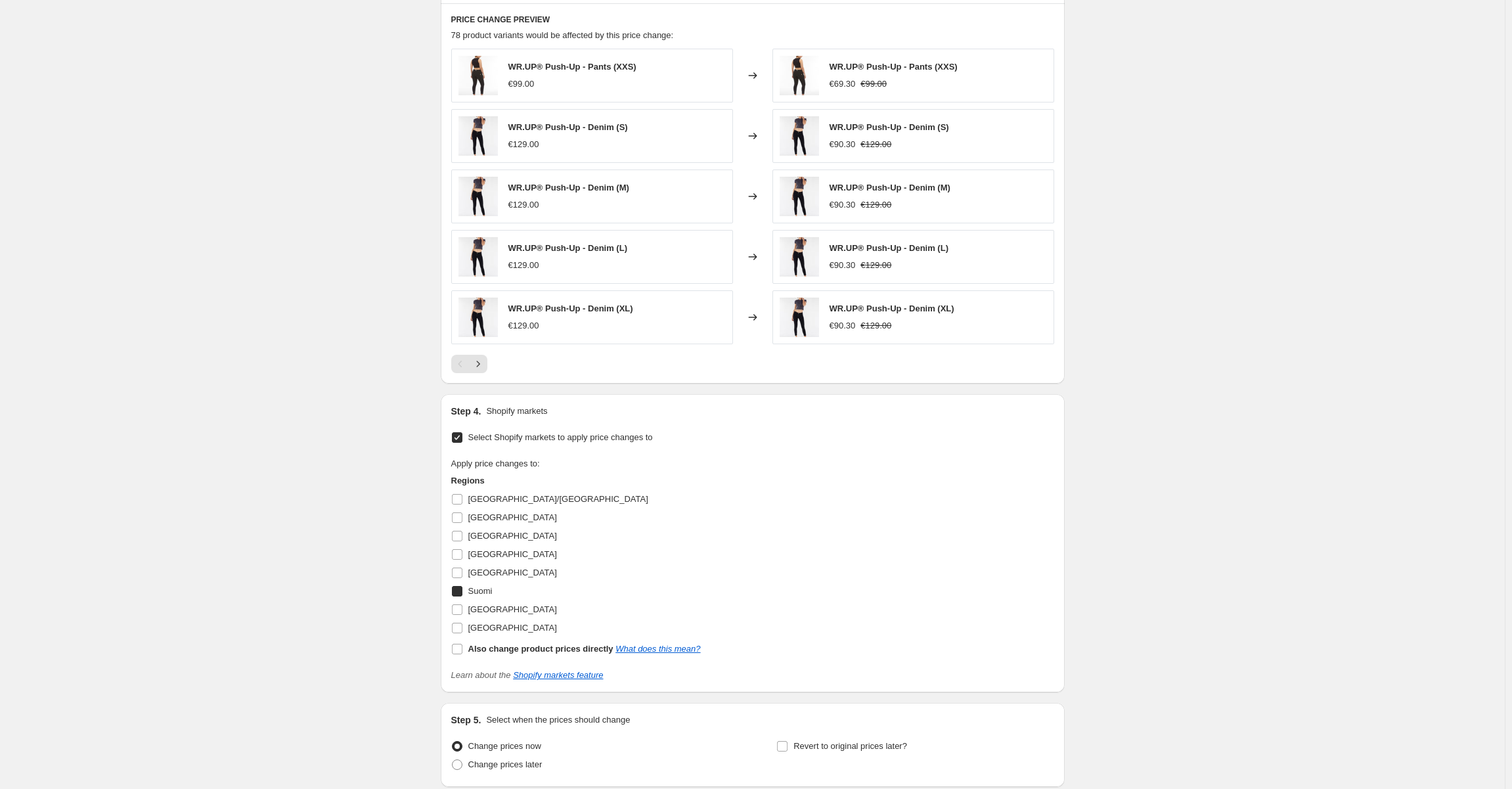
checkbox input "true"
click at [461, 574] on input "[GEOGRAPHIC_DATA]" at bounding box center [457, 573] width 11 height 11
checkbox input "true"
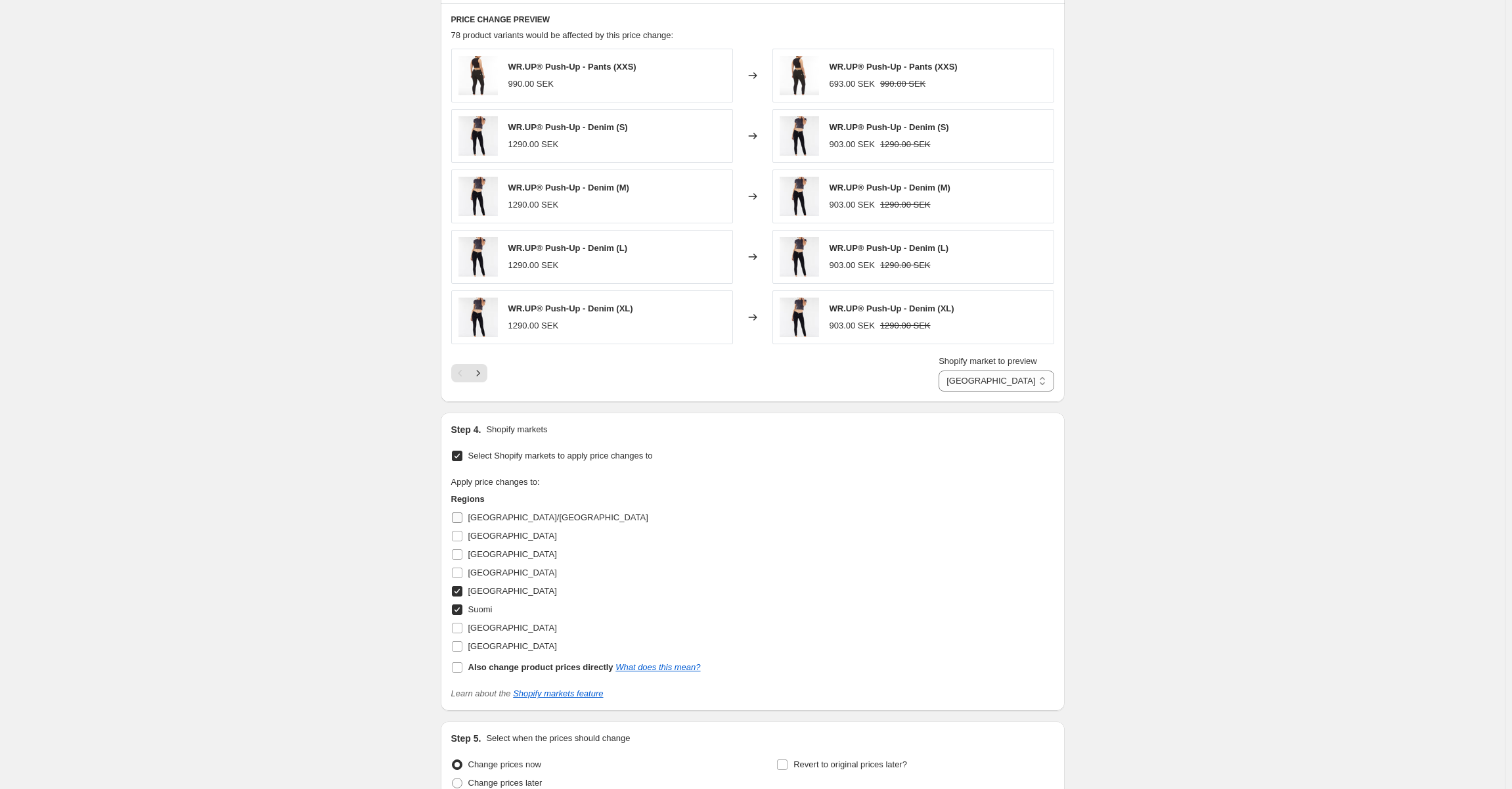
click at [460, 515] on input "[GEOGRAPHIC_DATA]/[GEOGRAPHIC_DATA]" at bounding box center [457, 518] width 11 height 11
checkbox input "true"
select select "99453829444"
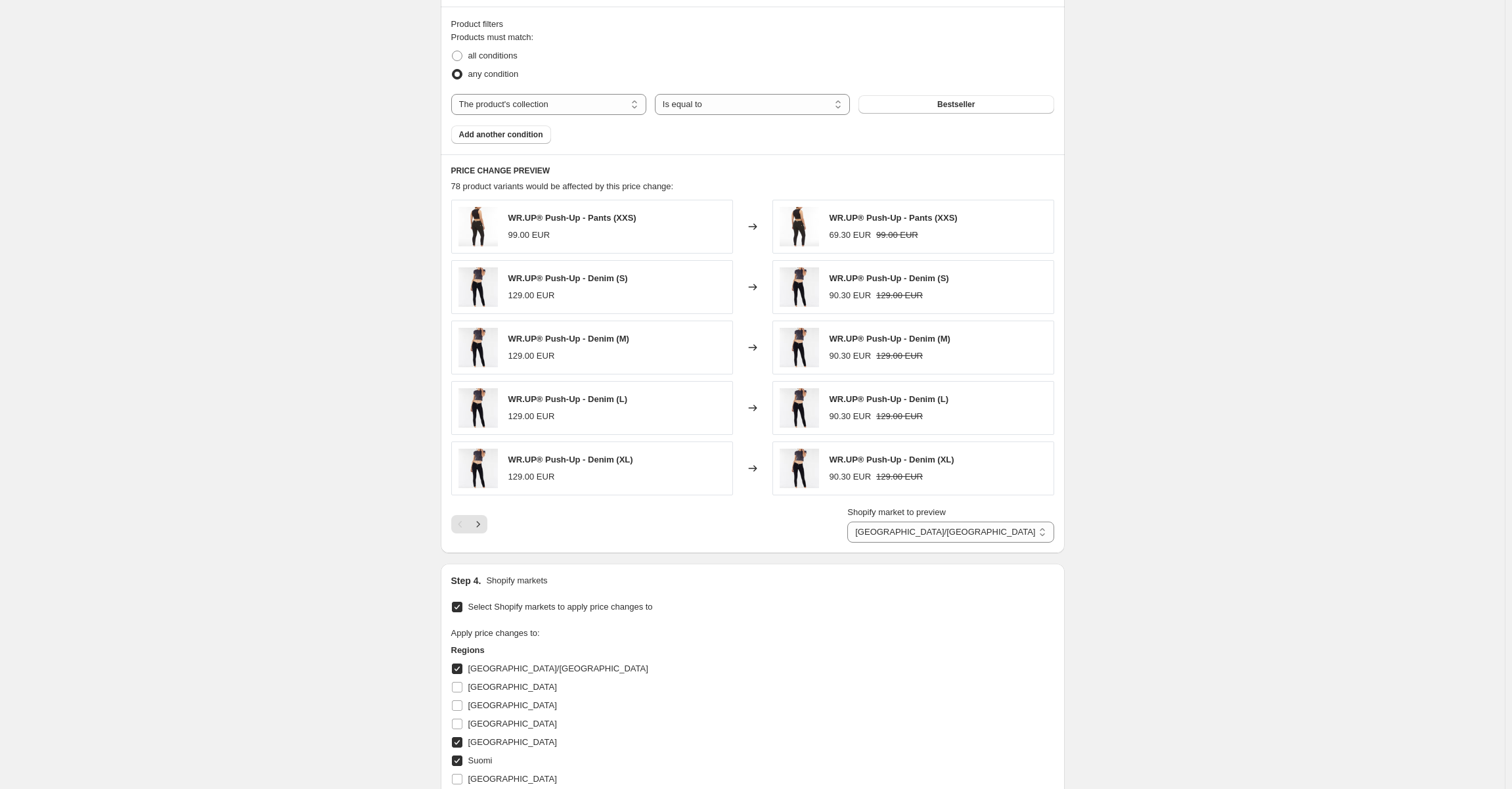
scroll to position [995, 0]
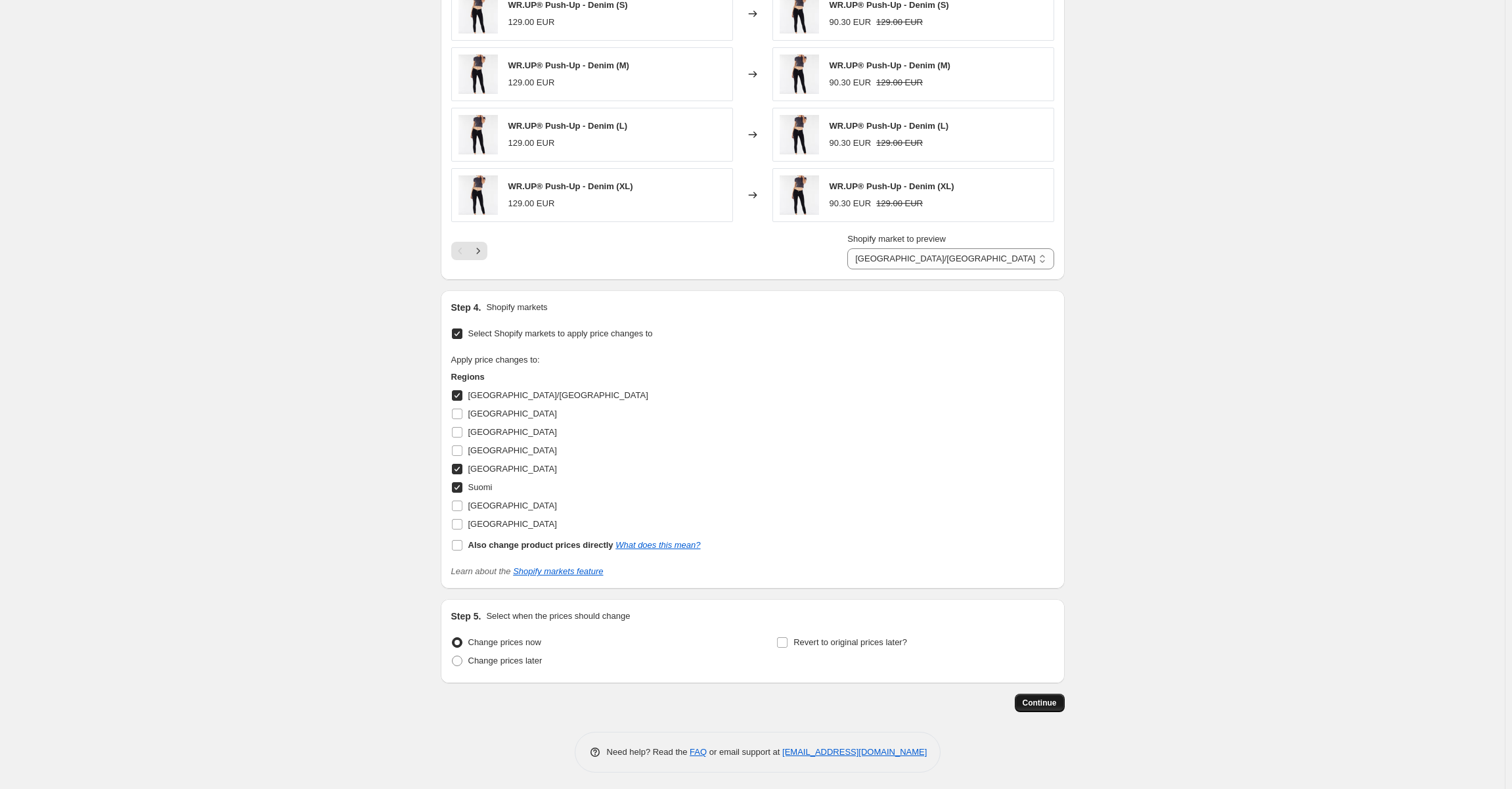
click at [1044, 701] on span "Continue" at bounding box center [1039, 702] width 34 height 11
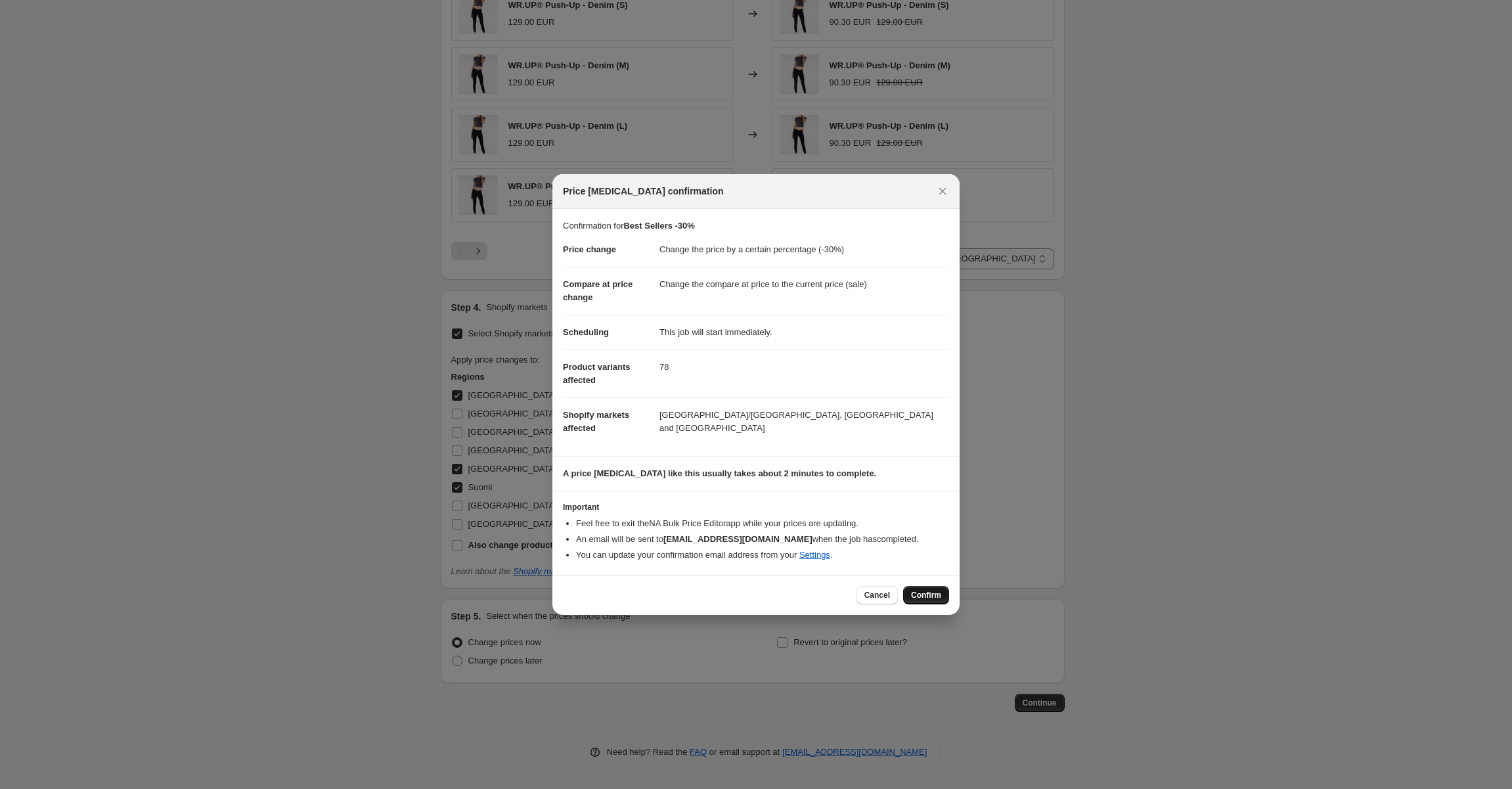
click at [932, 595] on span "Confirm" at bounding box center [926, 595] width 30 height 11
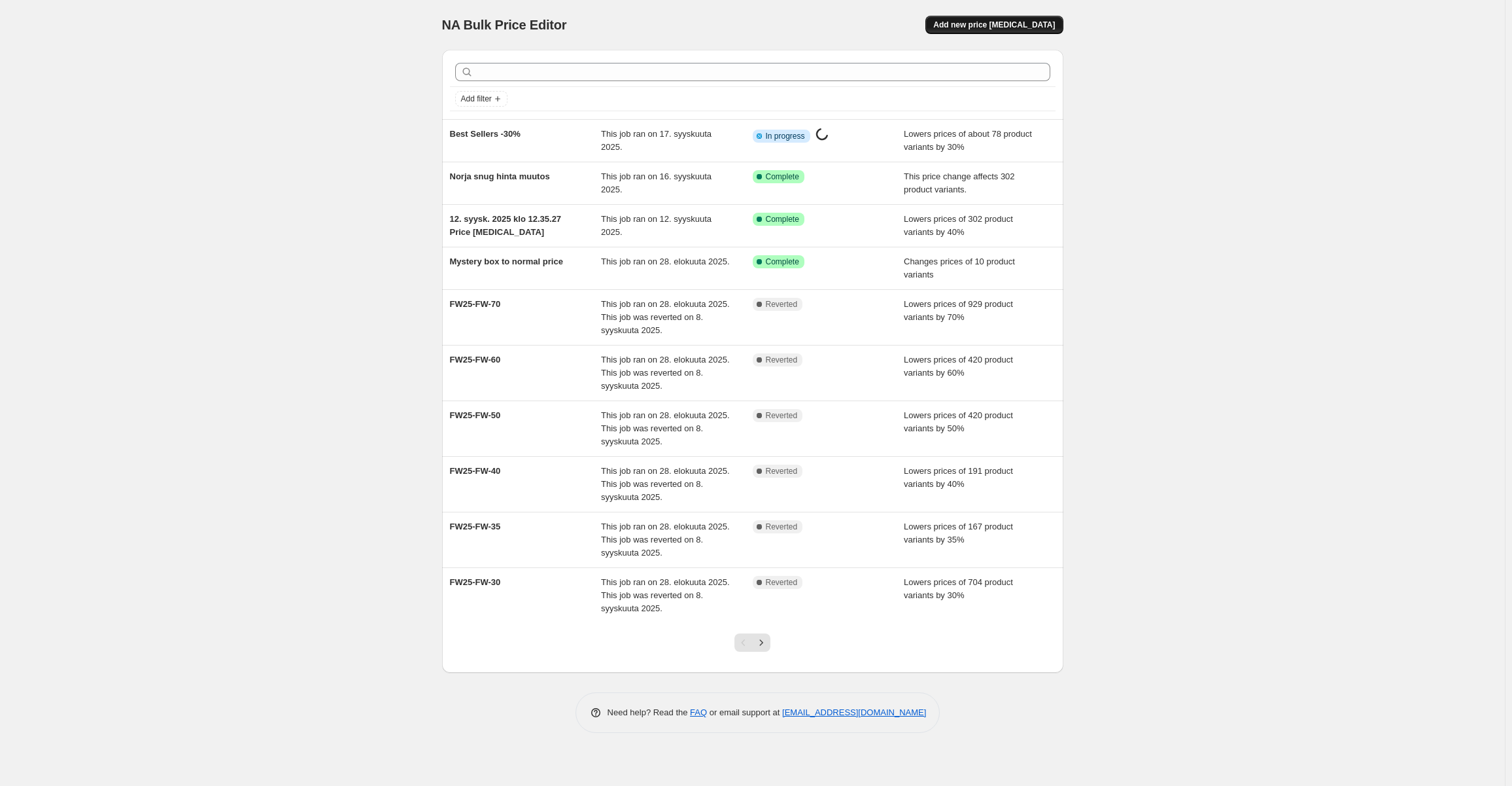
click at [1004, 23] on span "Add new price [MEDICAL_DATA]" at bounding box center [994, 25] width 122 height 11
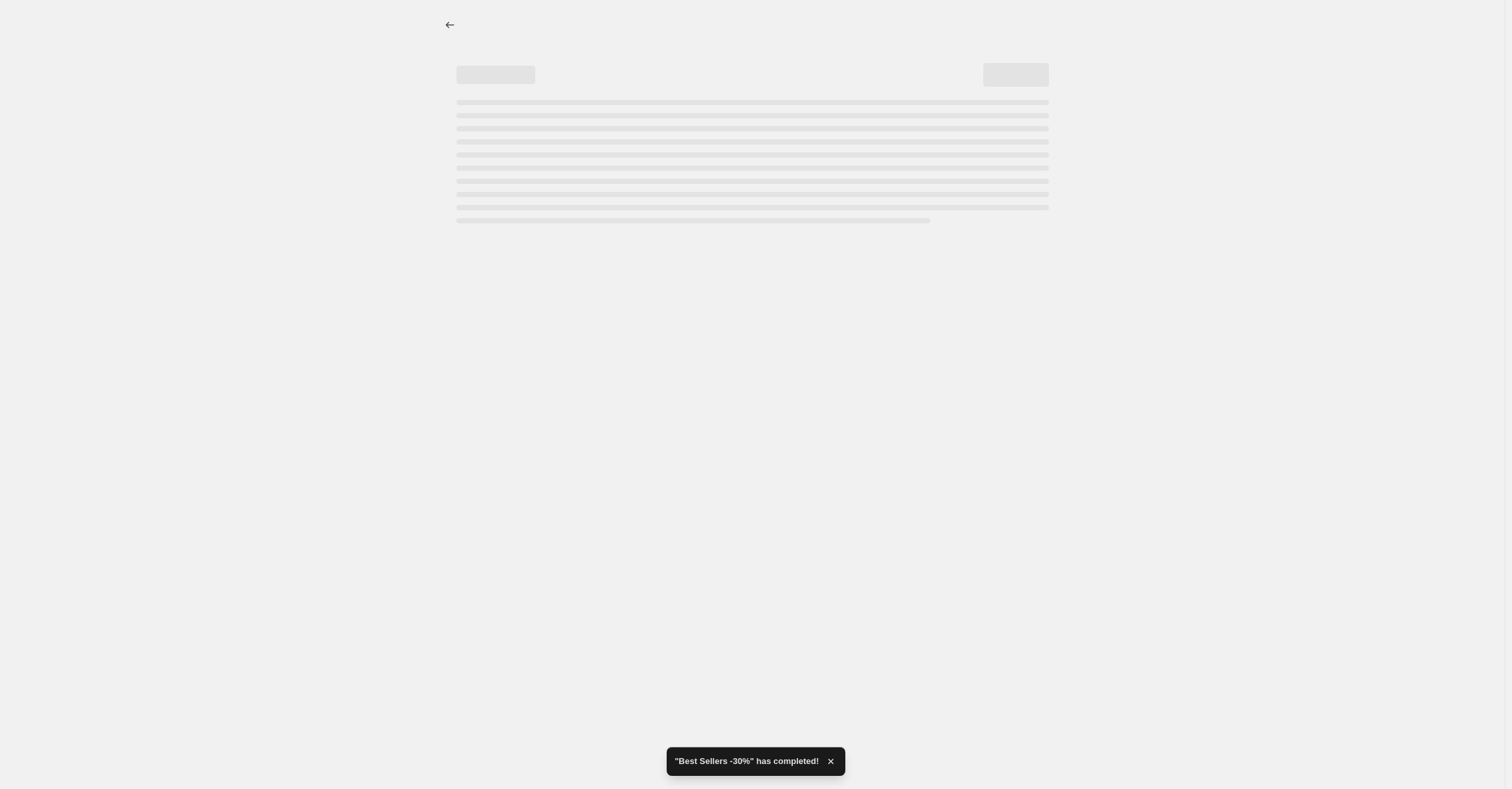
select select "percentage"
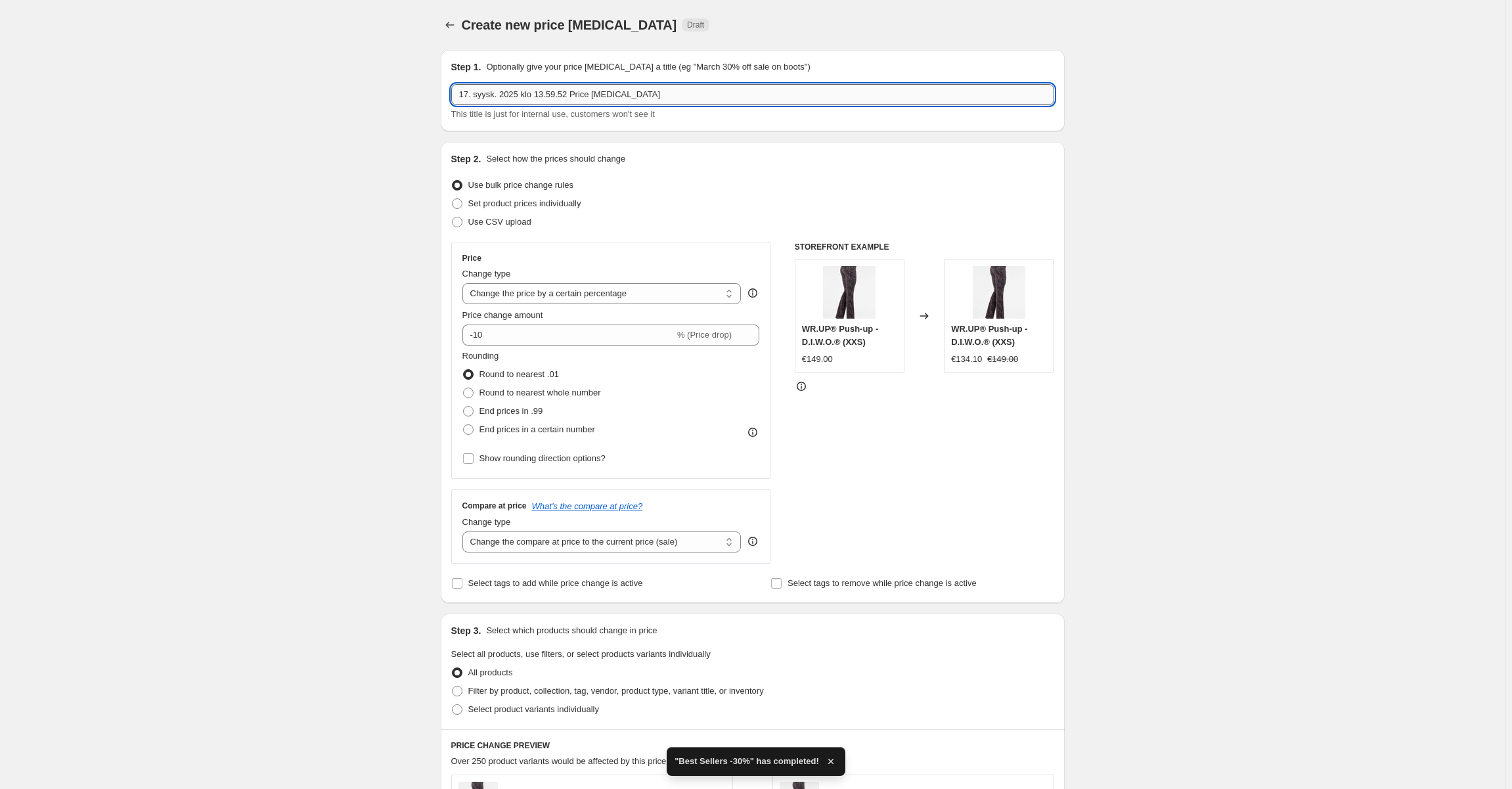
click at [567, 96] on input "17. syysk. 2025 klo 13.59.52 Price [MEDICAL_DATA]" at bounding box center [752, 95] width 602 height 21
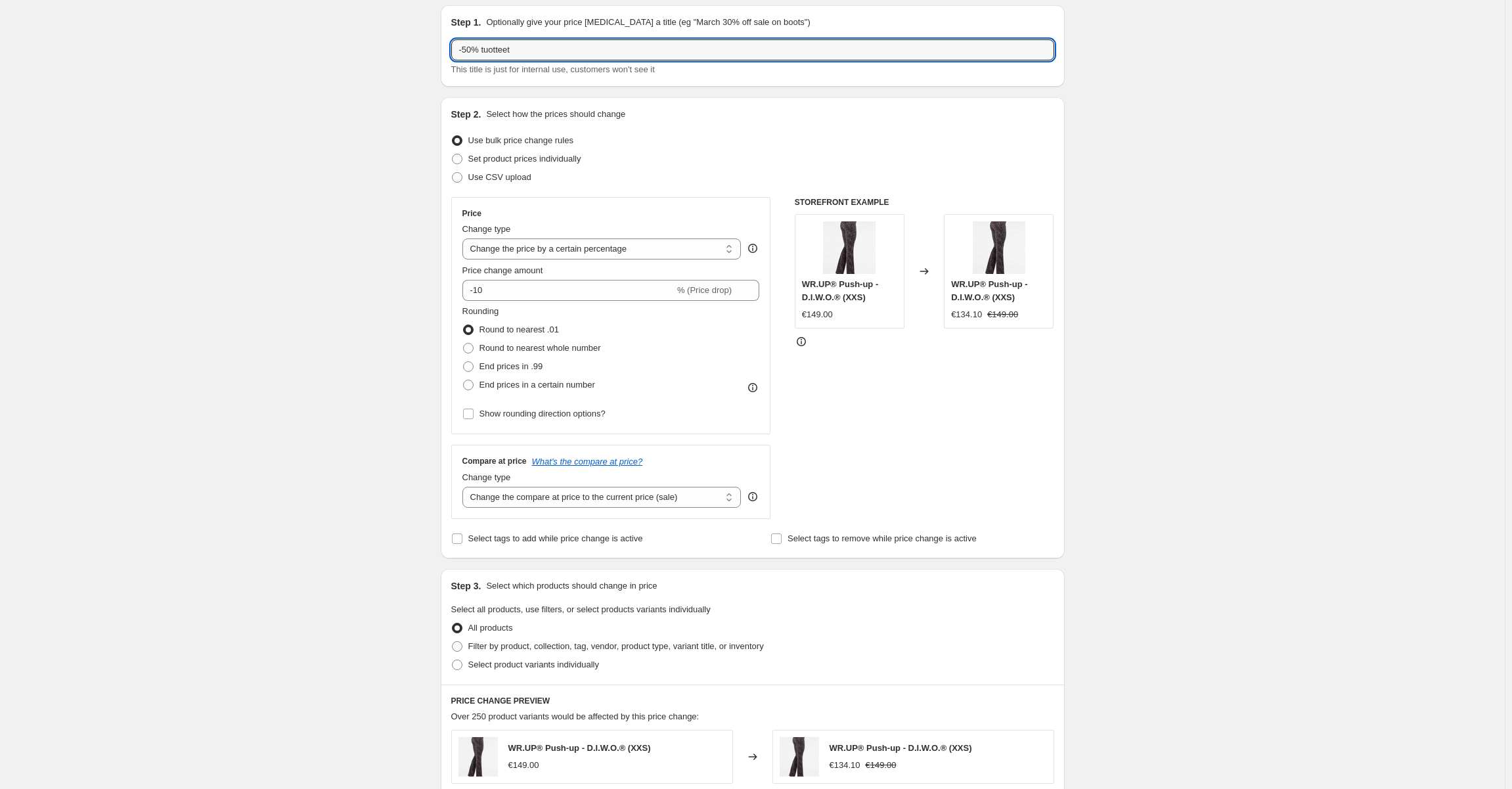
scroll to position [66, 0]
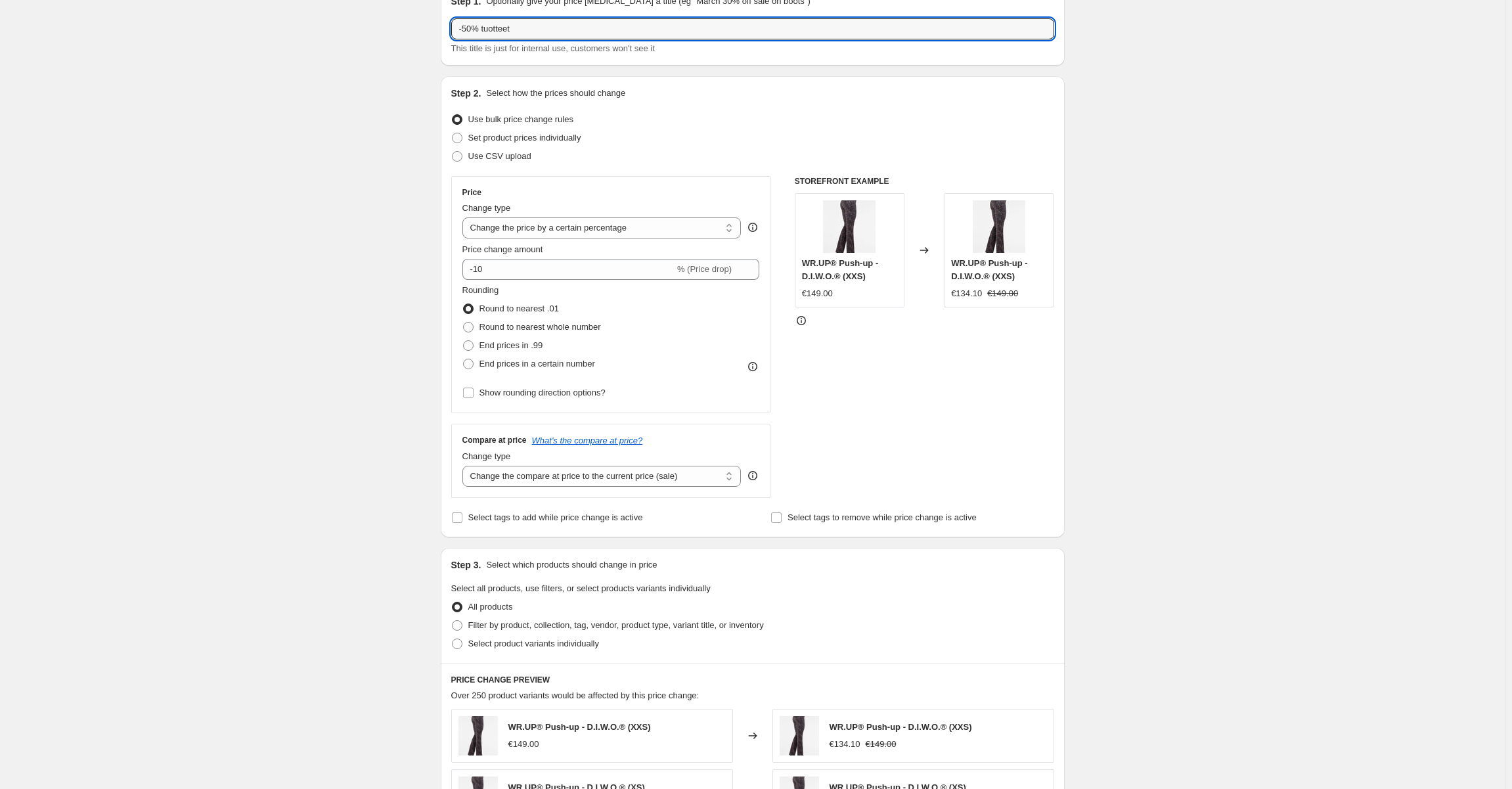
type input "-50% tuotteet"
click at [533, 257] on div "Price change amount -10 % (Price drop)" at bounding box center [611, 261] width 297 height 37
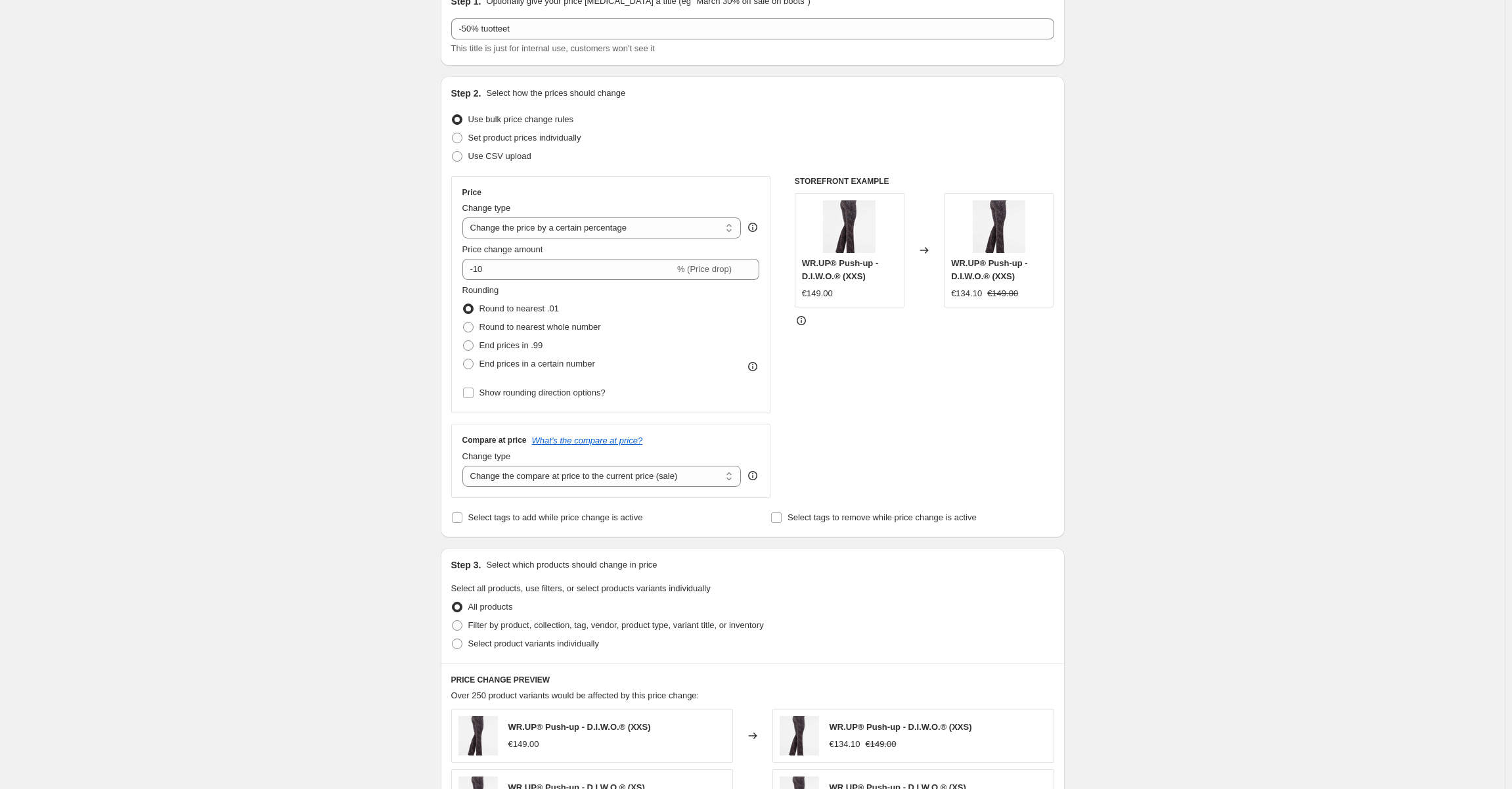
click at [533, 257] on div "Price change amount -10 % (Price drop)" at bounding box center [611, 261] width 297 height 37
click at [528, 262] on input "-10" at bounding box center [569, 270] width 212 height 21
type input "-50"
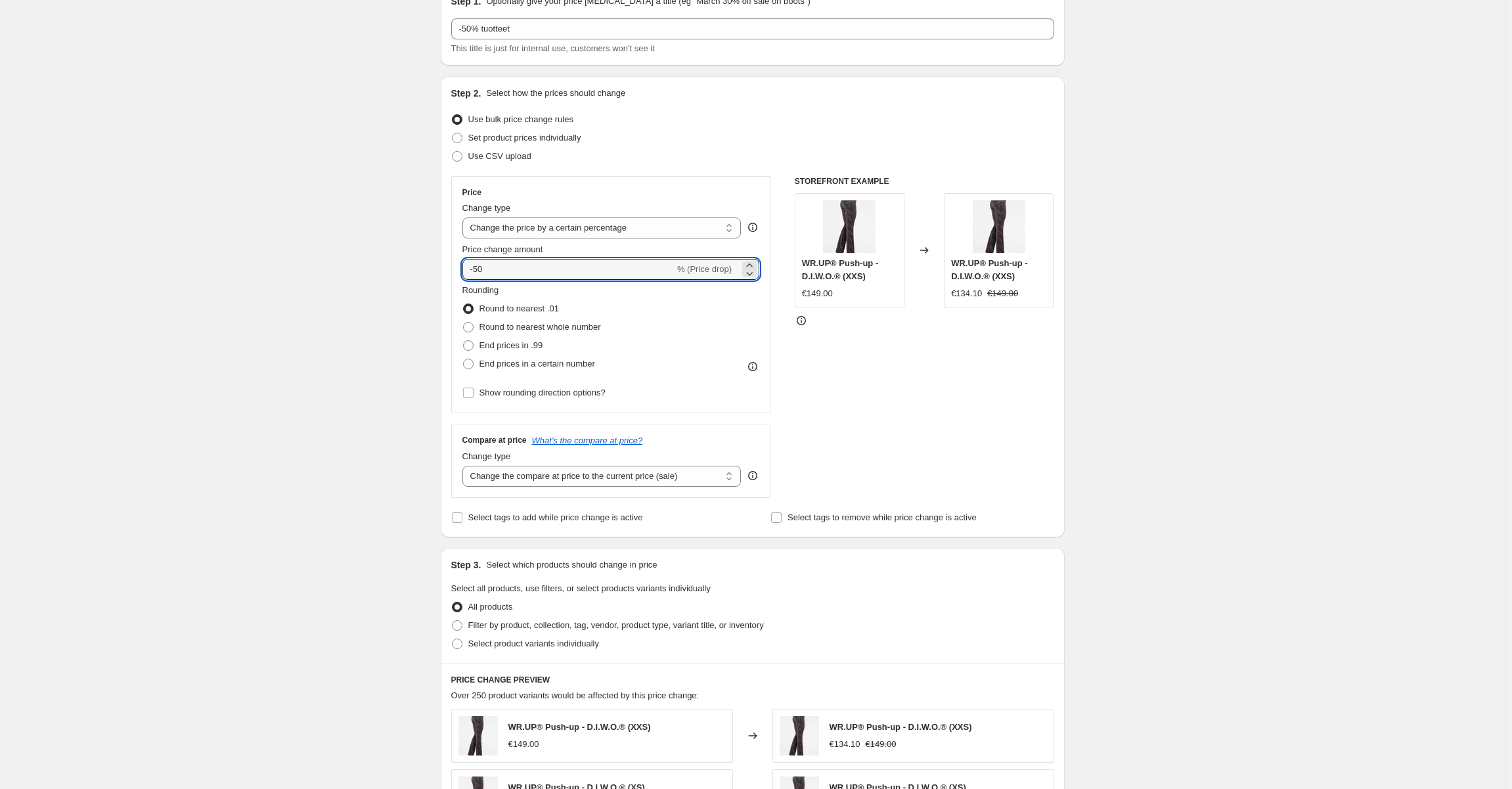
click at [1159, 443] on div "Create new price [MEDICAL_DATA]. This page is ready Create new price [MEDICAL_D…" at bounding box center [752, 627] width 1504 height 1386
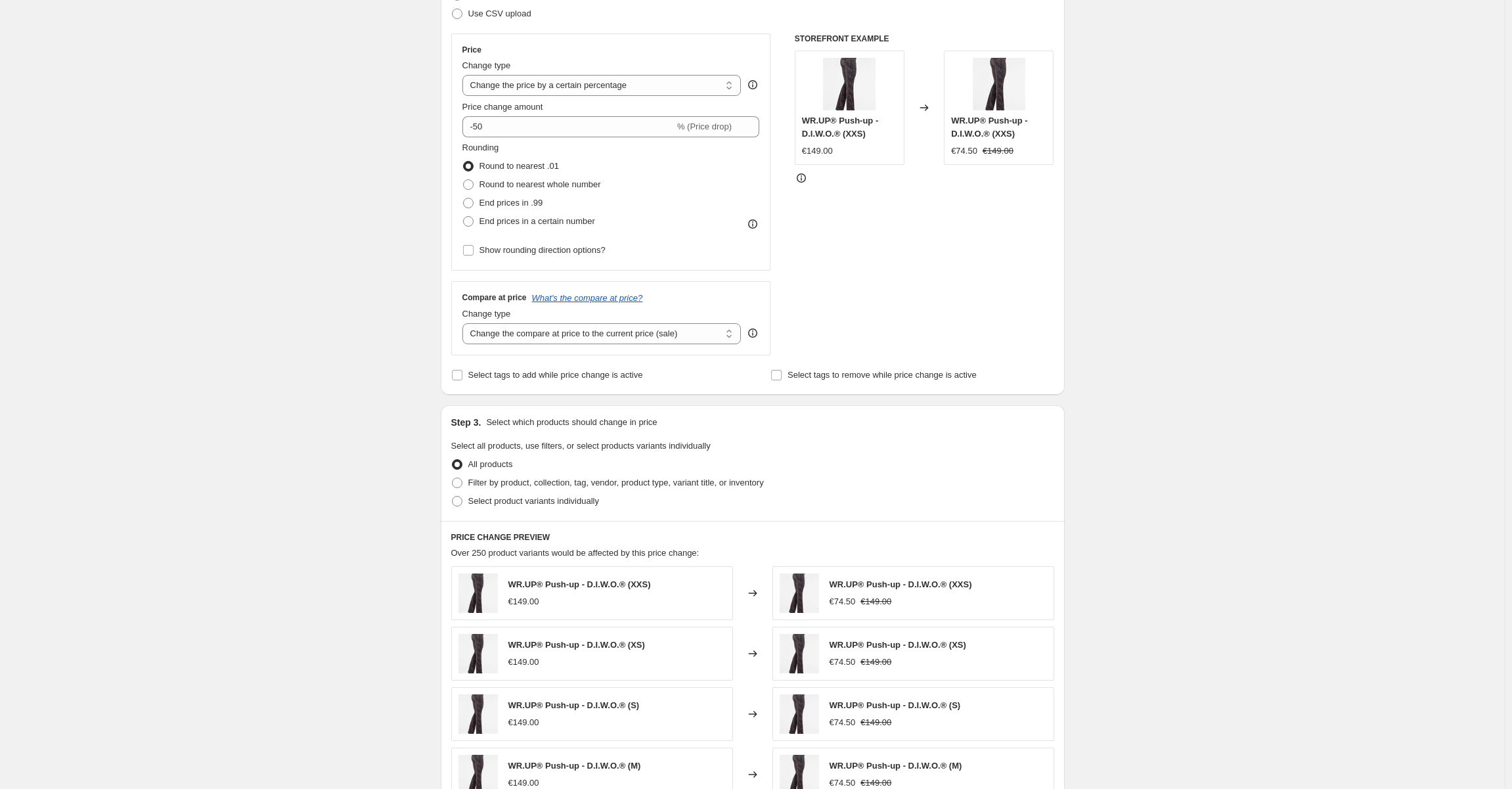
scroll to position [328, 0]
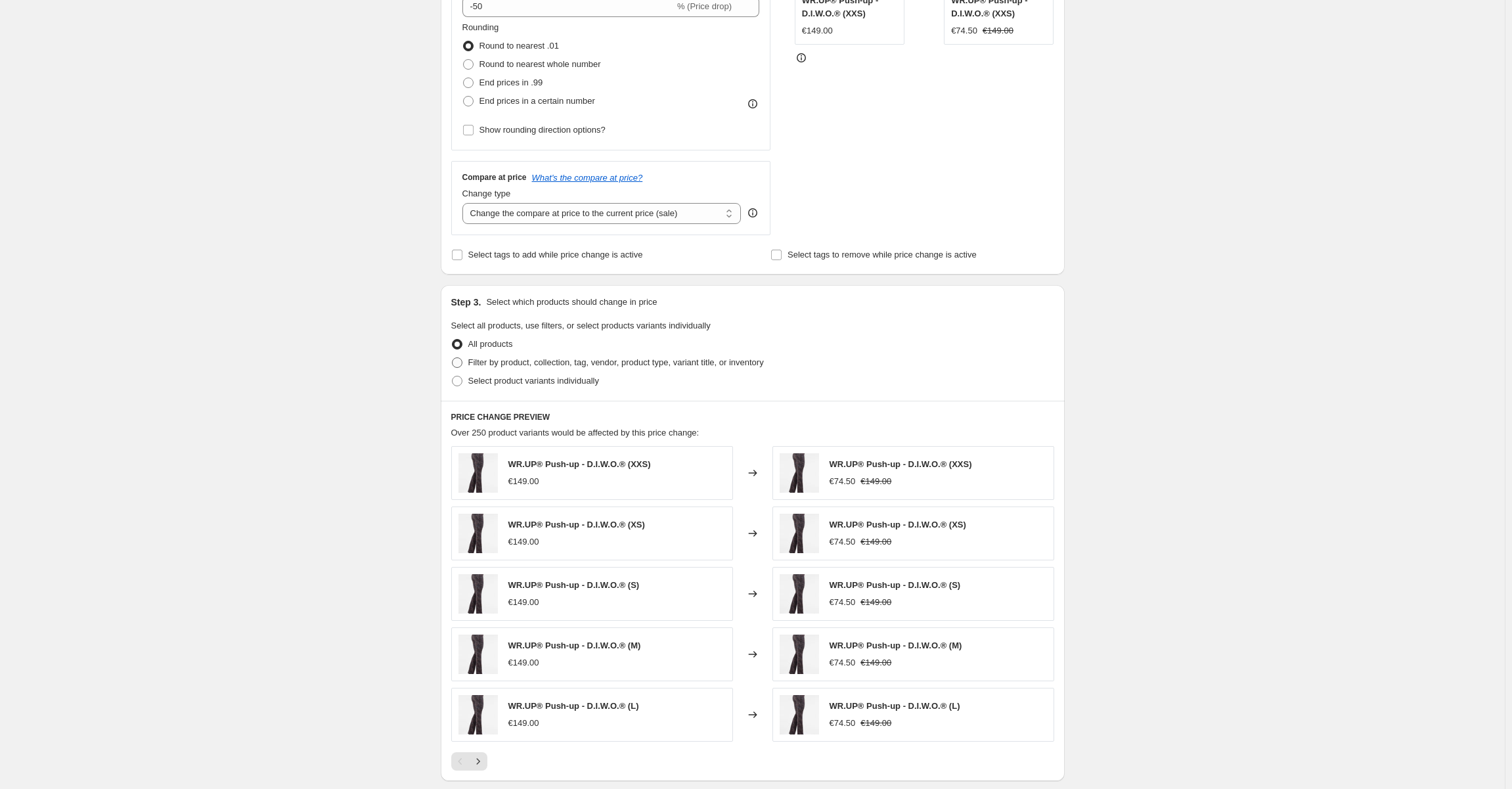
click at [492, 364] on span "Filter by product, collection, tag, vendor, product type, variant title, or inv…" at bounding box center [616, 361] width 295 height 10
click at [453, 358] on input "Filter by product, collection, tag, vendor, product type, variant title, or inv…" at bounding box center [452, 357] width 1 height 1
radio input "true"
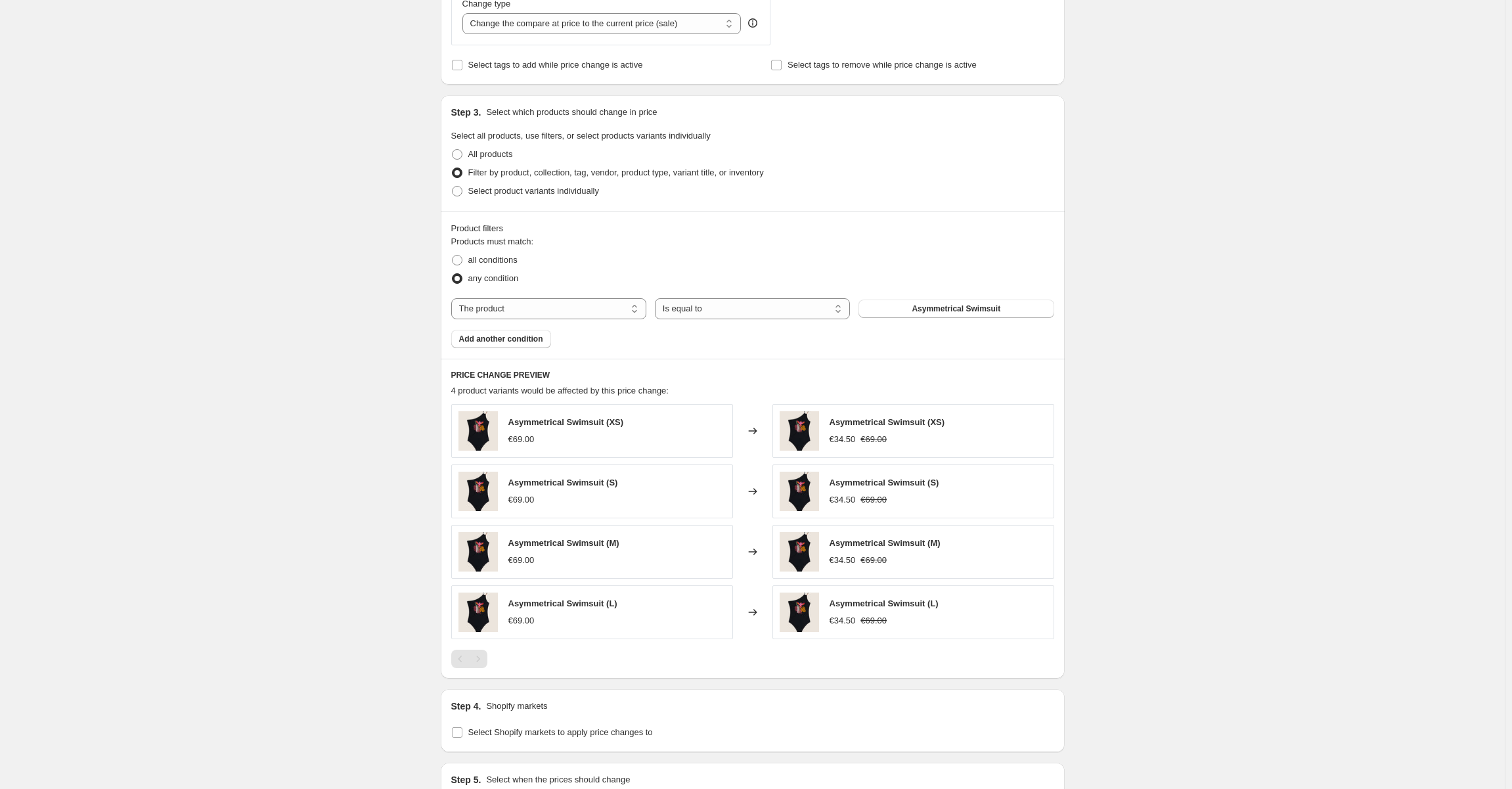
scroll to position [526, 0]
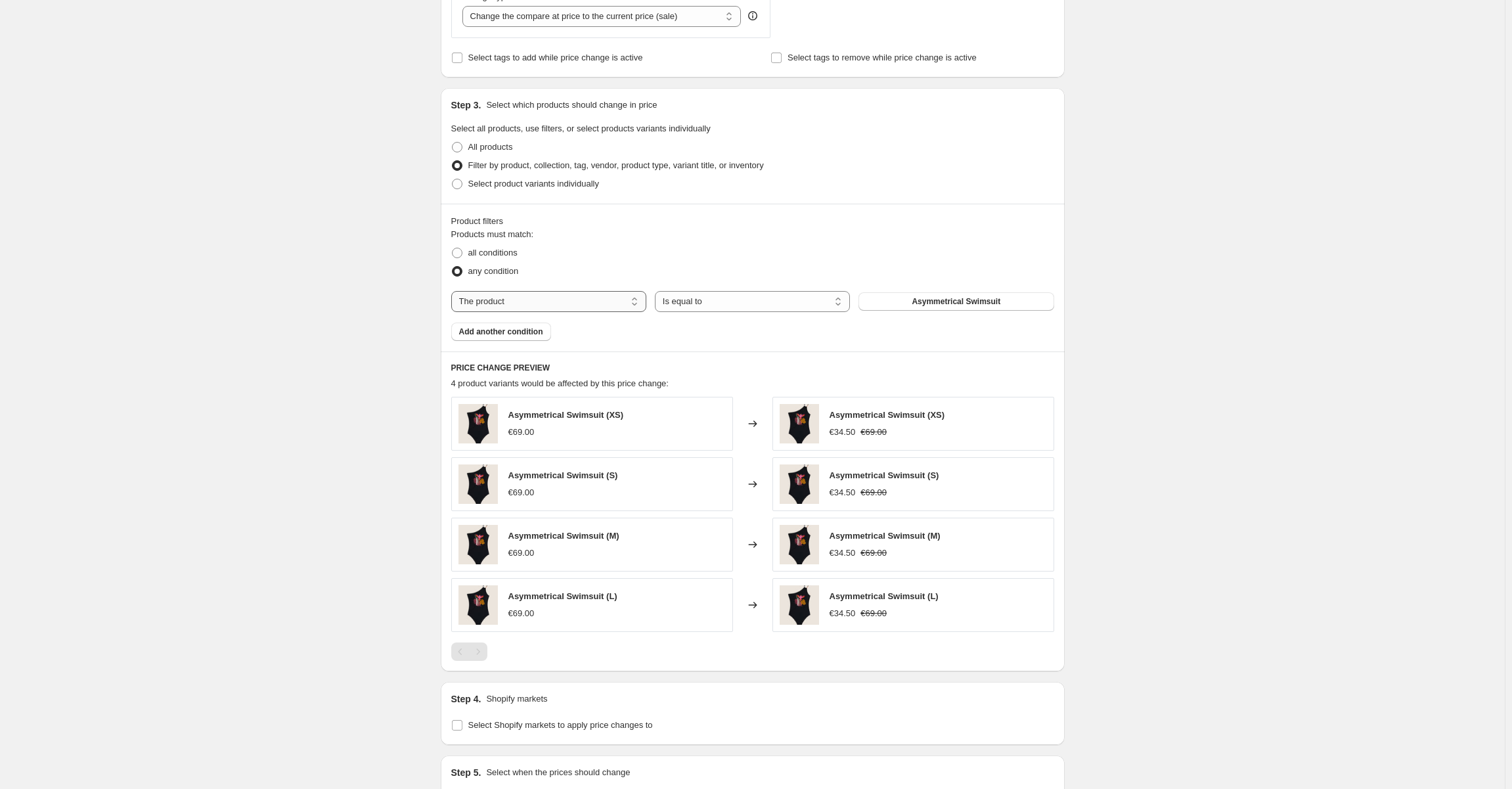
click at [619, 295] on select "The product The product's collection The product's tag The product's vendor The…" at bounding box center [548, 302] width 195 height 21
select select "tag"
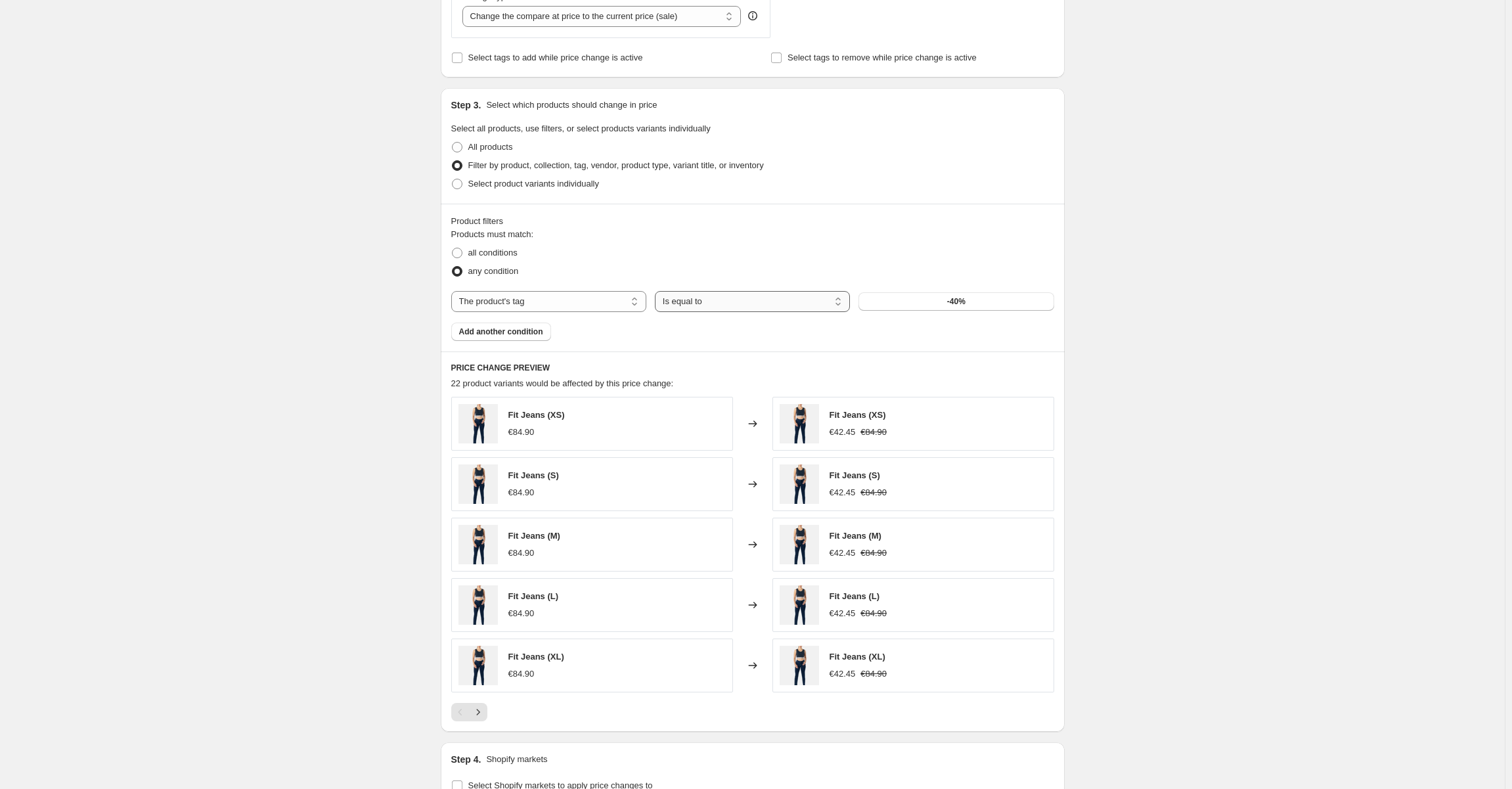
click at [744, 304] on select "Is equal to Is not equal to" at bounding box center [752, 302] width 195 height 21
click at [908, 300] on button "-40%" at bounding box center [956, 301] width 195 height 19
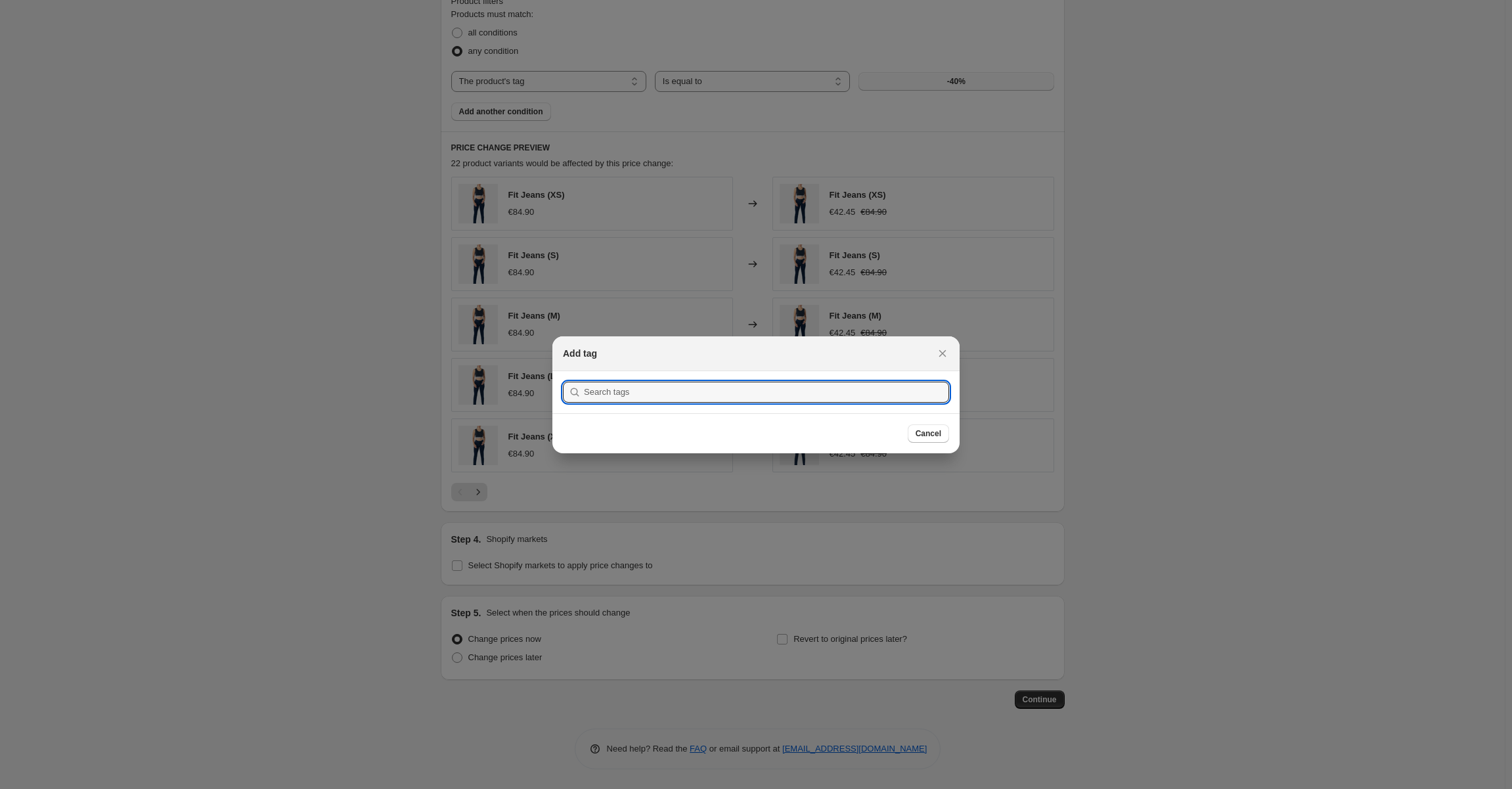
scroll to position [0, 0]
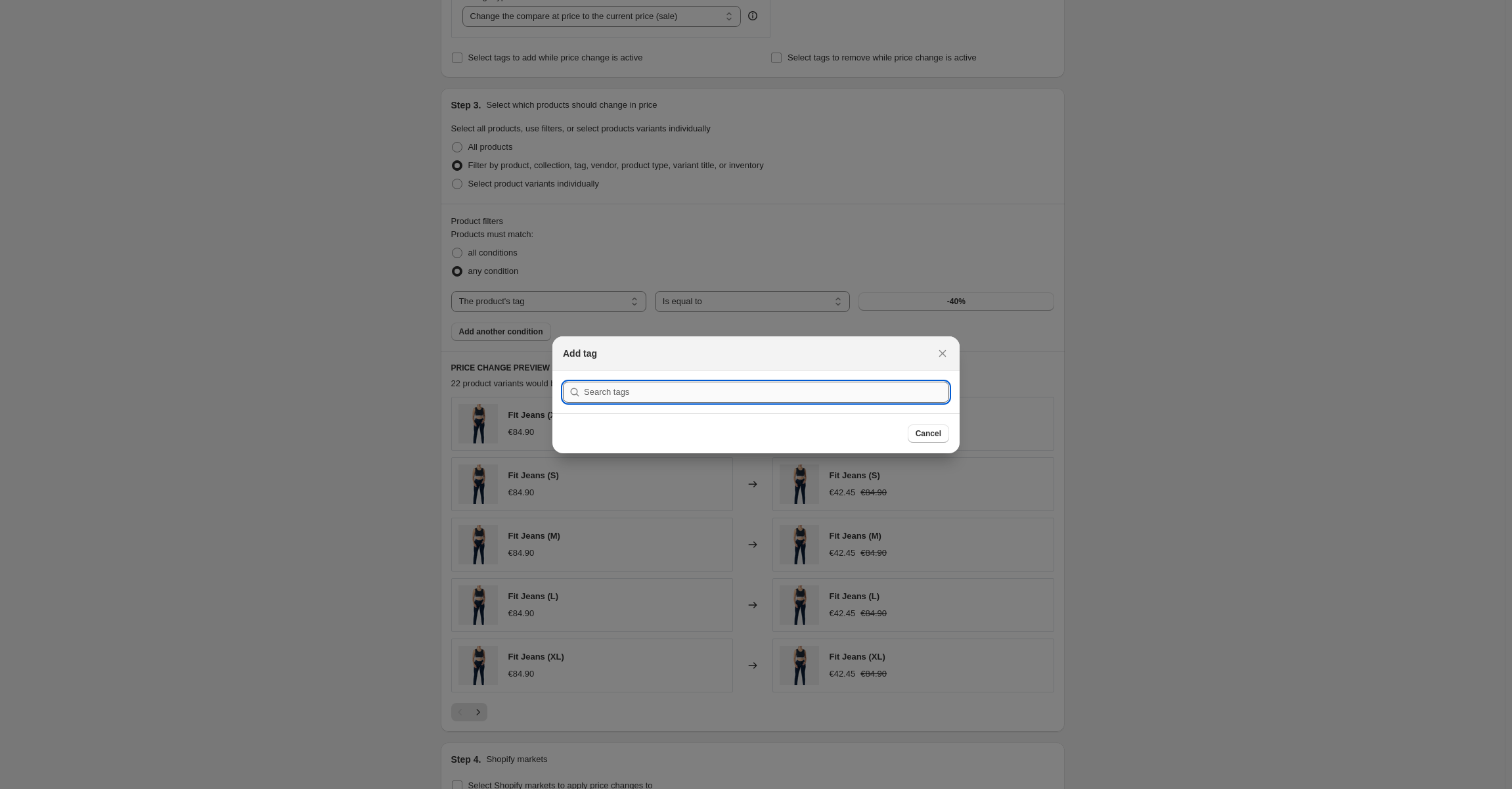
click at [665, 392] on input ":r5h:" at bounding box center [766, 392] width 365 height 21
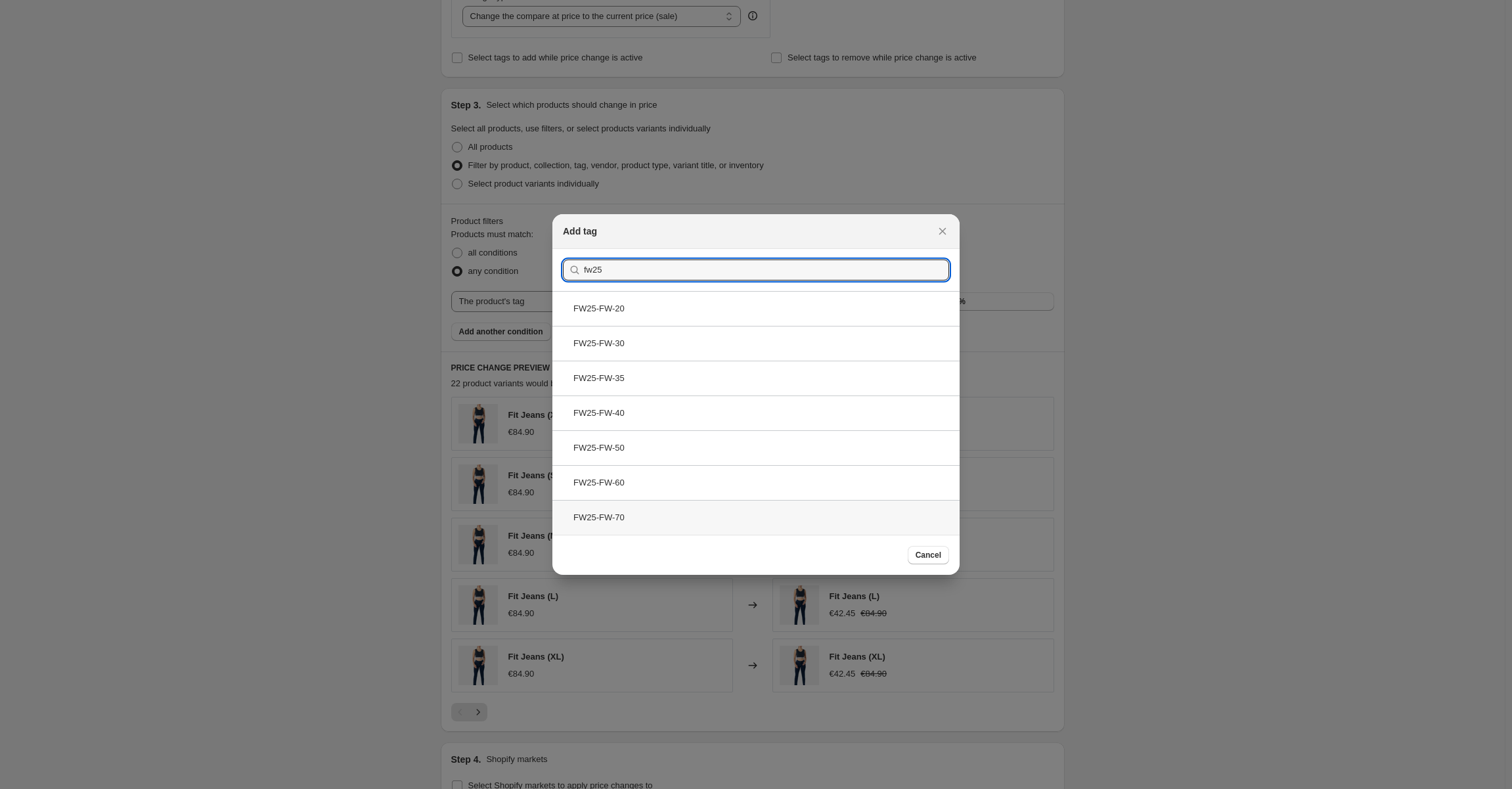
type input "fw25"
click at [641, 513] on div "FW25-FW-70" at bounding box center [756, 517] width 407 height 35
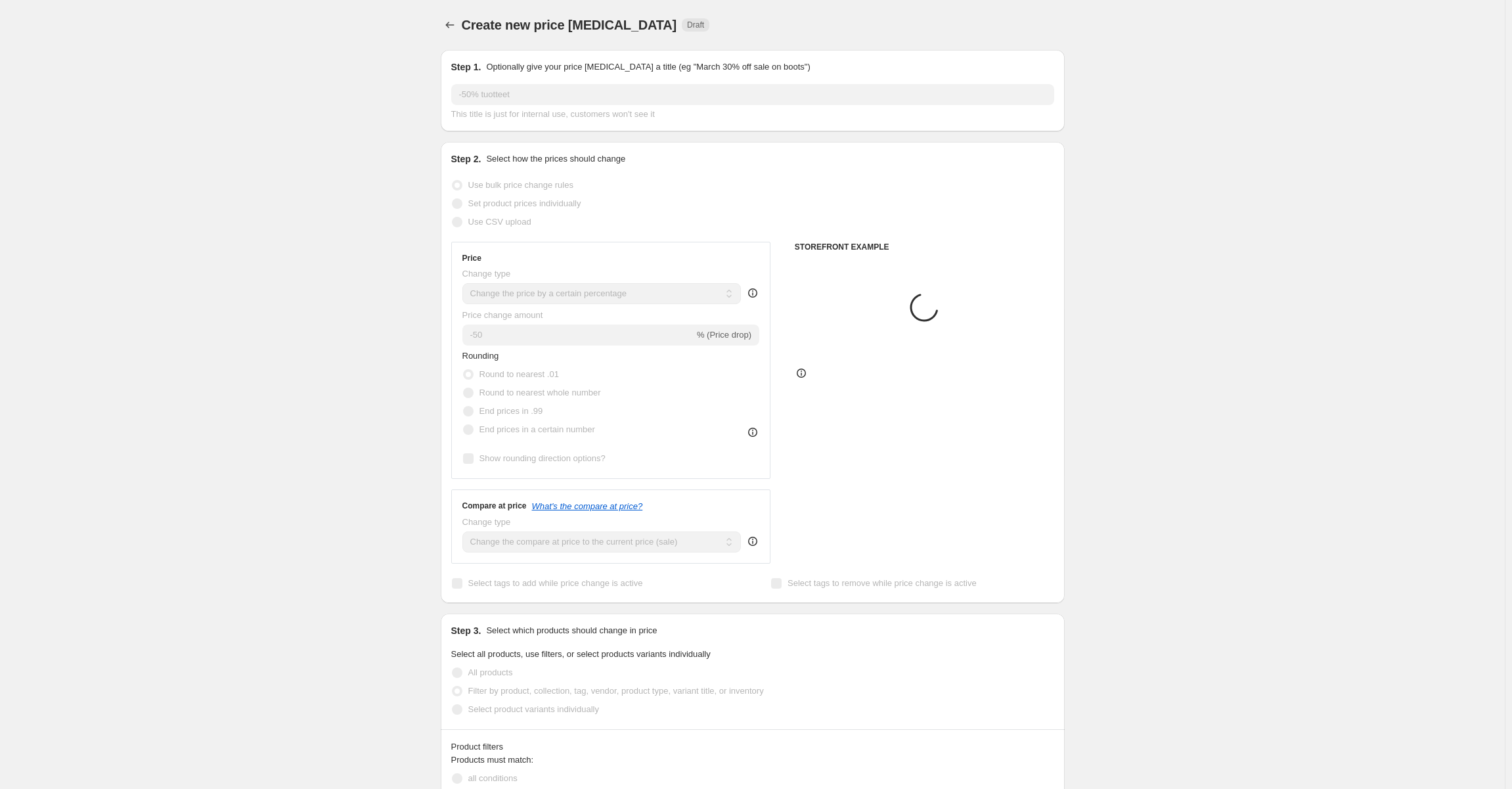
scroll to position [526, 0]
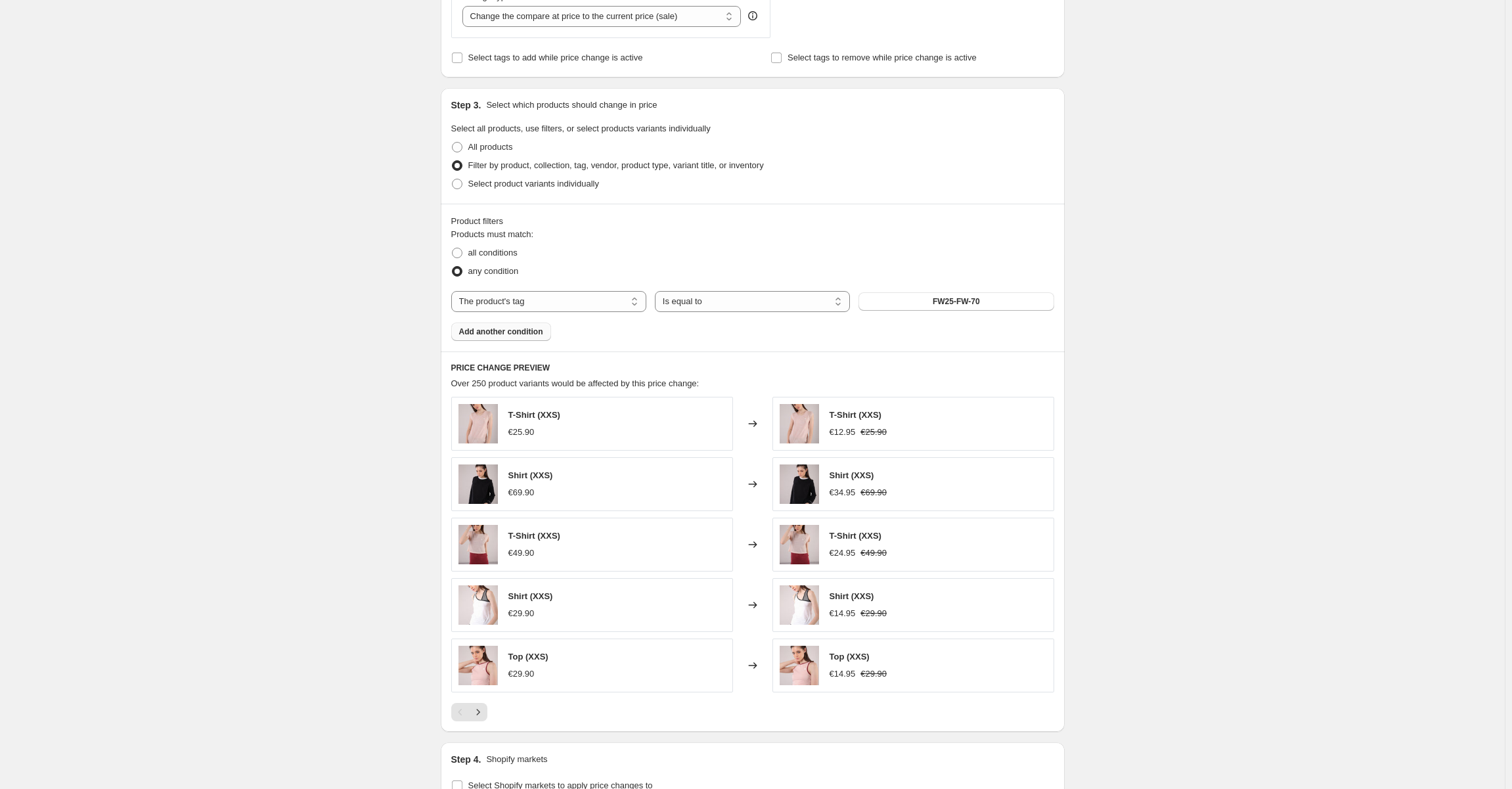
click at [528, 334] on span "Add another condition" at bounding box center [501, 332] width 84 height 11
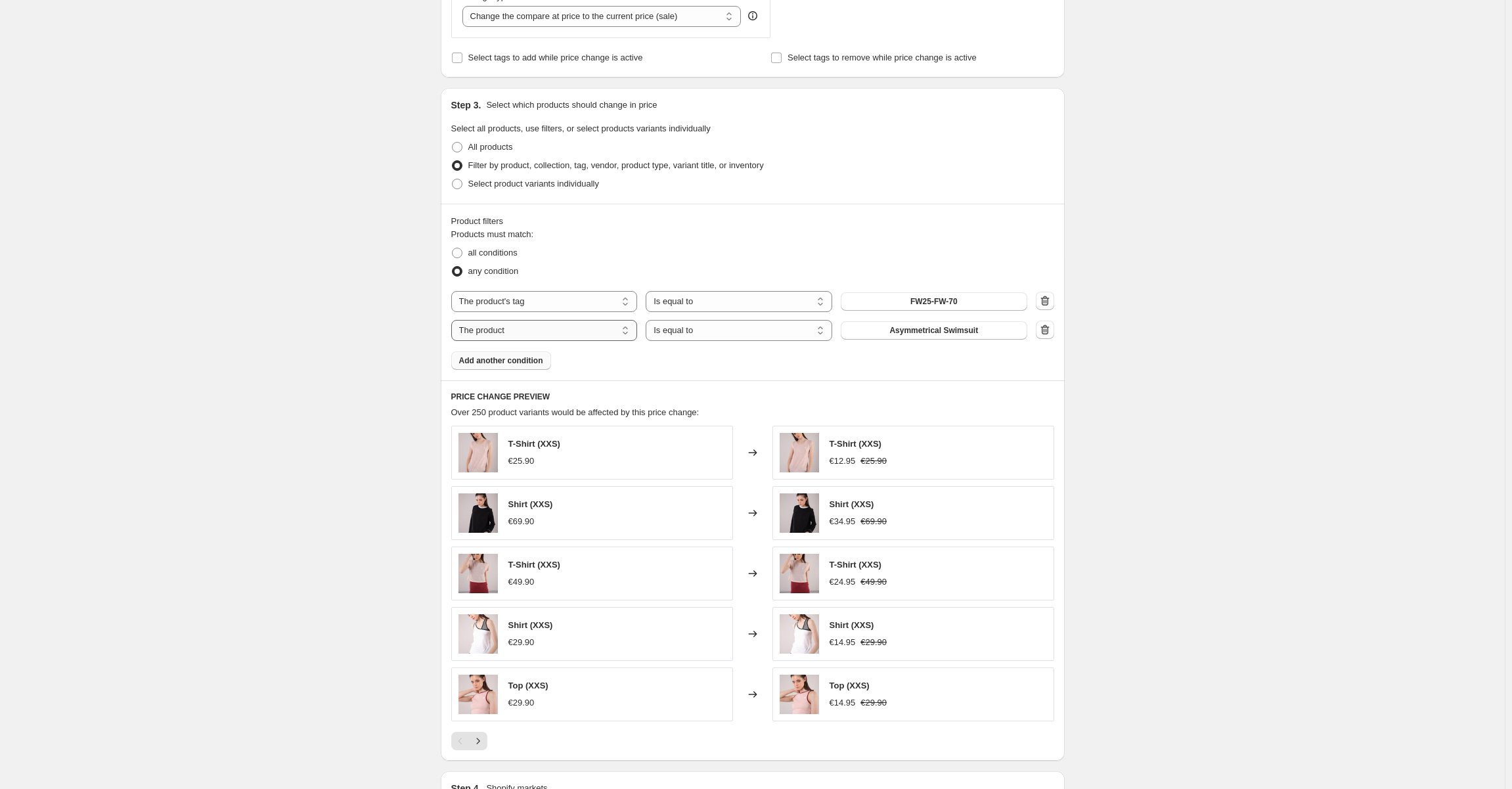
click at [599, 334] on select "The product The product's collection The product's tag The product's vendor The…" at bounding box center [544, 330] width 187 height 21
select select "tag"
click at [933, 332] on span "-40%" at bounding box center [934, 330] width 19 height 11
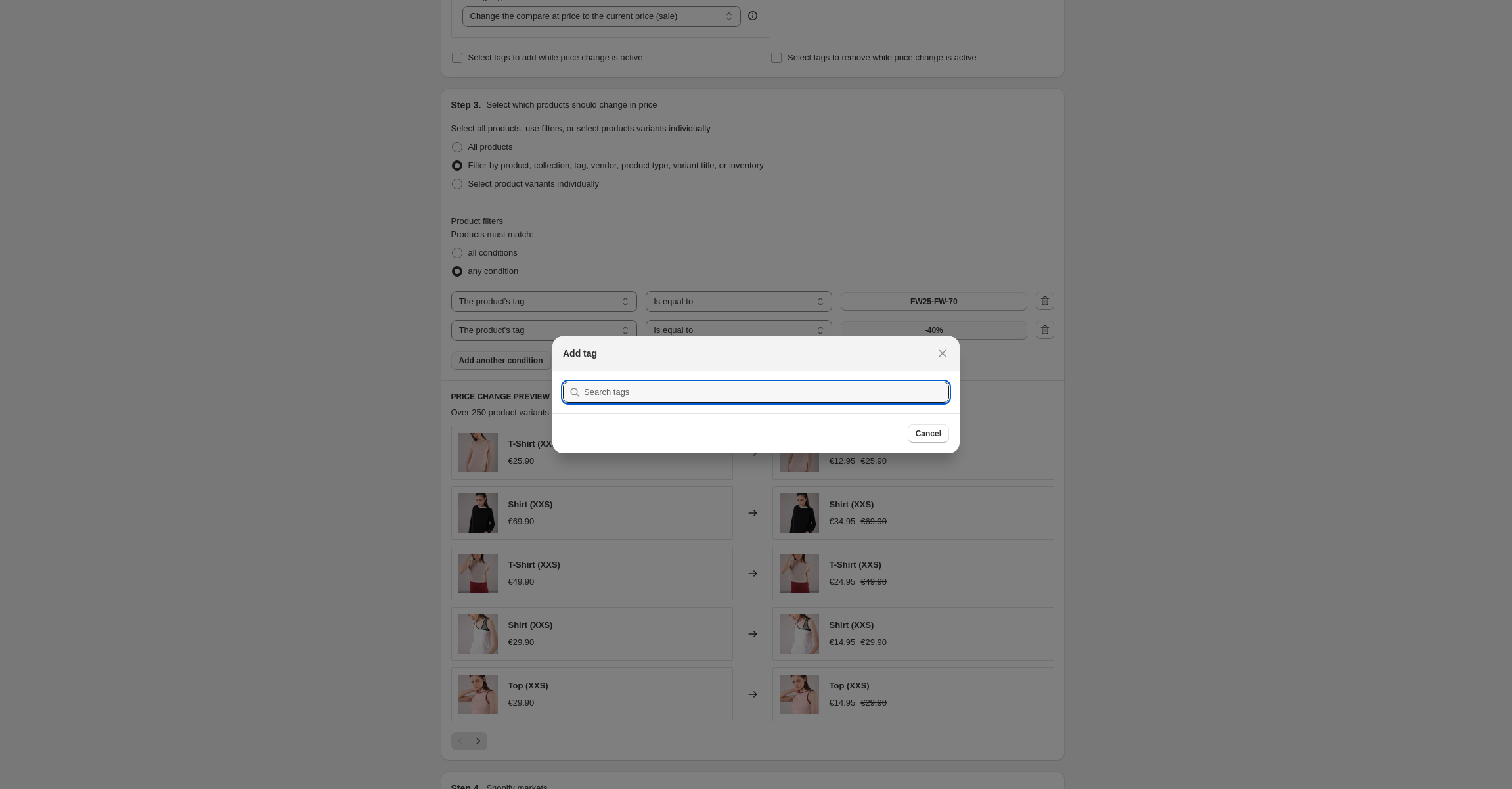
scroll to position [0, 0]
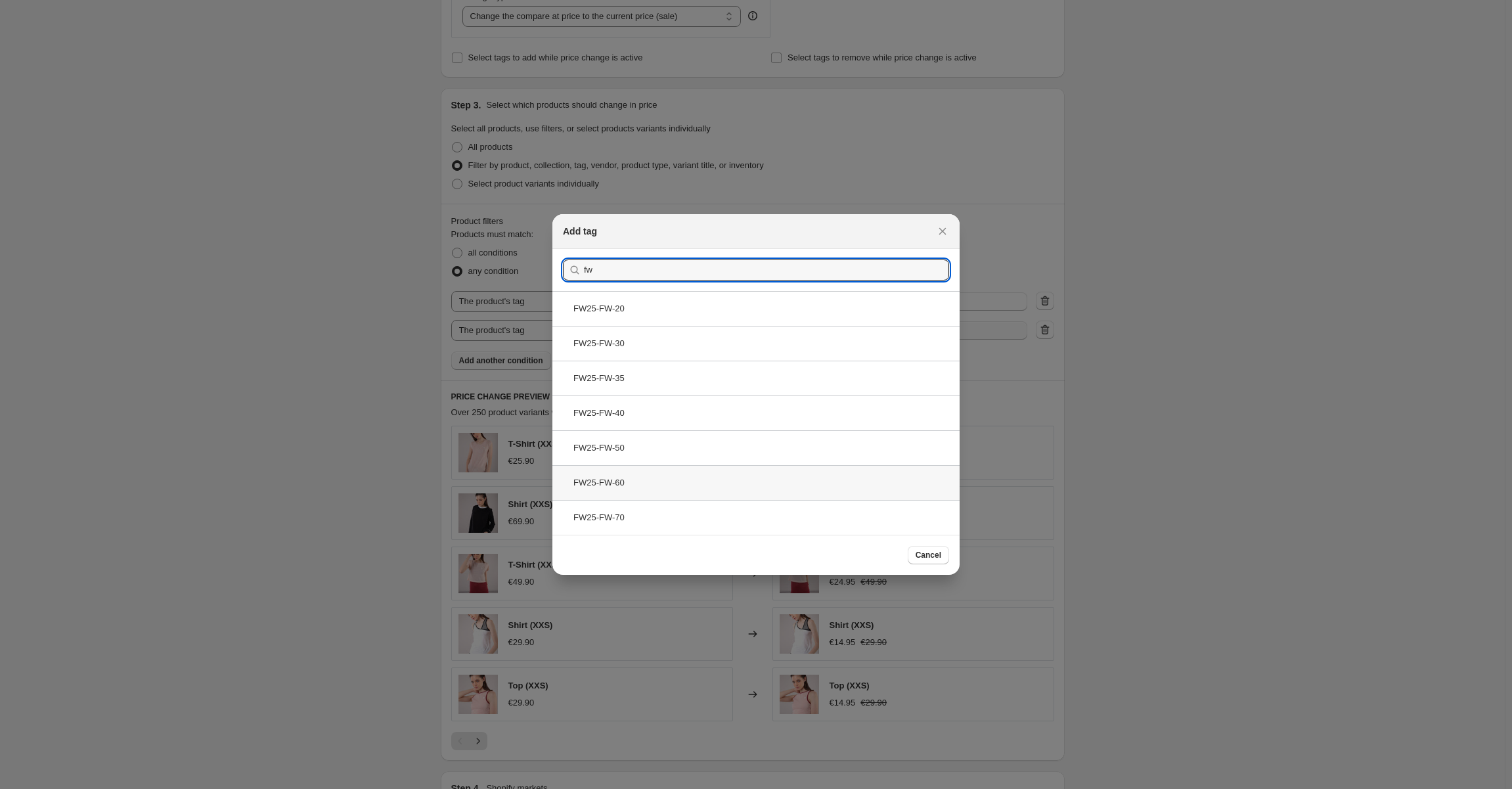
type input "fw"
click at [664, 486] on div "FW25-FW-60" at bounding box center [756, 482] width 407 height 35
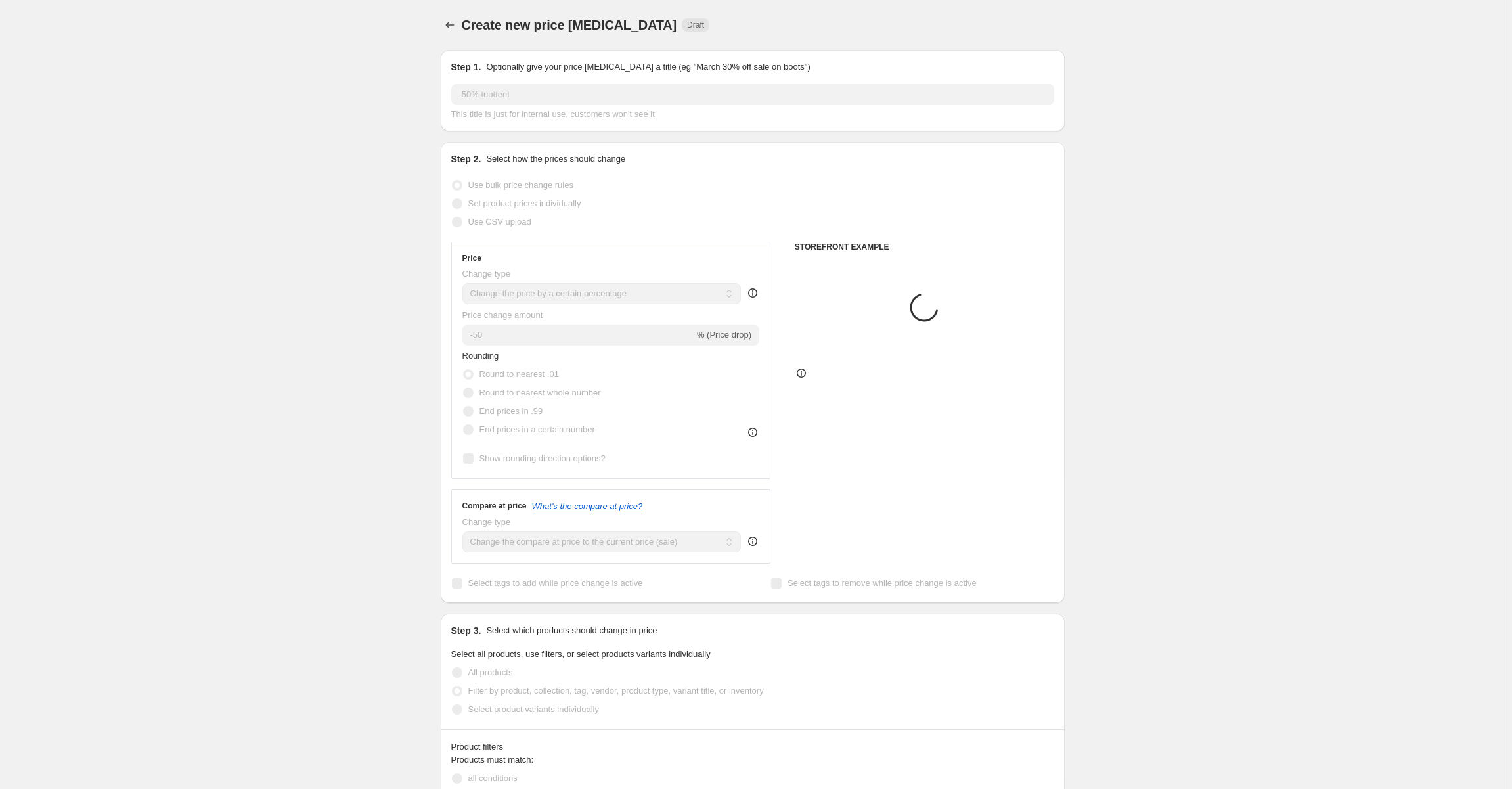
scroll to position [526, 0]
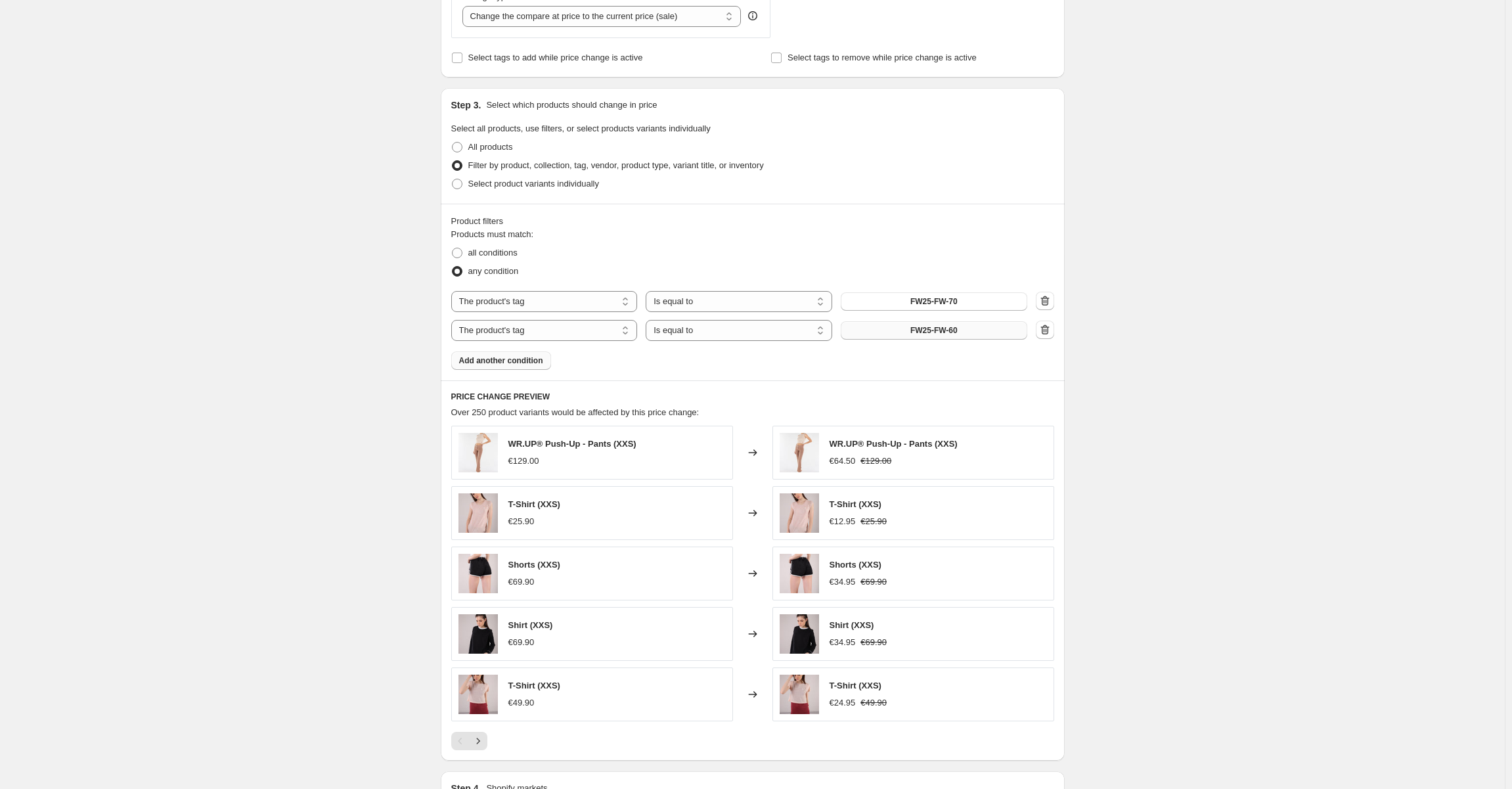
click at [533, 364] on span "Add another condition" at bounding box center [501, 361] width 84 height 11
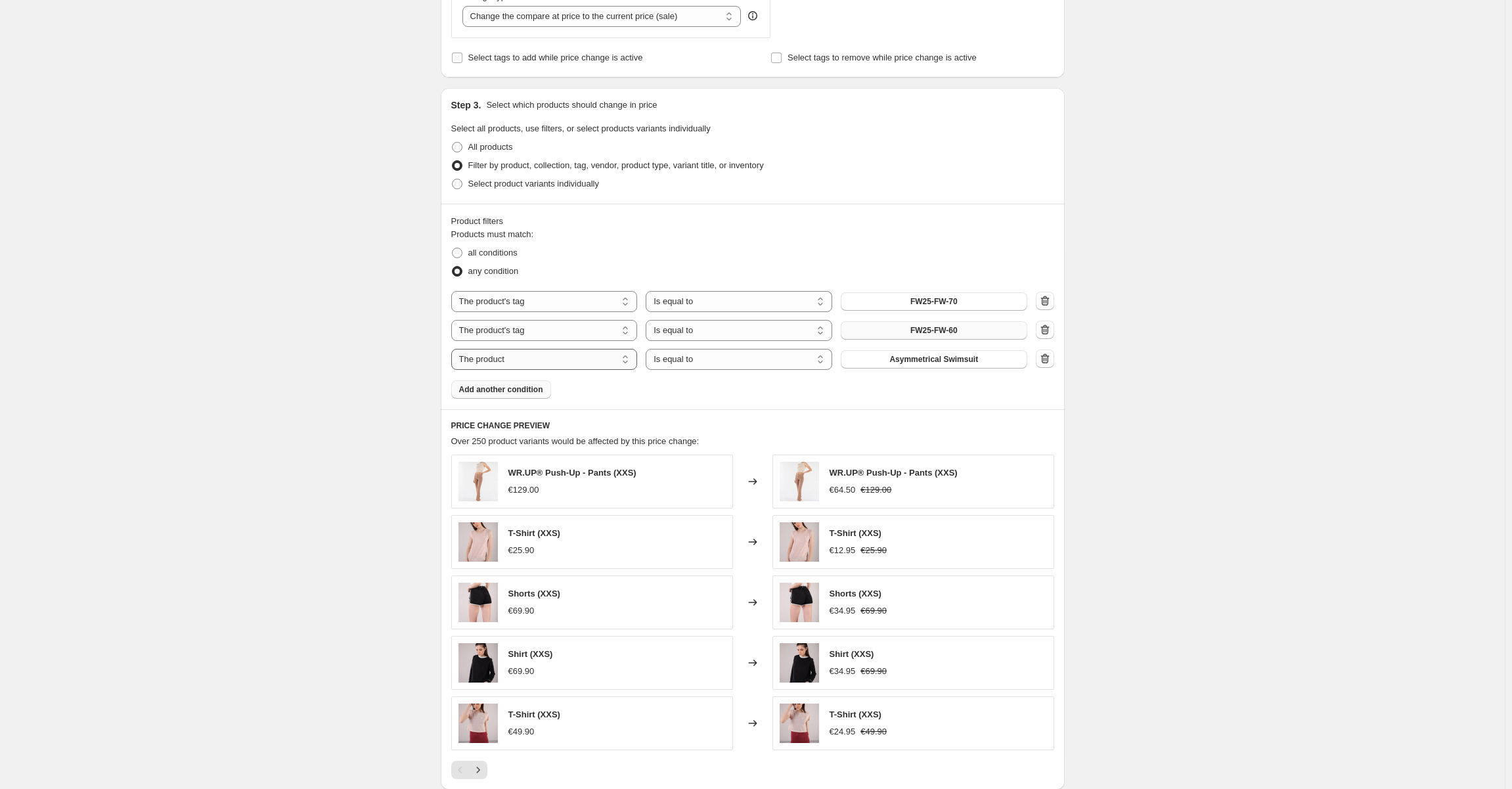
click at [553, 360] on select "The product The product's collection The product's tag The product's vendor The…" at bounding box center [544, 360] width 187 height 21
select select "tag"
click at [939, 365] on button "-40%" at bounding box center [934, 359] width 187 height 19
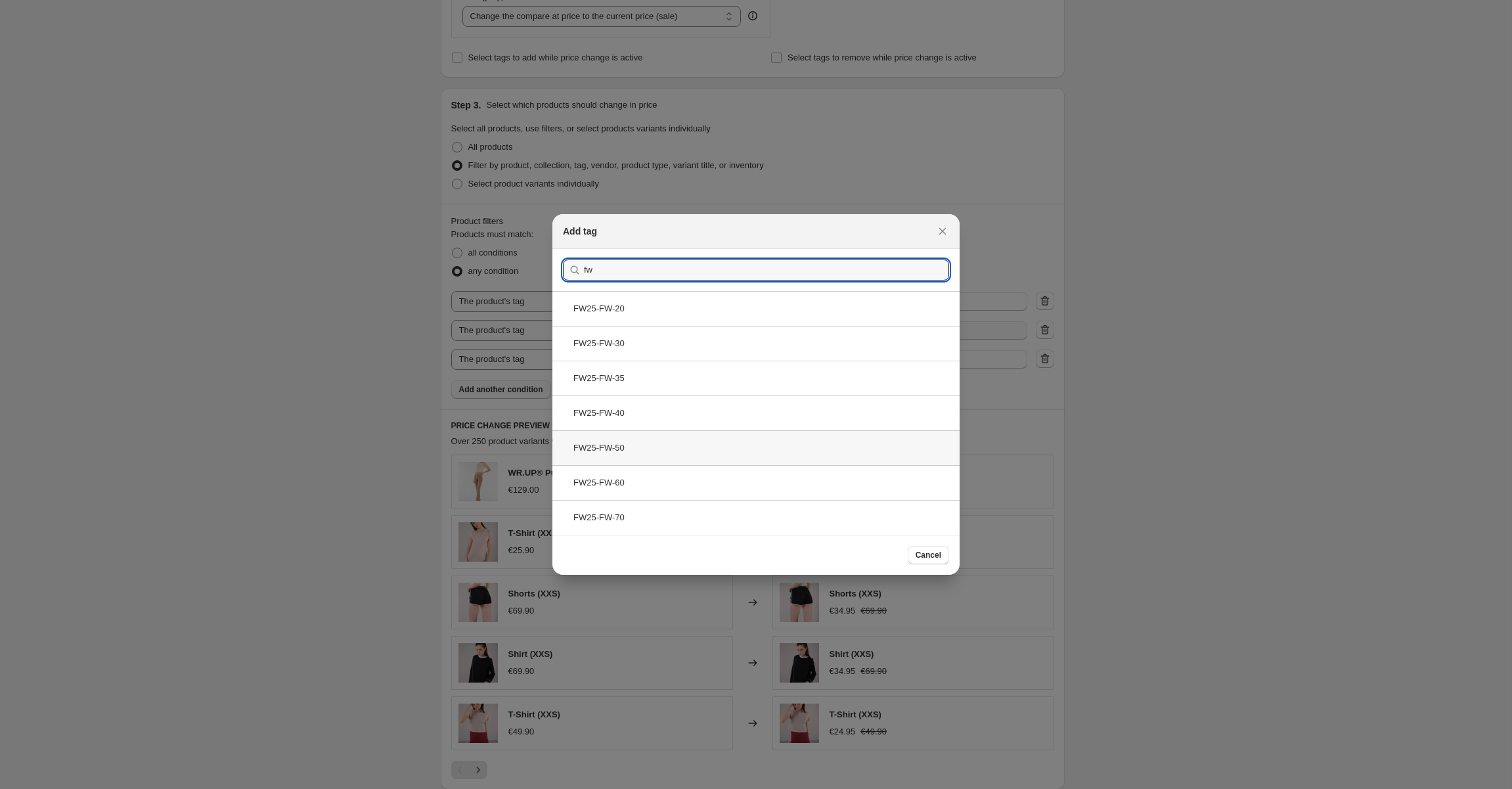
type input "fw"
click at [693, 447] on div "FW25-FW-50" at bounding box center [756, 447] width 407 height 35
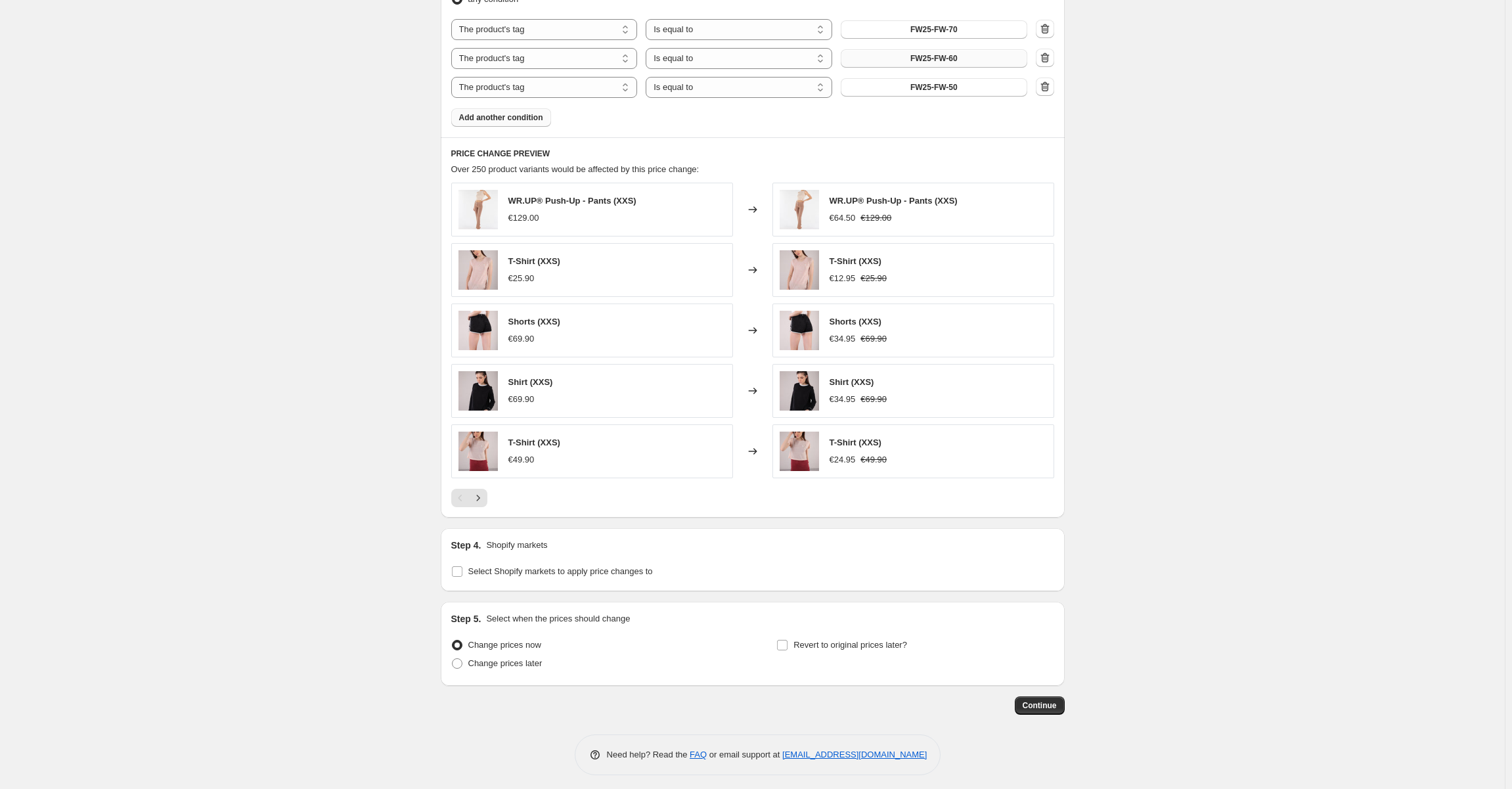
scroll to position [800, 0]
click at [456, 570] on input "Select Shopify markets to apply price changes to" at bounding box center [457, 569] width 11 height 11
checkbox input "true"
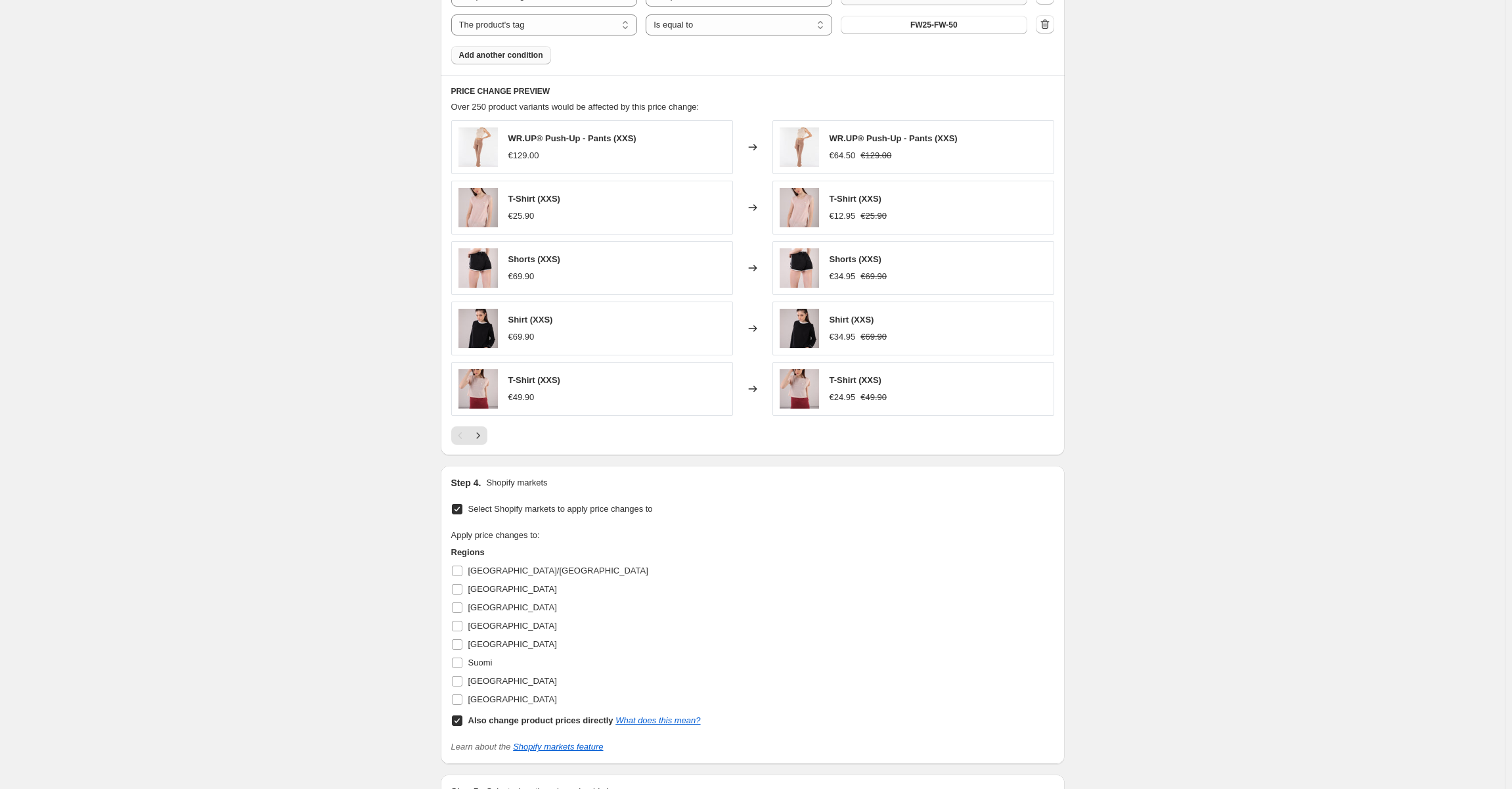
scroll to position [931, 0]
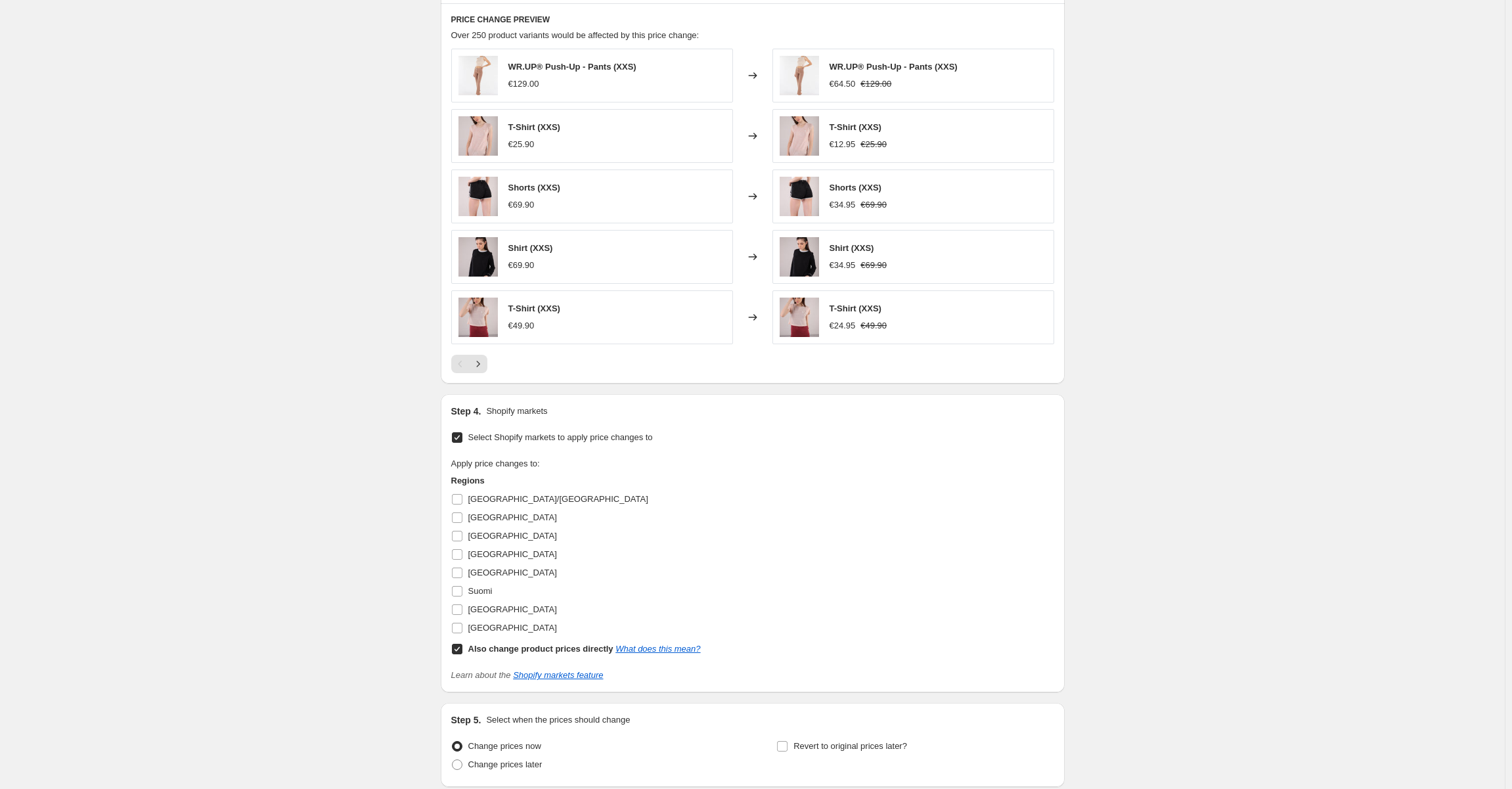
click at [456, 648] on input "Also change product prices directly What does this mean?" at bounding box center [457, 649] width 11 height 11
checkbox input "false"
click at [460, 591] on input "Suomi" at bounding box center [457, 591] width 11 height 11
checkbox input "true"
click at [462, 496] on input "[GEOGRAPHIC_DATA]/[GEOGRAPHIC_DATA]" at bounding box center [457, 499] width 11 height 11
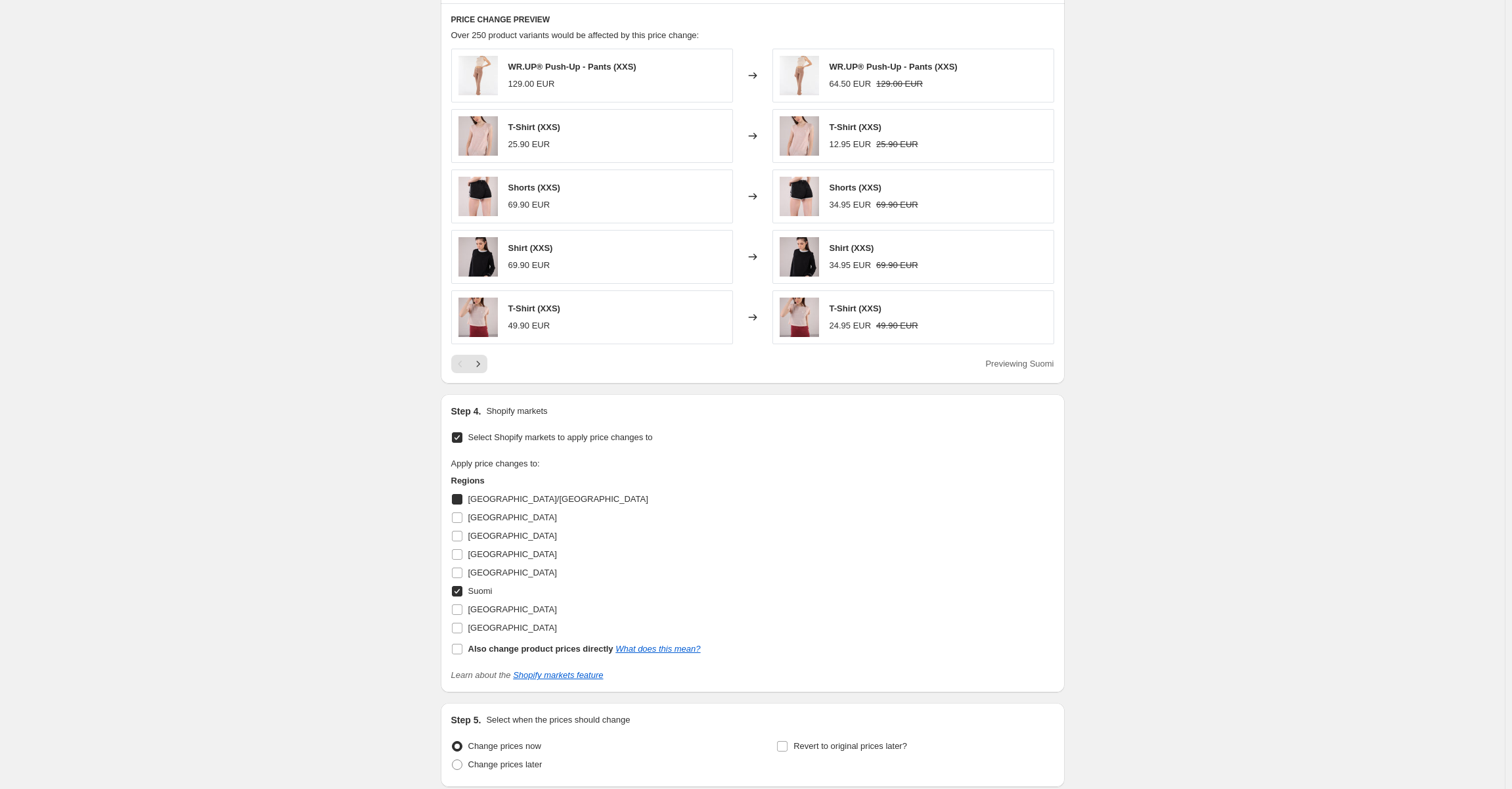
checkbox input "true"
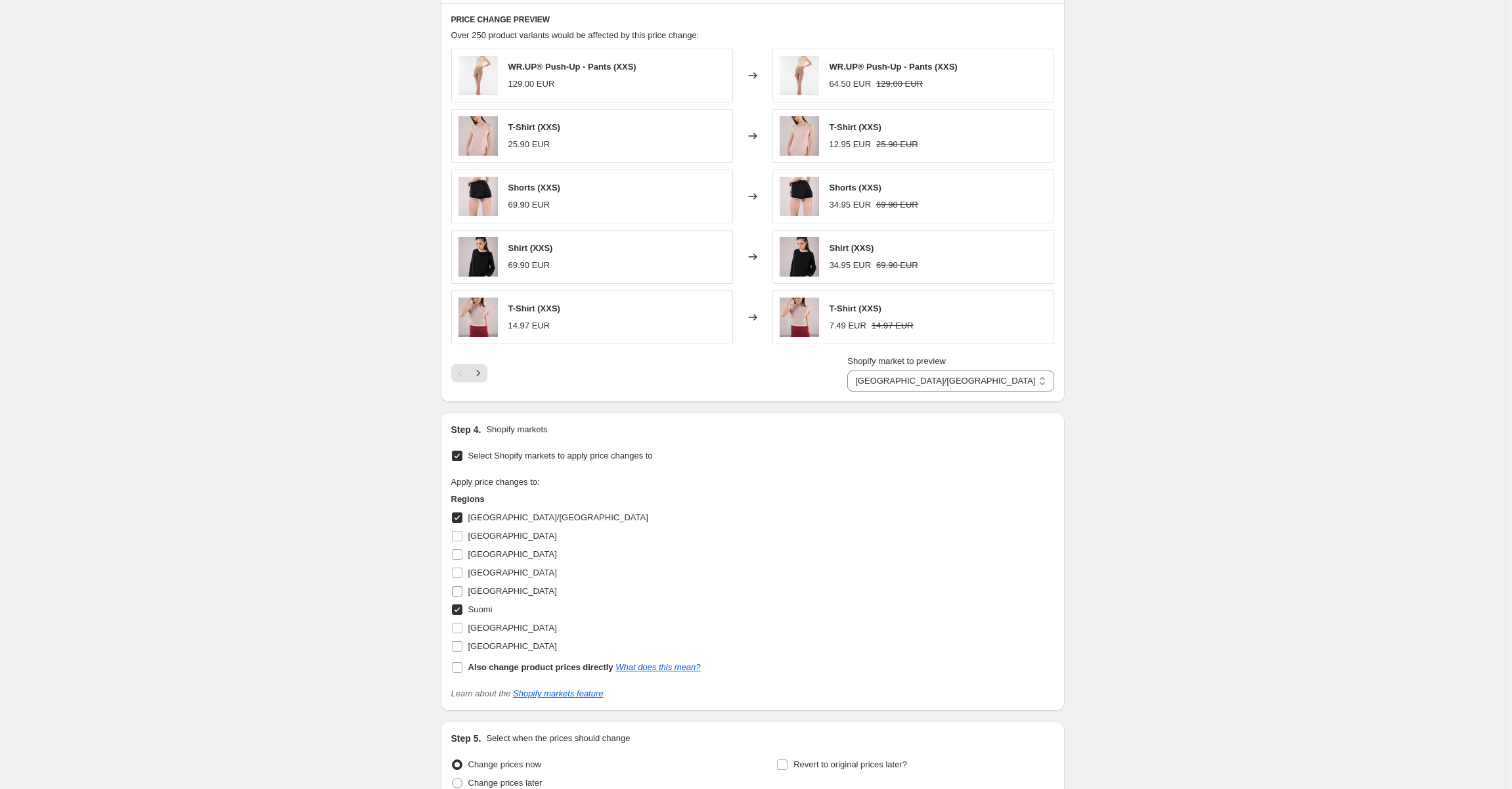
click at [461, 588] on input "[GEOGRAPHIC_DATA]" at bounding box center [457, 591] width 11 height 11
checkbox input "true"
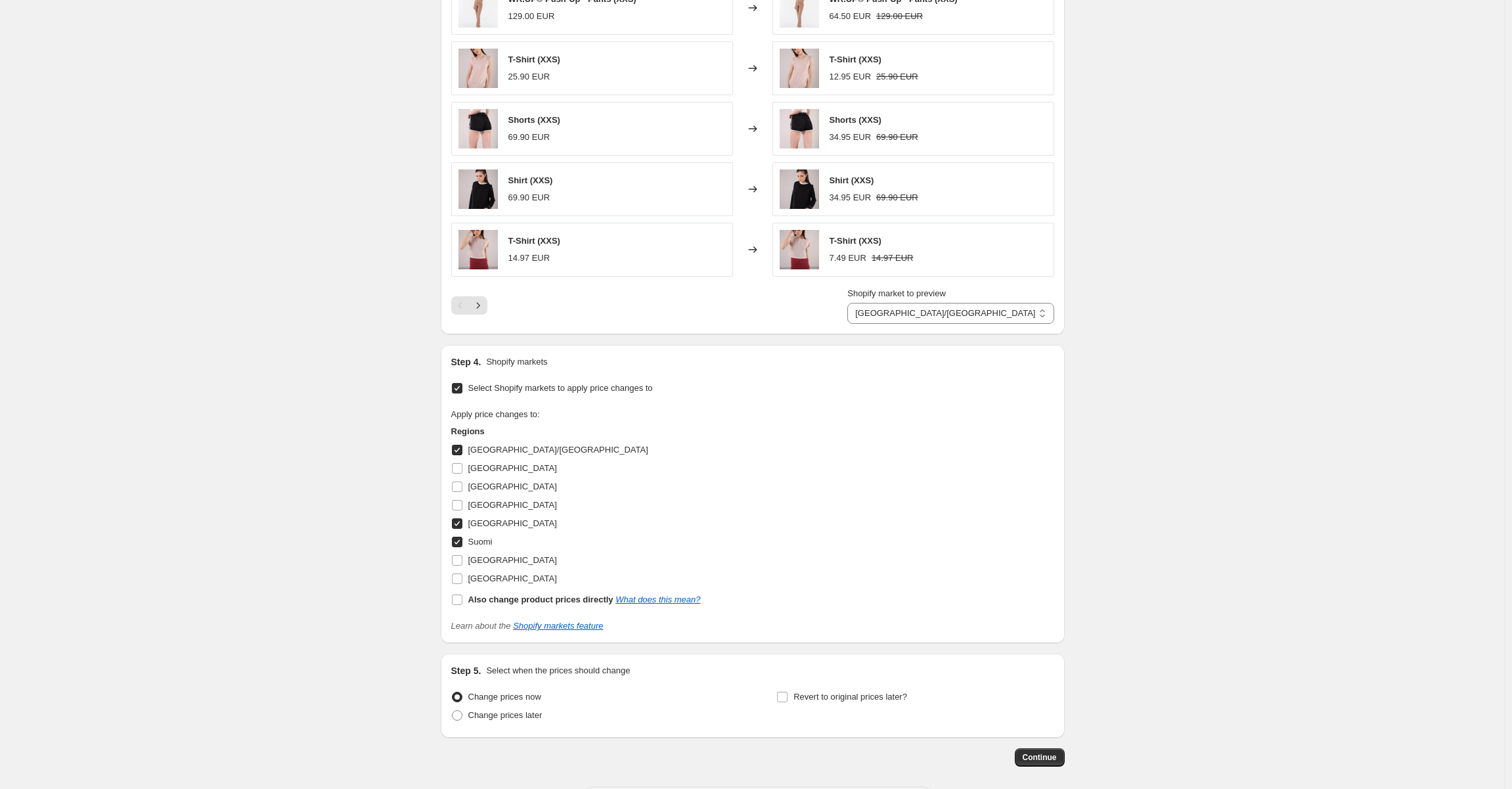
scroll to position [1053, 0]
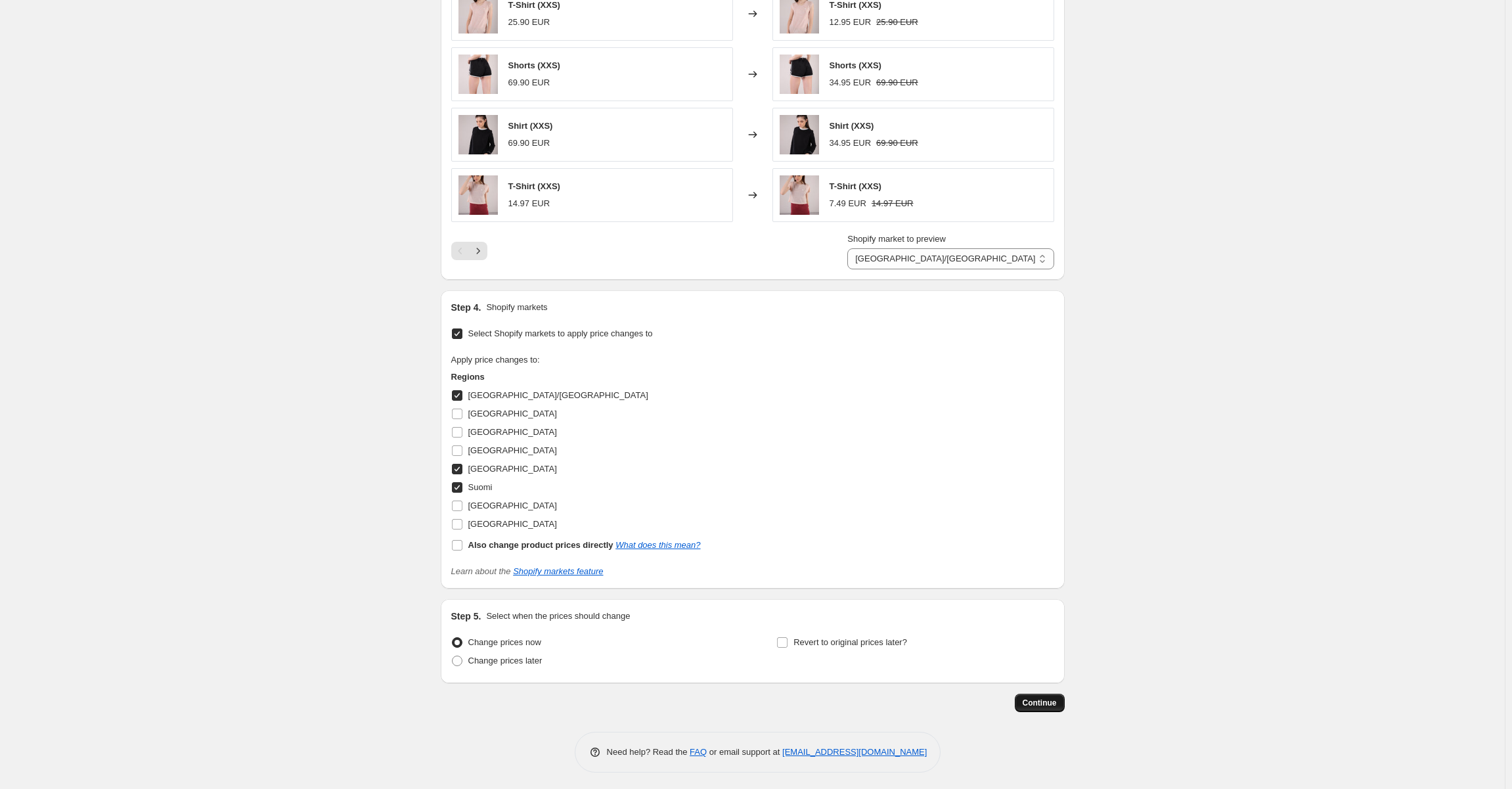
click at [1026, 699] on button "Continue" at bounding box center [1040, 702] width 50 height 19
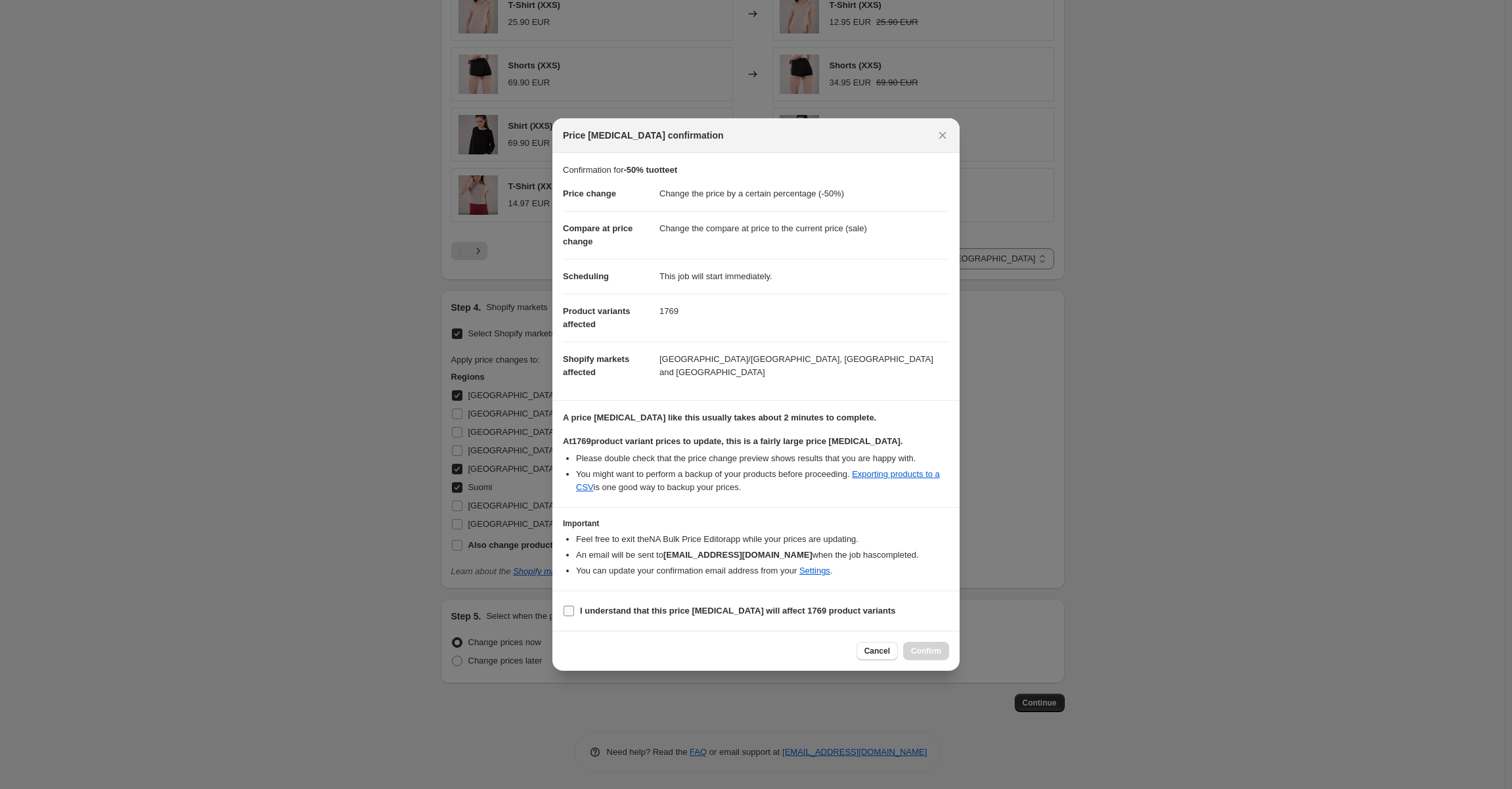
click at [575, 611] on label "I understand that this price [MEDICAL_DATA] will affect 1769 product variants" at bounding box center [728, 610] width 333 height 19
click at [574, 611] on input "I understand that this price [MEDICAL_DATA] will affect 1769 product variants" at bounding box center [569, 610] width 11 height 11
checkbox input "true"
click at [935, 654] on span "Confirm" at bounding box center [926, 651] width 30 height 11
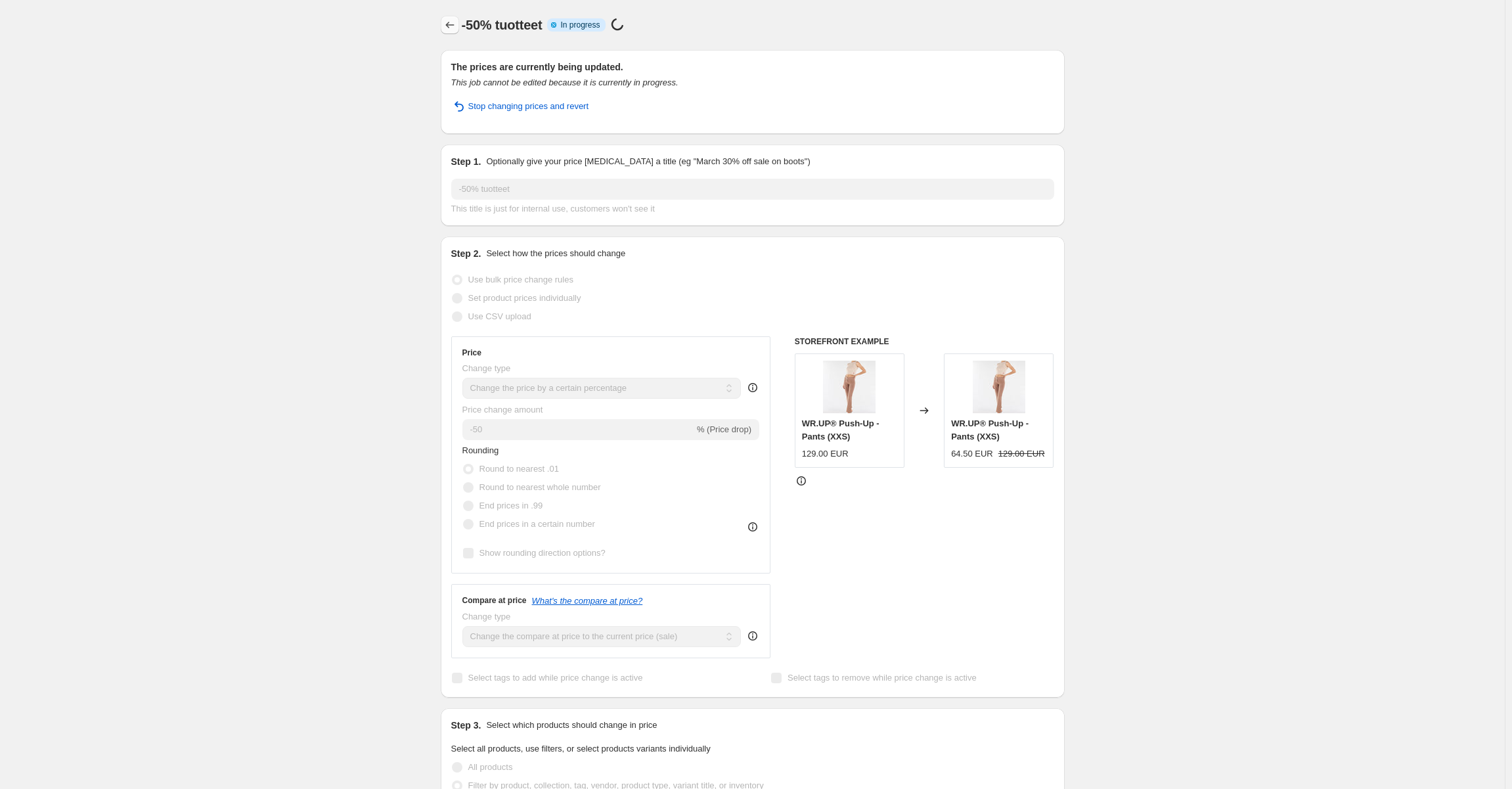
click at [456, 26] on icon "Price change jobs" at bounding box center [450, 25] width 13 height 13
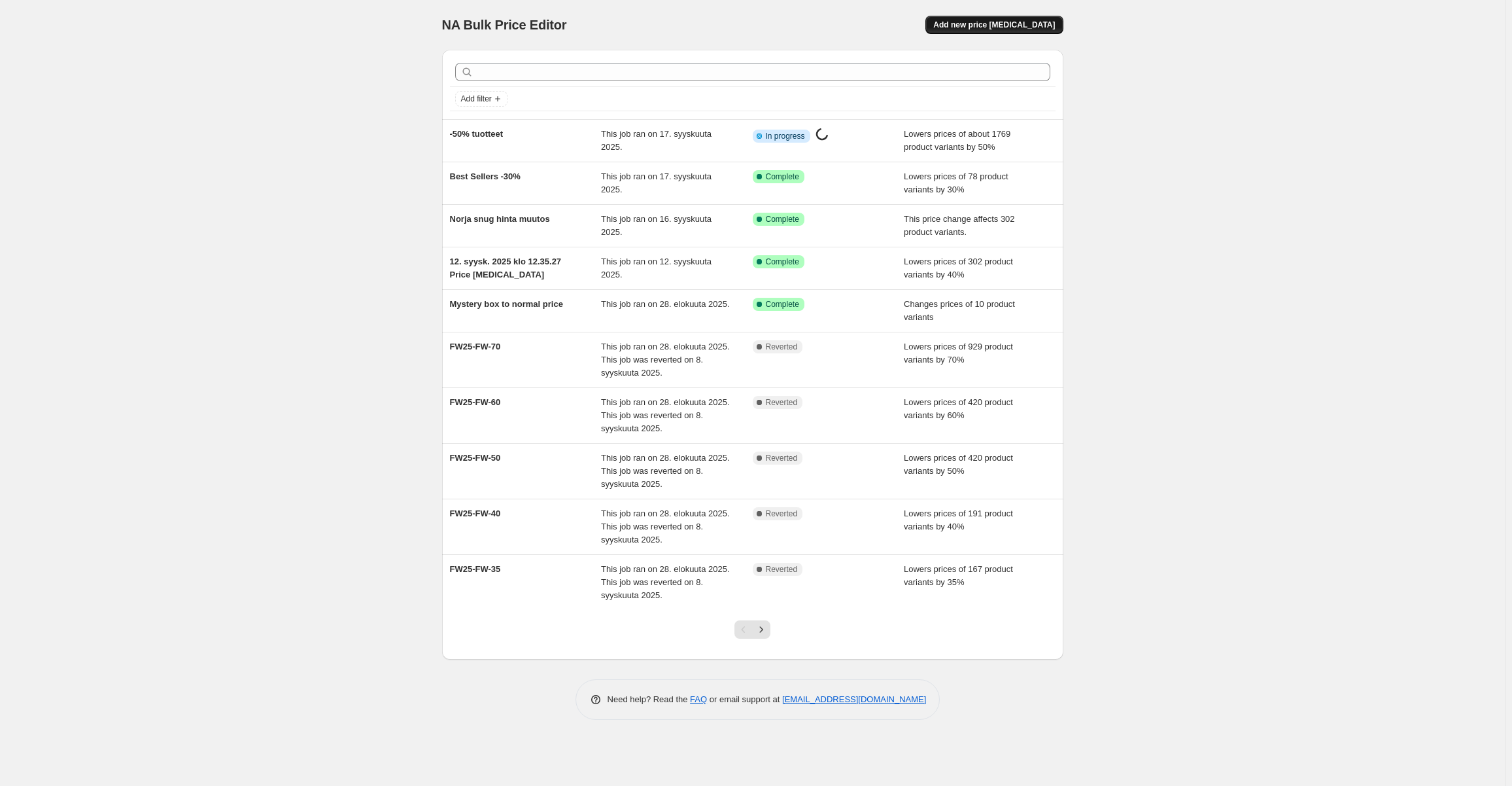
click at [990, 21] on span "Add new price [MEDICAL_DATA]" at bounding box center [994, 25] width 122 height 11
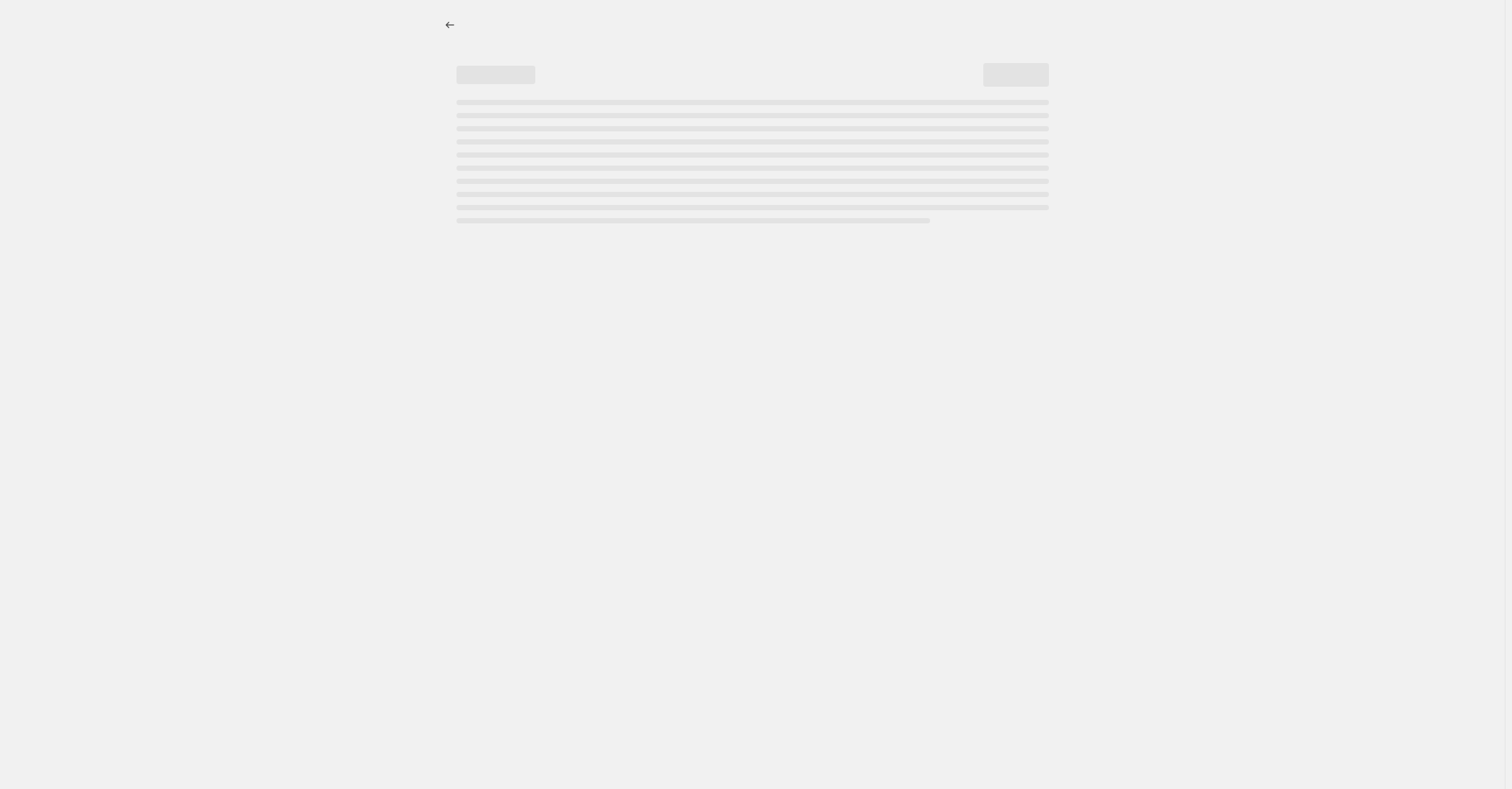
select select "percentage"
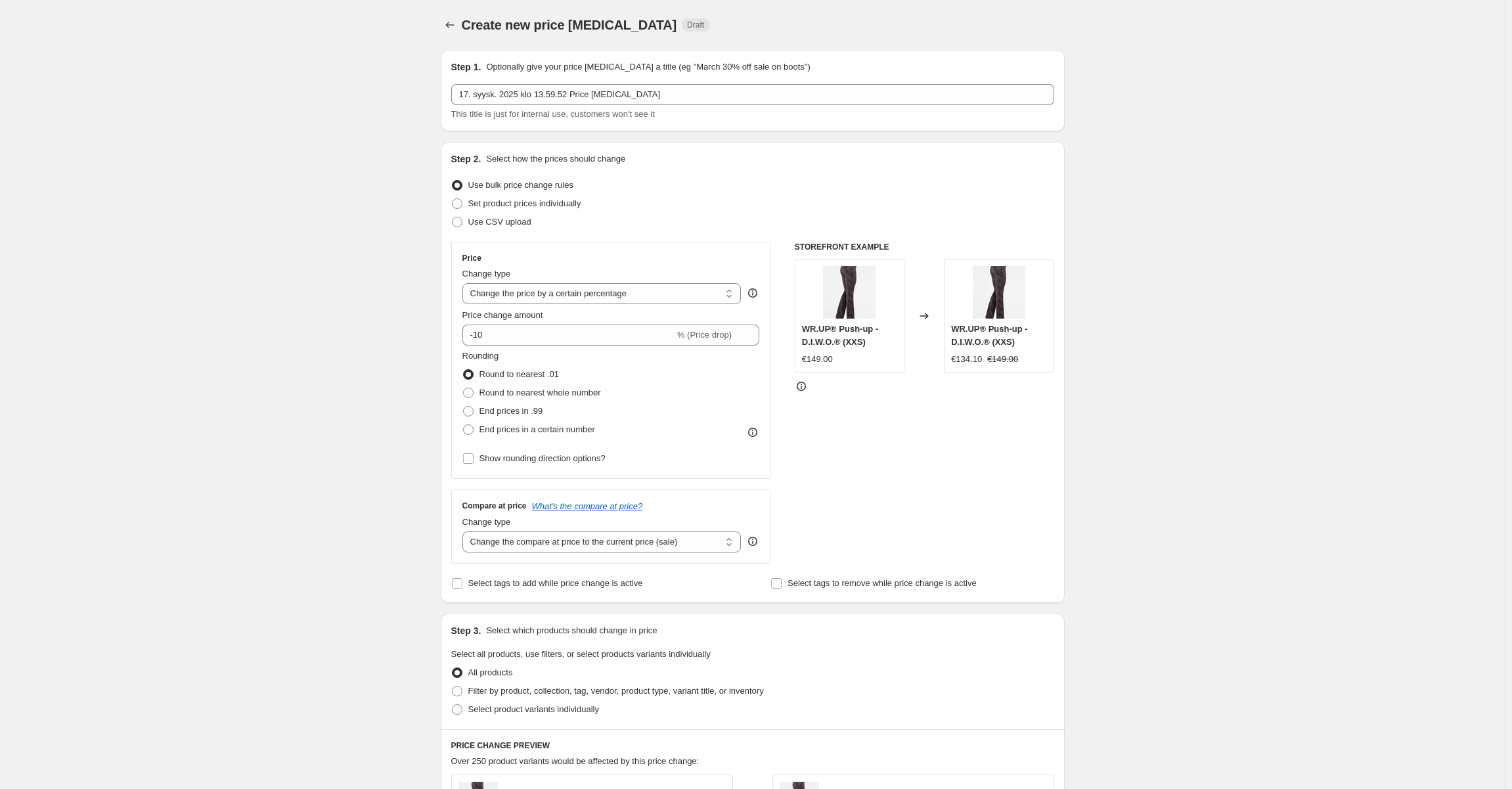
click at [585, 105] on div "17. syysk. 2025 klo 13.59.52 Price [MEDICAL_DATA] This title is just for intern…" at bounding box center [752, 102] width 602 height 37
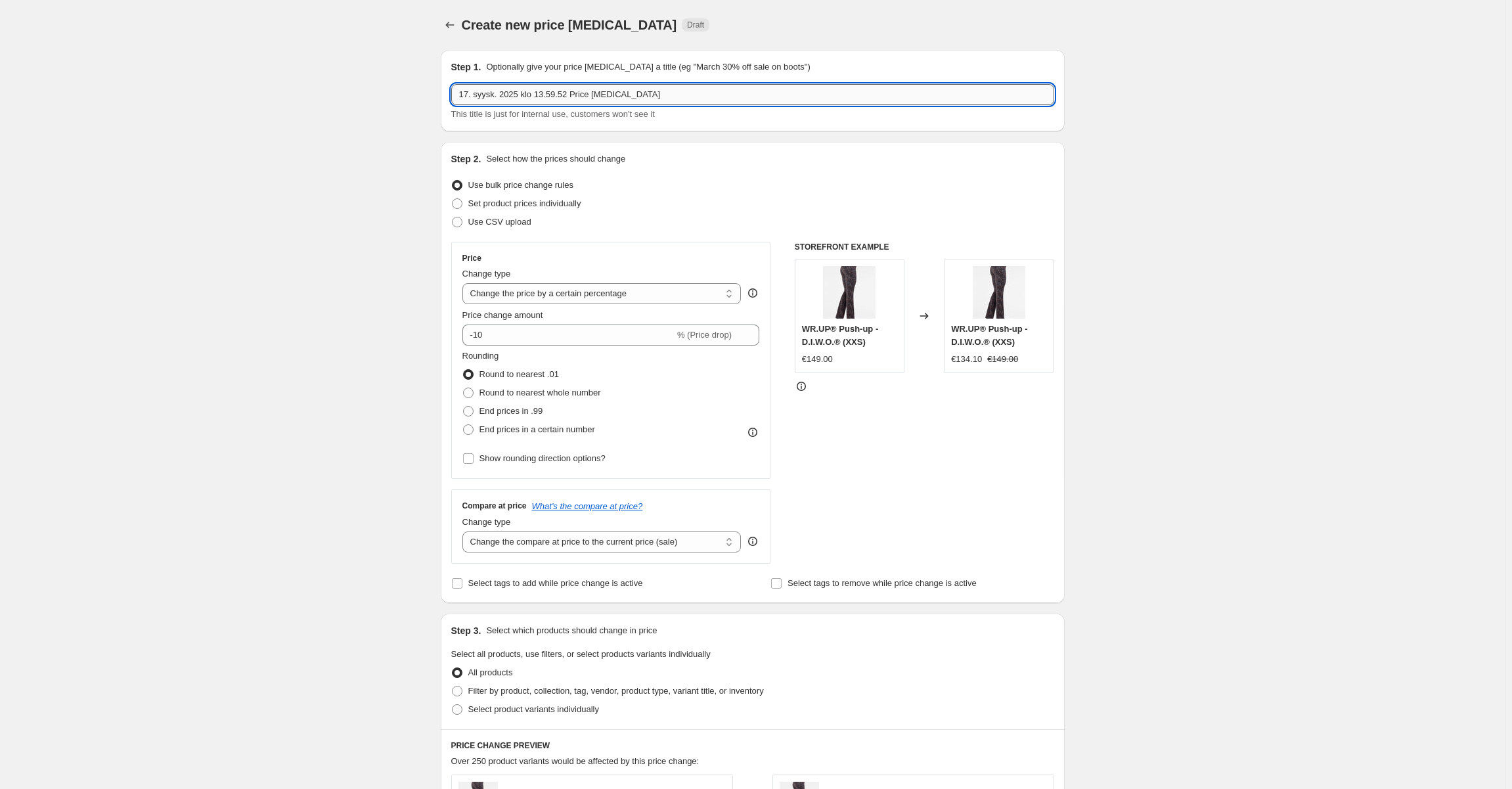
click at [580, 97] on input "17. syysk. 2025 klo 13.59.52 Price [MEDICAL_DATA]" at bounding box center [752, 95] width 602 height 21
type input "-40% tuotteet"
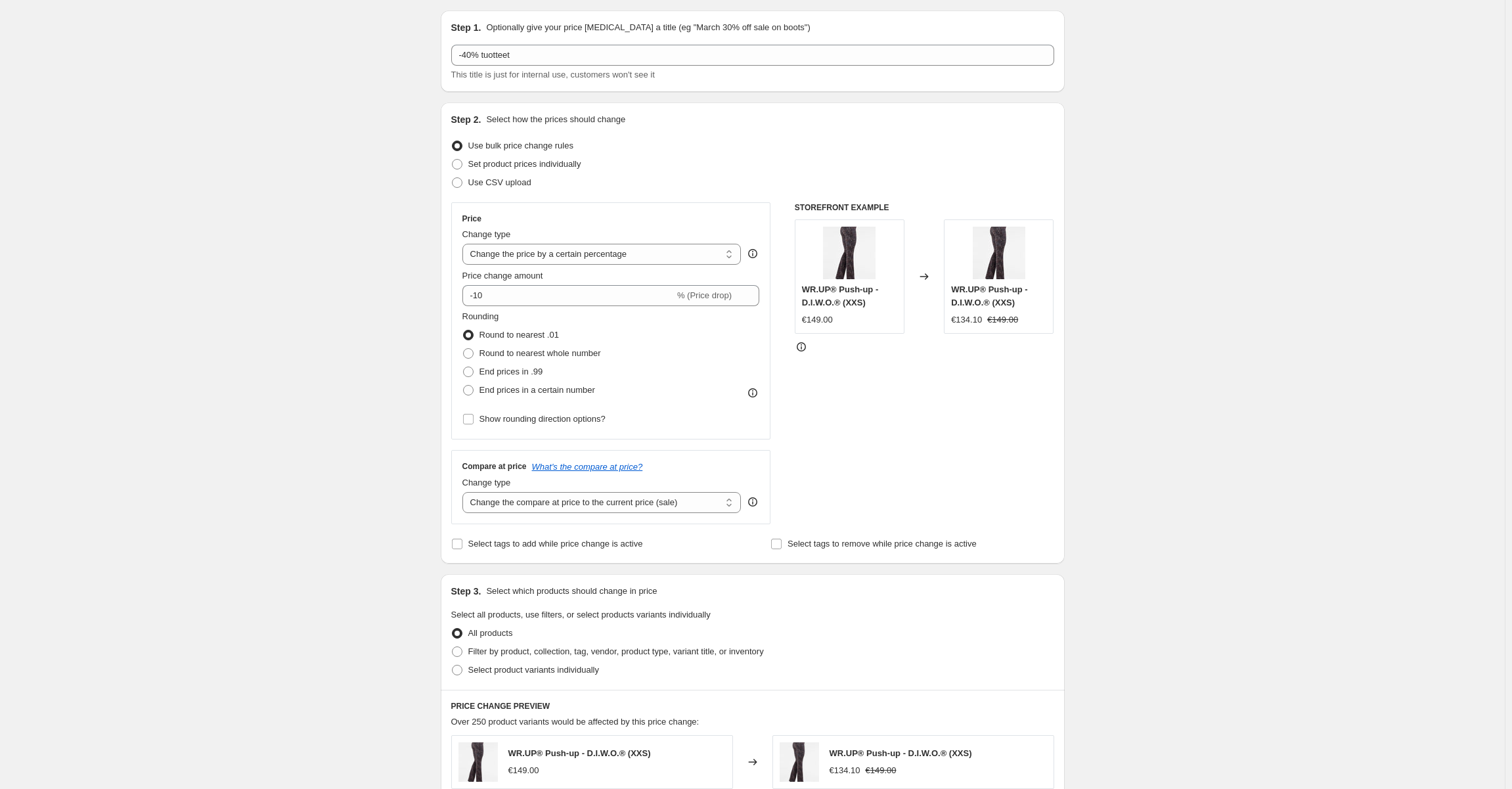
scroll to position [66, 0]
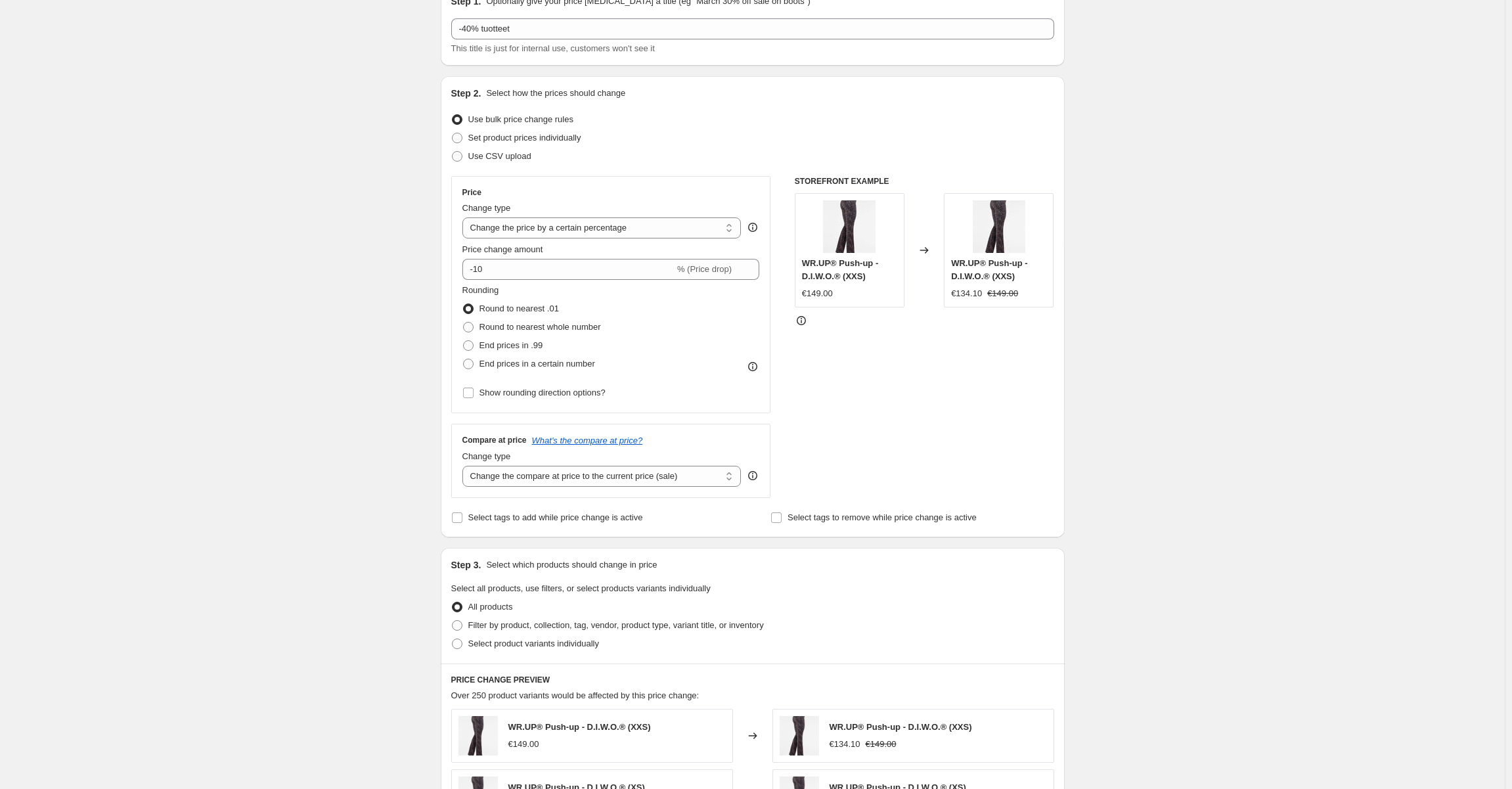
click at [524, 257] on div "Price change amount -10 % (Price drop)" at bounding box center [611, 261] width 297 height 37
click at [526, 270] on input "-10" at bounding box center [569, 270] width 212 height 21
click at [526, 274] on input "-10" at bounding box center [569, 270] width 212 height 21
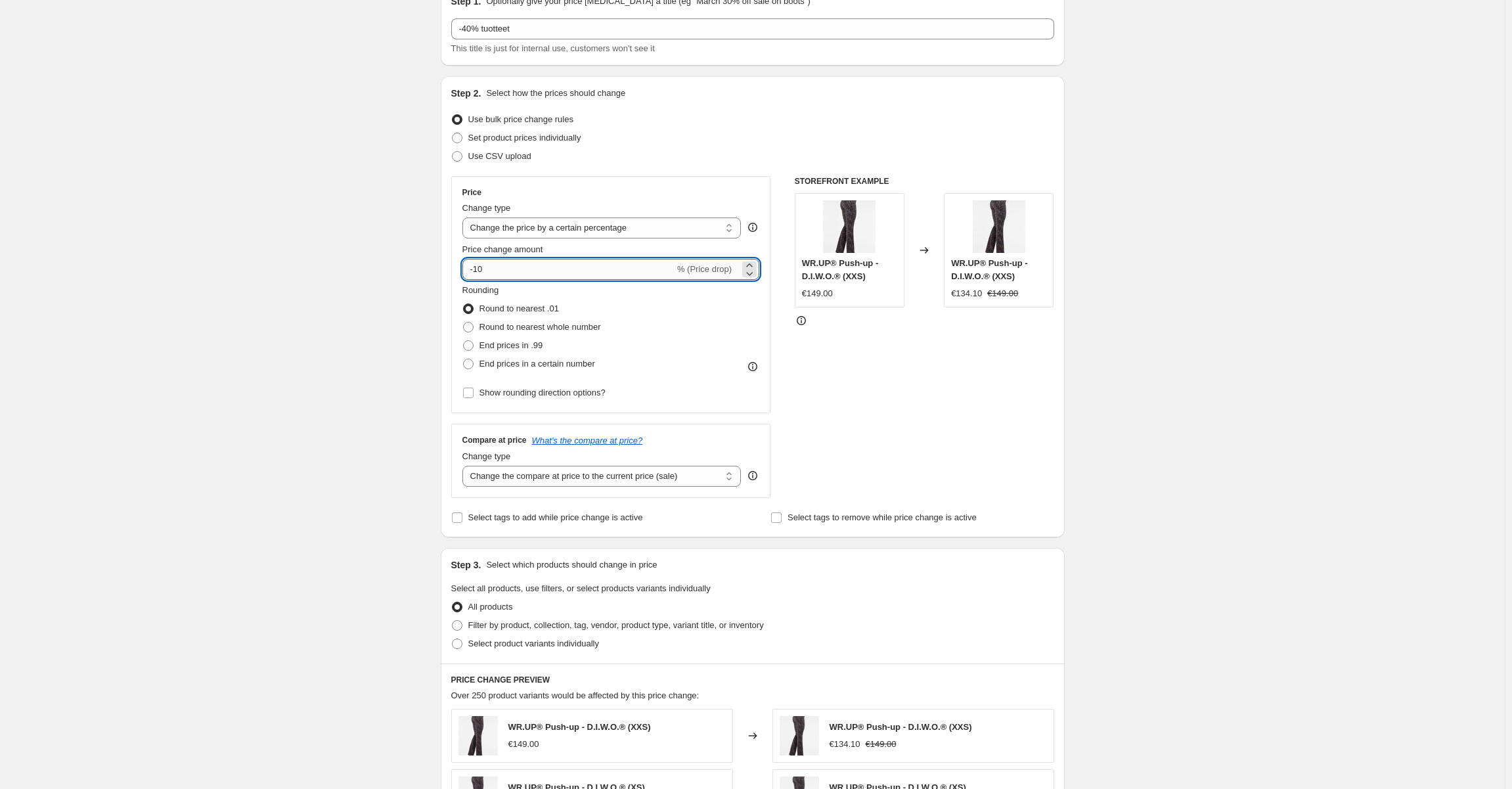
click at [526, 274] on input "-10" at bounding box center [569, 270] width 212 height 21
type input "-40"
click at [354, 278] on div "Create new price [MEDICAL_DATA]. This page is ready Create new price [MEDICAL_D…" at bounding box center [752, 627] width 1504 height 1386
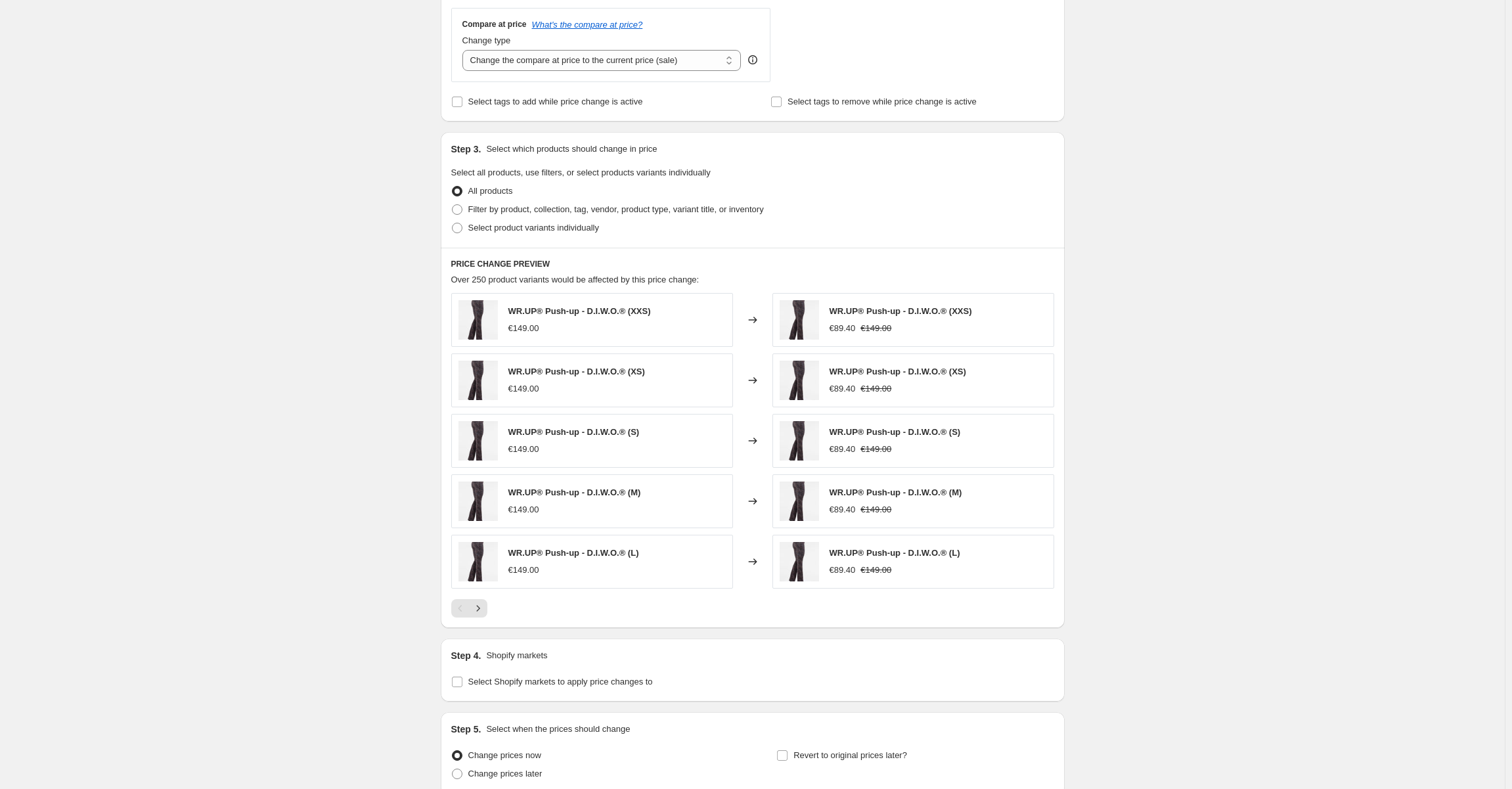
scroll to position [526, 0]
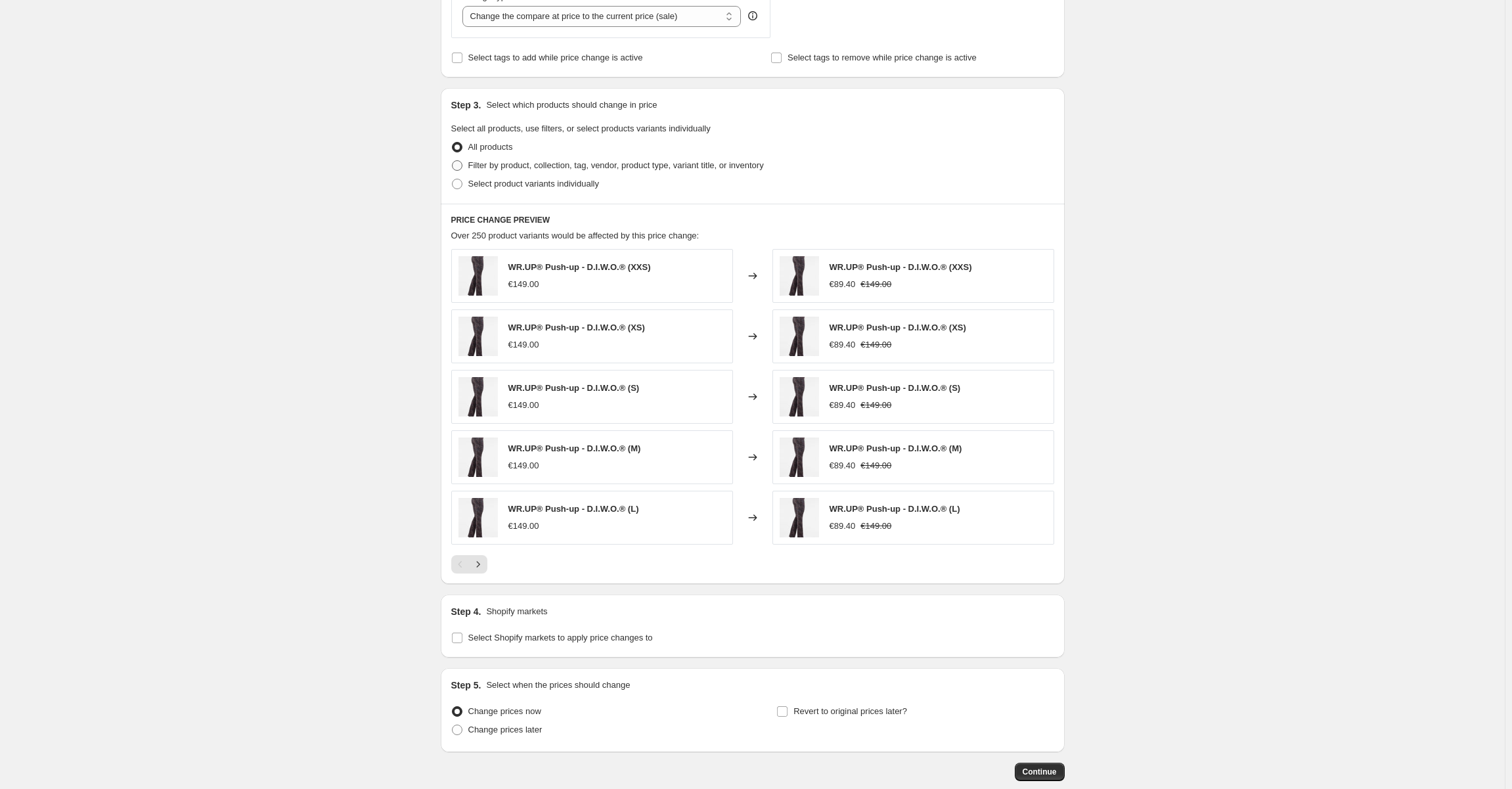
click at [485, 159] on span "Filter by product, collection, tag, vendor, product type, variant title, or inv…" at bounding box center [616, 165] width 295 height 13
click at [518, 164] on span "Filter by product, collection, tag, vendor, product type, variant title, or inv…" at bounding box center [616, 165] width 295 height 10
click at [453, 161] on input "Filter by product, collection, tag, vendor, product type, variant title, or inv…" at bounding box center [452, 161] width 1 height 1
radio input "true"
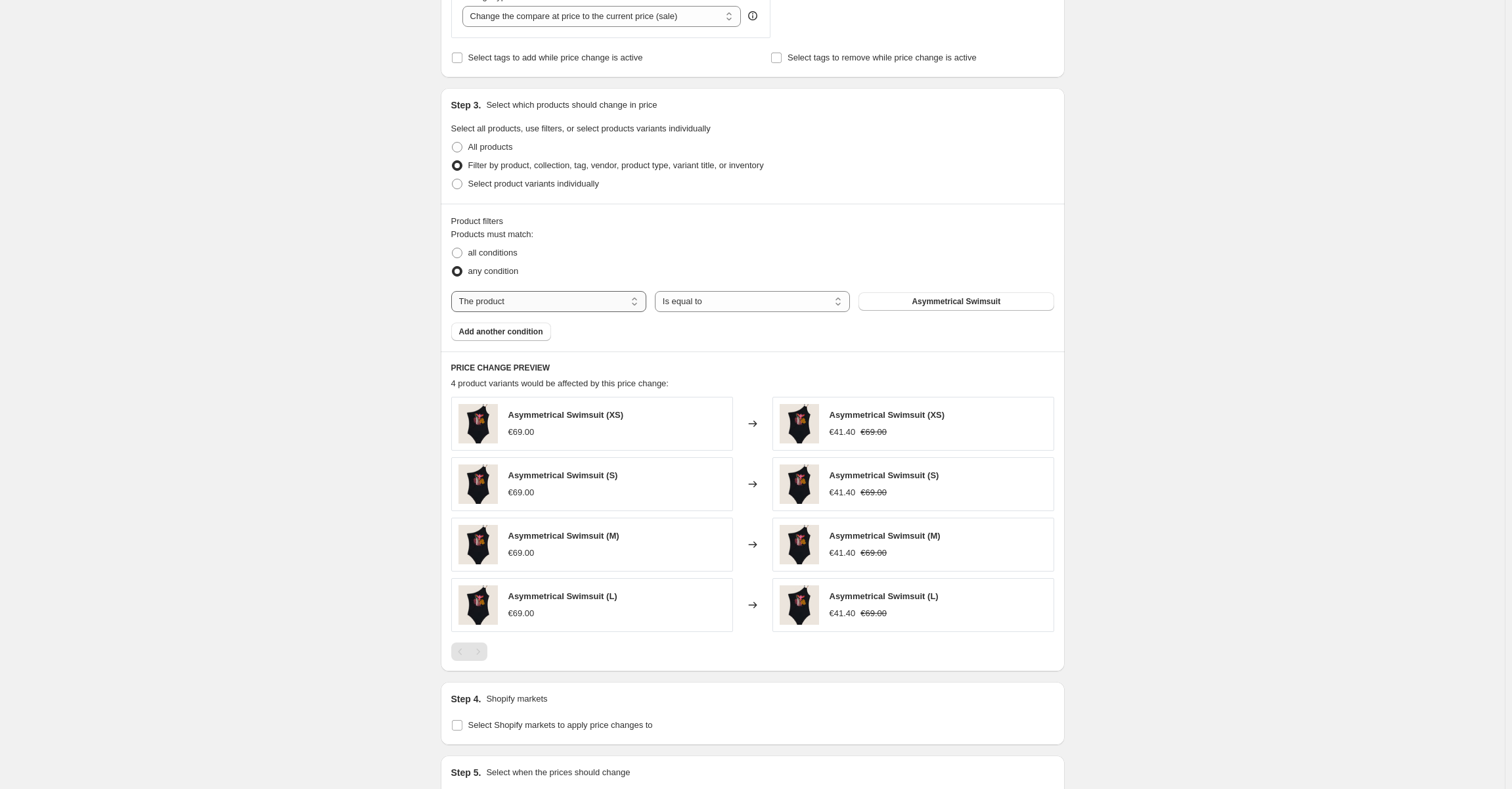
click at [561, 295] on select "The product The product's collection The product's tag The product's vendor The…" at bounding box center [548, 302] width 195 height 21
select select "tag"
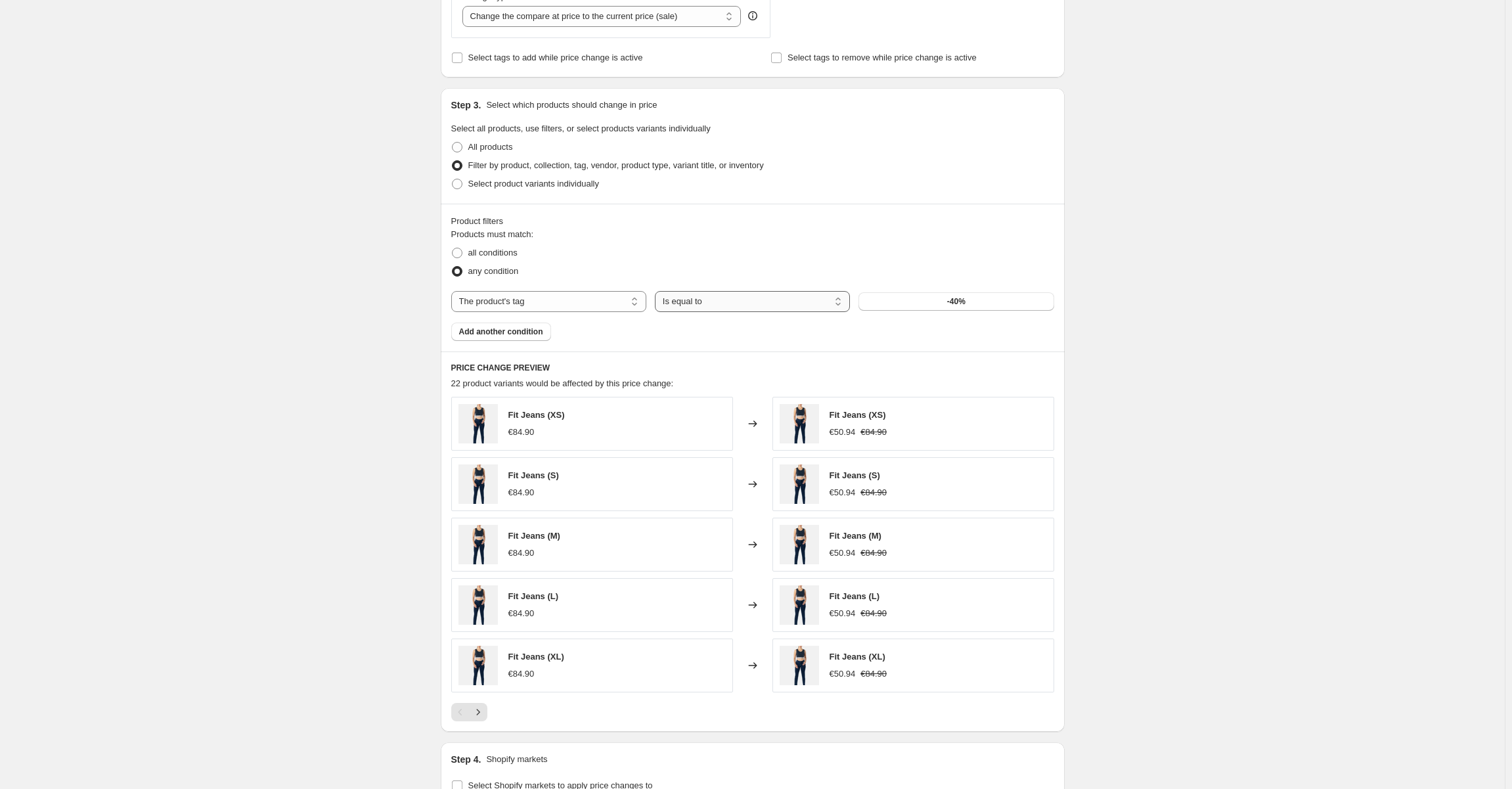
click at [813, 299] on select "Is equal to Is not equal to" at bounding box center [752, 302] width 195 height 21
click at [1012, 292] on button "-40%" at bounding box center [956, 301] width 195 height 19
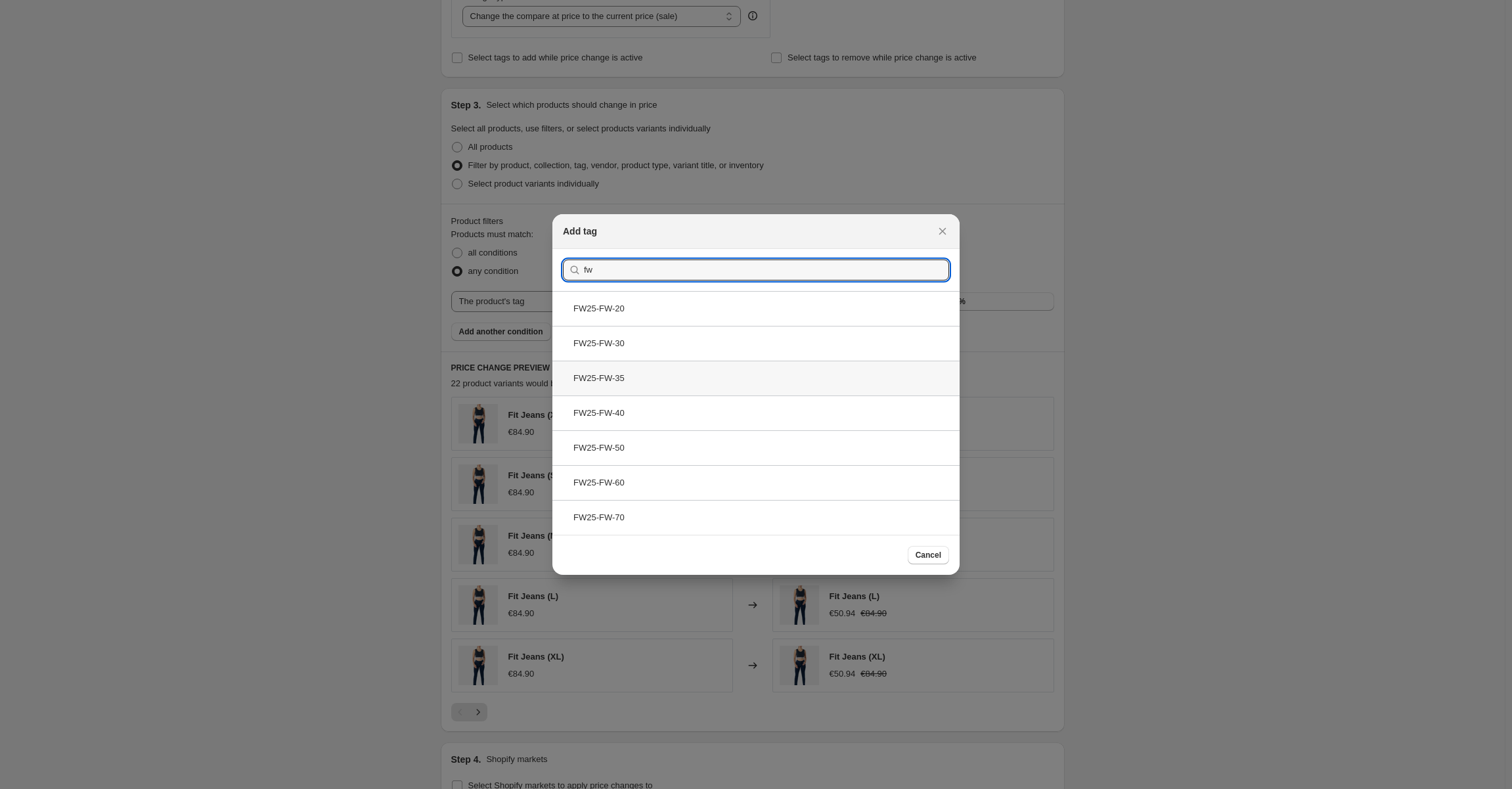
type input "fw"
click at [717, 379] on div "FW25-FW-35" at bounding box center [756, 378] width 407 height 35
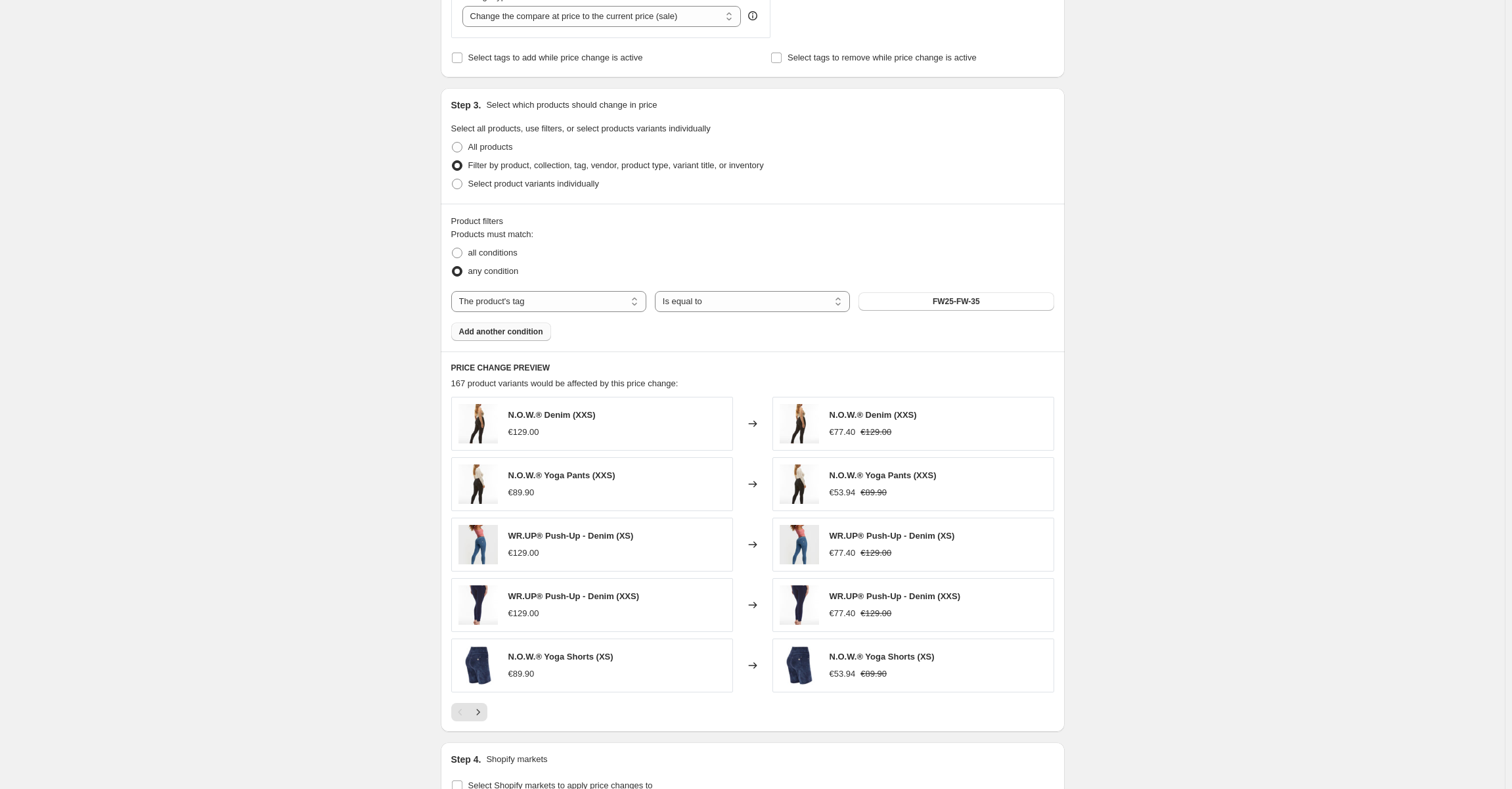
click at [545, 329] on button "Add another condition" at bounding box center [501, 331] width 100 height 19
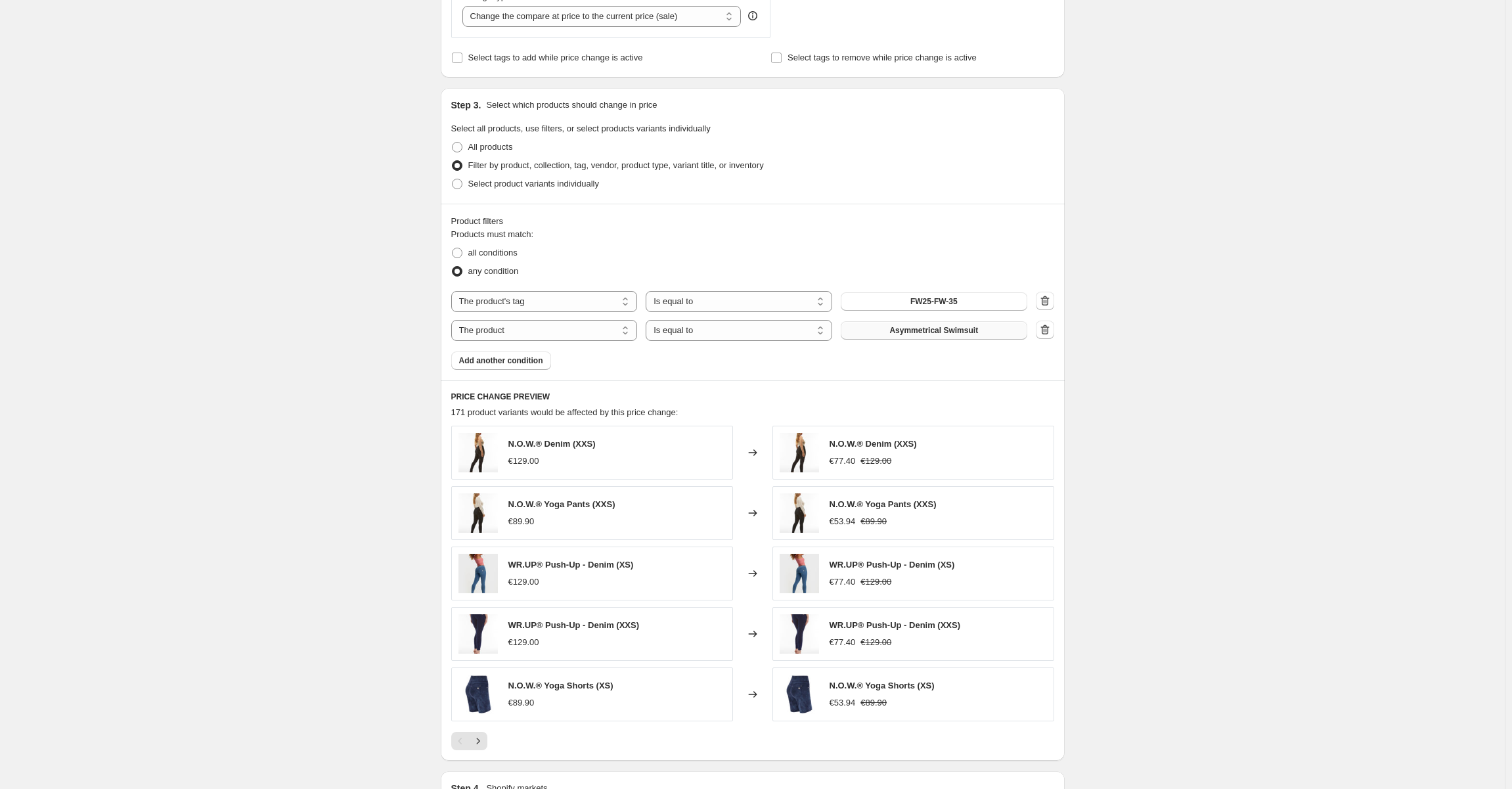
click at [910, 334] on span "Asymmetrical Swimsuit" at bounding box center [933, 330] width 88 height 11
click at [594, 336] on select "The product The product's collection The product's tag The product's vendor The…" at bounding box center [544, 330] width 187 height 21
select select "tag"
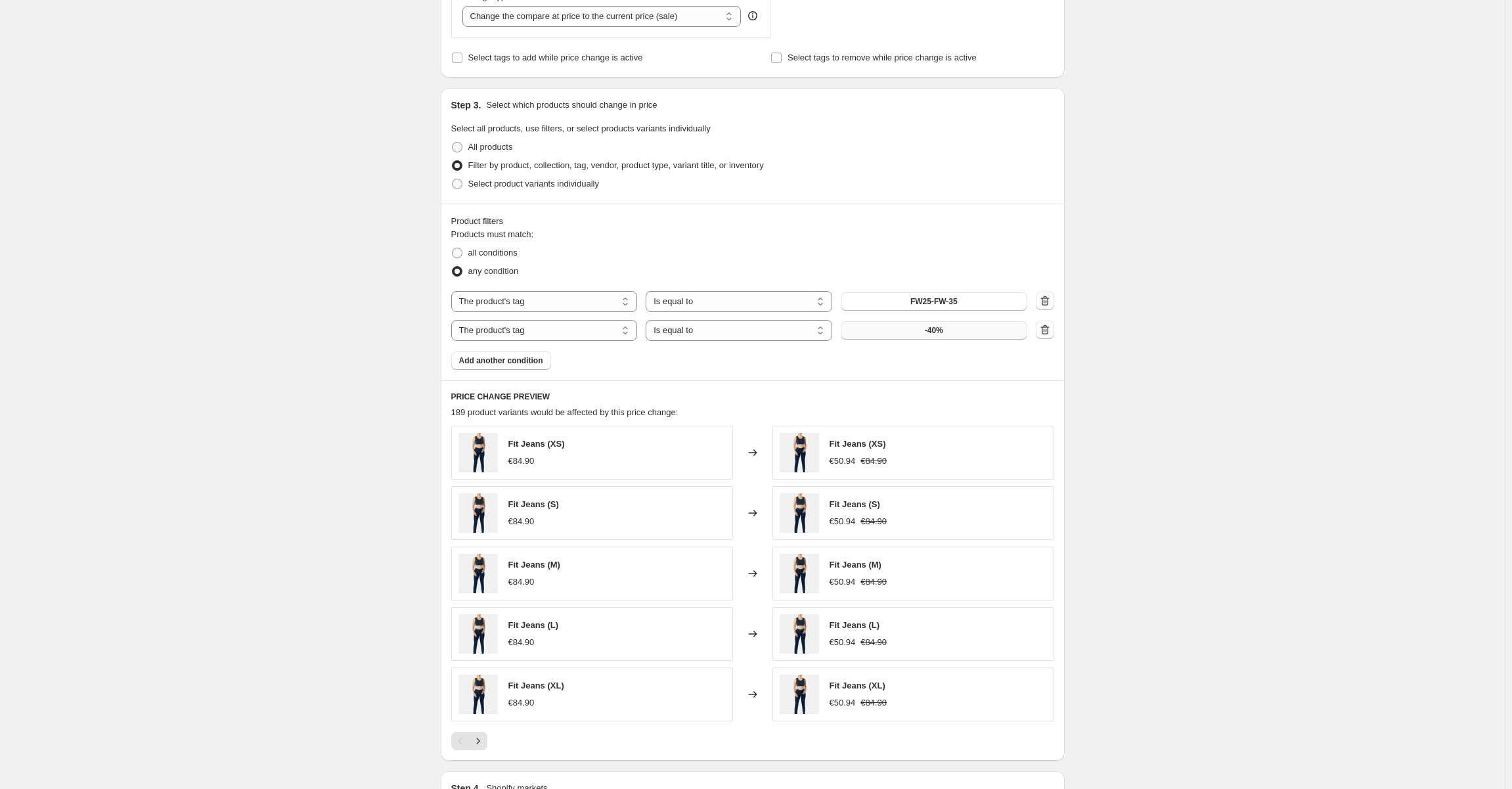
click at [943, 325] on span "-40%" at bounding box center [934, 330] width 19 height 11
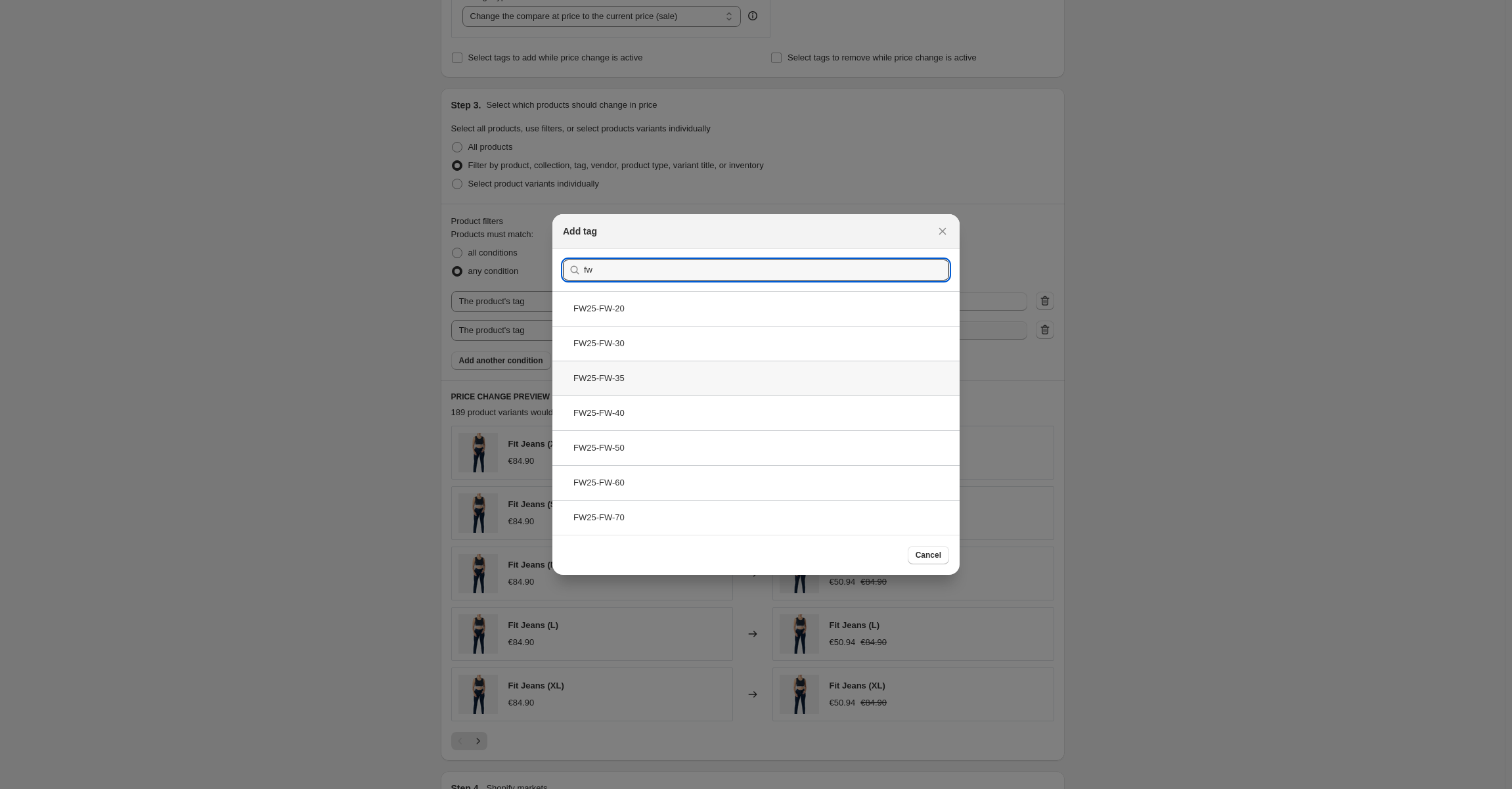
type input "fw"
click at [755, 391] on div "FW25-FW-35" at bounding box center [756, 378] width 407 height 35
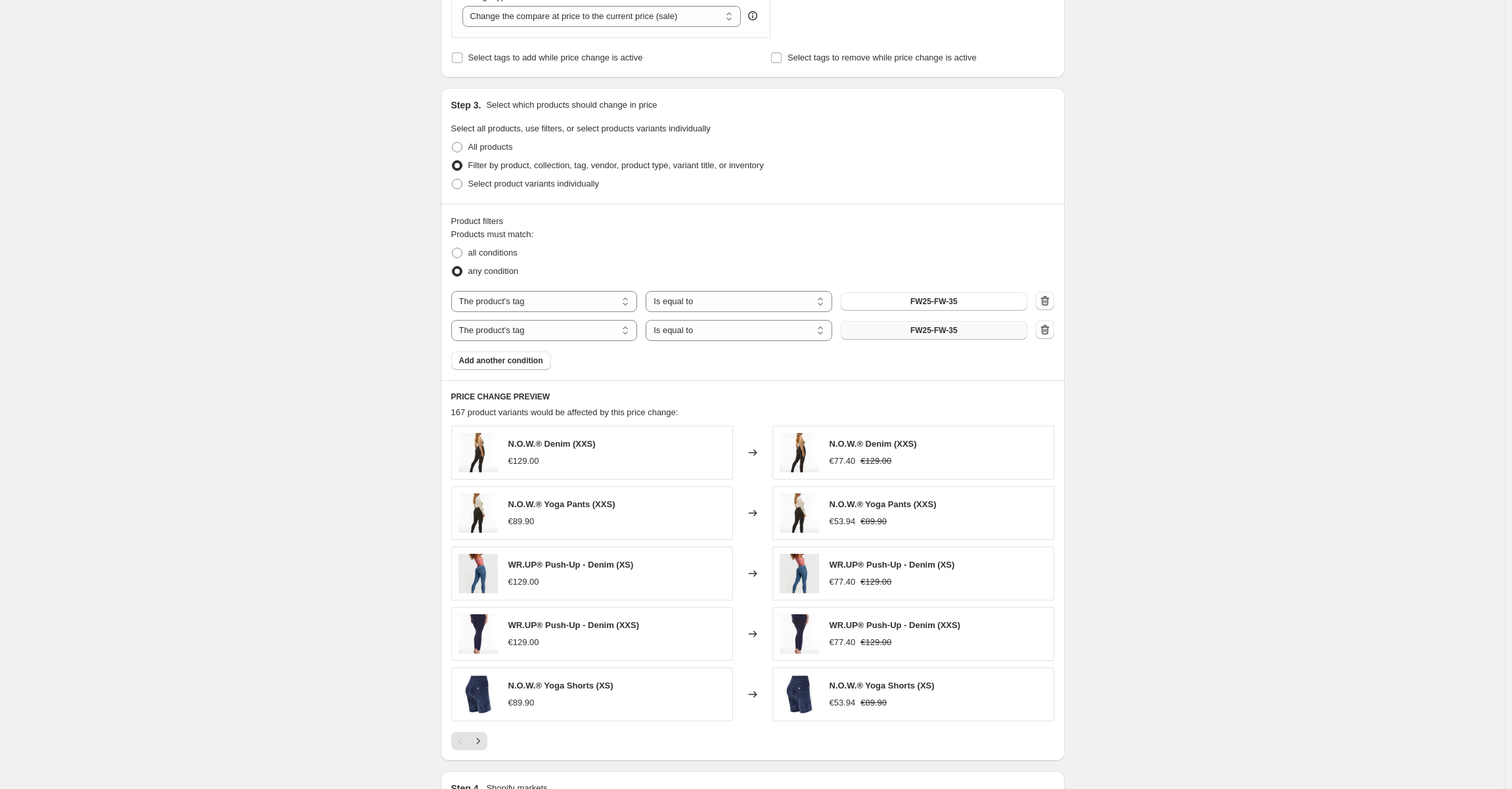
click at [934, 324] on button "FW25-FW-35" at bounding box center [934, 330] width 187 height 19
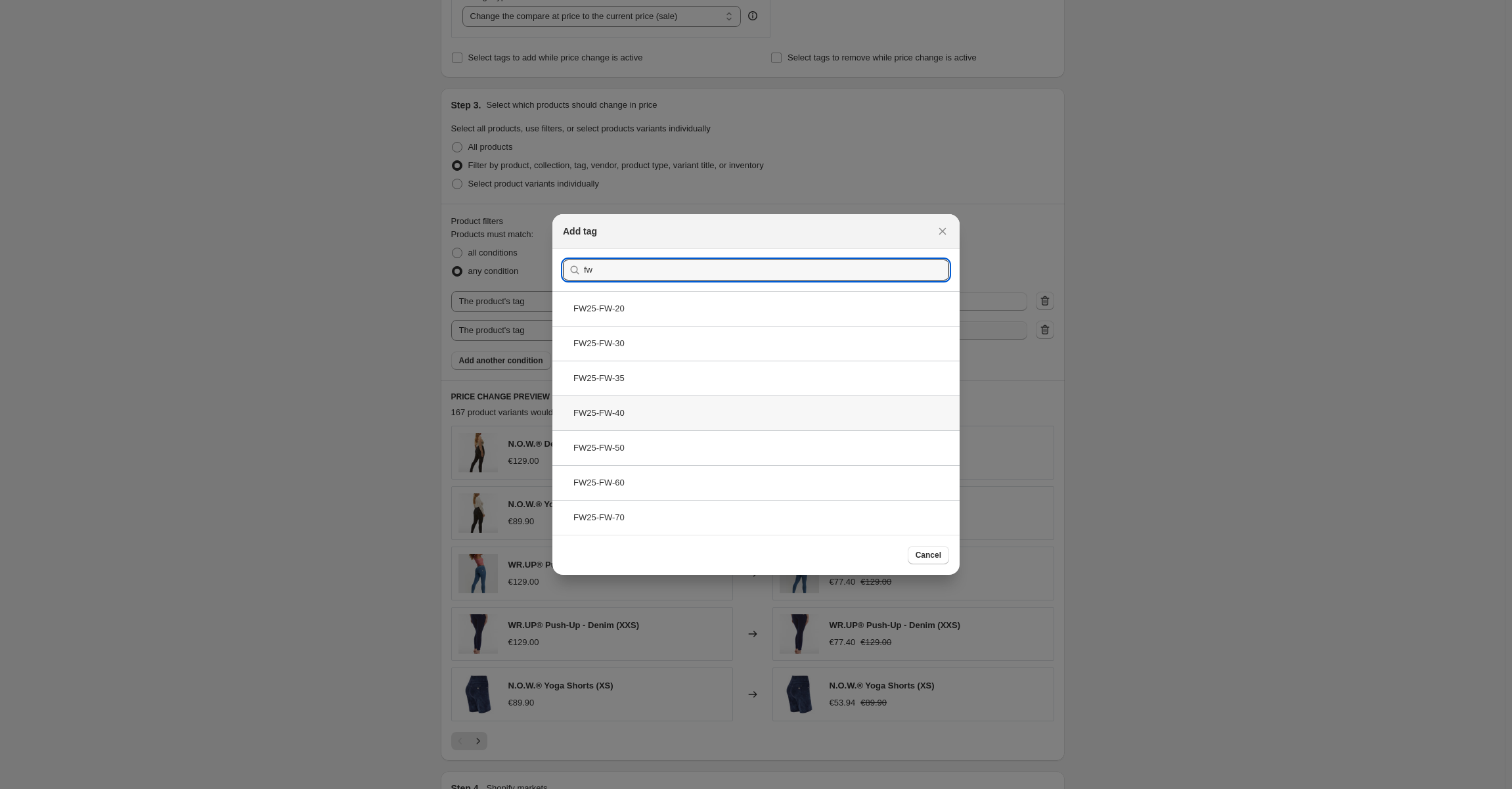
type input "fw"
click at [663, 419] on div "FW25-FW-40" at bounding box center [756, 412] width 407 height 35
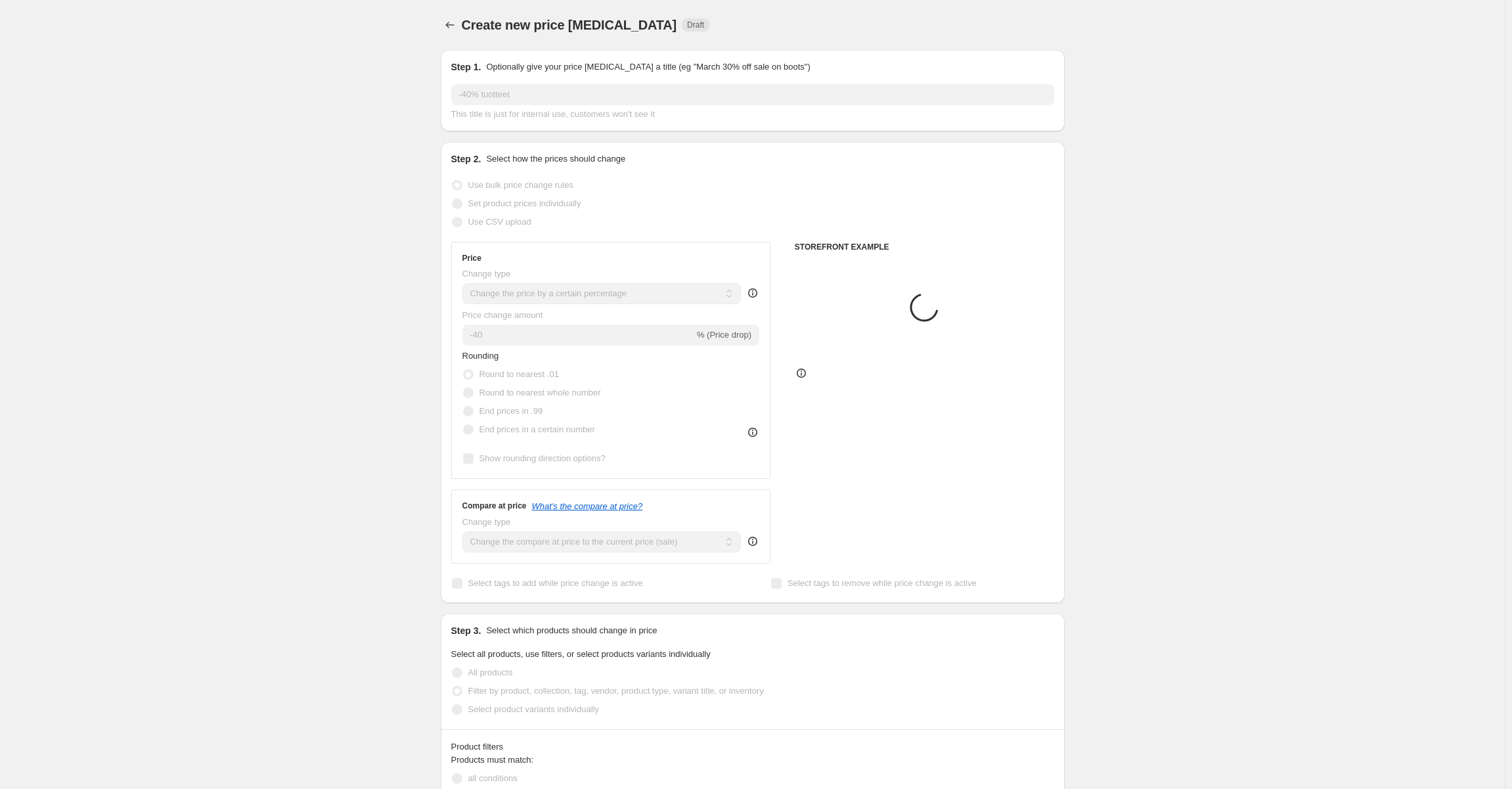
scroll to position [526, 0]
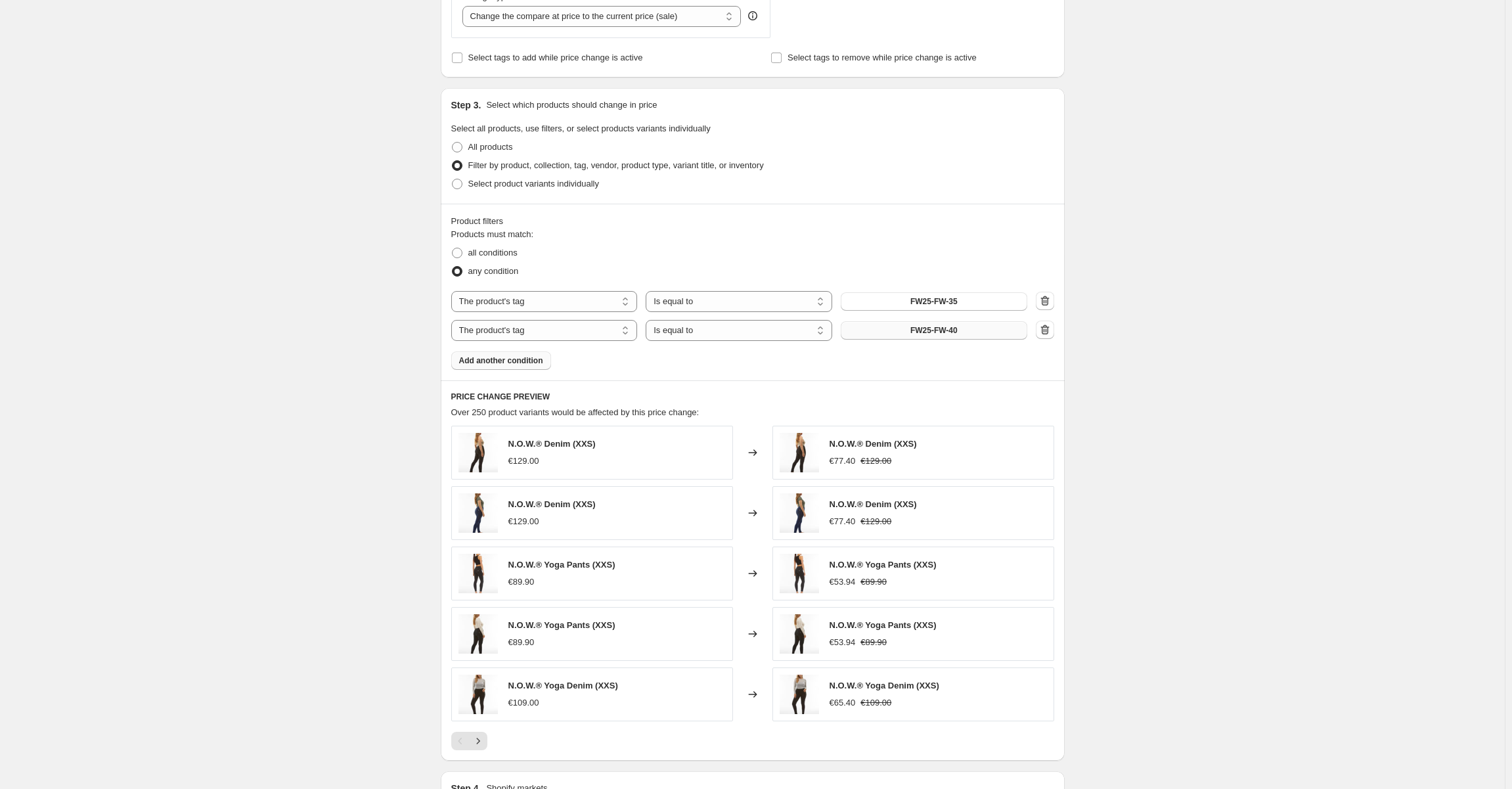
click at [536, 362] on span "Add another condition" at bounding box center [501, 361] width 84 height 11
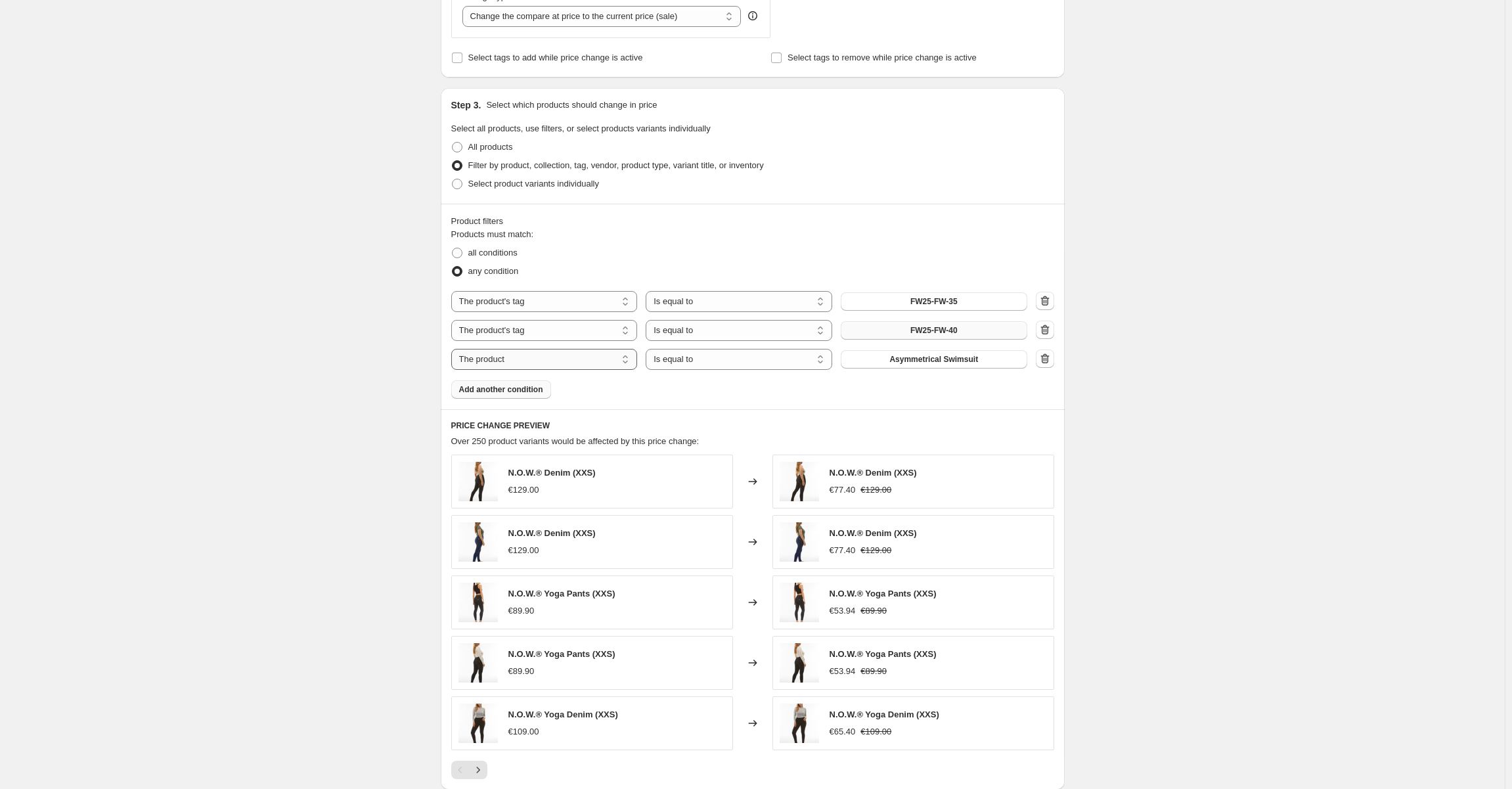
click at [615, 365] on select "The product The product's collection The product's tag The product's vendor The…" at bounding box center [544, 360] width 187 height 21
select select "tag"
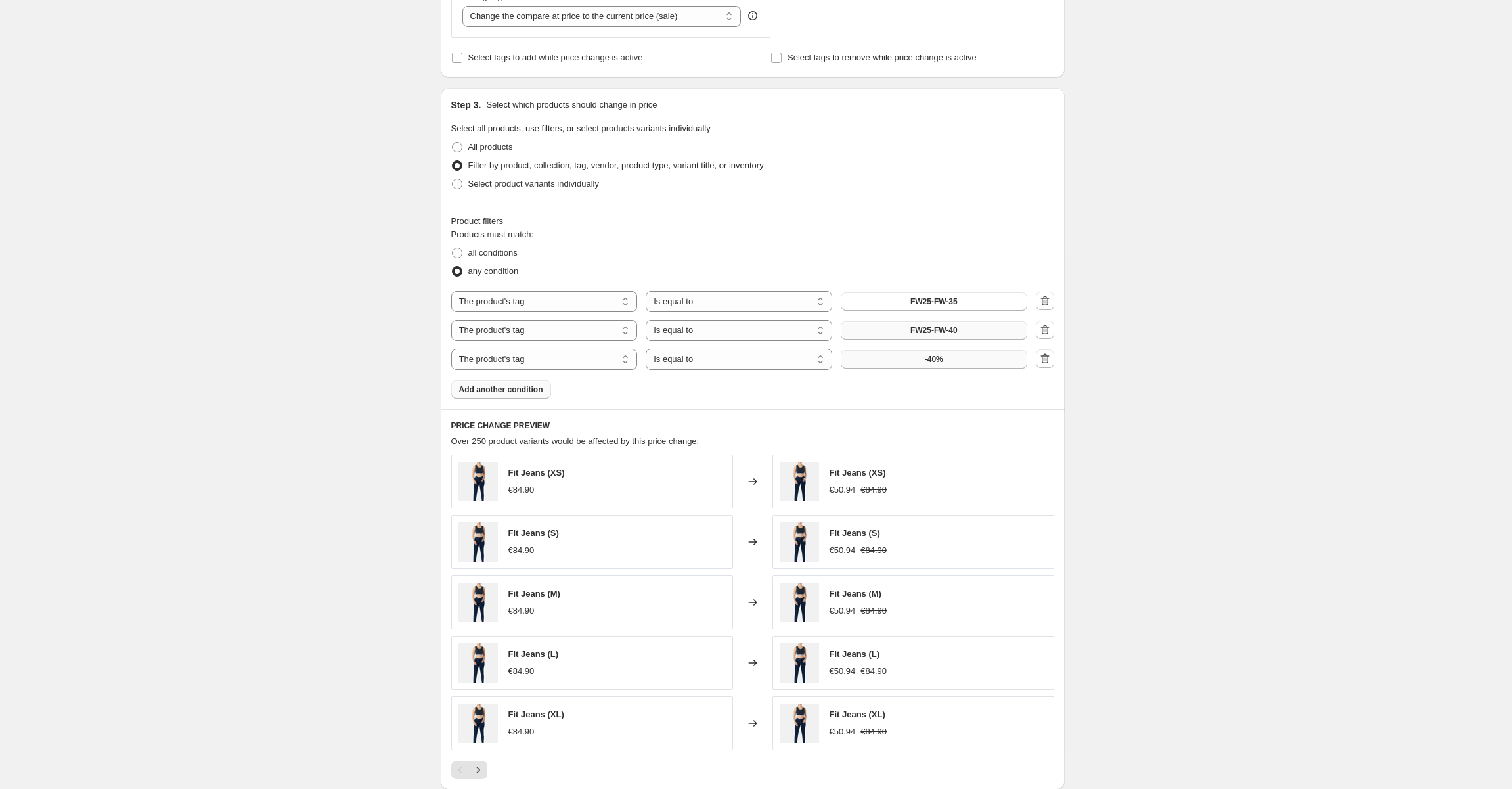
click at [970, 362] on button "-40%" at bounding box center [934, 359] width 187 height 19
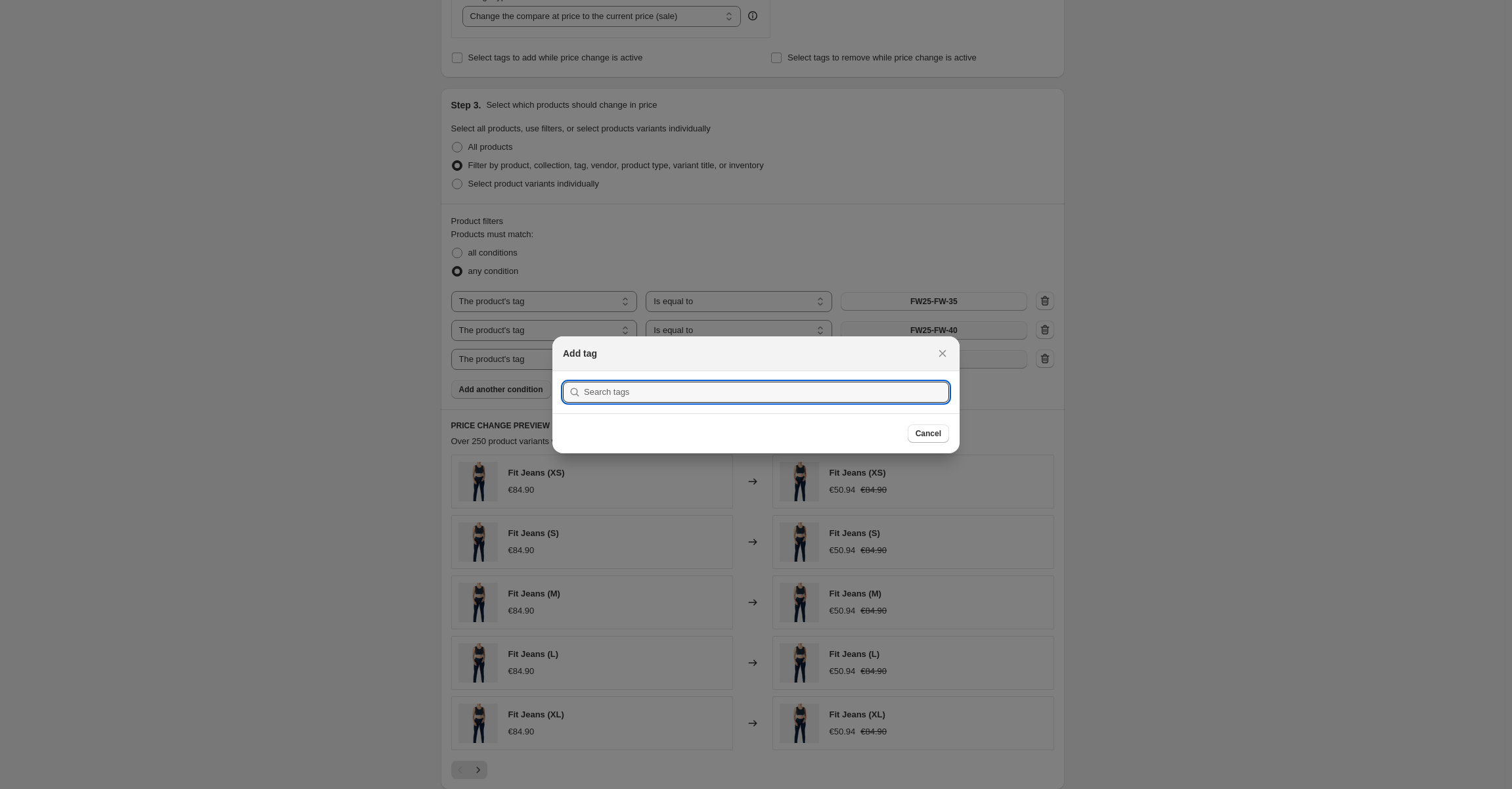
scroll to position [0, 0]
click at [788, 384] on input ":r9g:" at bounding box center [766, 392] width 365 height 21
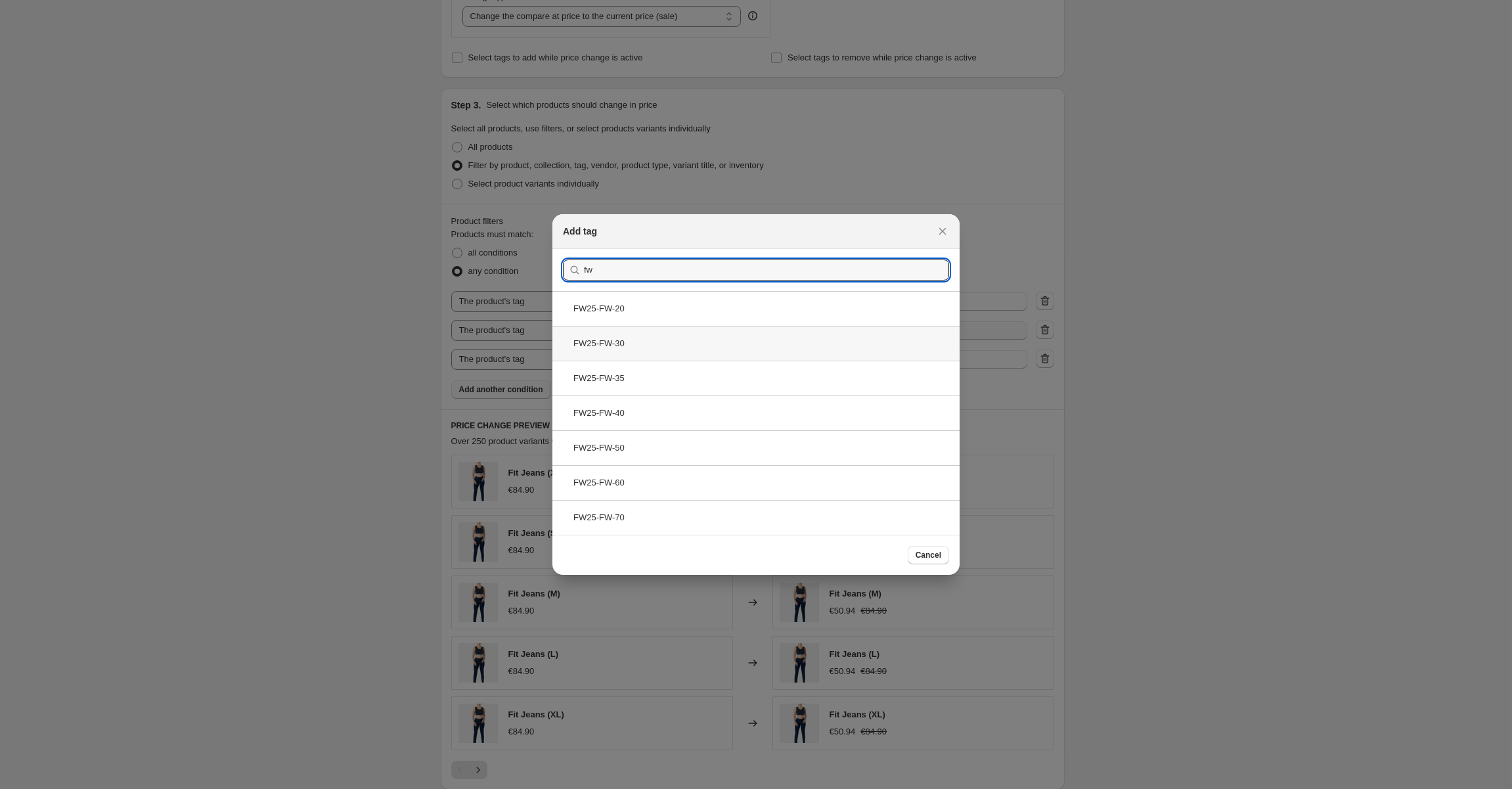
type input "fw"
click at [702, 342] on div "FW25-FW-30" at bounding box center [756, 343] width 407 height 35
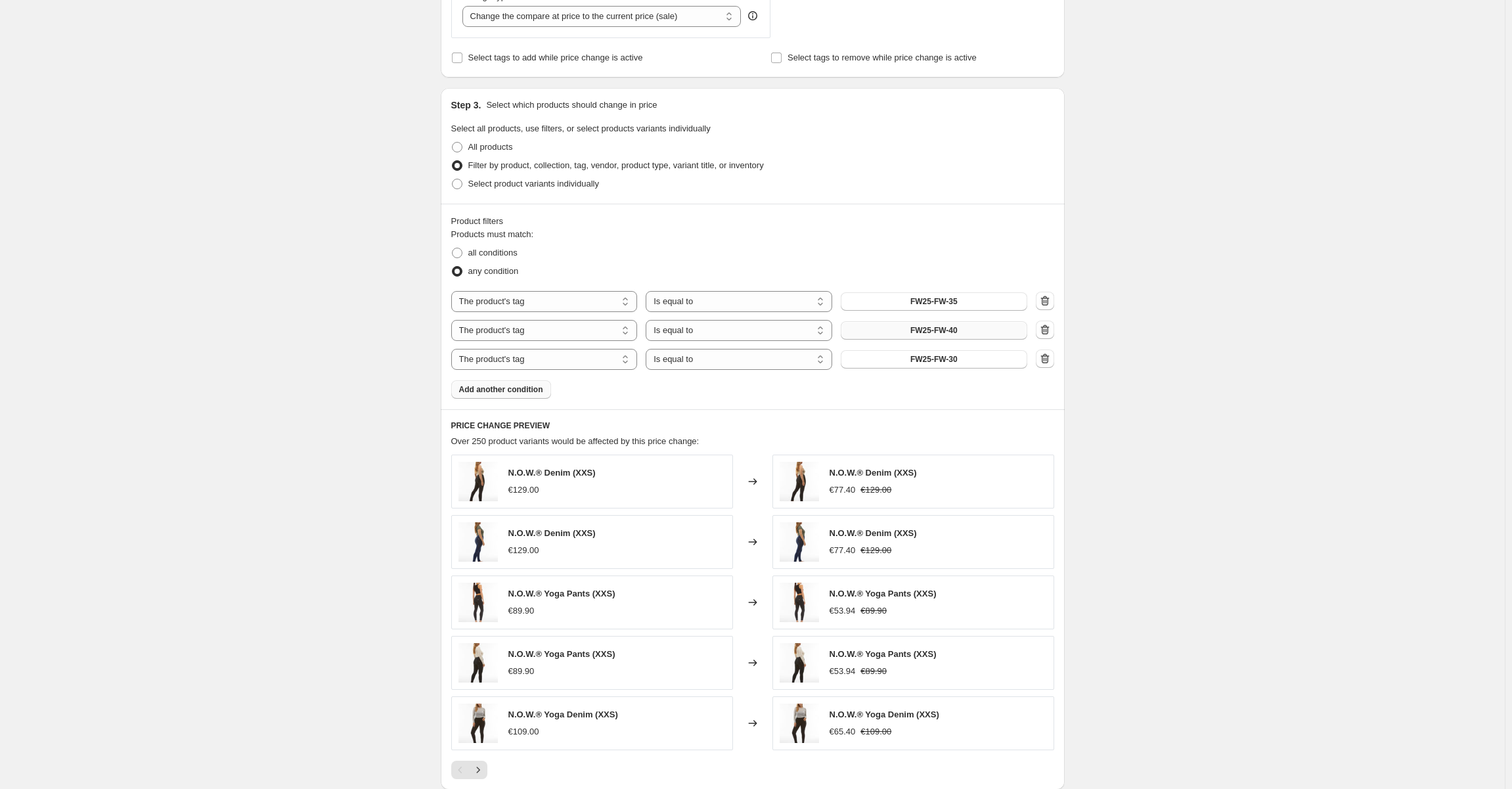
click at [524, 386] on span "Add another condition" at bounding box center [501, 389] width 84 height 11
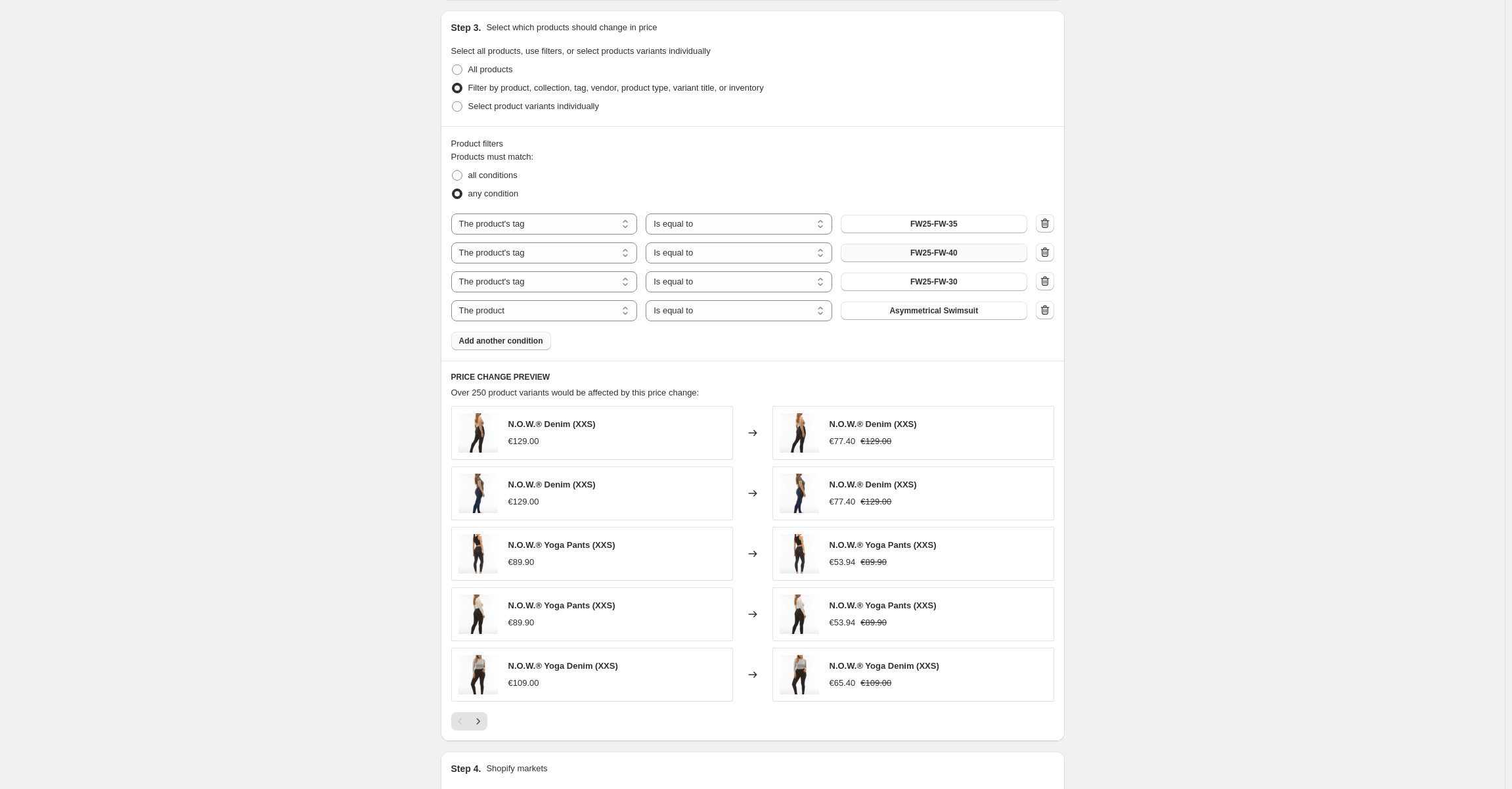
scroll to position [591, 0]
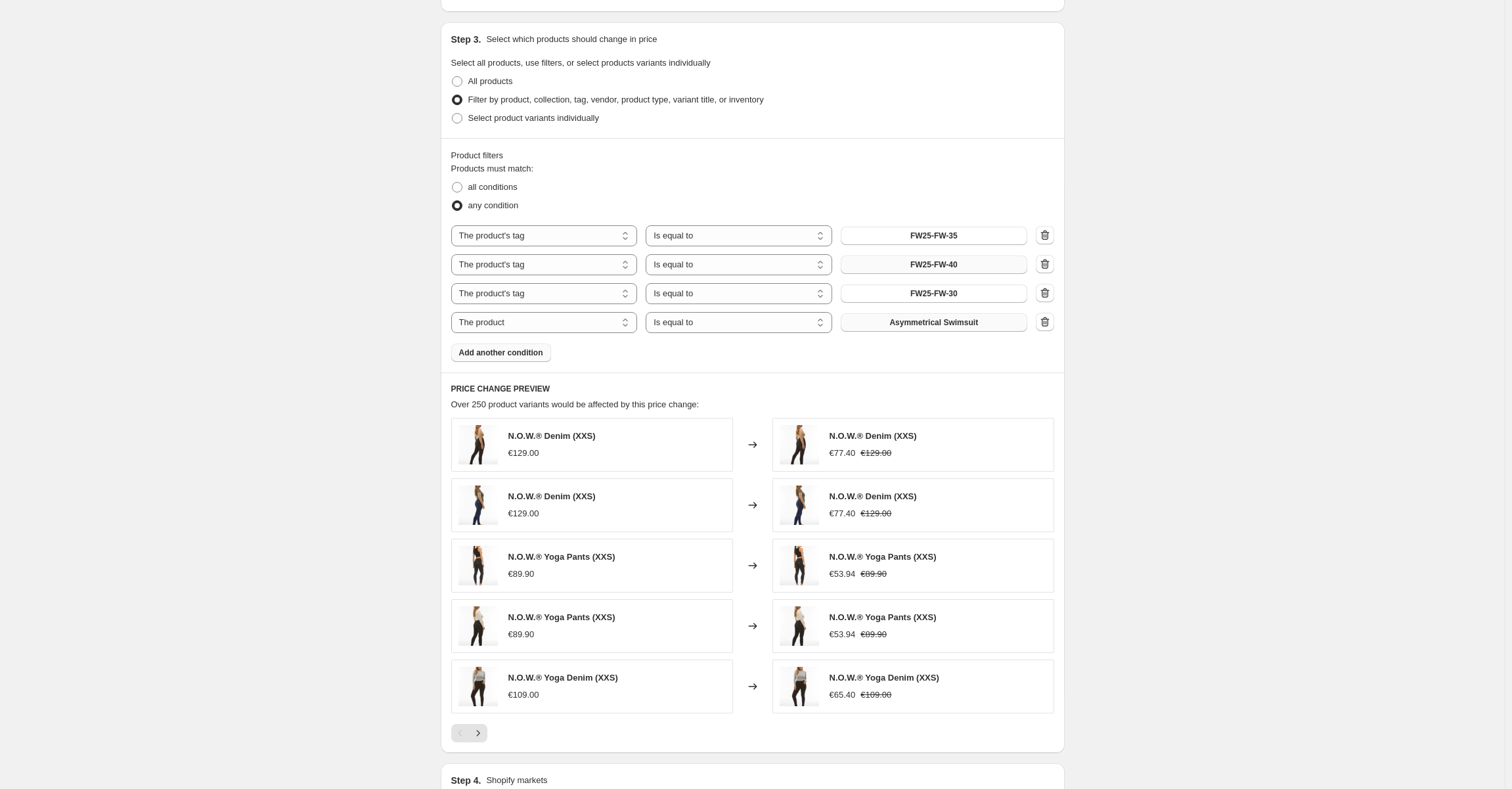
click at [960, 315] on button "Asymmetrical Swimsuit" at bounding box center [934, 322] width 187 height 19
click at [766, 321] on select "Is equal to Is not equal to" at bounding box center [738, 322] width 187 height 21
select select "not_equal"
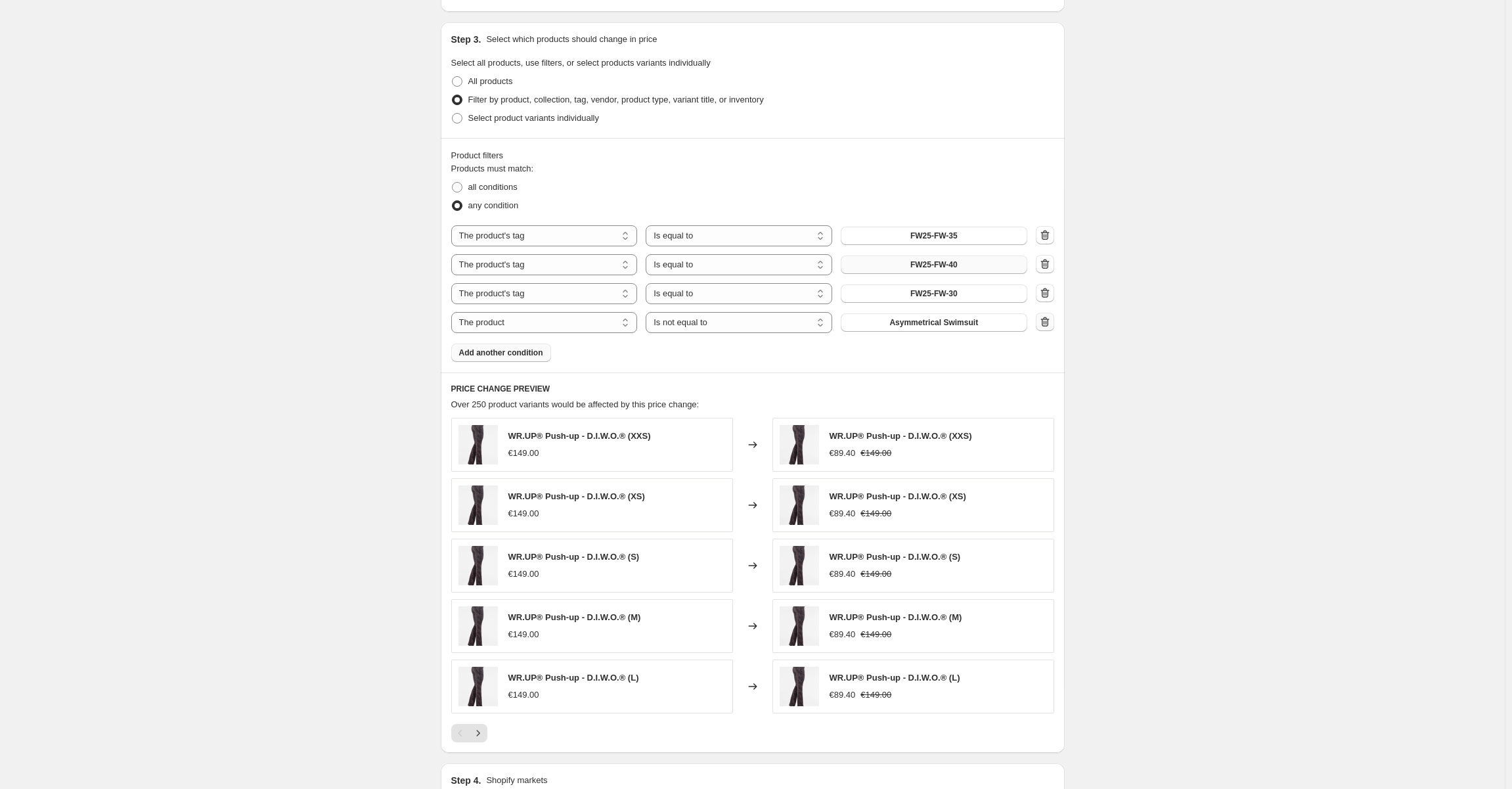
click at [1054, 320] on button "button" at bounding box center [1044, 321] width 19 height 19
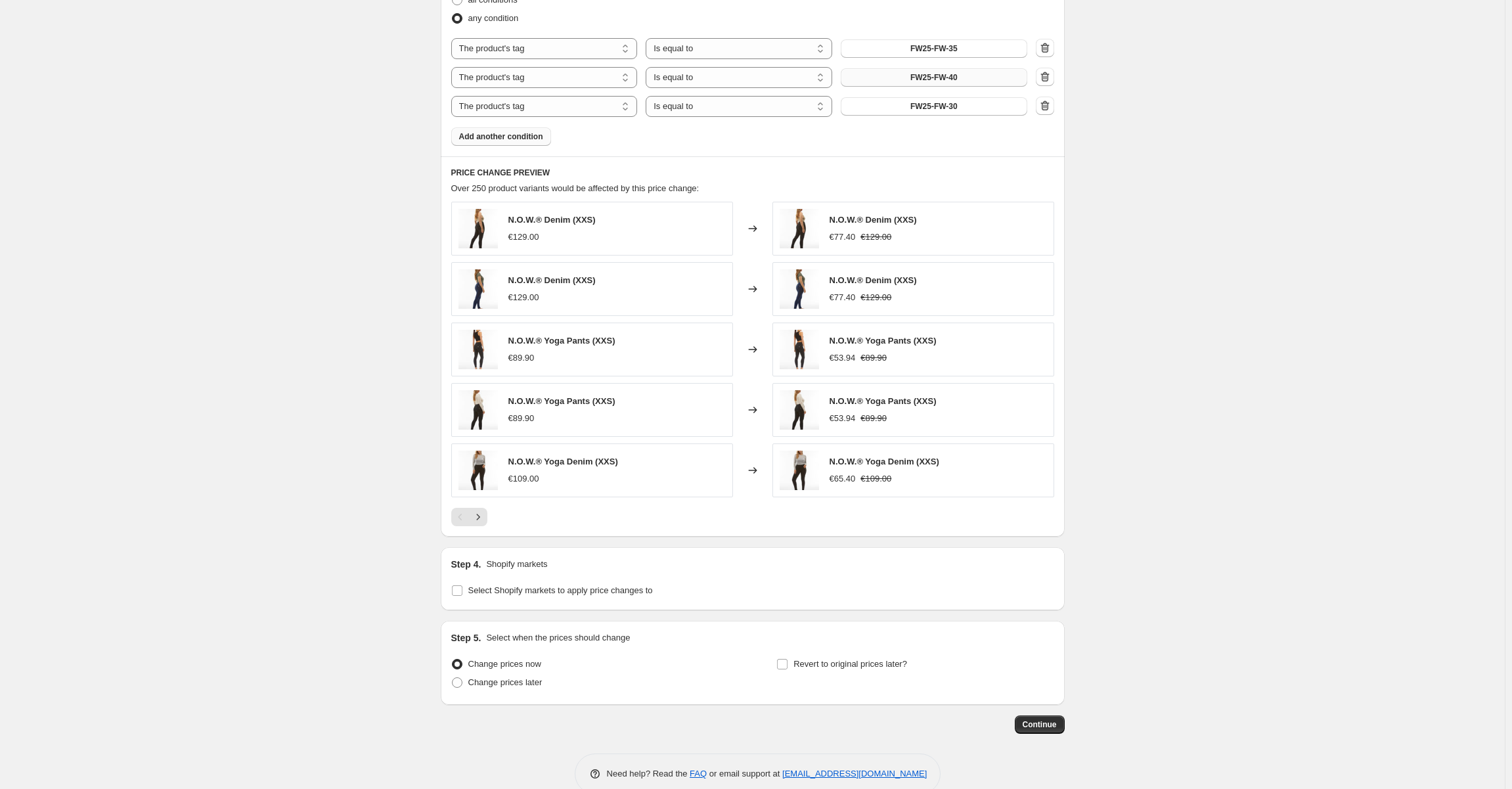
scroll to position [800, 0]
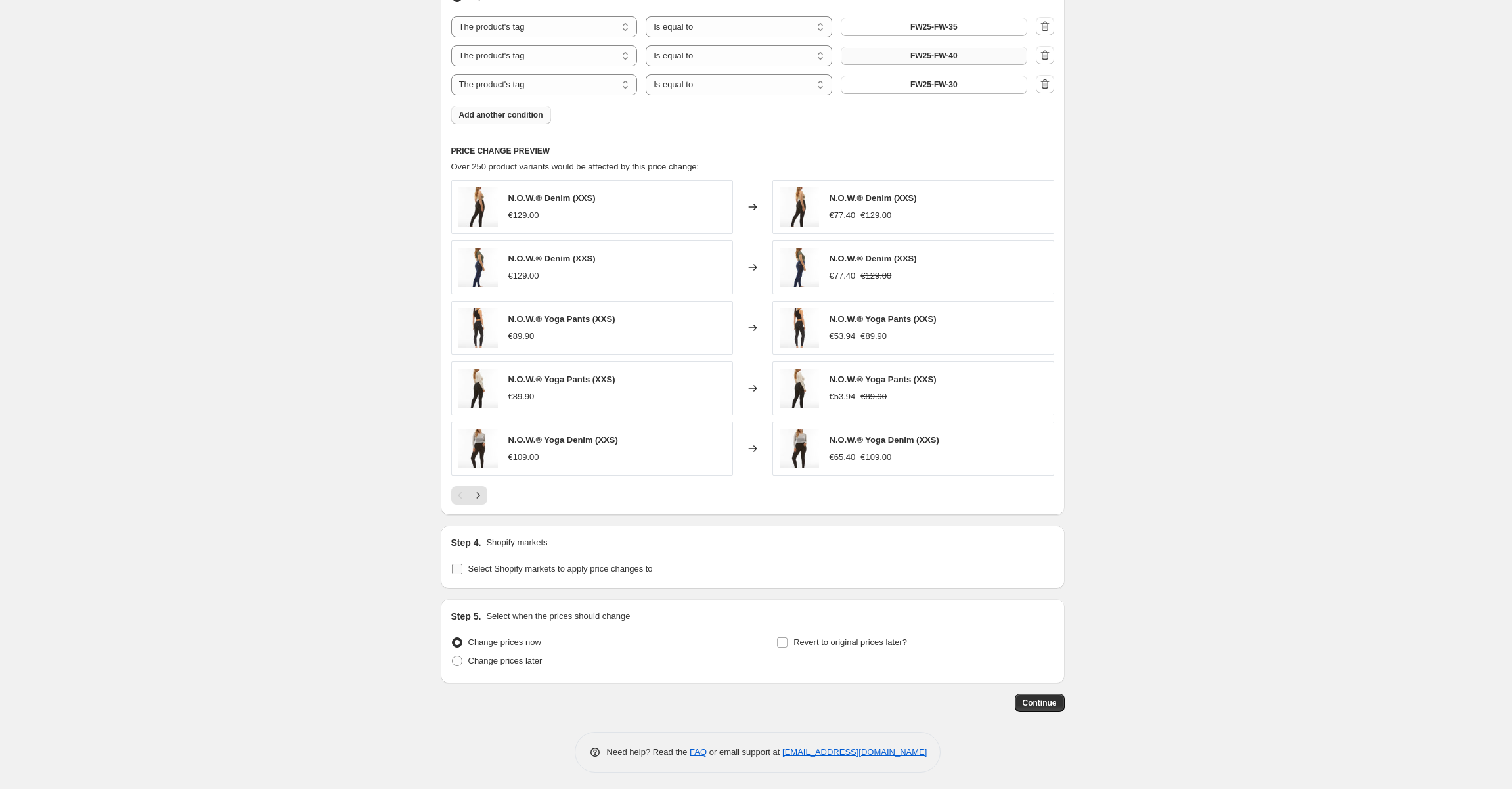
click at [457, 574] on label "Select Shopify markets to apply price changes to" at bounding box center [552, 569] width 202 height 19
click at [457, 574] on input "Select Shopify markets to apply price changes to" at bounding box center [457, 569] width 11 height 11
checkbox input "true"
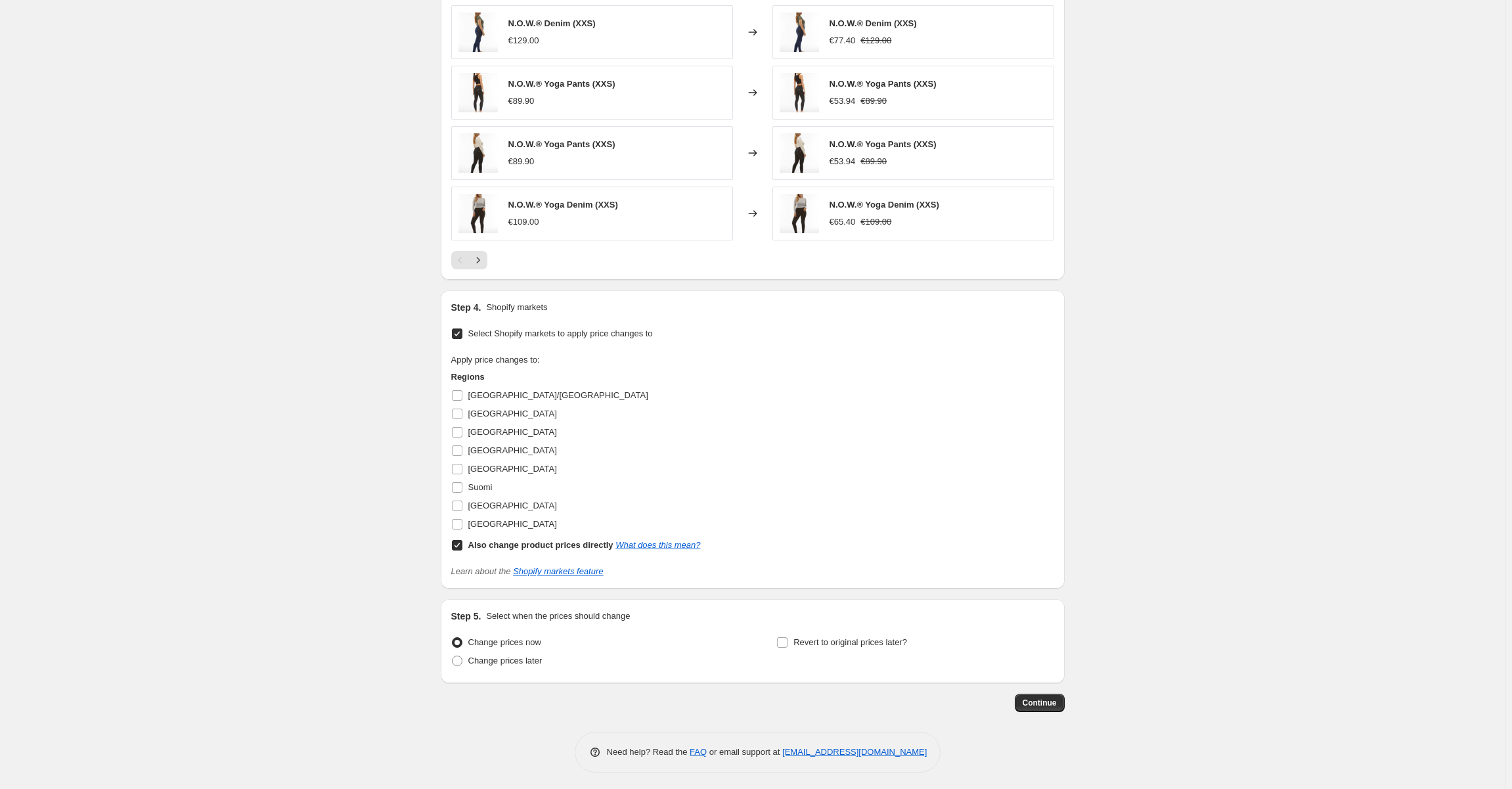
scroll to position [1034, 0]
click at [462, 536] on label "Also change product prices directly What does this mean?" at bounding box center [576, 544] width 250 height 19
click at [462, 540] on input "Also change product prices directly What does this mean?" at bounding box center [457, 545] width 11 height 11
checkbox input "false"
click at [462, 483] on input "Suomi" at bounding box center [457, 487] width 11 height 11
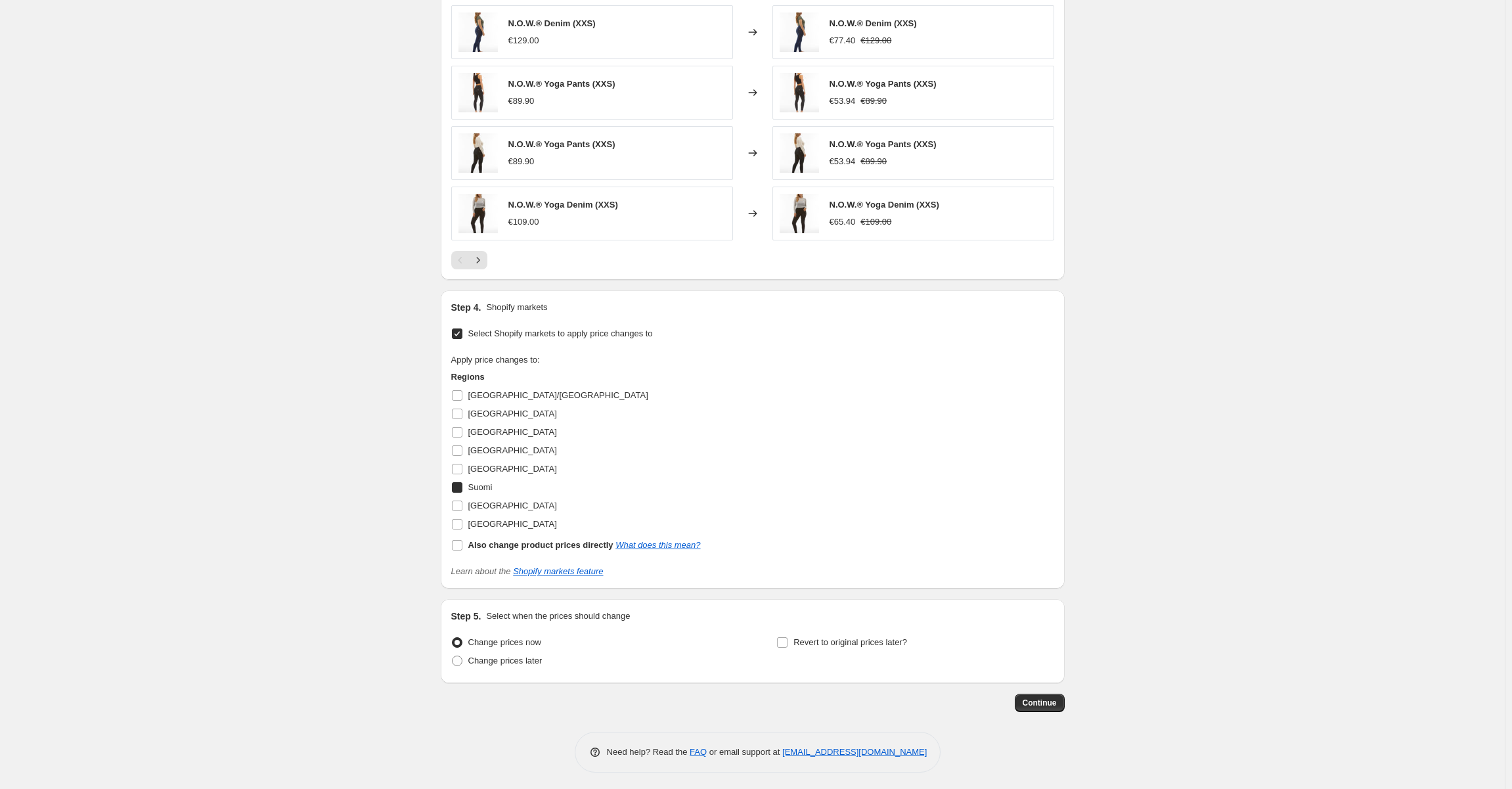
checkbox input "true"
click at [459, 470] on input "[GEOGRAPHIC_DATA]" at bounding box center [457, 469] width 11 height 11
checkbox input "true"
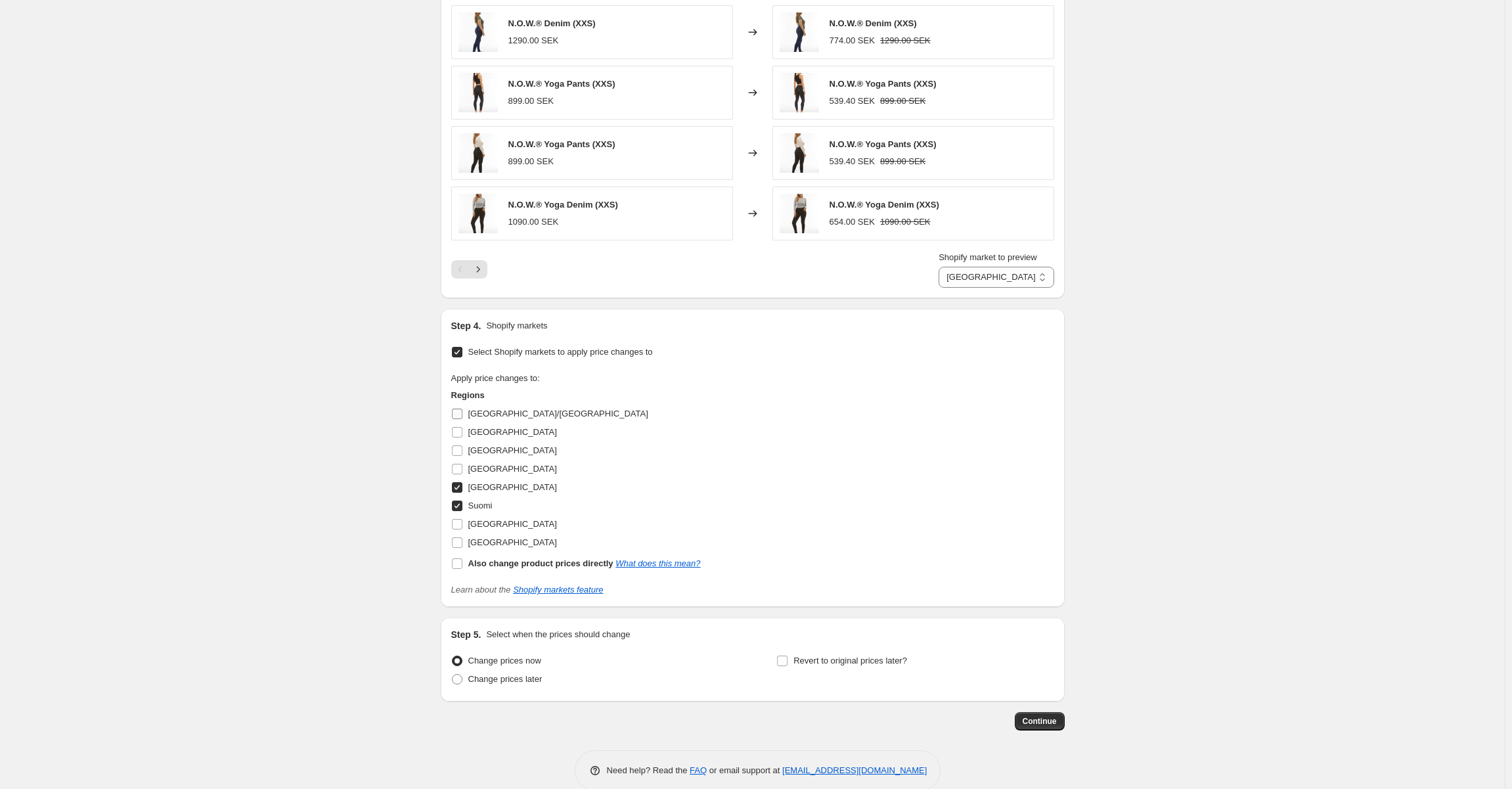
click at [459, 409] on input "[GEOGRAPHIC_DATA]/[GEOGRAPHIC_DATA]" at bounding box center [457, 414] width 11 height 11
checkbox input "true"
select select "99453829444"
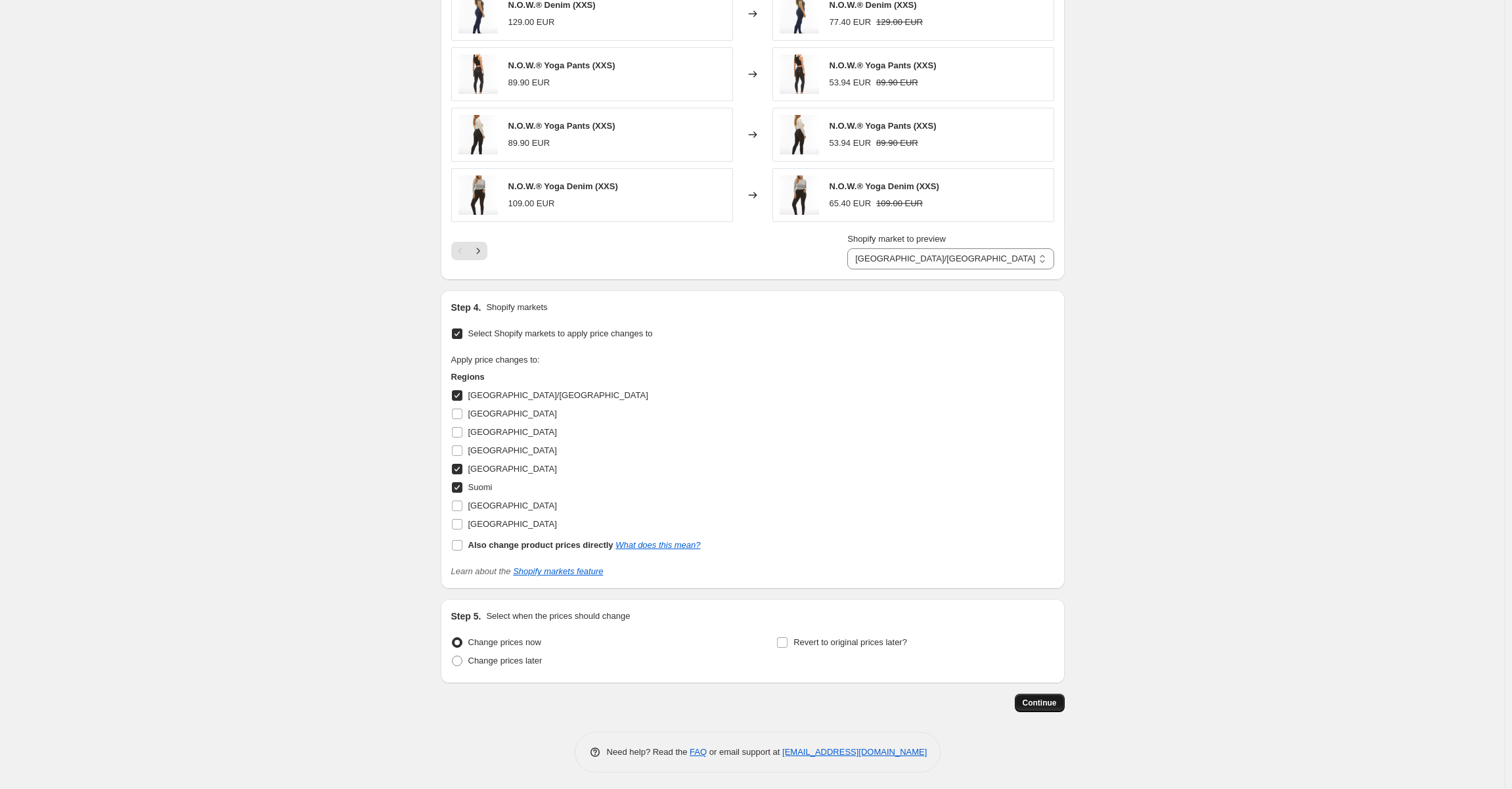
click at [1051, 700] on span "Continue" at bounding box center [1039, 702] width 34 height 11
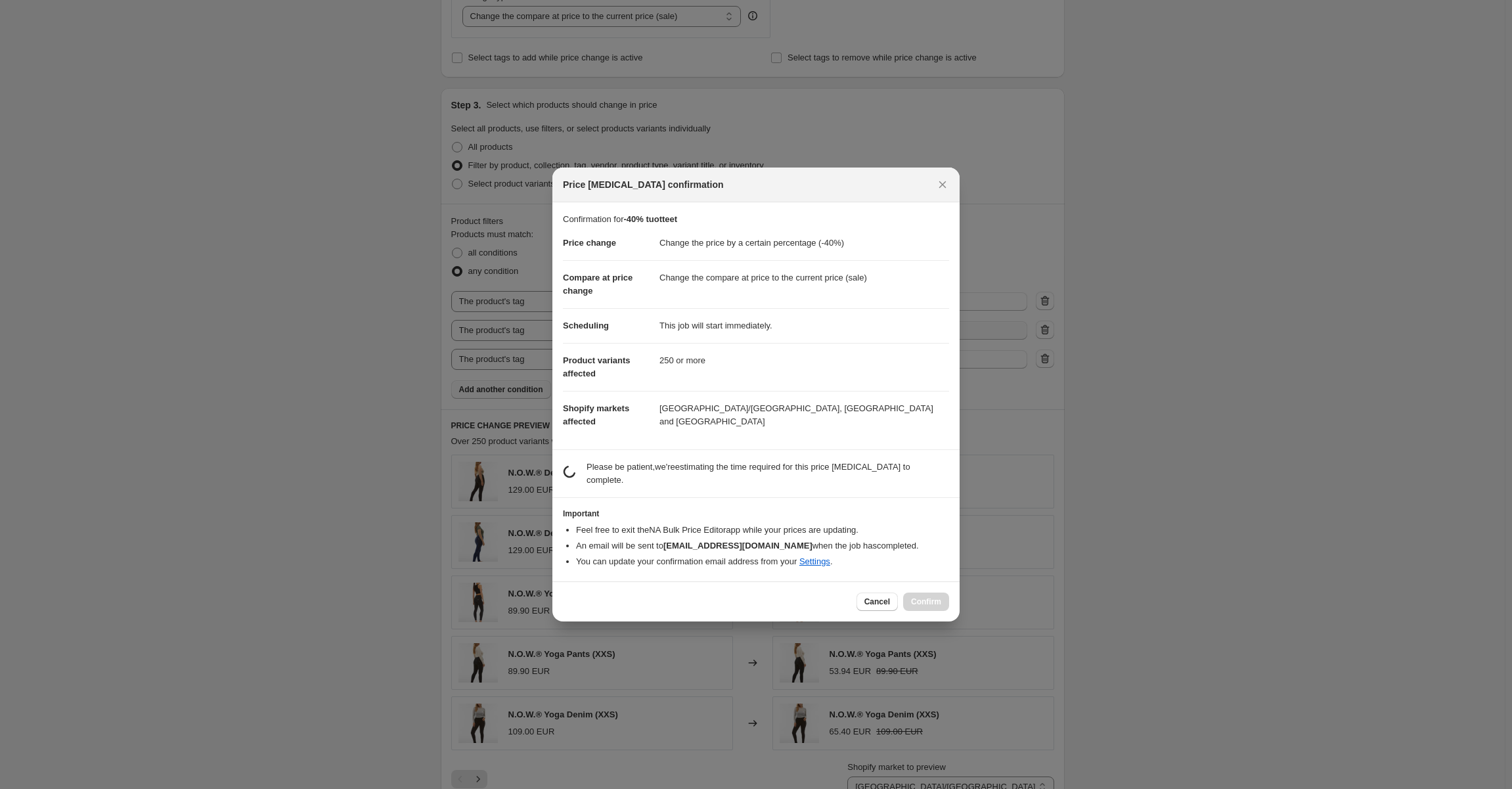
scroll to position [0, 0]
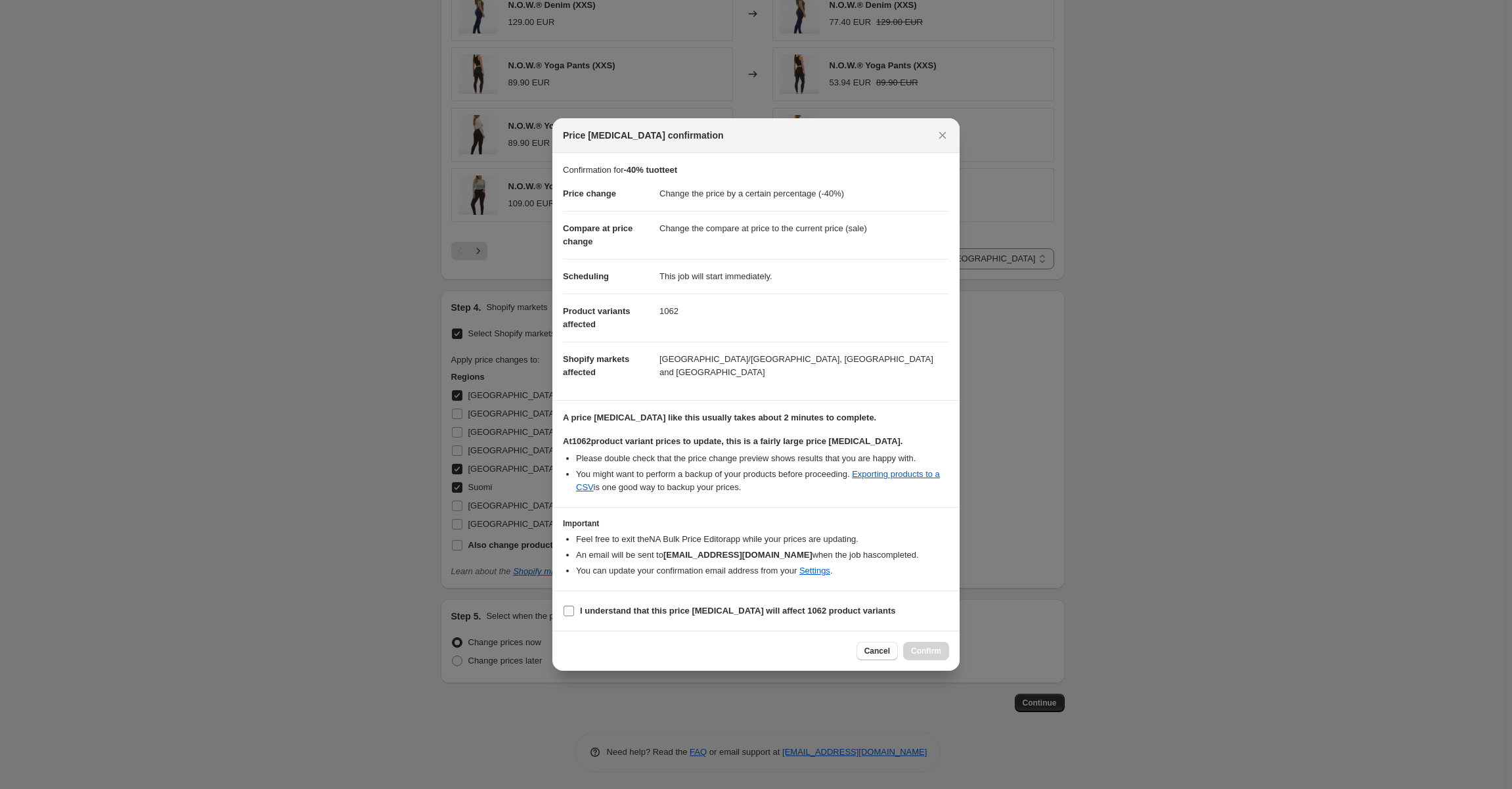
click at [563, 615] on input "I understand that this price [MEDICAL_DATA] will affect 1062 product variants" at bounding box center [569, 610] width 11 height 11
checkbox input "true"
click at [918, 649] on span "Confirm" at bounding box center [926, 651] width 30 height 11
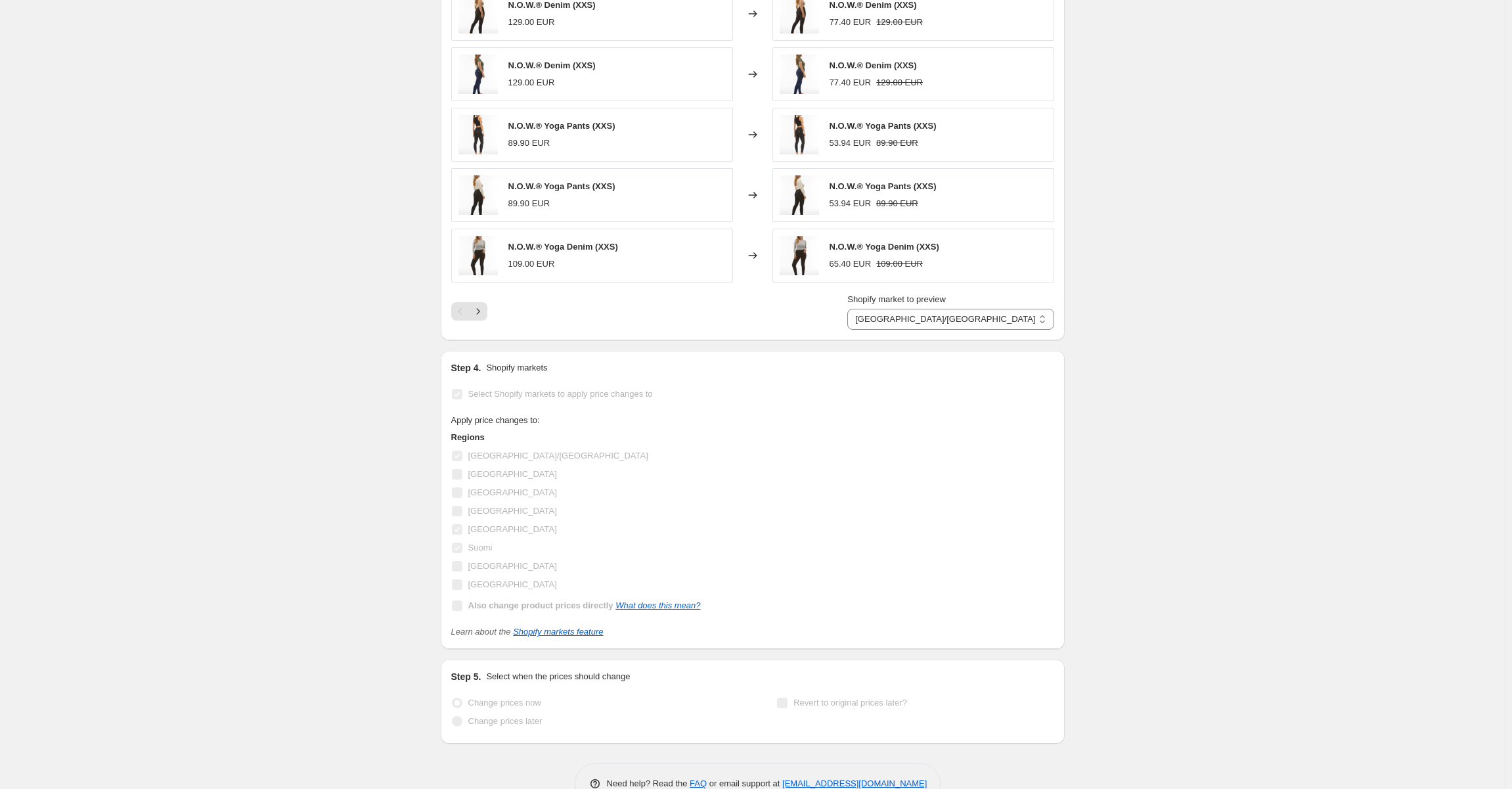
scroll to position [1087, 0]
select select "percentage"
select select "tag"
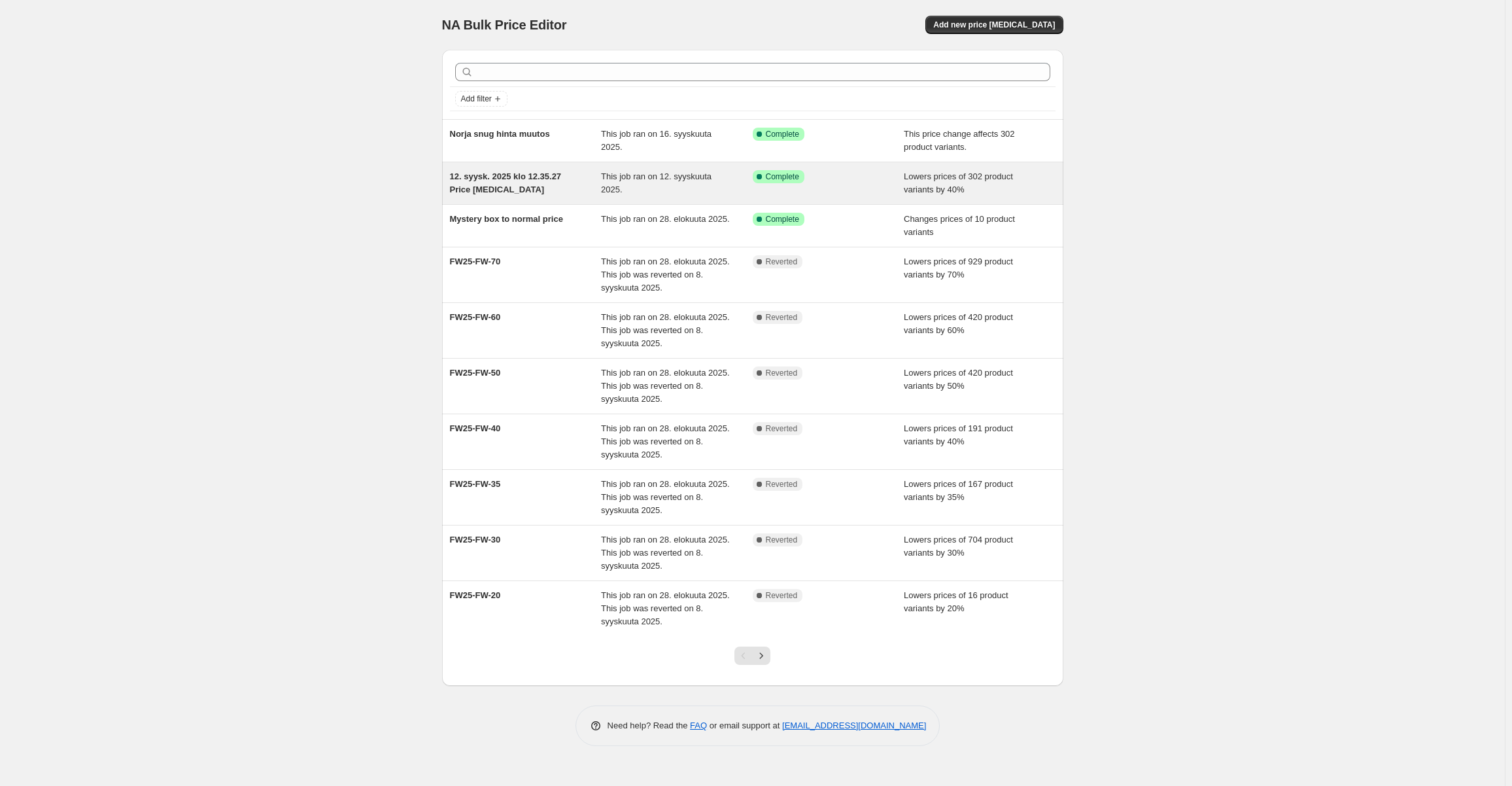
click at [499, 180] on span "12. syysk. 2025 klo 12.35.27 Price [MEDICAL_DATA]" at bounding box center [506, 183] width 112 height 23
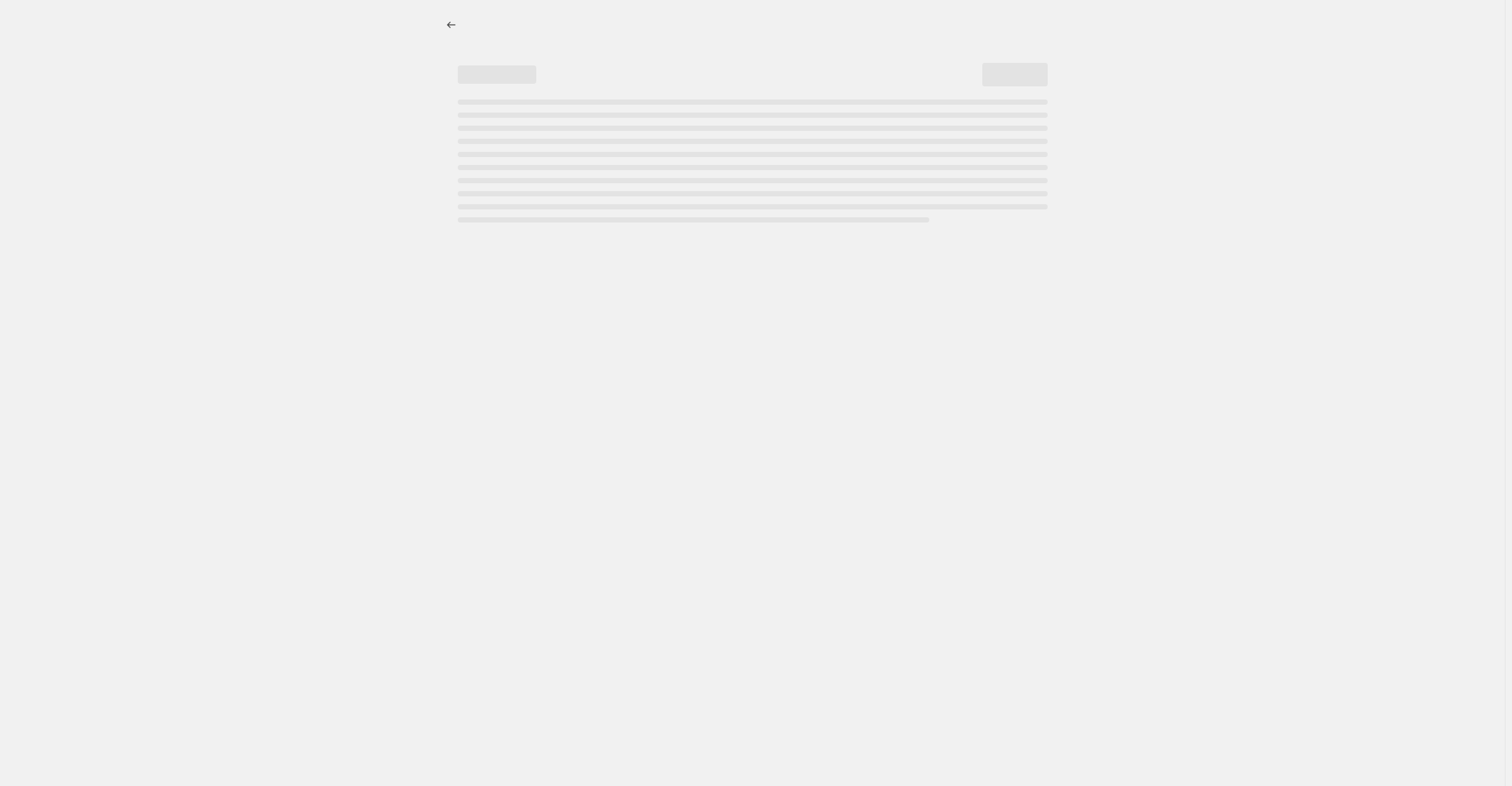
select select "percentage"
select select "collection"
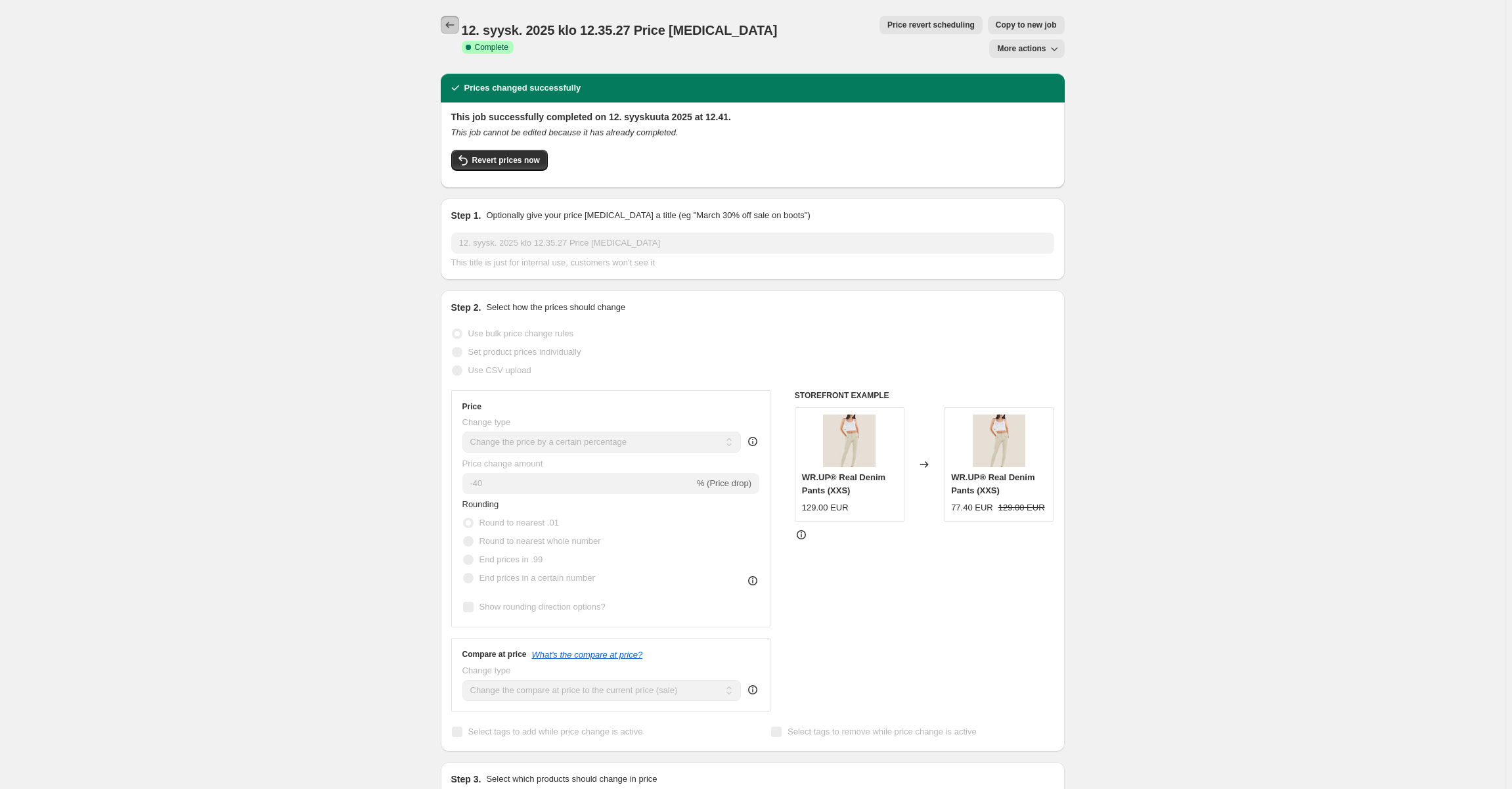
click at [445, 30] on button "Price change jobs" at bounding box center [450, 25] width 19 height 19
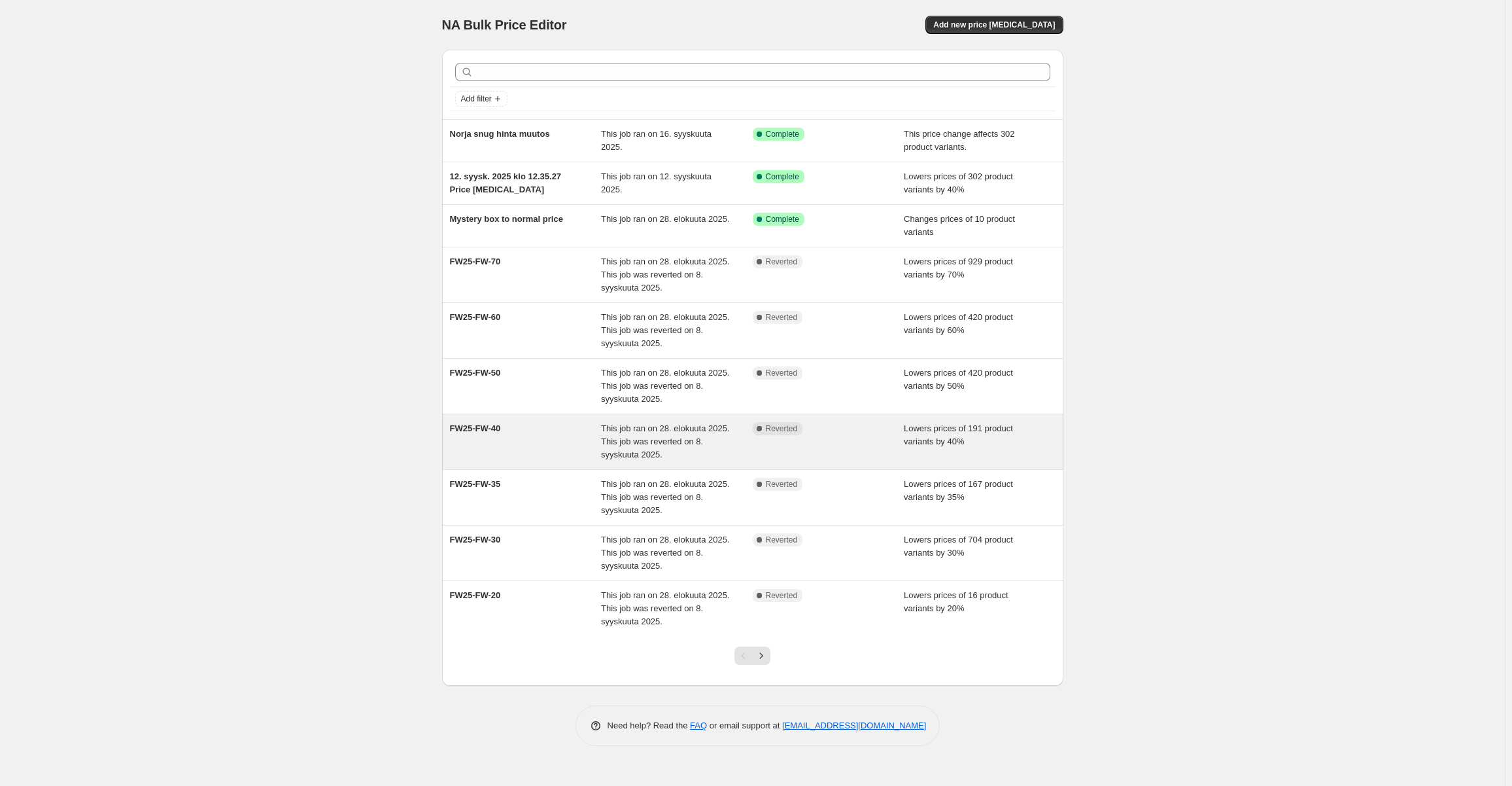
click at [497, 423] on span "FW25-FW-40" at bounding box center [475, 428] width 51 height 10
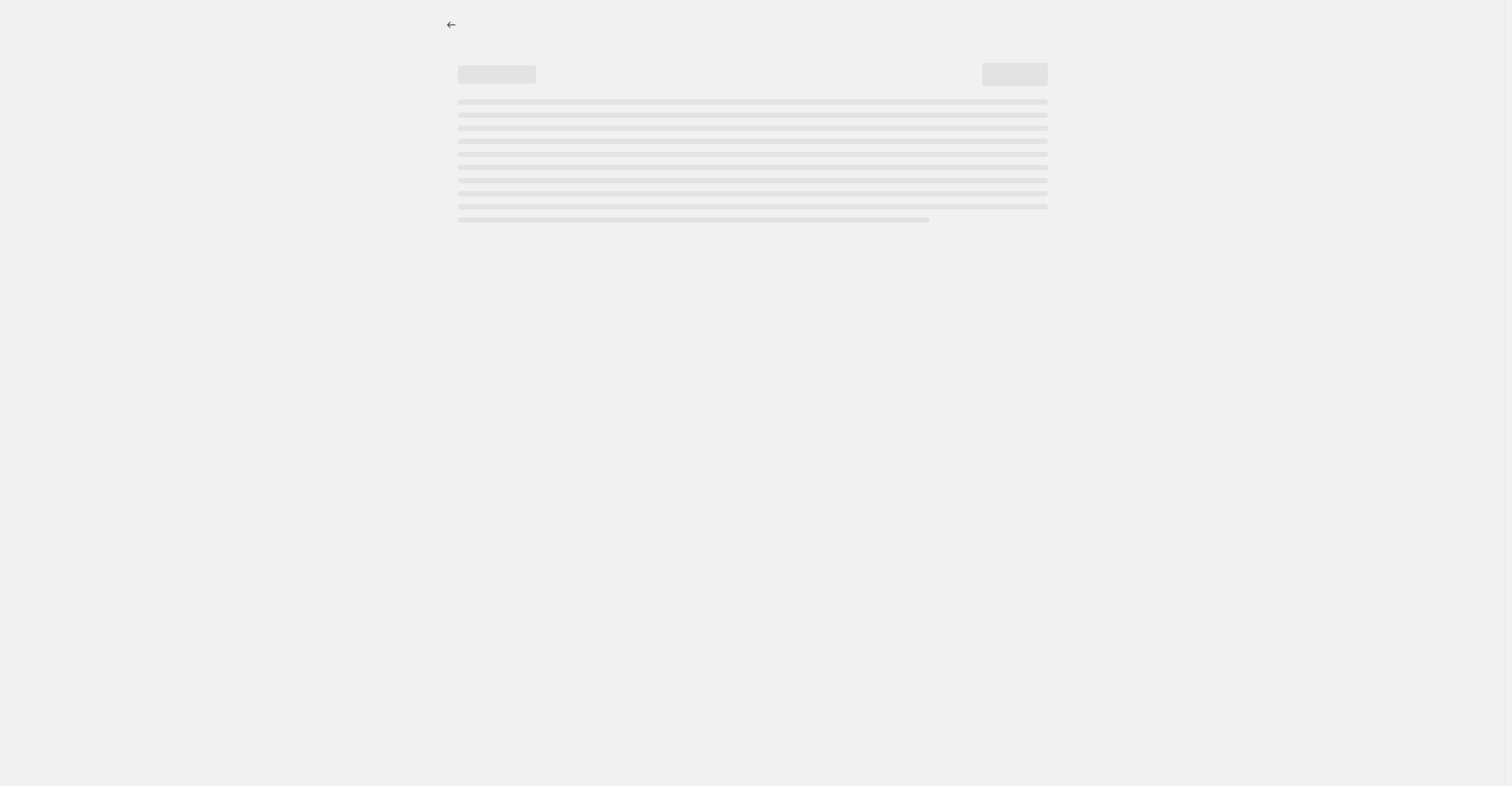
select select "percentage"
select select "tag"
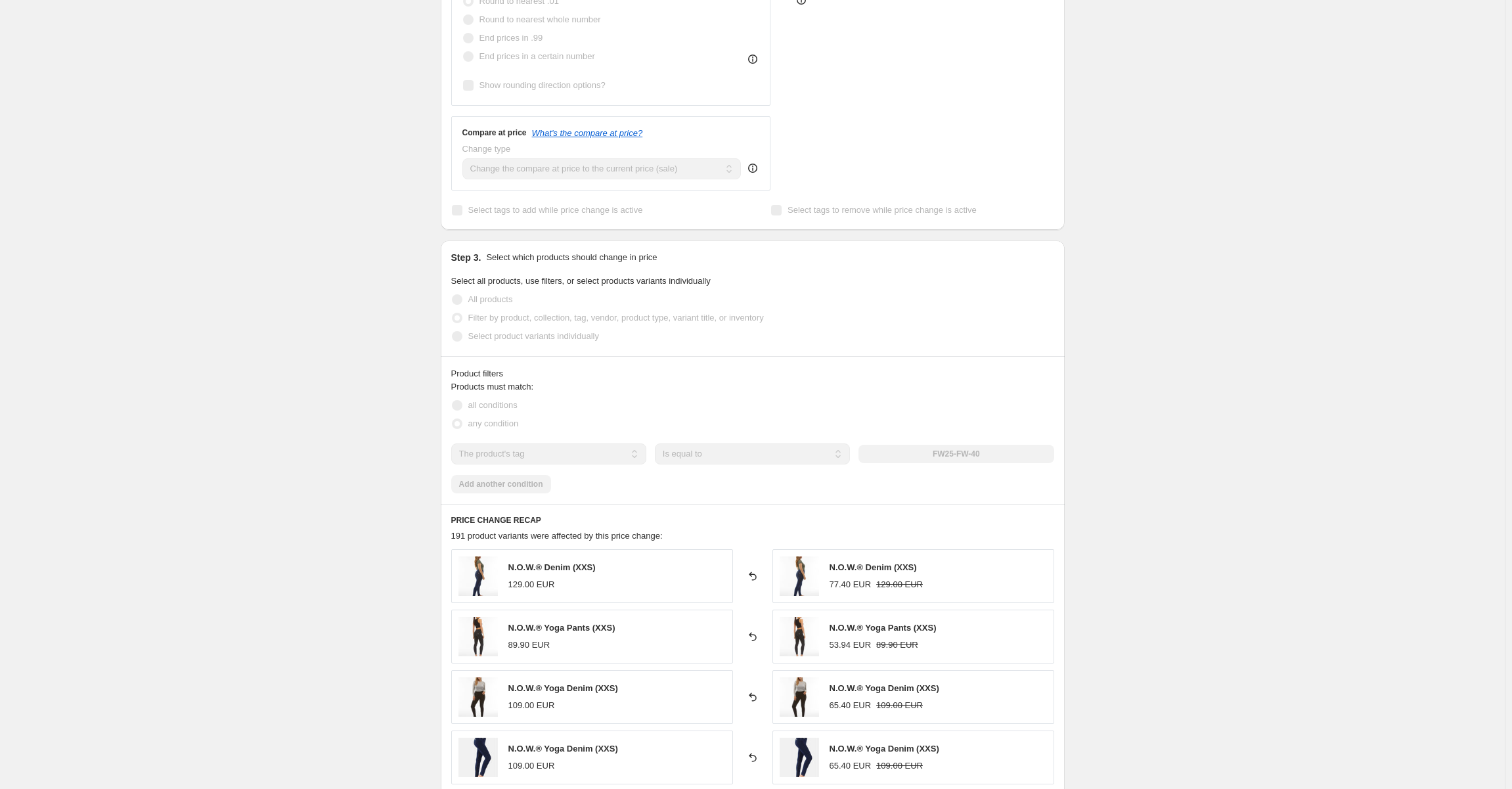
scroll to position [197, 0]
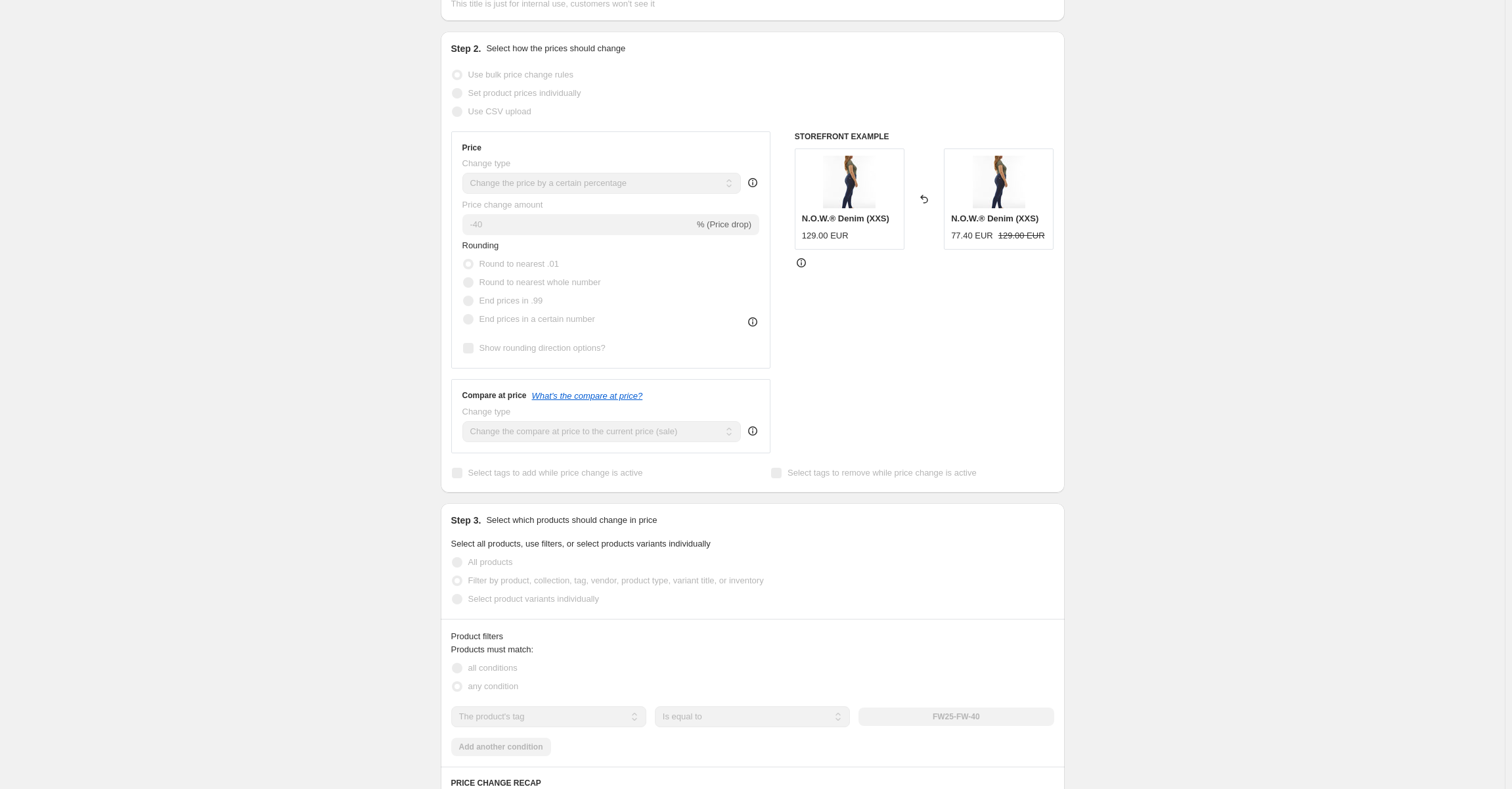
select select "percentage"
select select "tag"
